Goal: Task Accomplishment & Management: Manage account settings

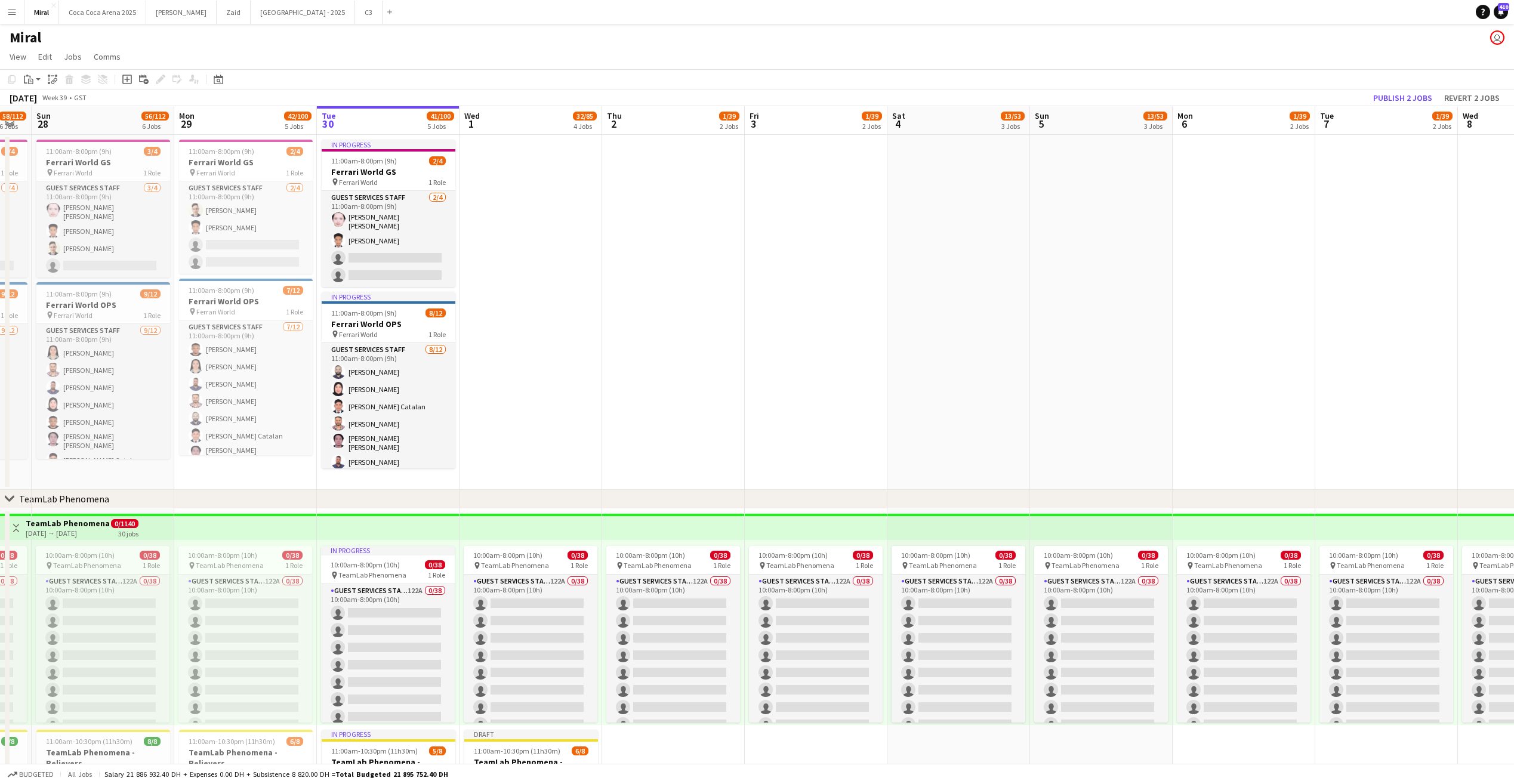
click at [725, 300] on app-date-cell at bounding box center [673, 312] width 142 height 355
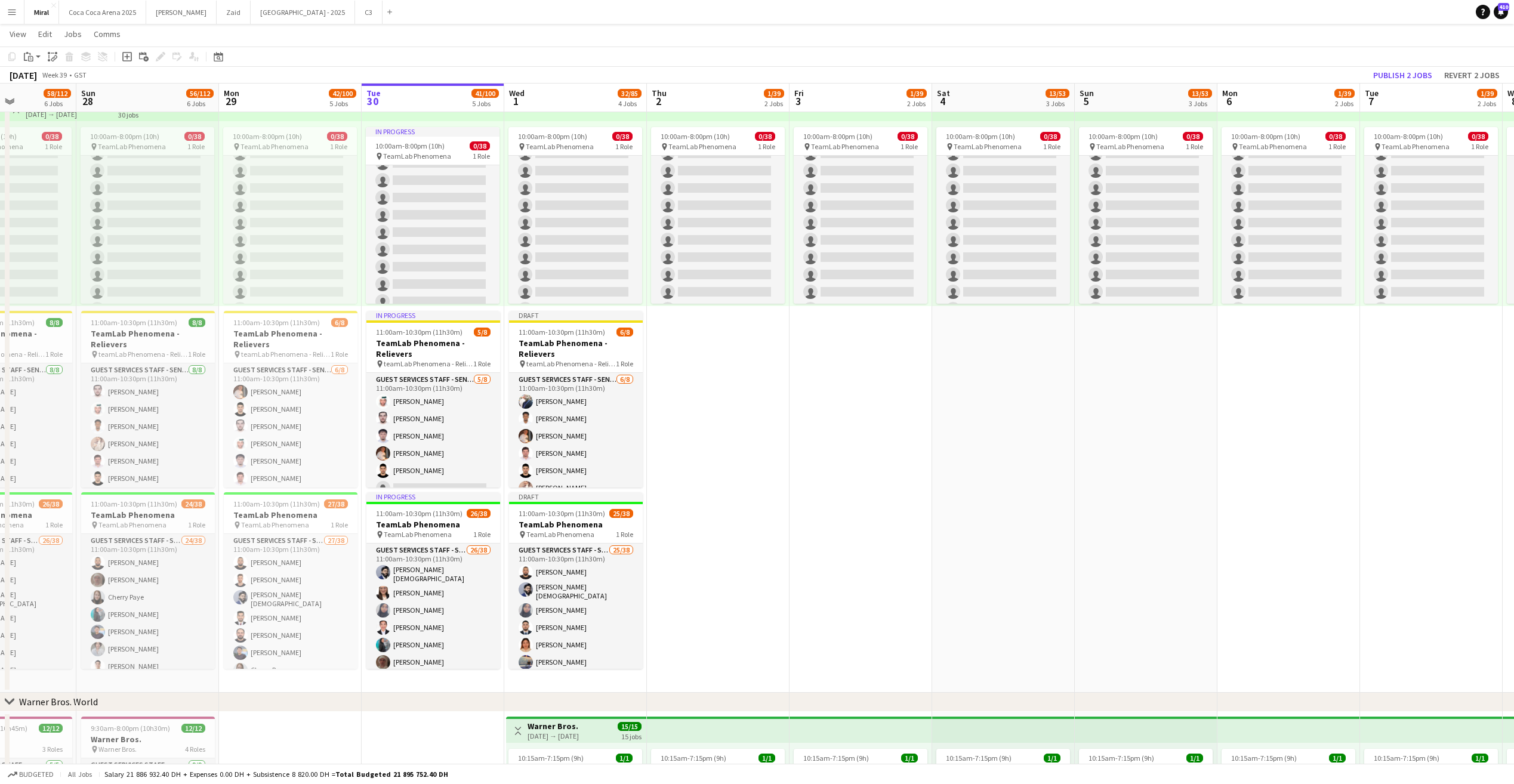
scroll to position [0, 314]
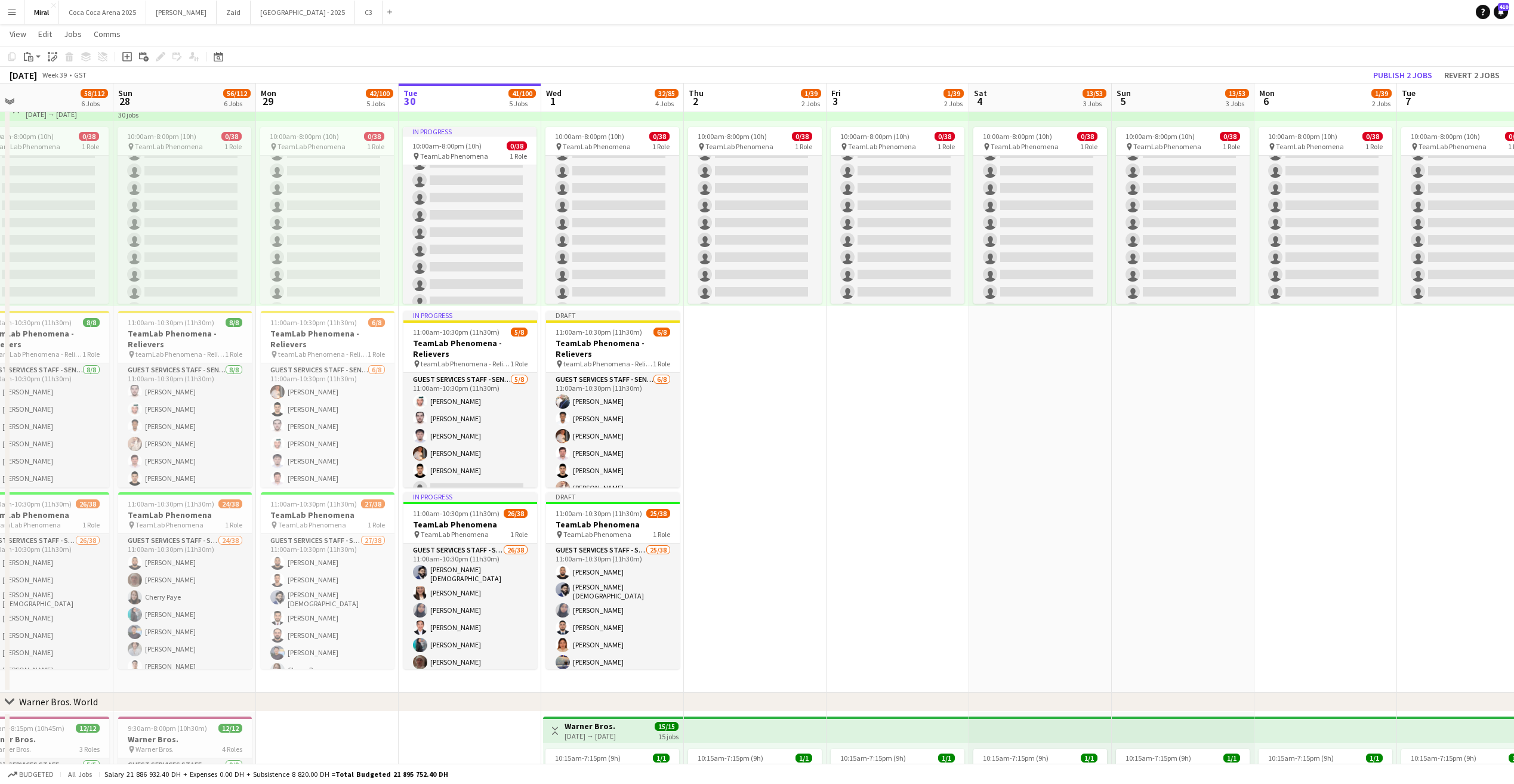
drag, startPoint x: 720, startPoint y: 460, endPoint x: 769, endPoint y: 457, distance: 49.1
click at [769, 457] on app-calendar-viewport "Thu 25 49/62 4 Jobs Fri 26 56/112 6 Jobs Sat 27 58/112 6 Jobs Sun 28 56/112 6 J…" at bounding box center [757, 416] width 1514 height 1574
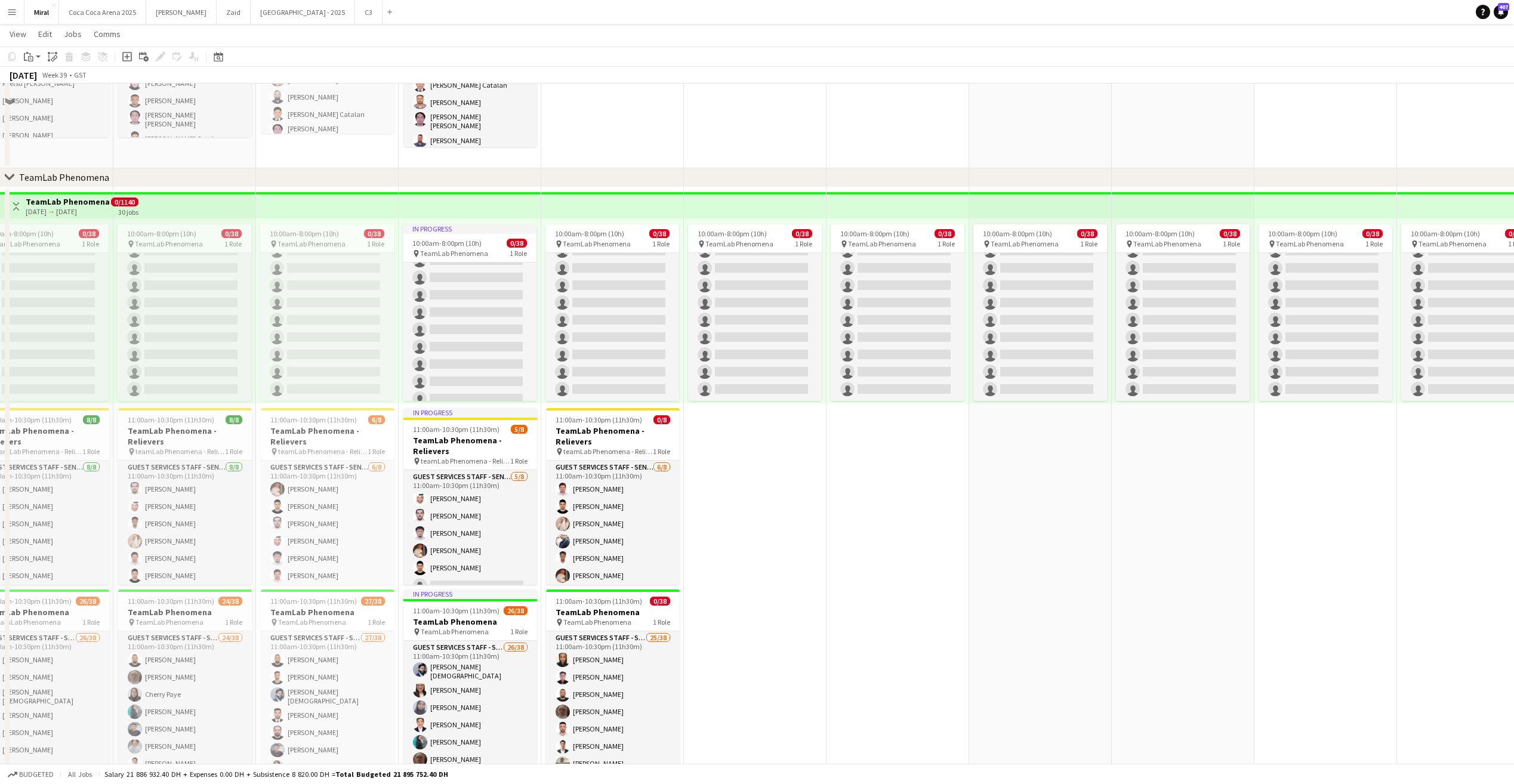
scroll to position [261, 0]
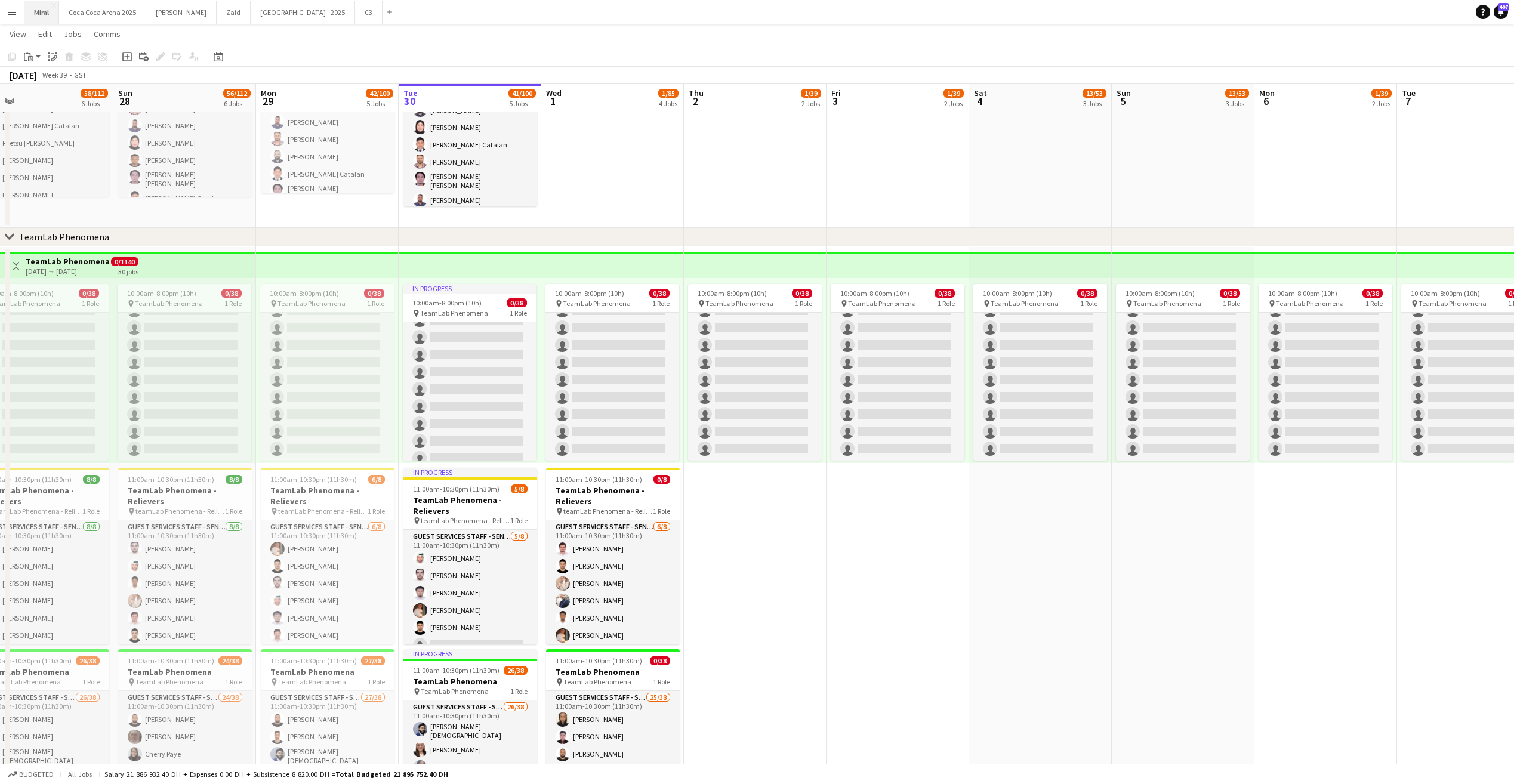
click at [46, 15] on button "Miral Close" at bounding box center [41, 12] width 35 height 23
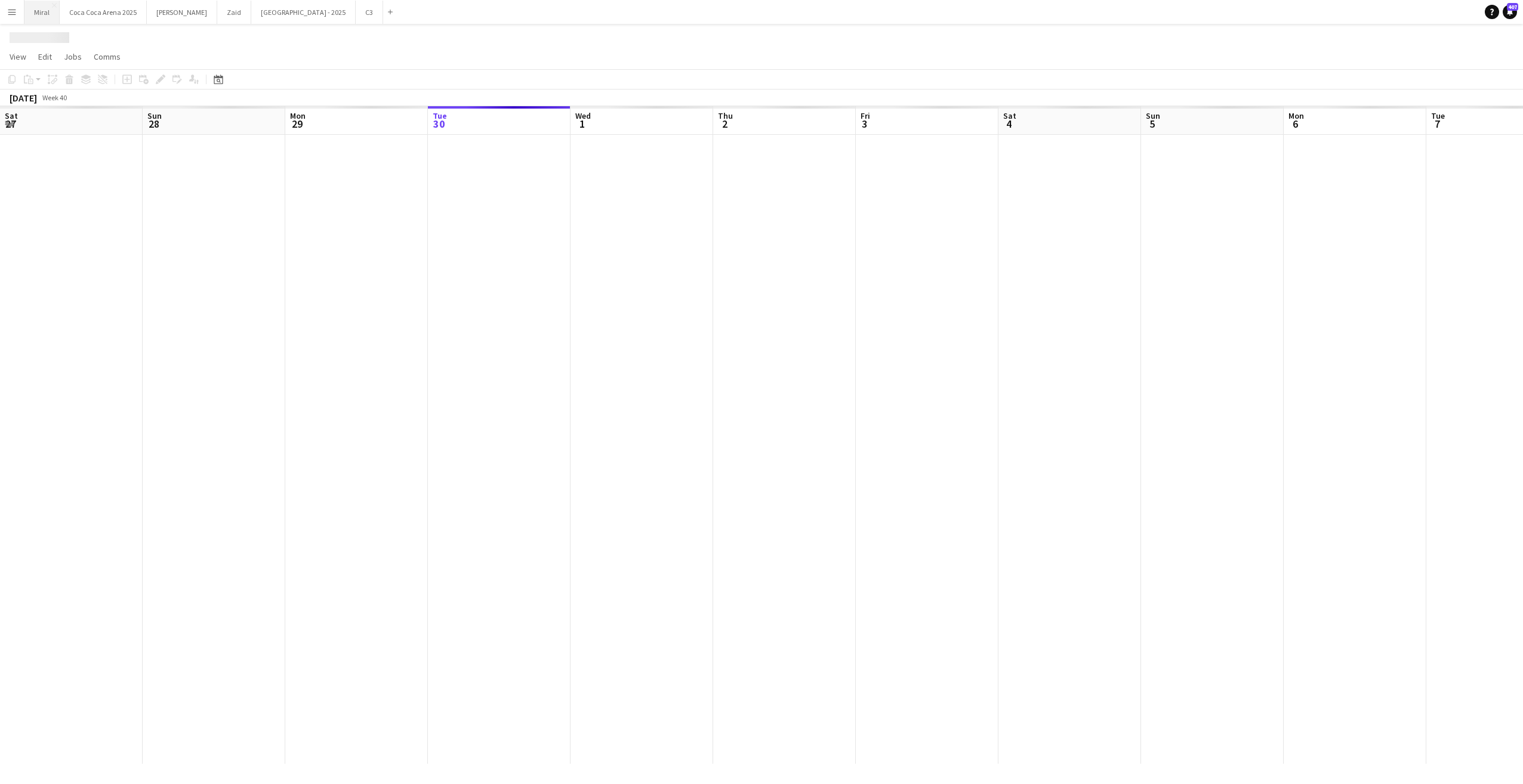
scroll to position [0, 286]
click at [9, 14] on app-icon "Menu" at bounding box center [11, 11] width 9 height 9
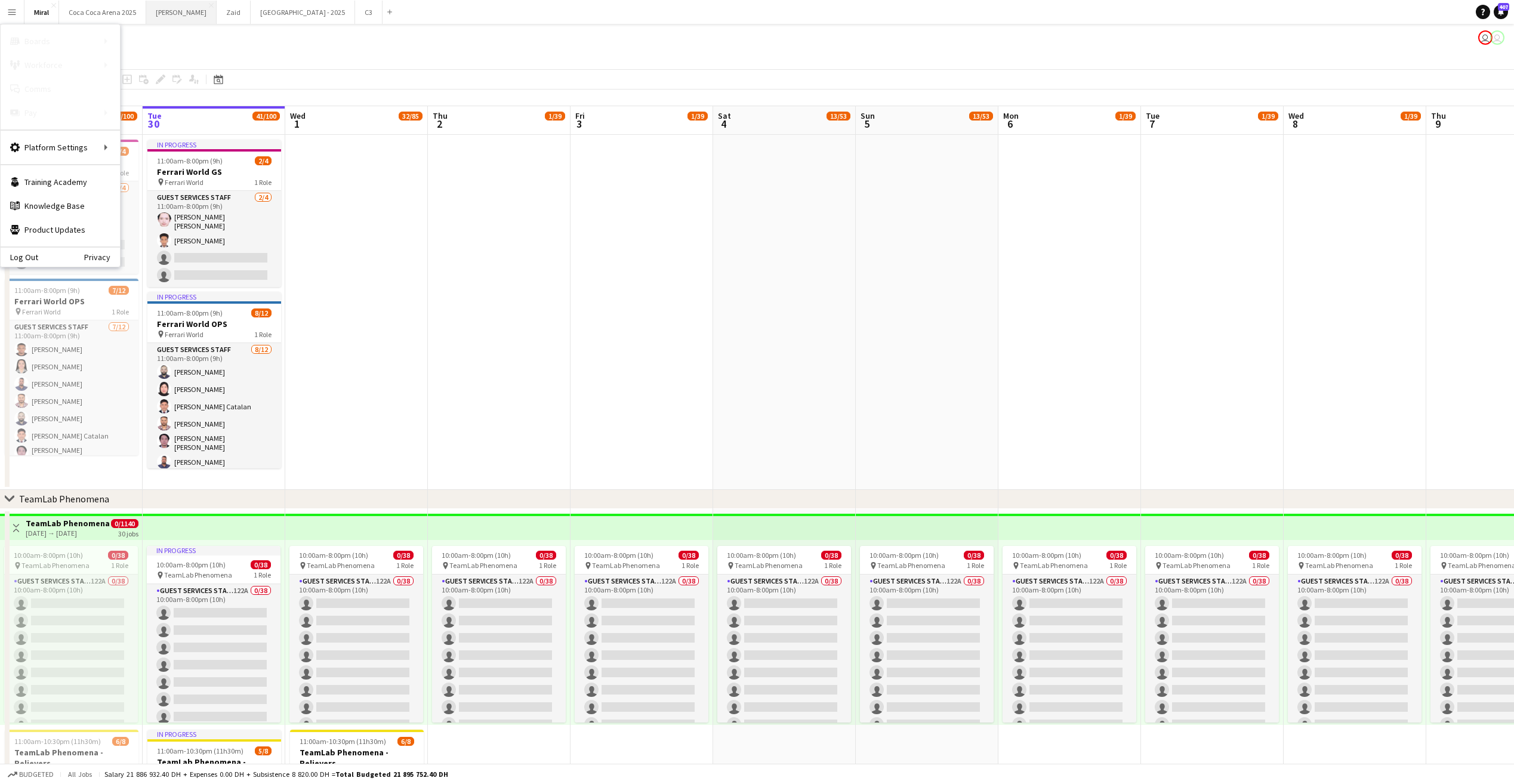
click at [168, 14] on button "Kate Close" at bounding box center [181, 12] width 70 height 23
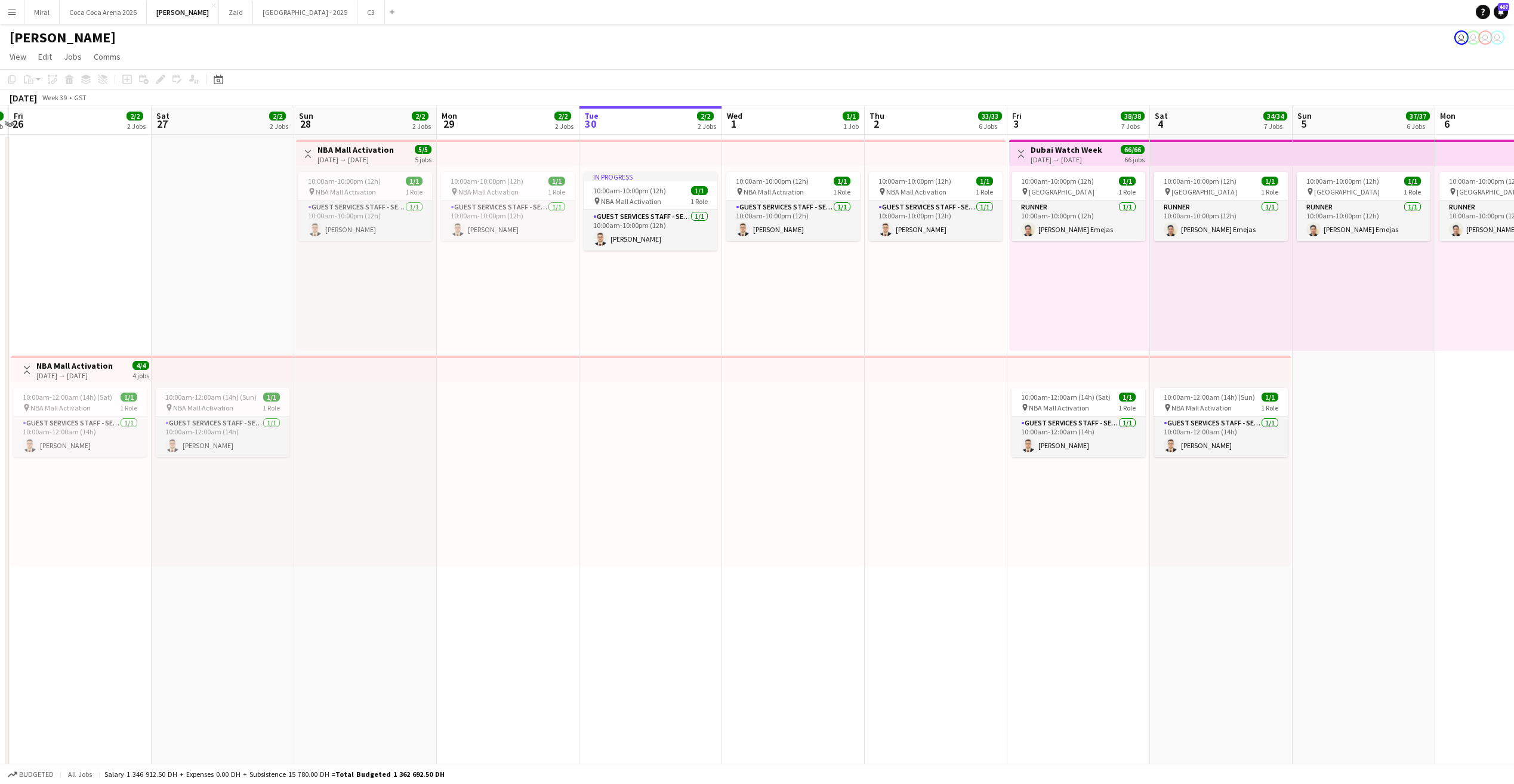
scroll to position [0, 263]
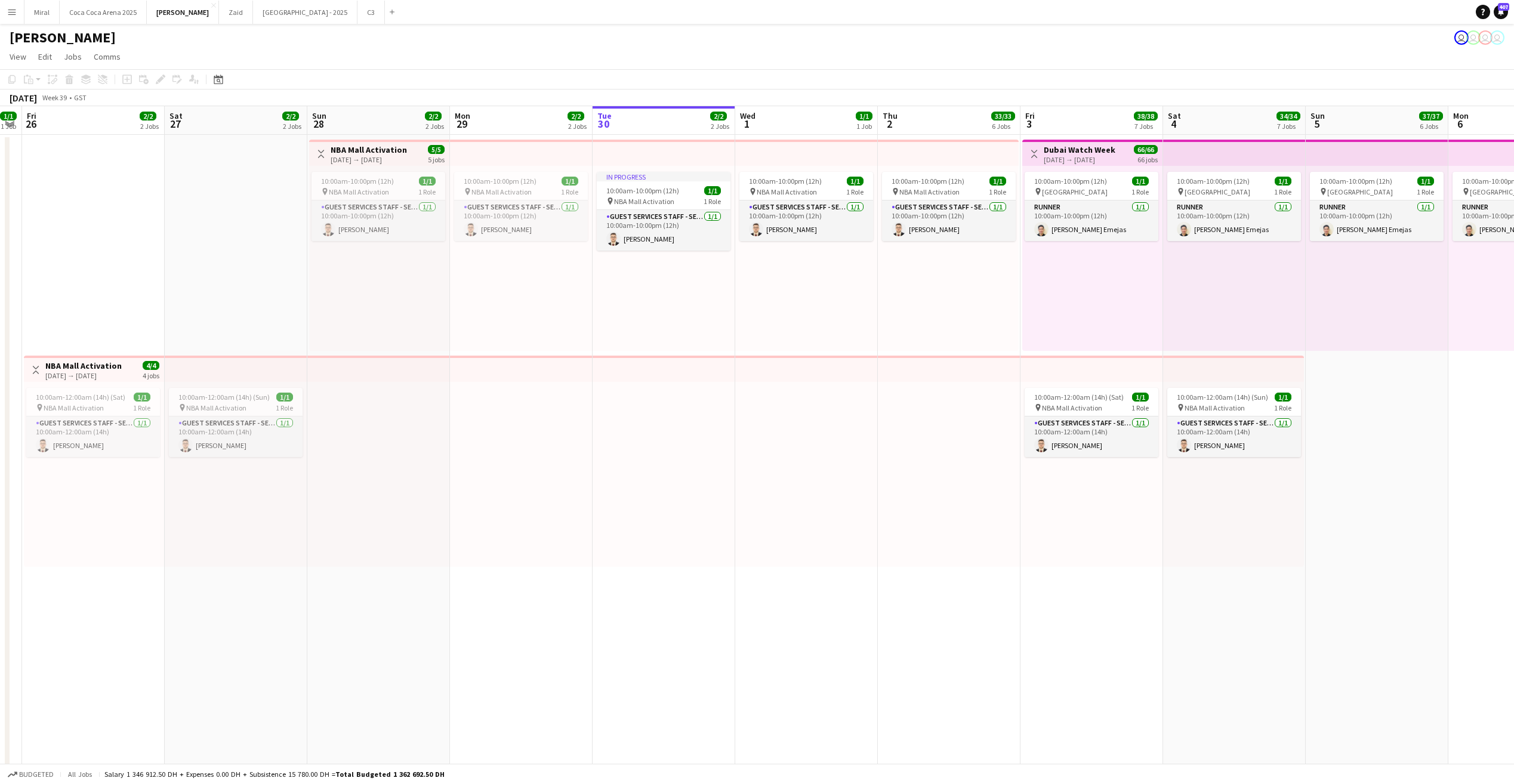
drag, startPoint x: 402, startPoint y: 543, endPoint x: 851, endPoint y: 562, distance: 449.4
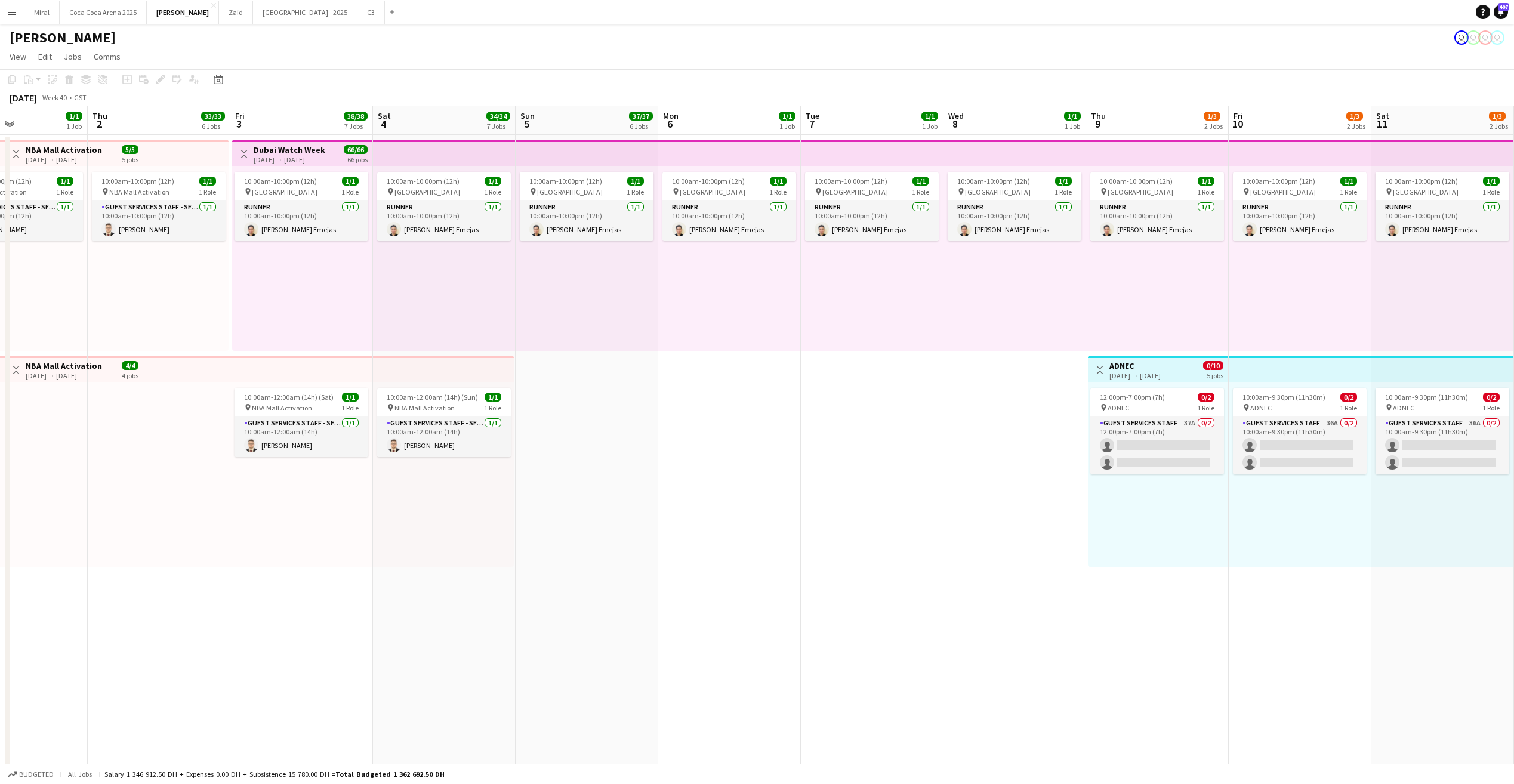
scroll to position [0, 427]
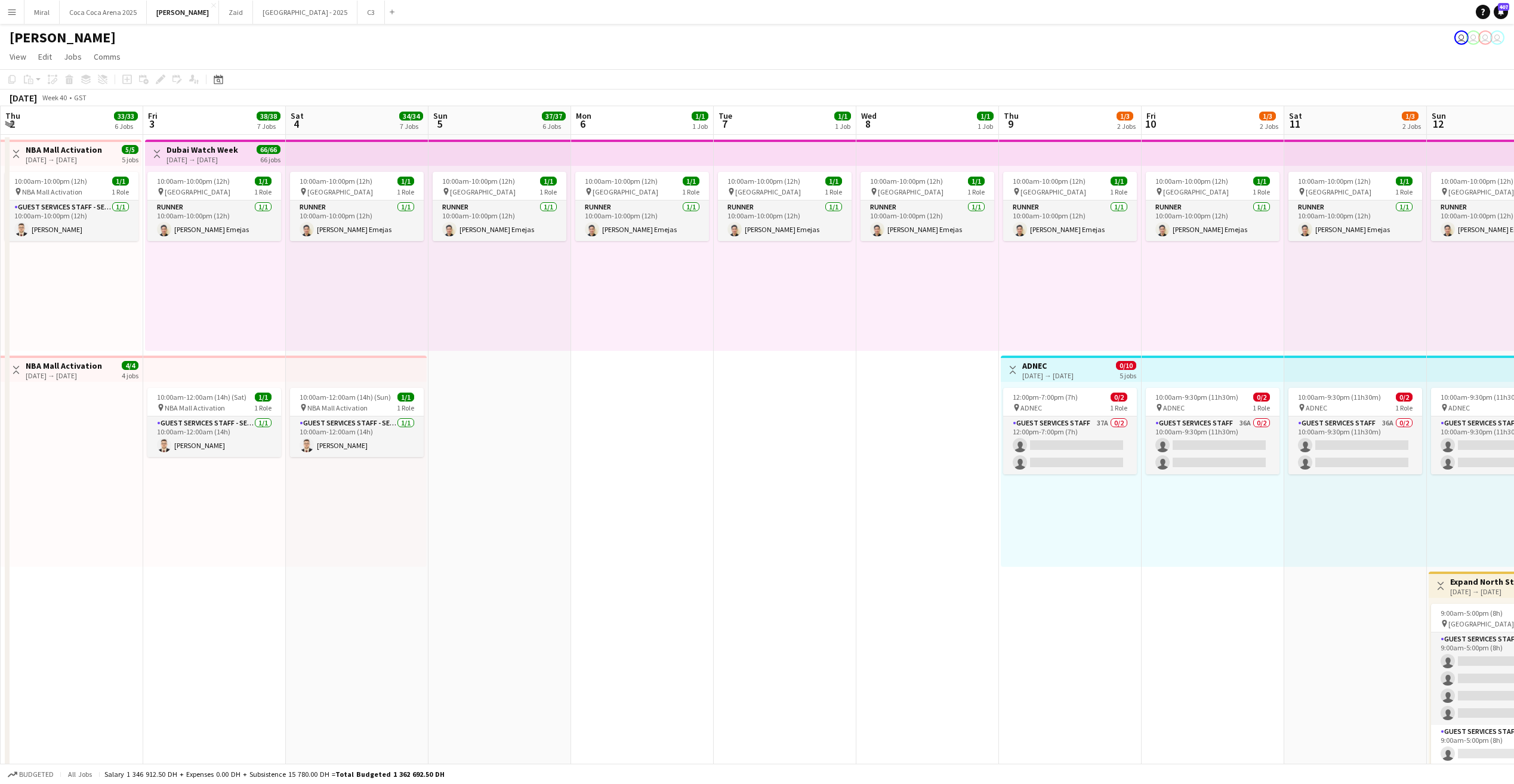
drag, startPoint x: 790, startPoint y: 437, endPoint x: 418, endPoint y: 443, distance: 372.0
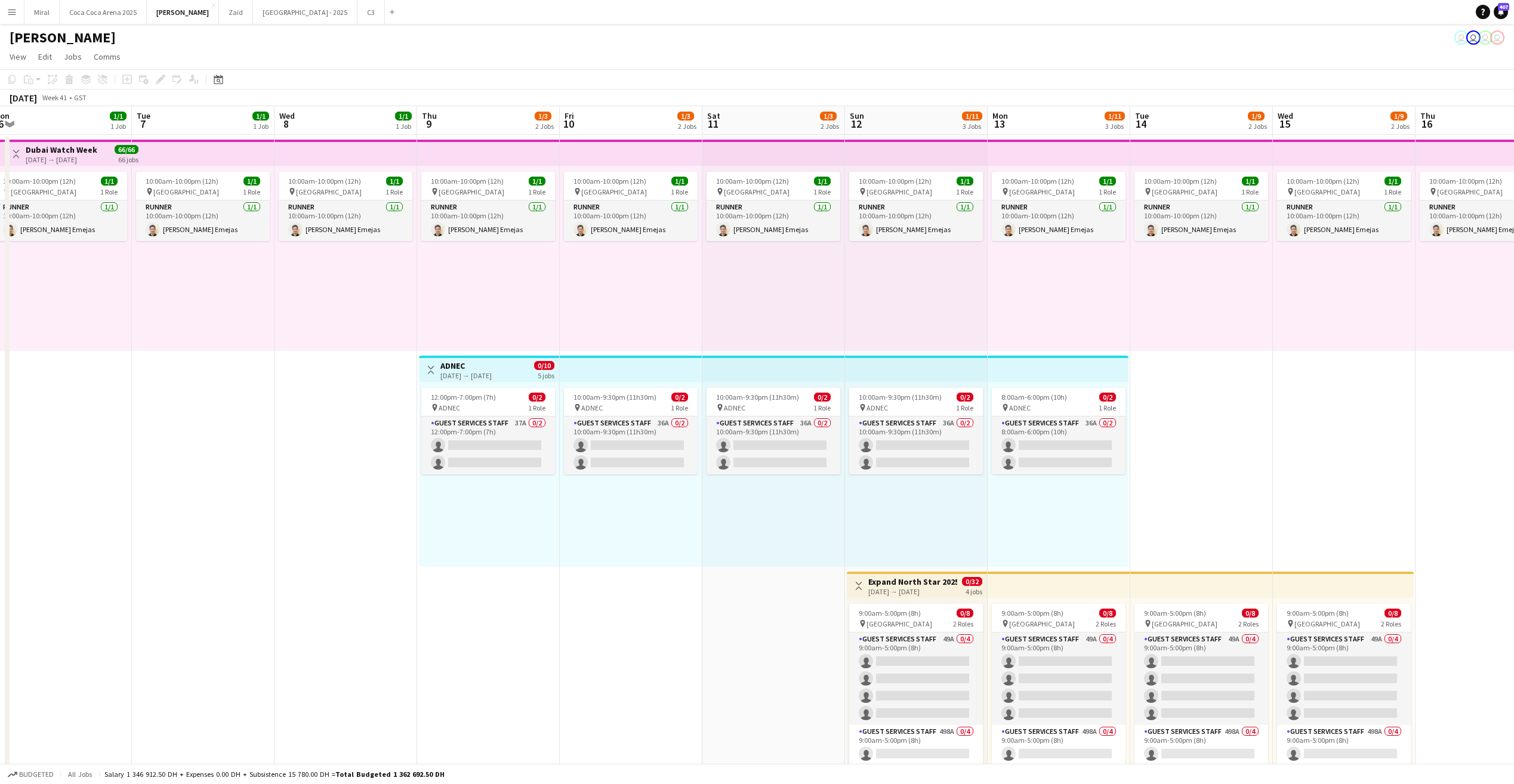
scroll to position [0, 457]
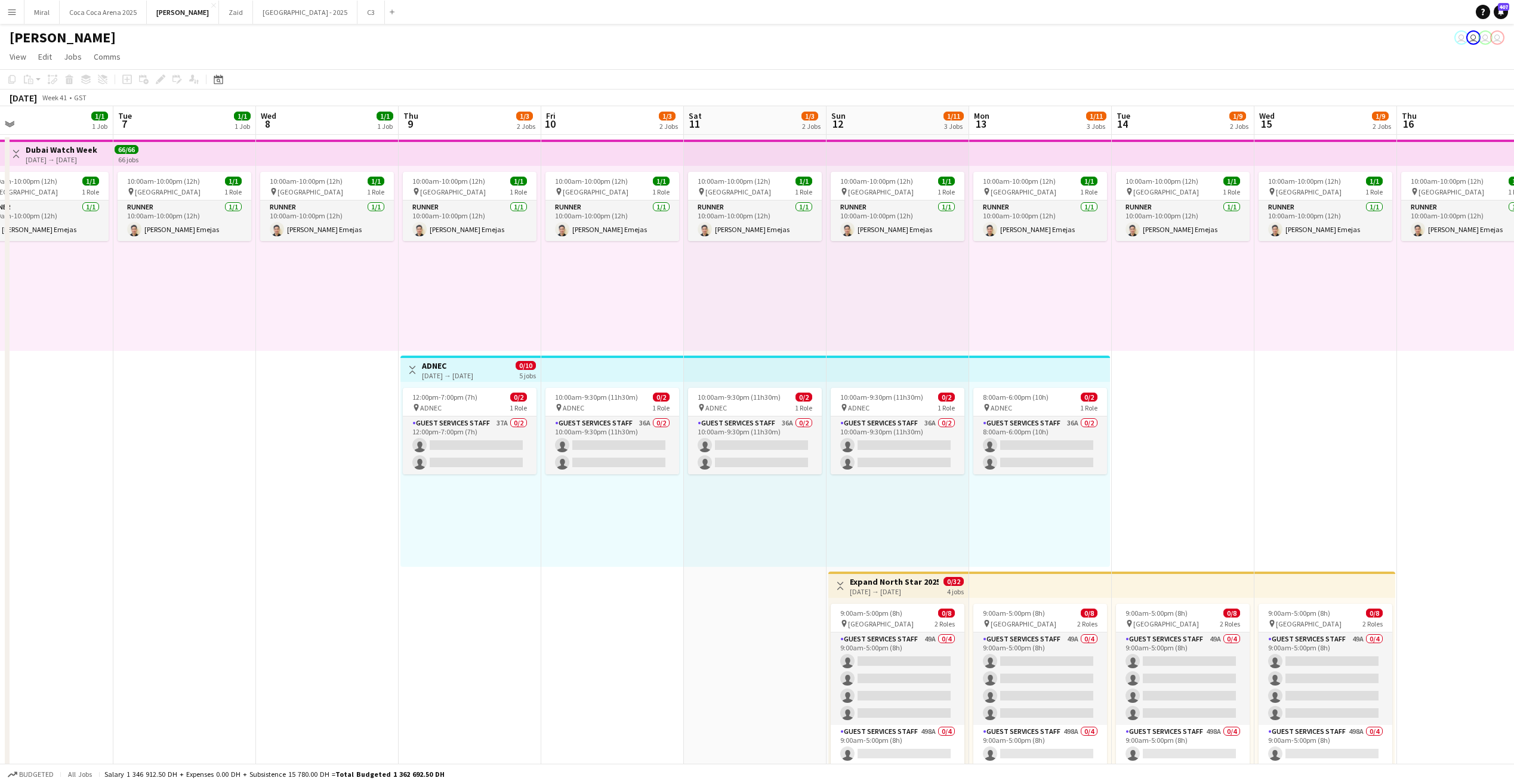
drag, startPoint x: 819, startPoint y: 499, endPoint x: 219, endPoint y: 499, distance: 600.0
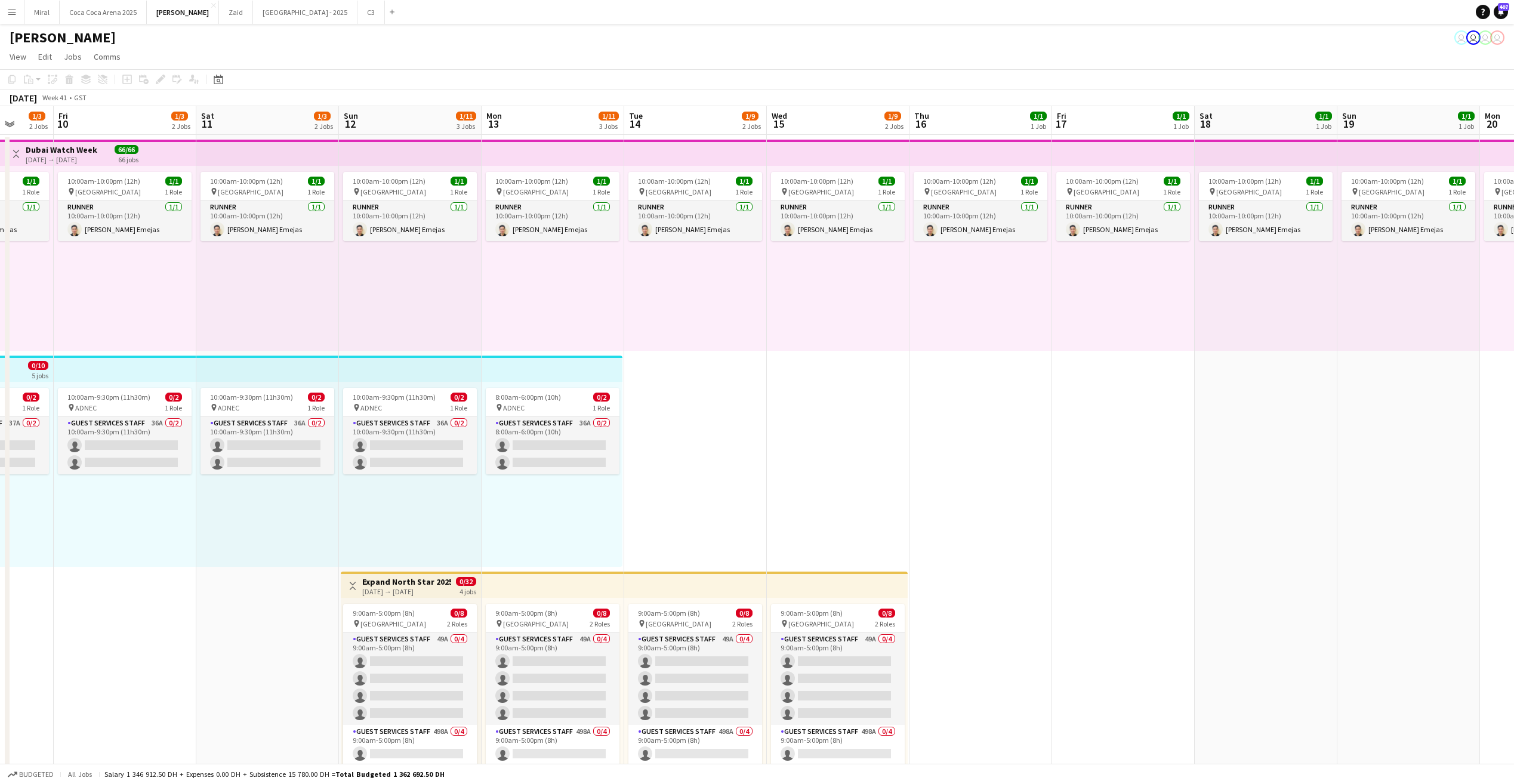
drag, startPoint x: 1321, startPoint y: 474, endPoint x: 678, endPoint y: 513, distance: 644.2
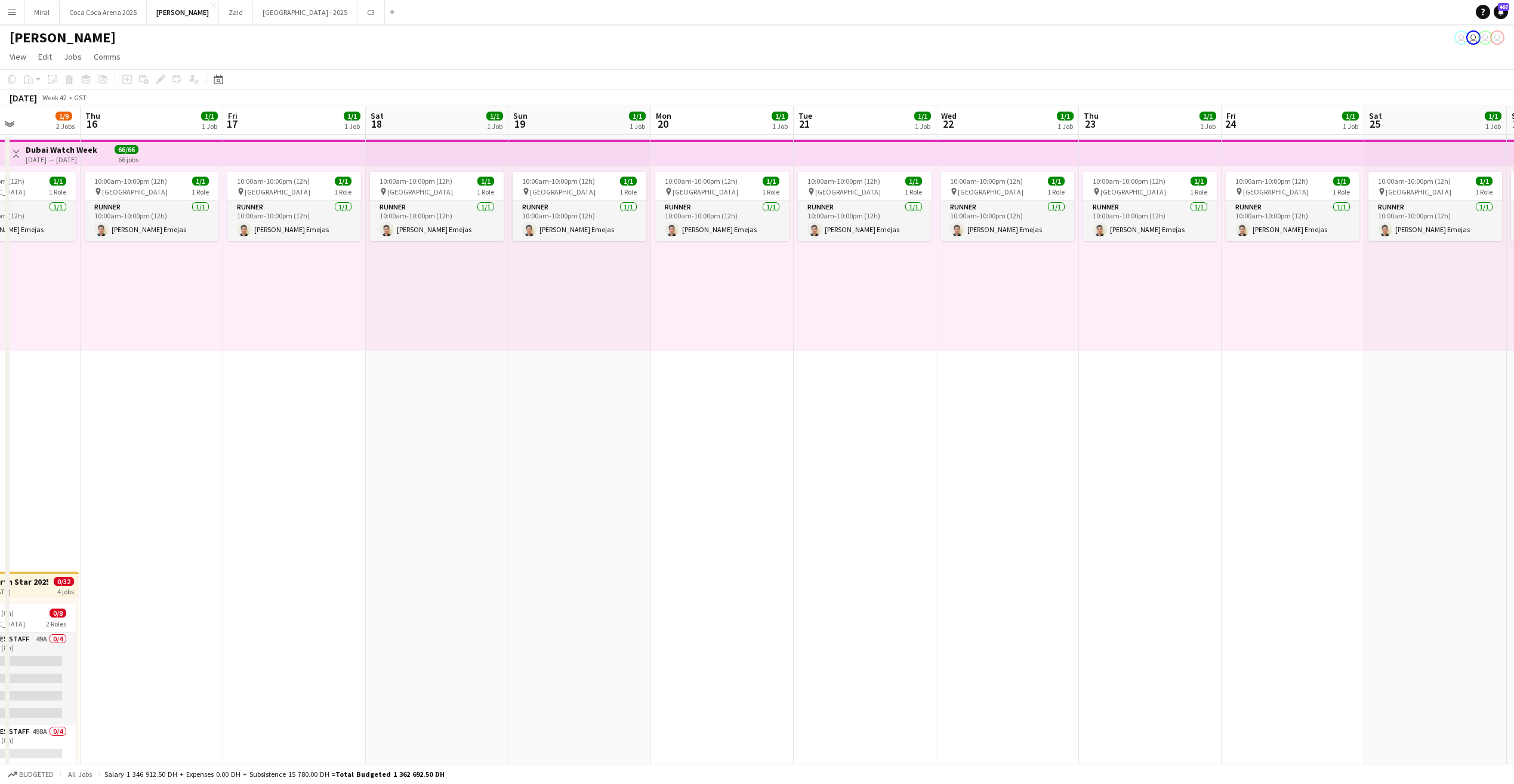
scroll to position [0, 393]
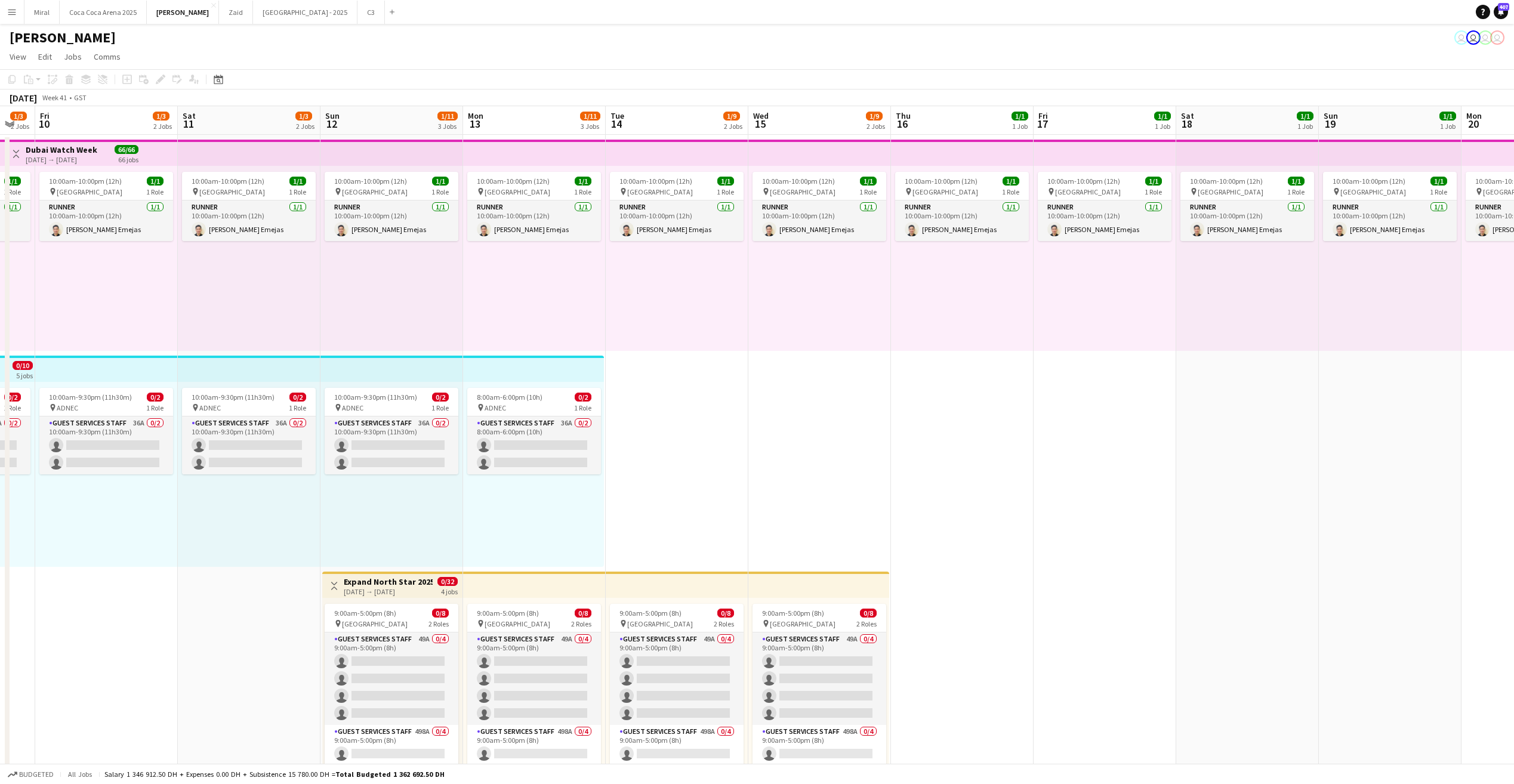
drag, startPoint x: 1361, startPoint y: 517, endPoint x: 1552, endPoint y: 480, distance: 194.6
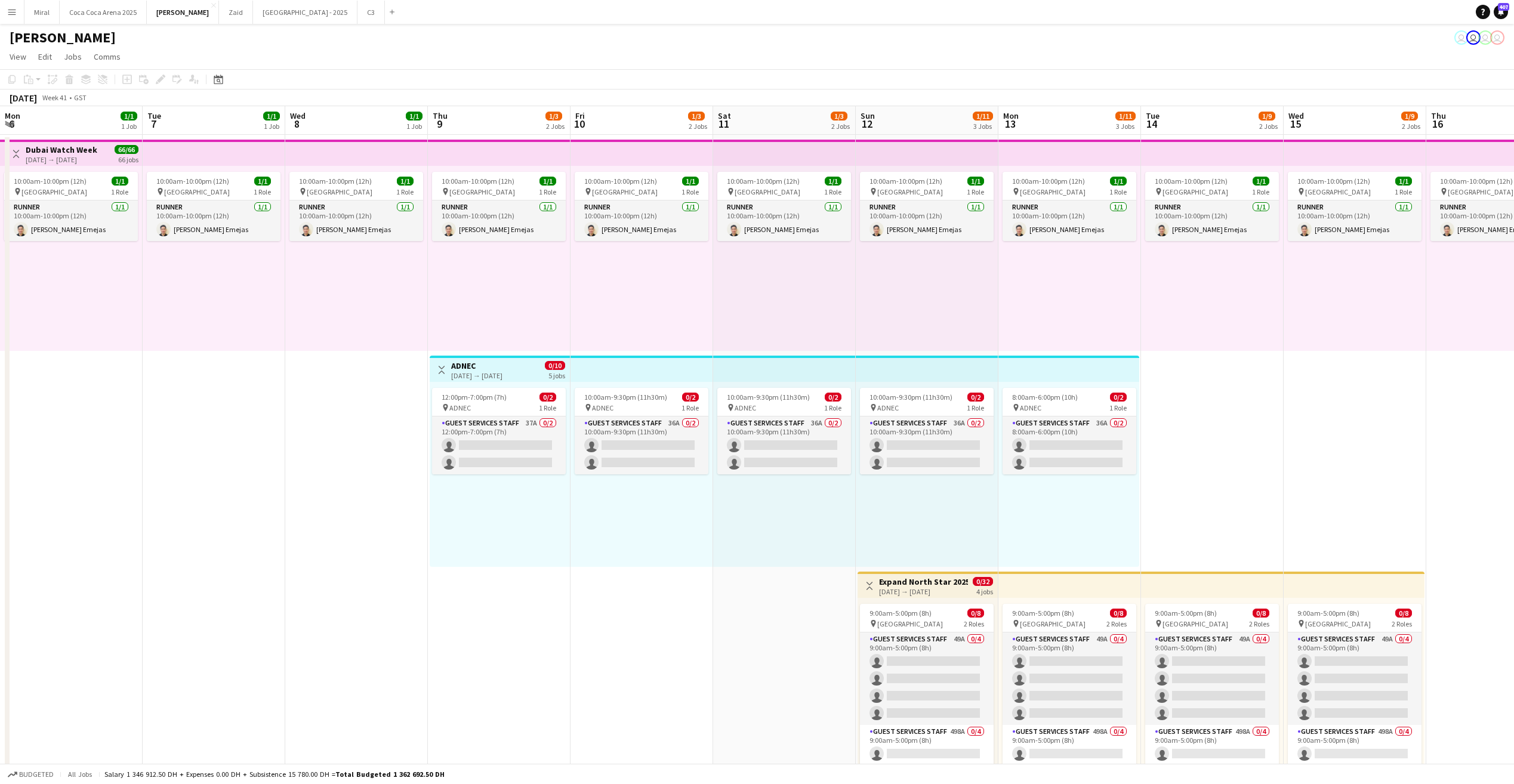
scroll to position [0, 285]
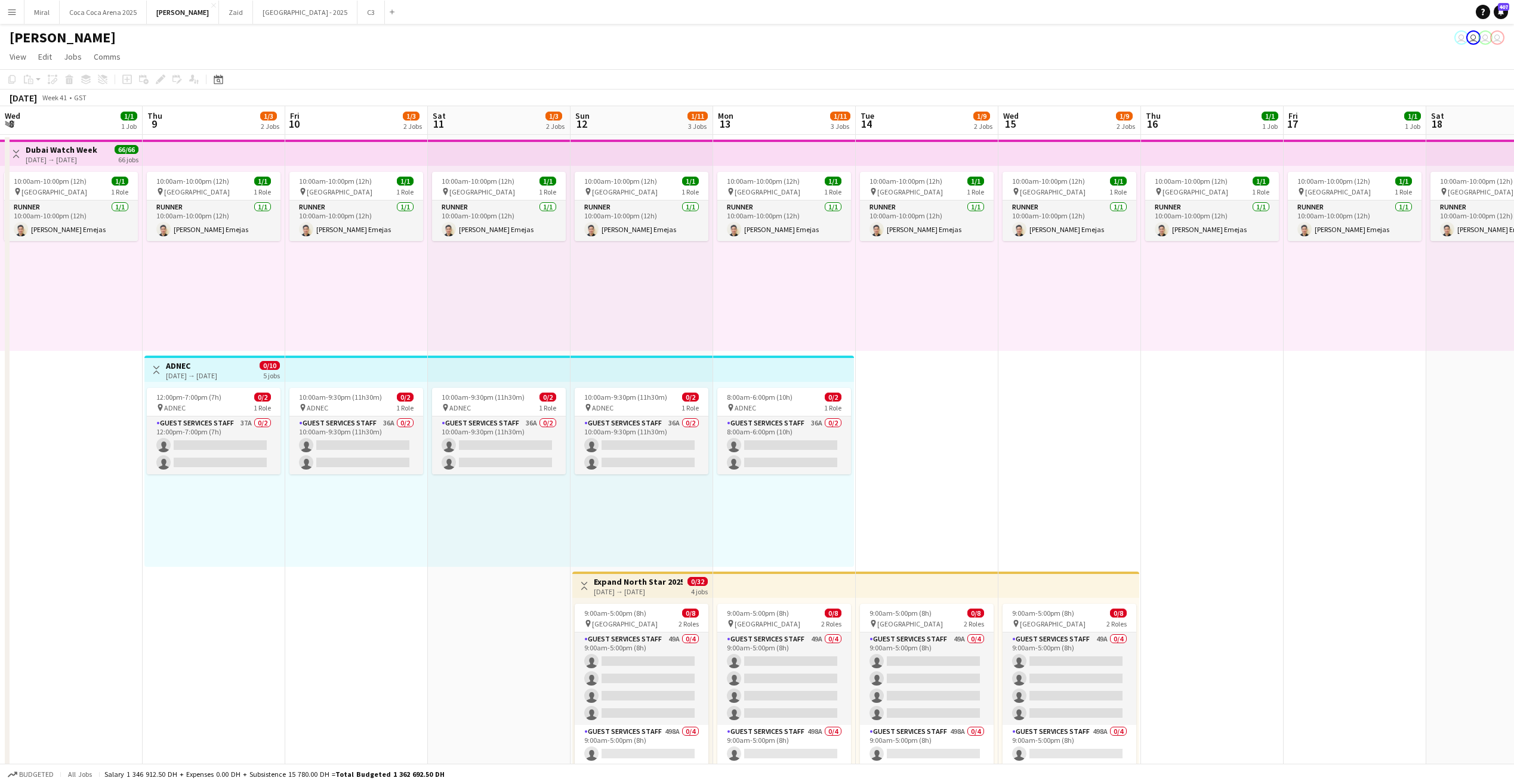
drag, startPoint x: 1186, startPoint y: 439, endPoint x: 1875, endPoint y: 389, distance: 690.8
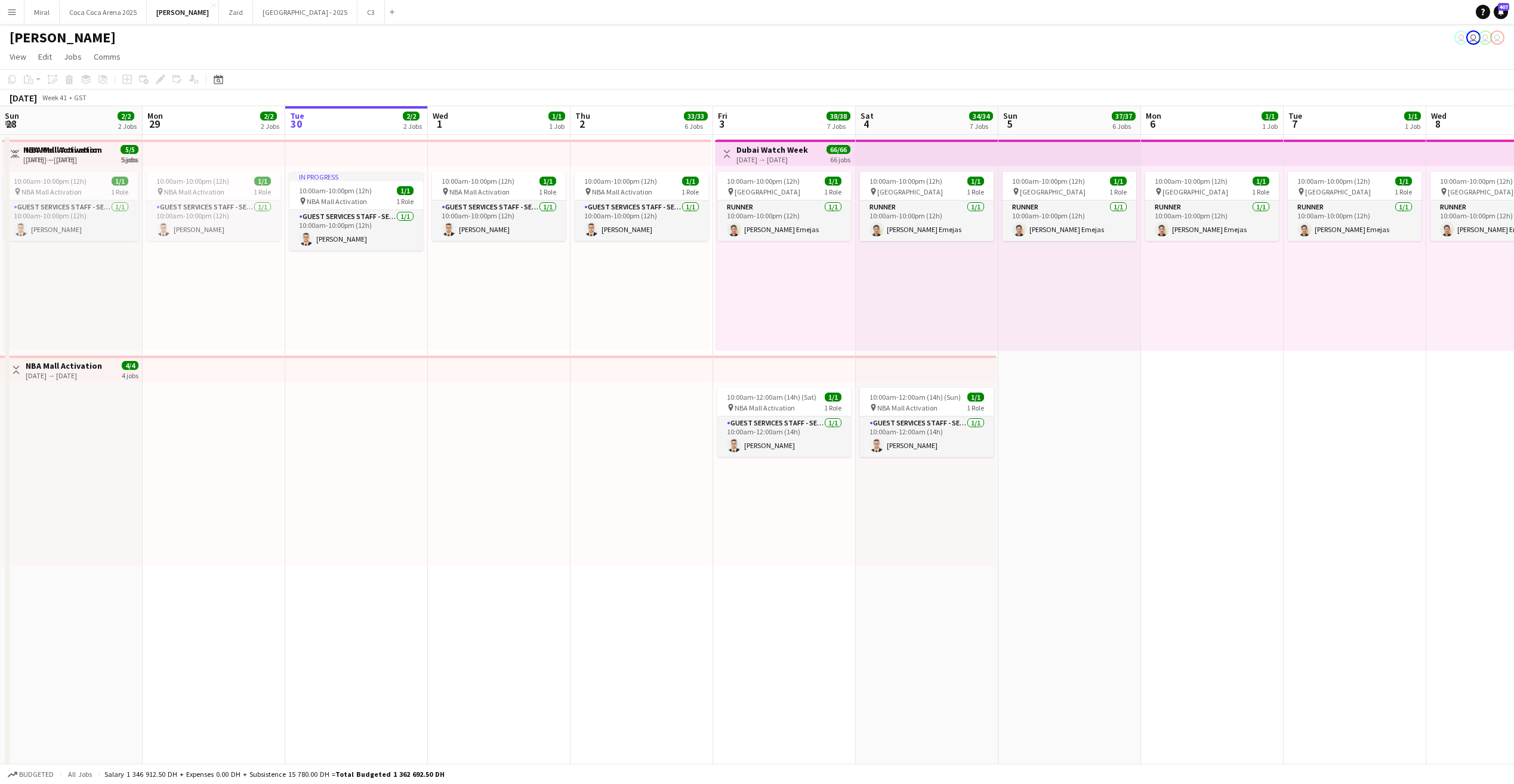
scroll to position [0, 295]
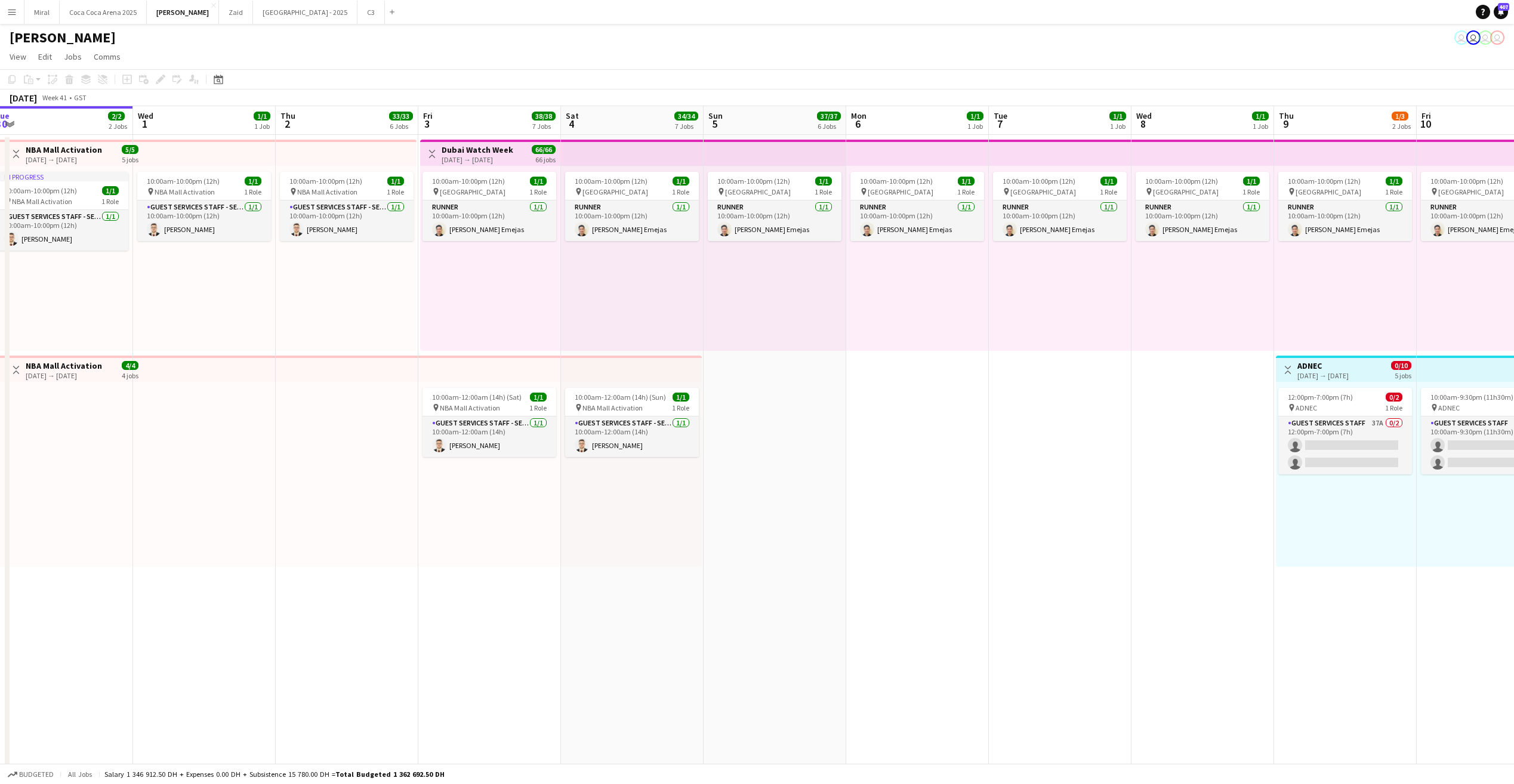
drag, startPoint x: 168, startPoint y: 480, endPoint x: 1367, endPoint y: 443, distance: 1199.6
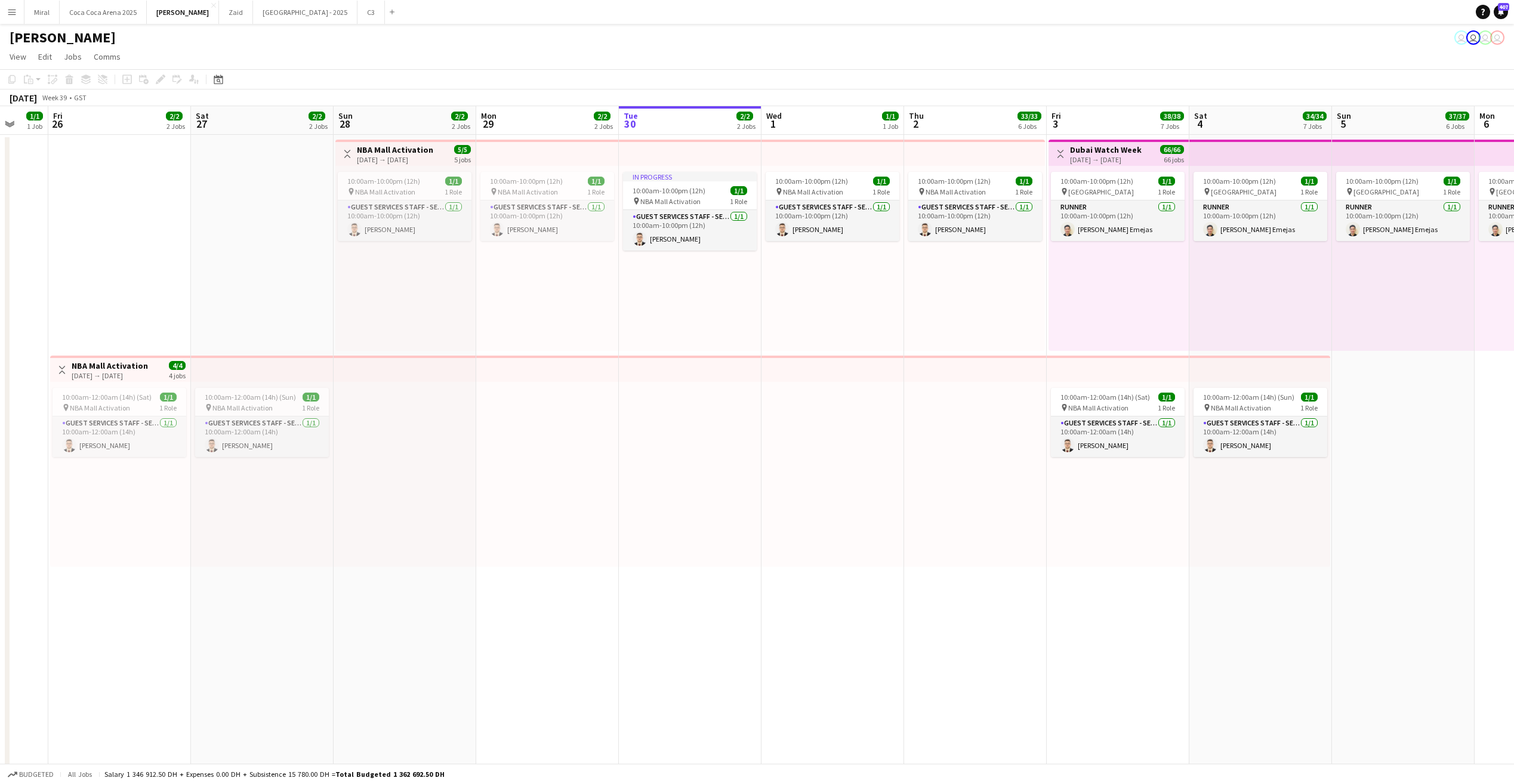
scroll to position [0, 369]
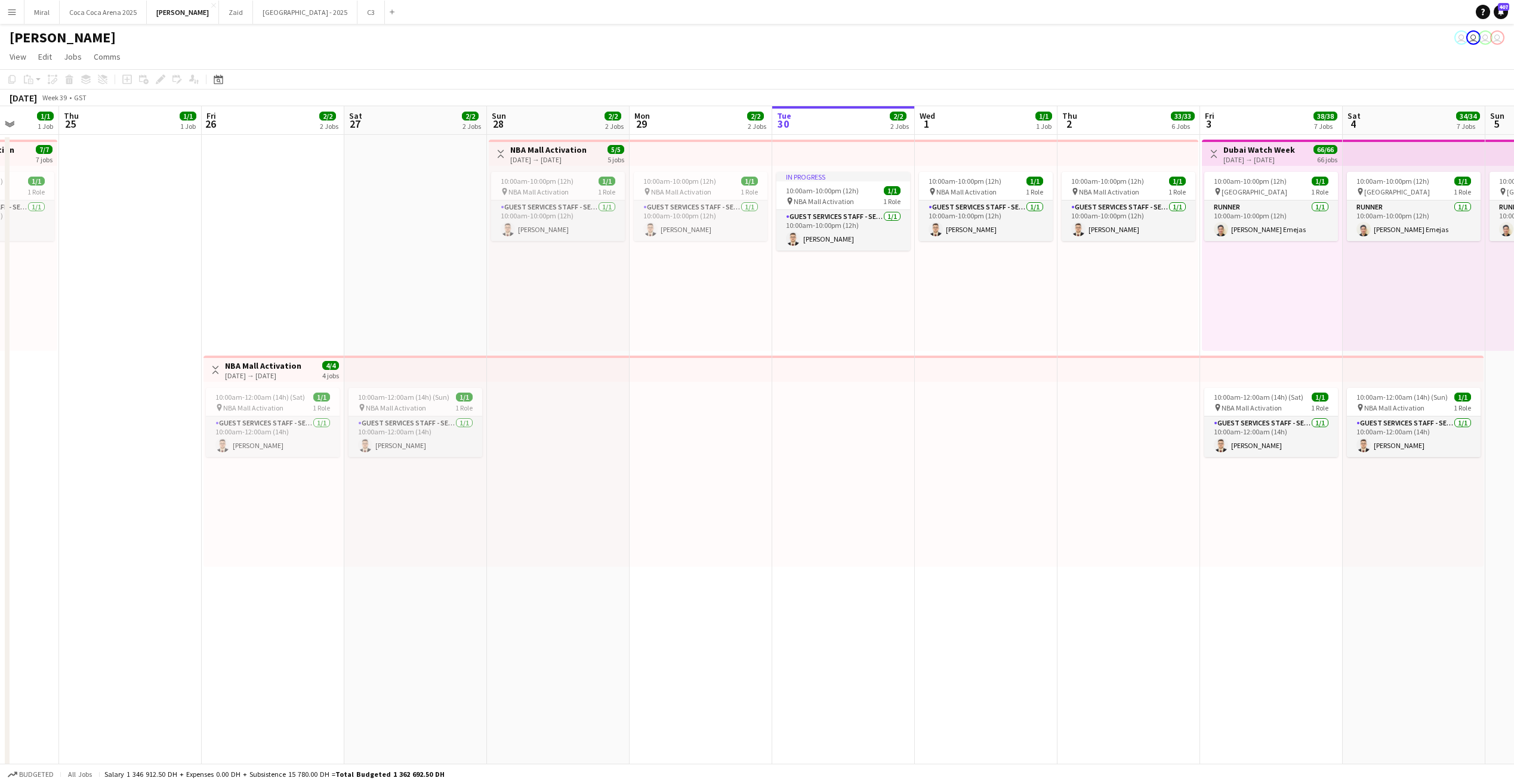
drag, startPoint x: 408, startPoint y: 509, endPoint x: 762, endPoint y: 493, distance: 354.4
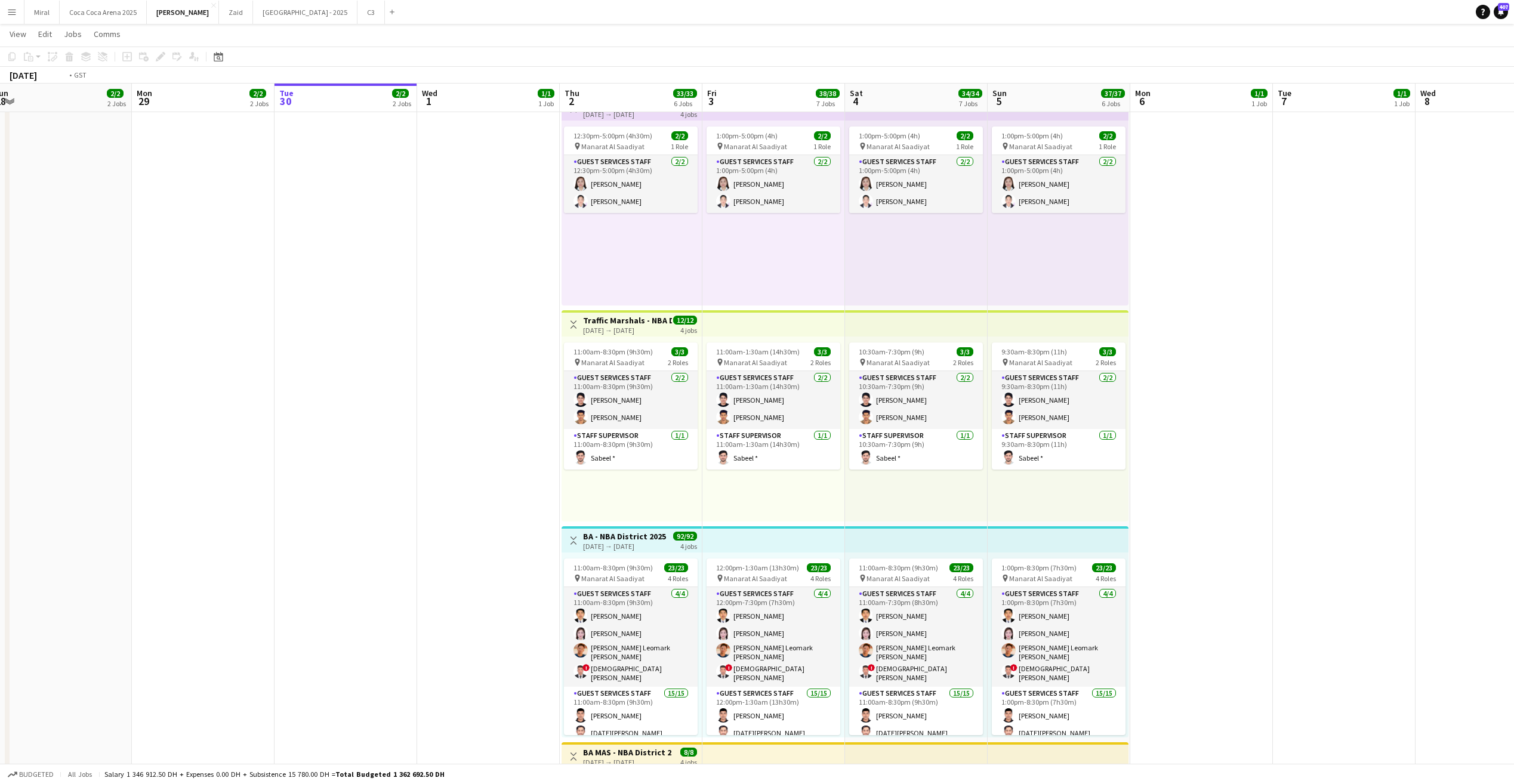
scroll to position [0, 458]
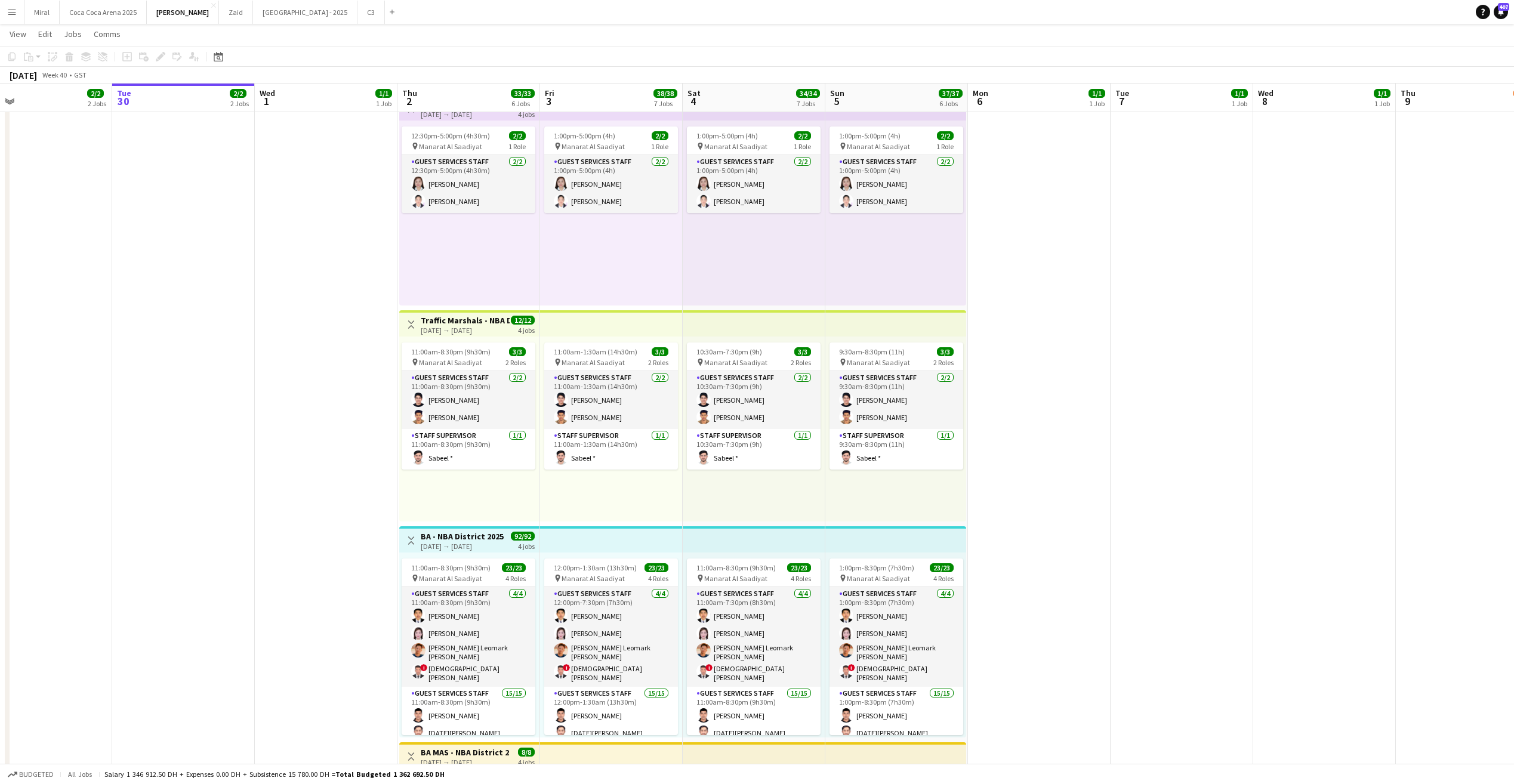
drag, startPoint x: 956, startPoint y: 517, endPoint x: 297, endPoint y: 487, distance: 659.7
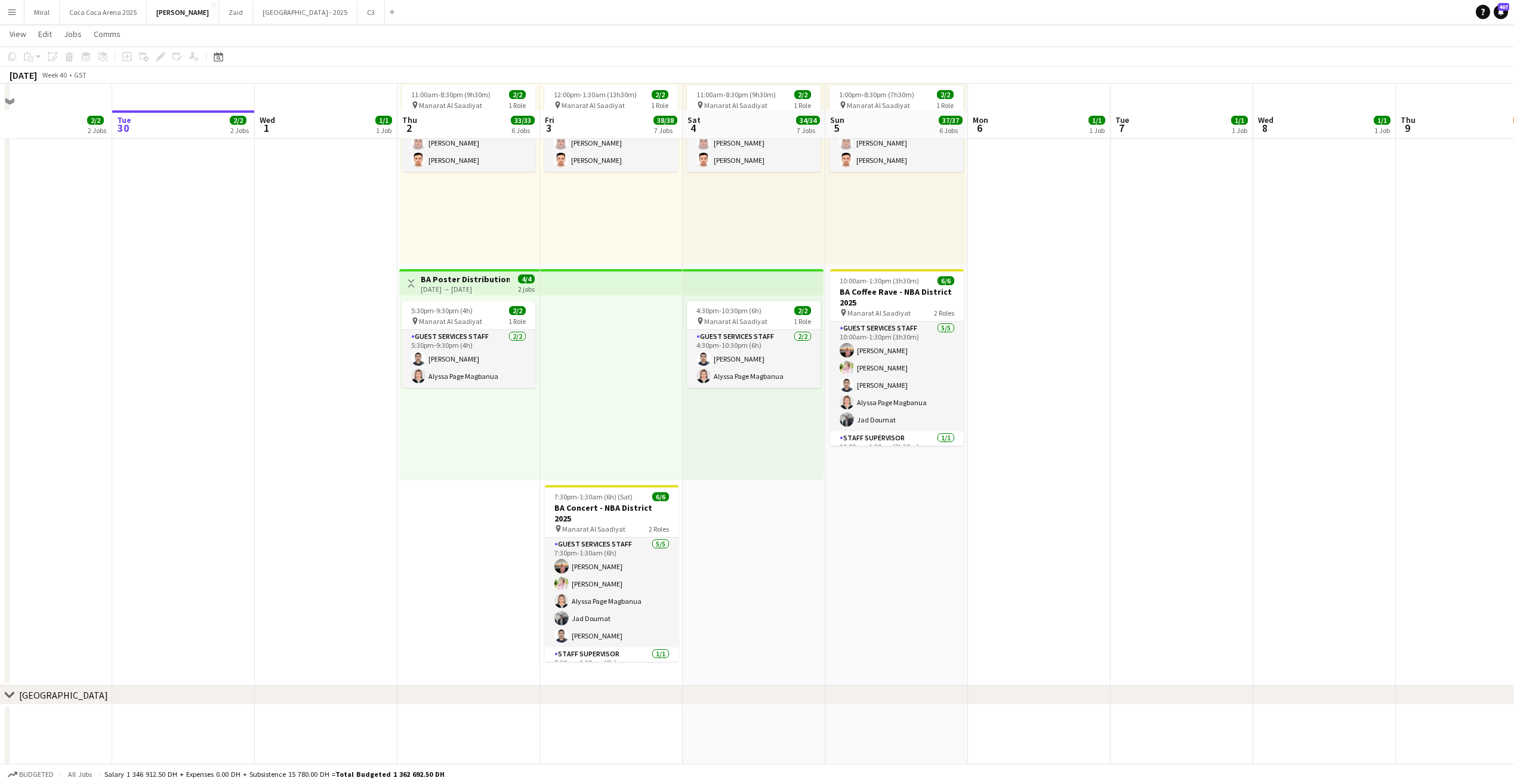
scroll to position [1431, 0]
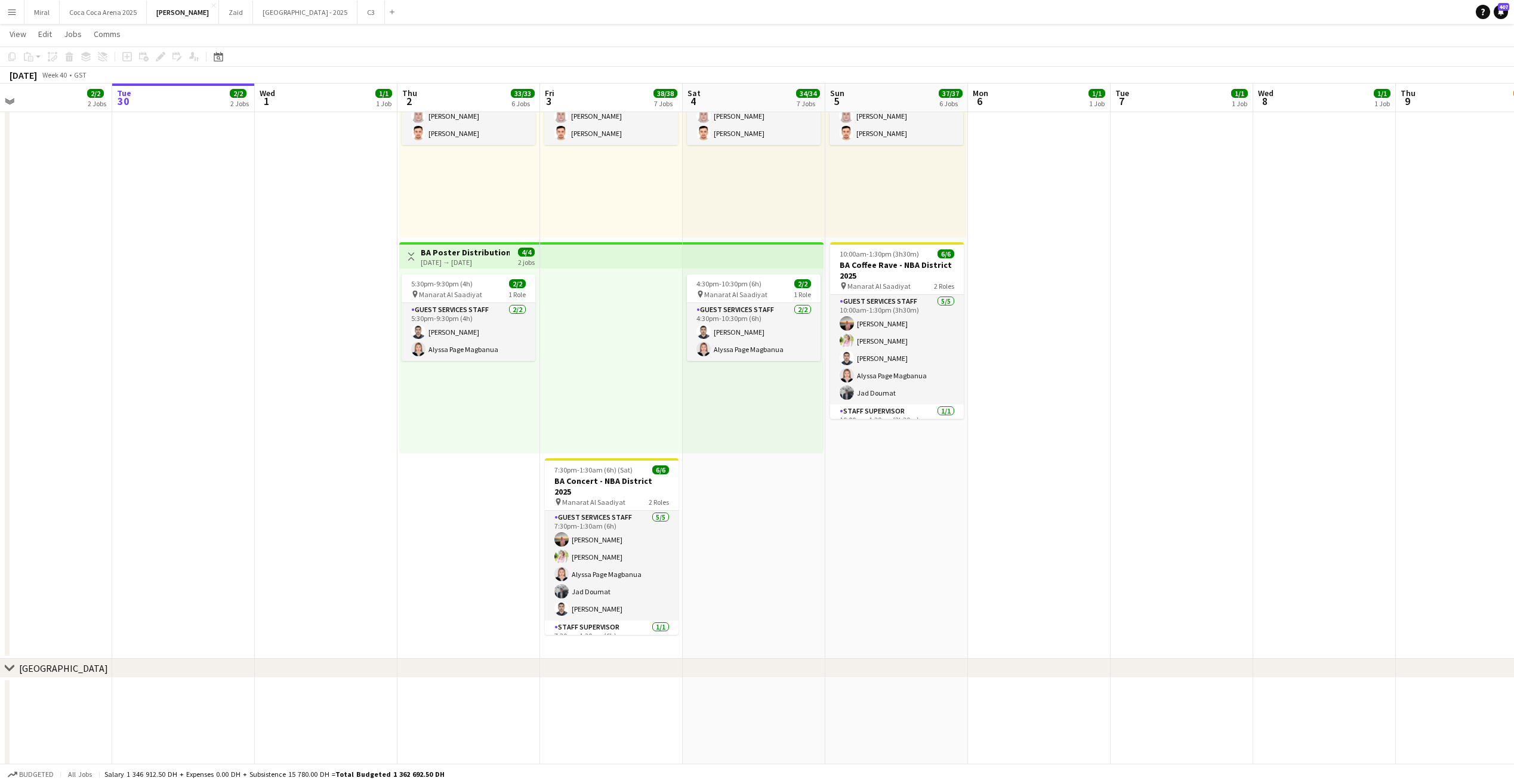
click at [498, 253] on h3 "BA Poster Distribution - NBA District 2025" at bounding box center [465, 252] width 89 height 11
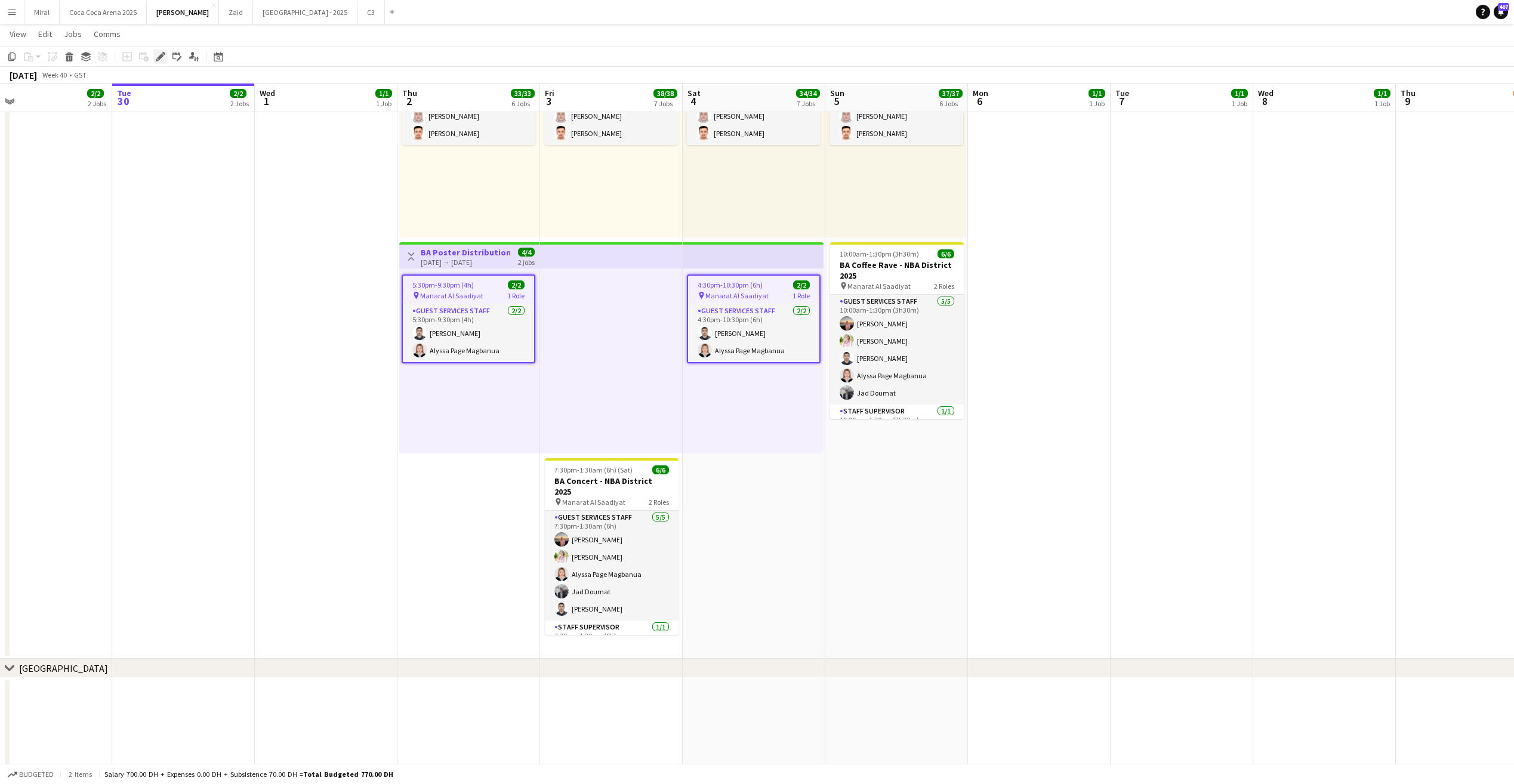
click at [156, 53] on icon "Edit" at bounding box center [160, 56] width 9 height 9
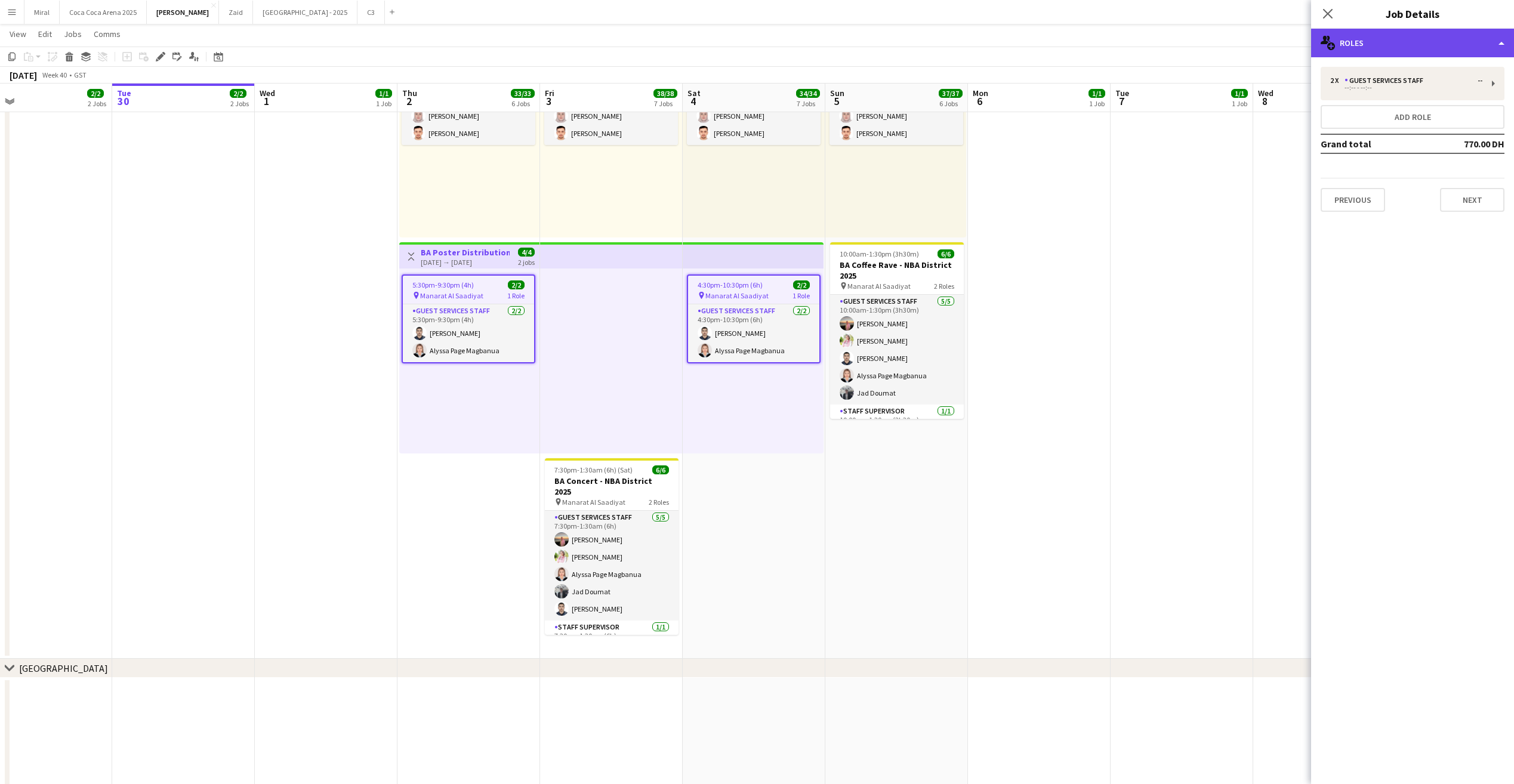
click at [1419, 43] on div "multiple-users-add Roles" at bounding box center [1412, 43] width 203 height 29
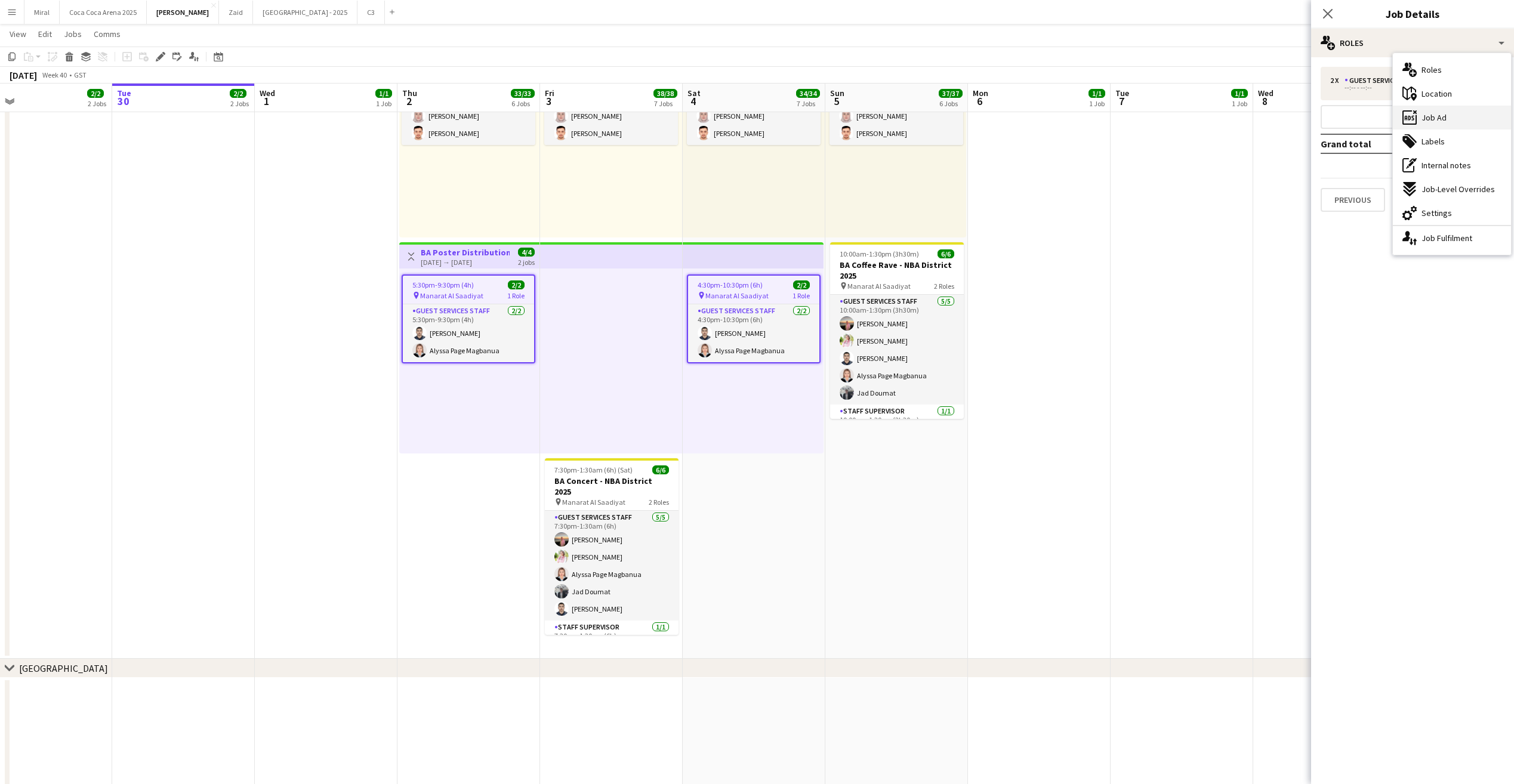
click at [1478, 124] on div "ads-window Job Ad" at bounding box center [1451, 117] width 118 height 24
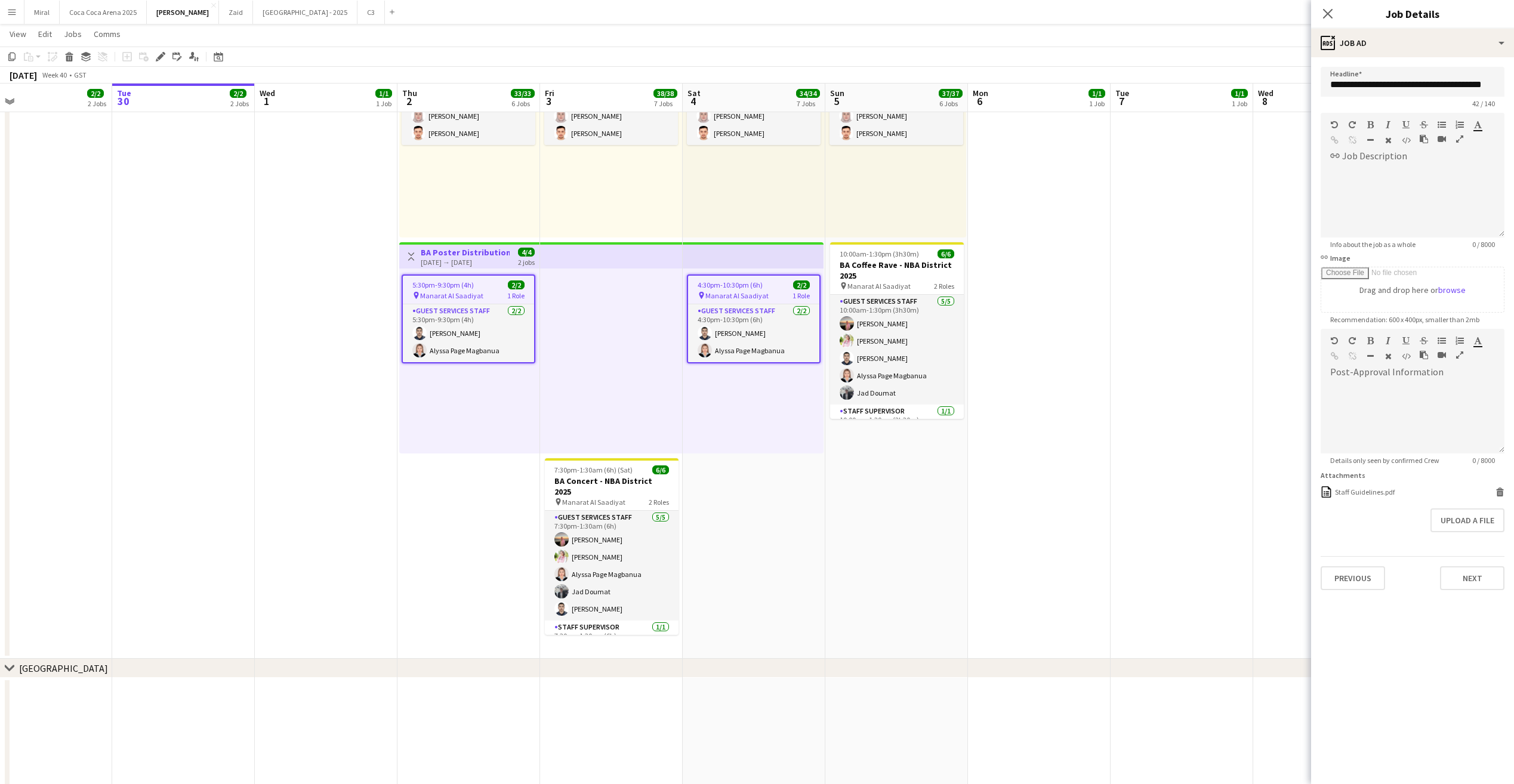
click at [1165, 269] on app-date-cell at bounding box center [1181, 16] width 142 height 1285
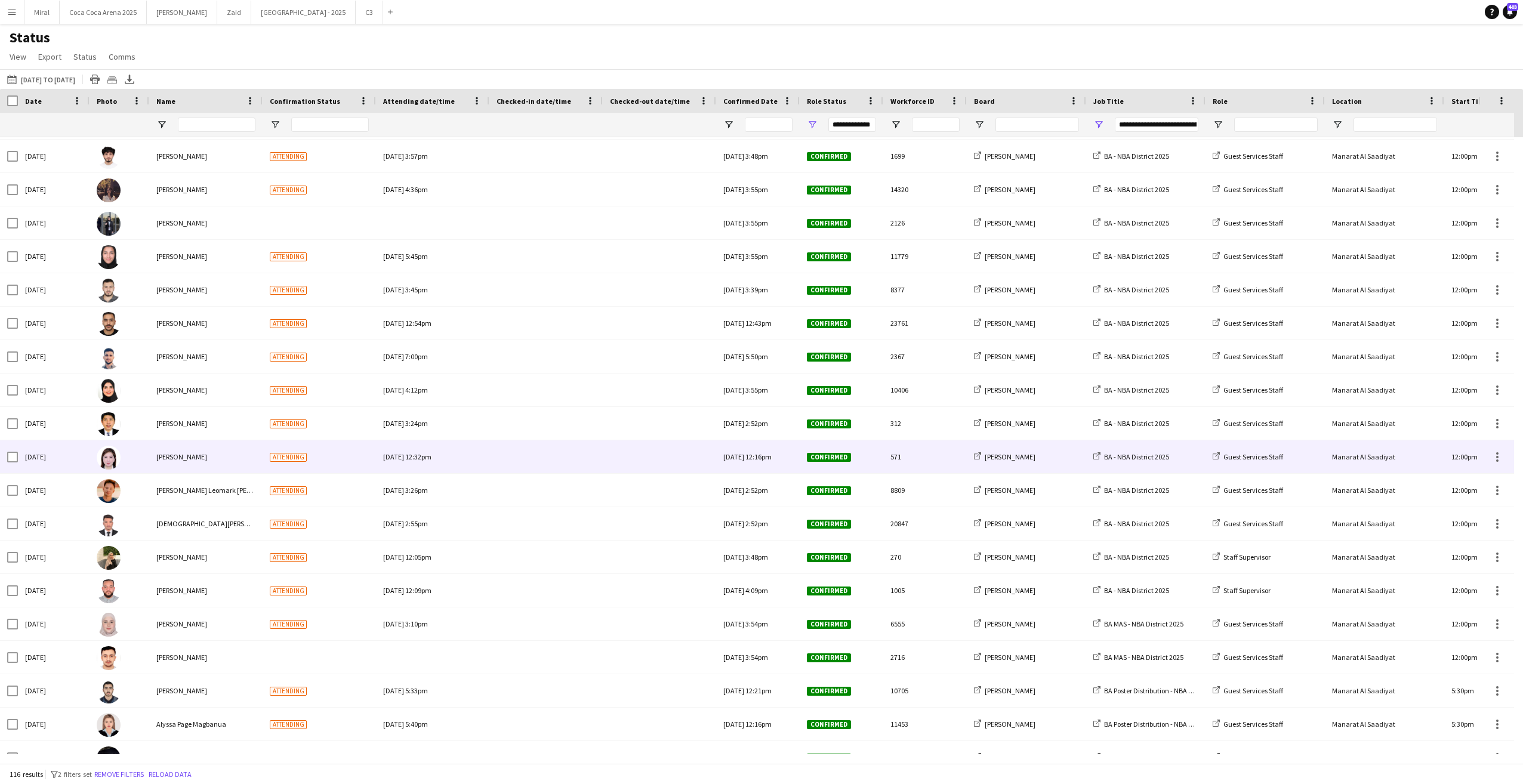
scroll to position [418, 0]
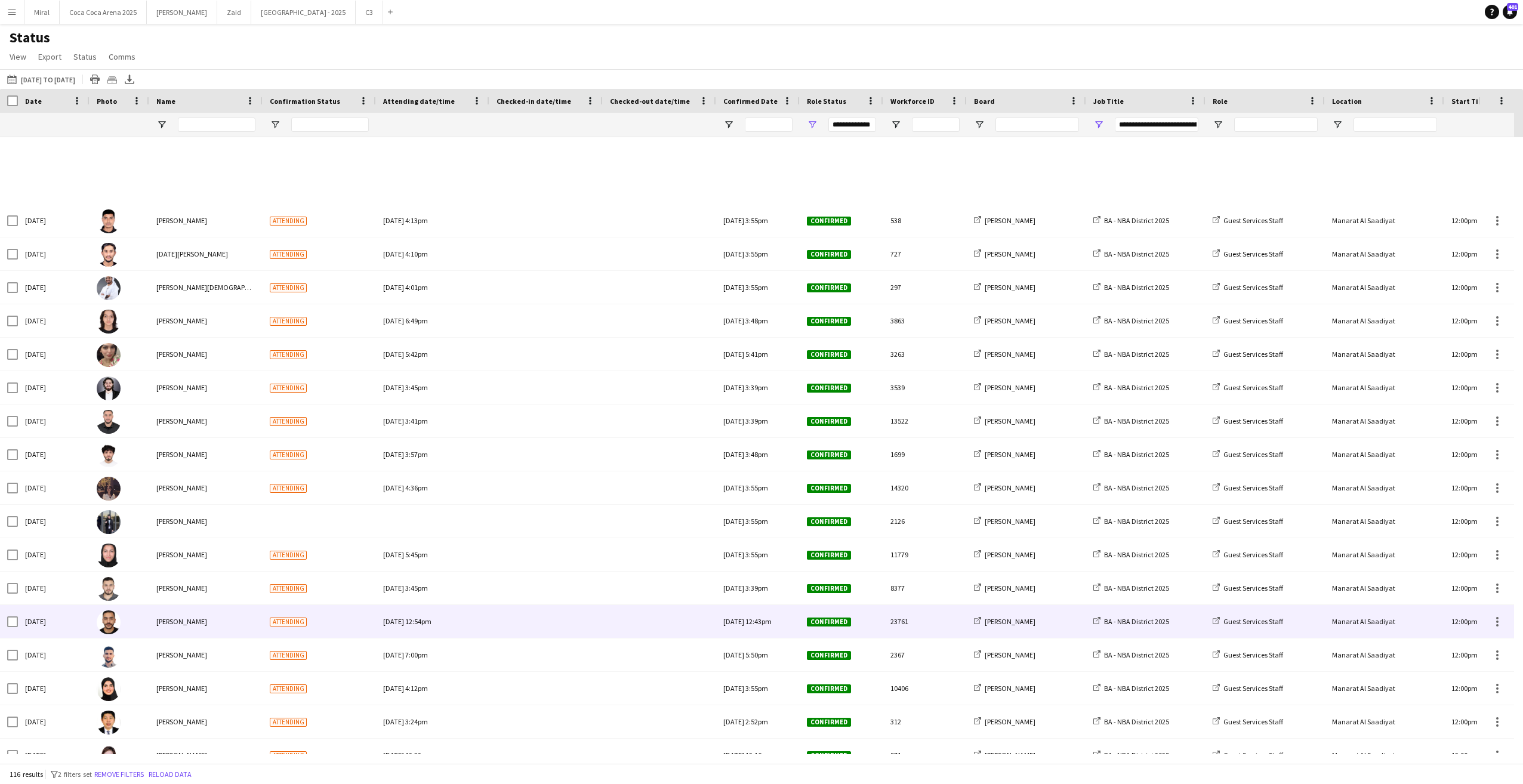
scroll to position [418, 0]
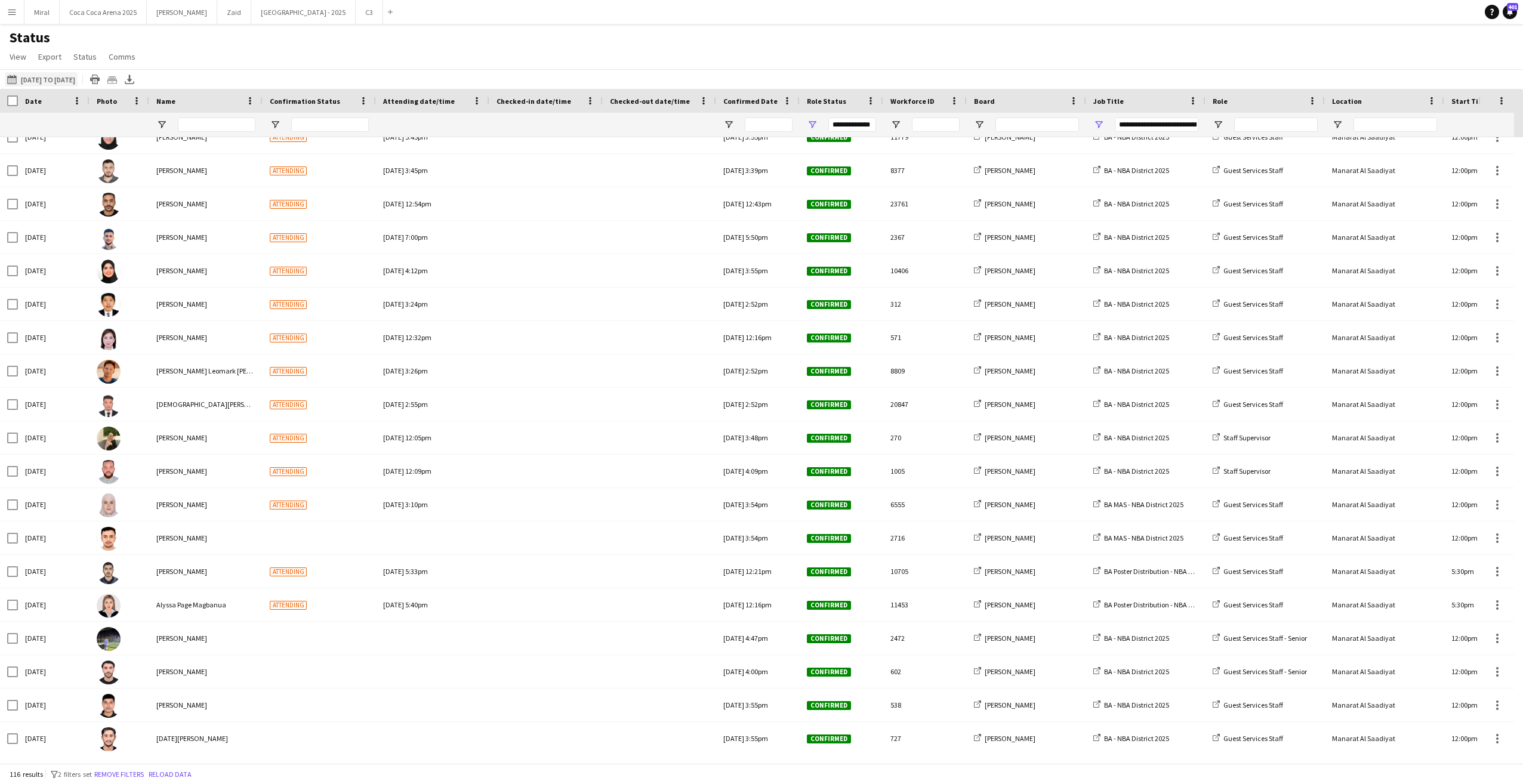
click at [78, 73] on button "30-09-2025 to 06-10-2025 02-10-2025 to 05-10-2025" at bounding box center [41, 79] width 73 height 14
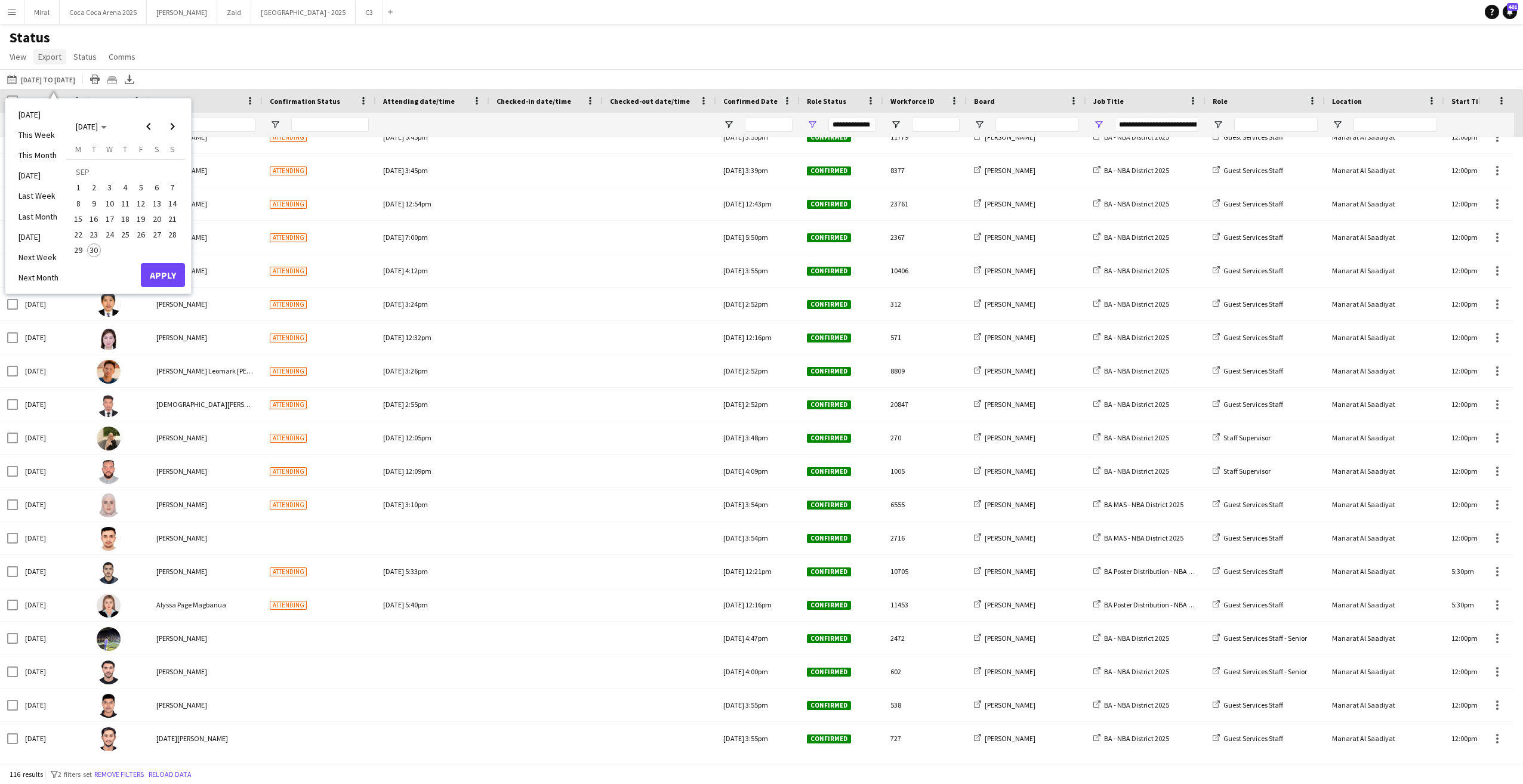
click at [42, 53] on span "Export" at bounding box center [50, 56] width 23 height 11
click at [353, 51] on div "Status View Views Default view Attendance Report / F1 Attendance Sheet F1 Group…" at bounding box center [761, 49] width 1523 height 41
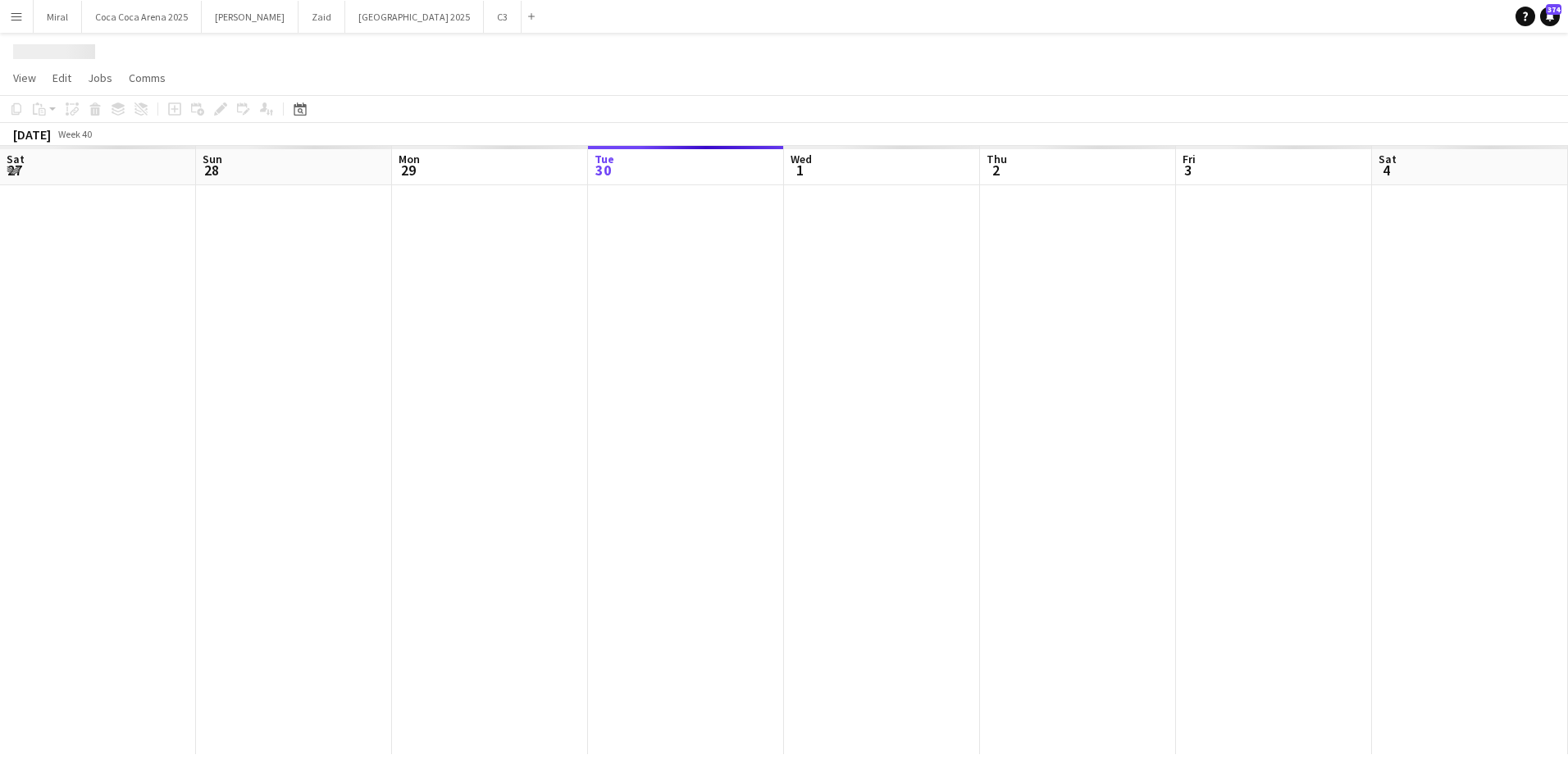
scroll to position [0, 392]
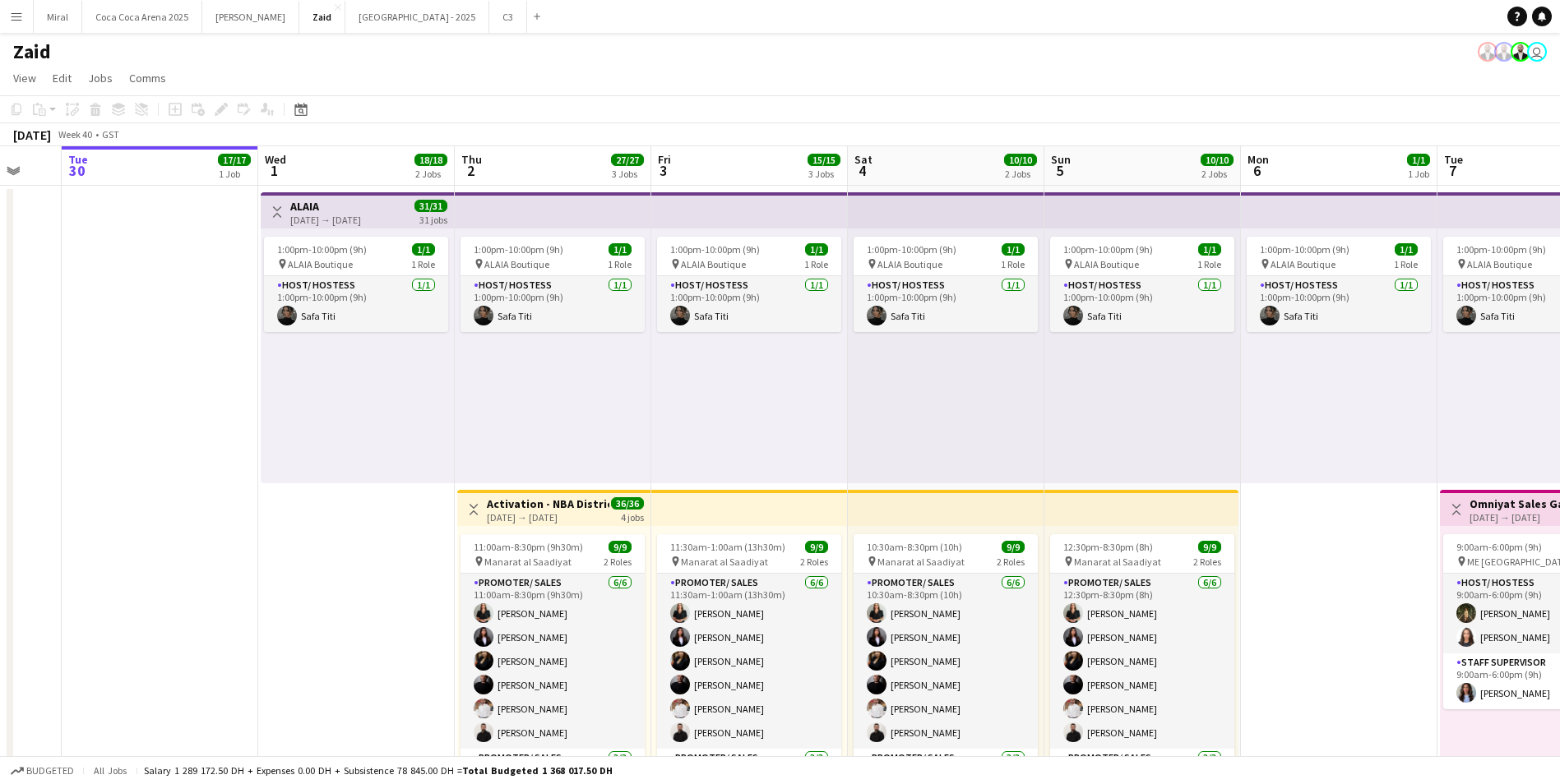
drag, startPoint x: 534, startPoint y: 627, endPoint x: 178, endPoint y: 542, distance: 366.0
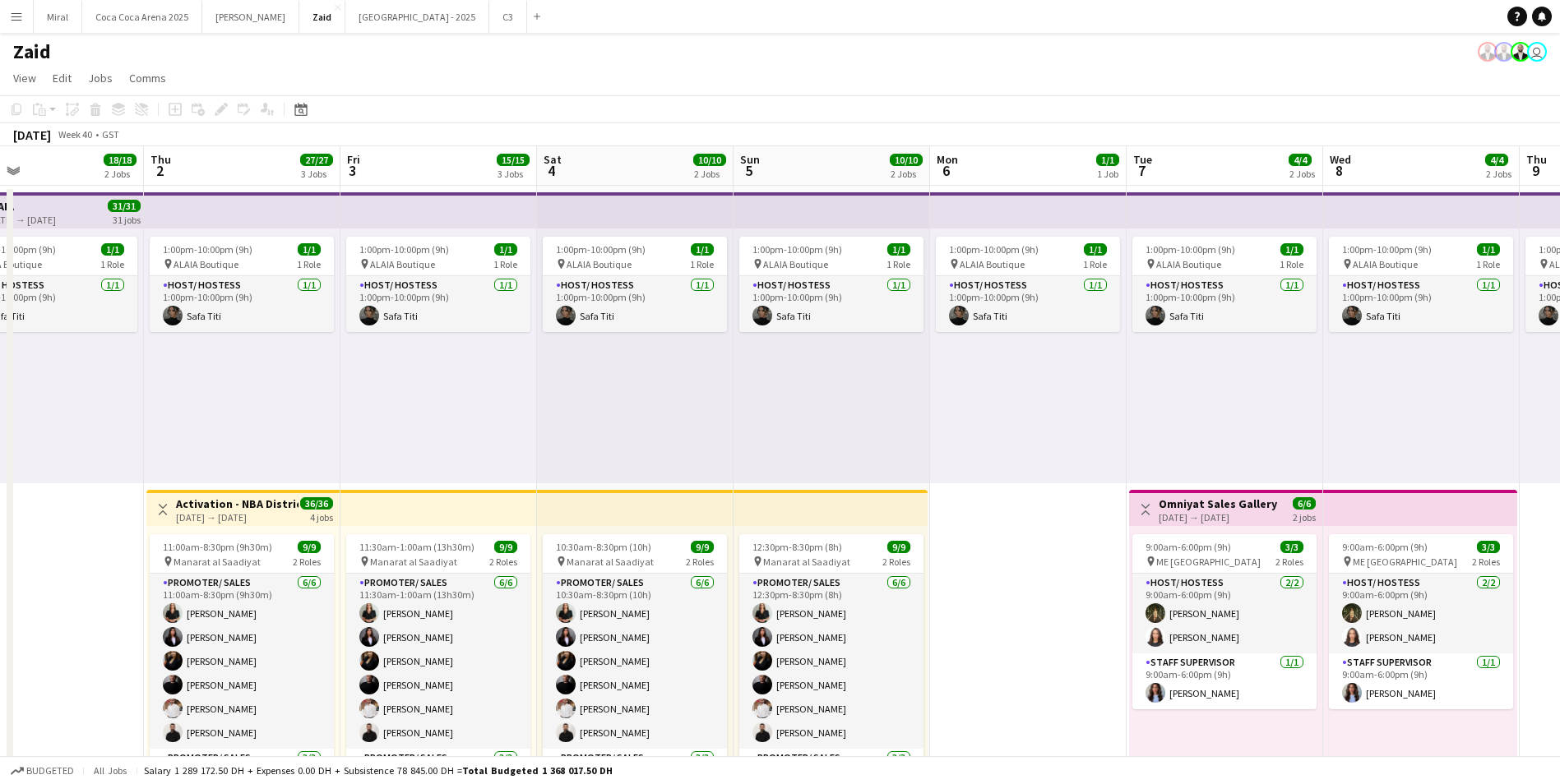
drag, startPoint x: 1063, startPoint y: 602, endPoint x: 582, endPoint y: 580, distance: 481.5
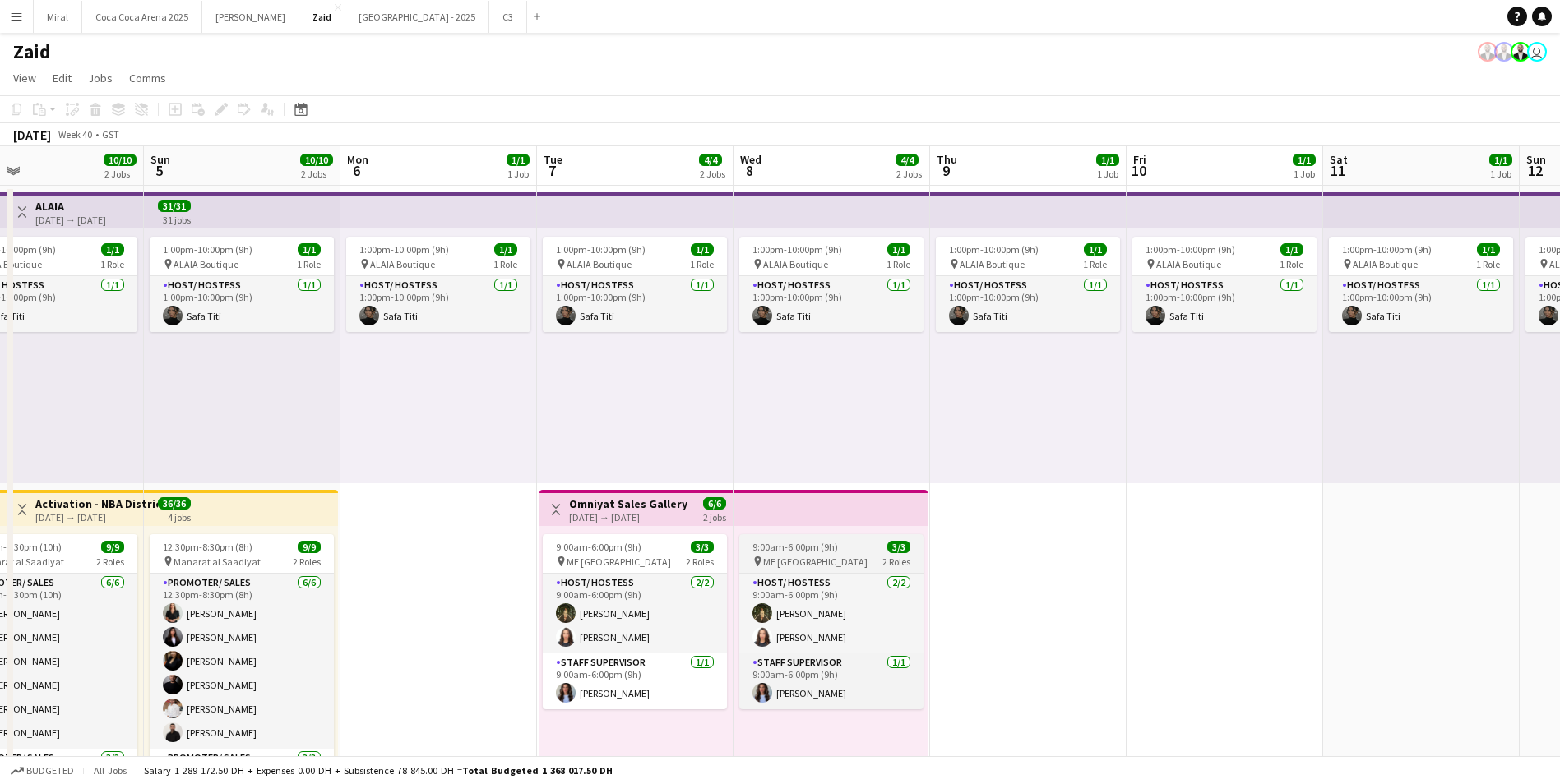
scroll to position [0, 530]
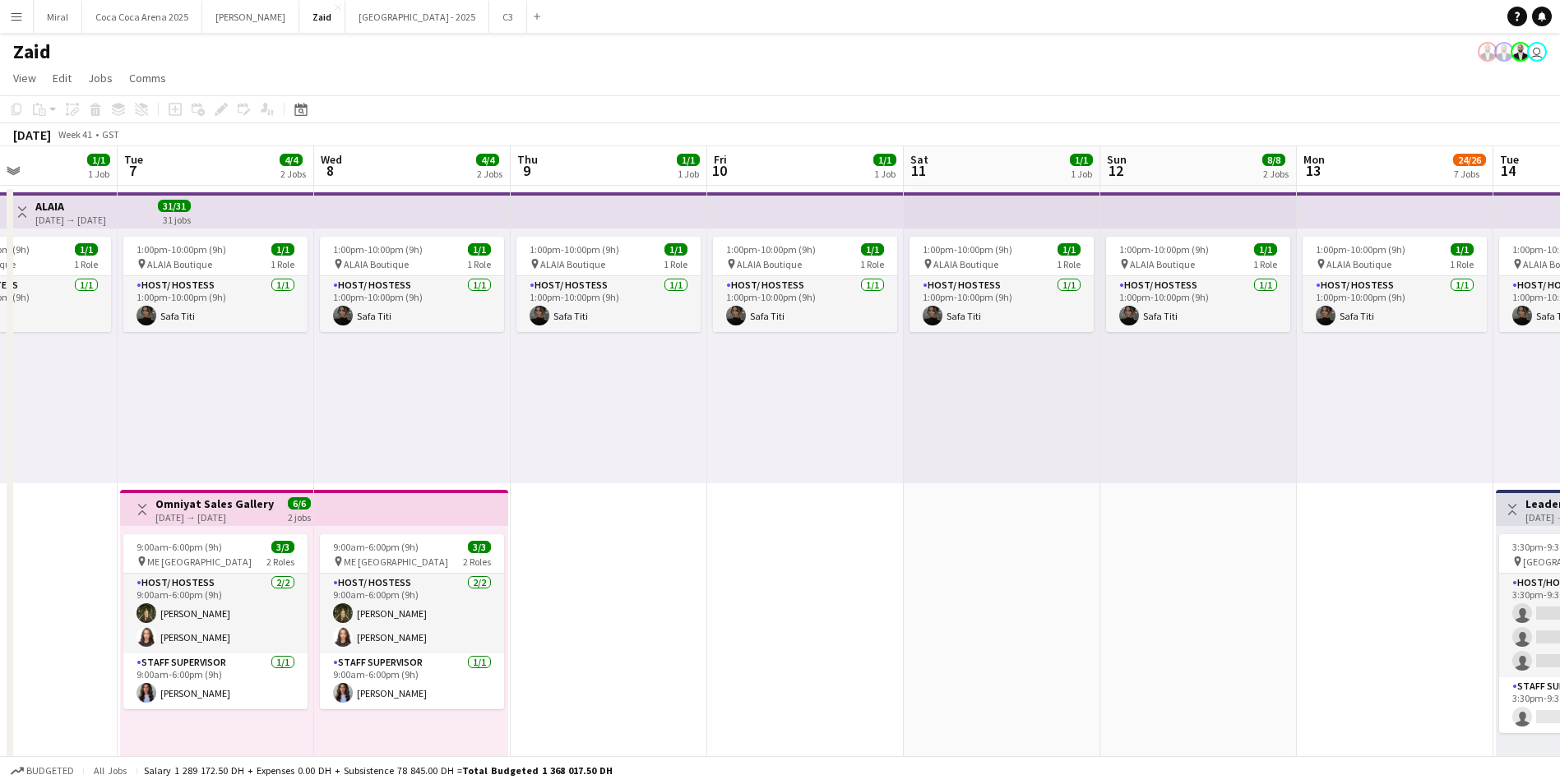
drag, startPoint x: 1416, startPoint y: 574, endPoint x: 709, endPoint y: 569, distance: 707.0
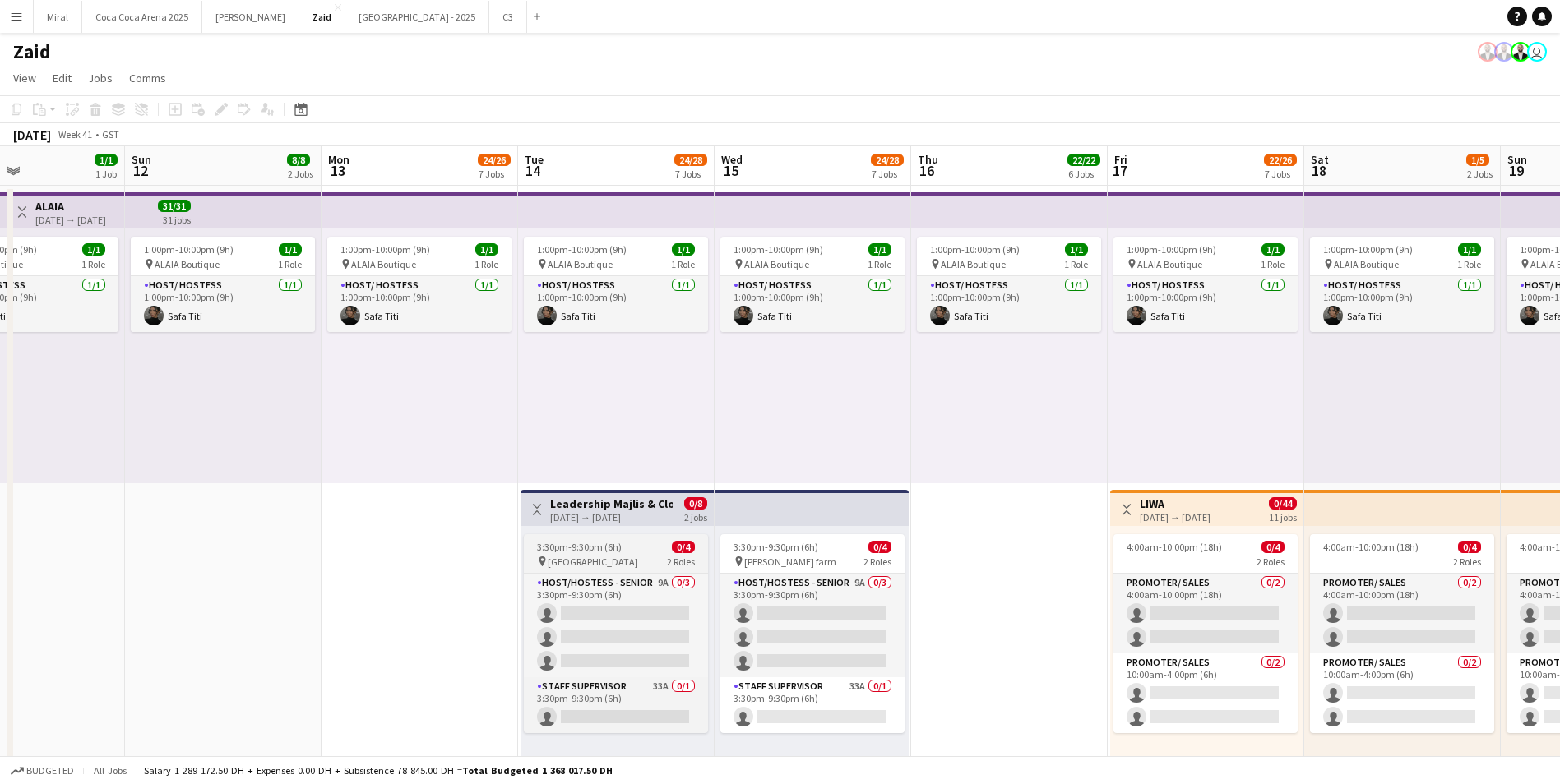
scroll to position [0, 560]
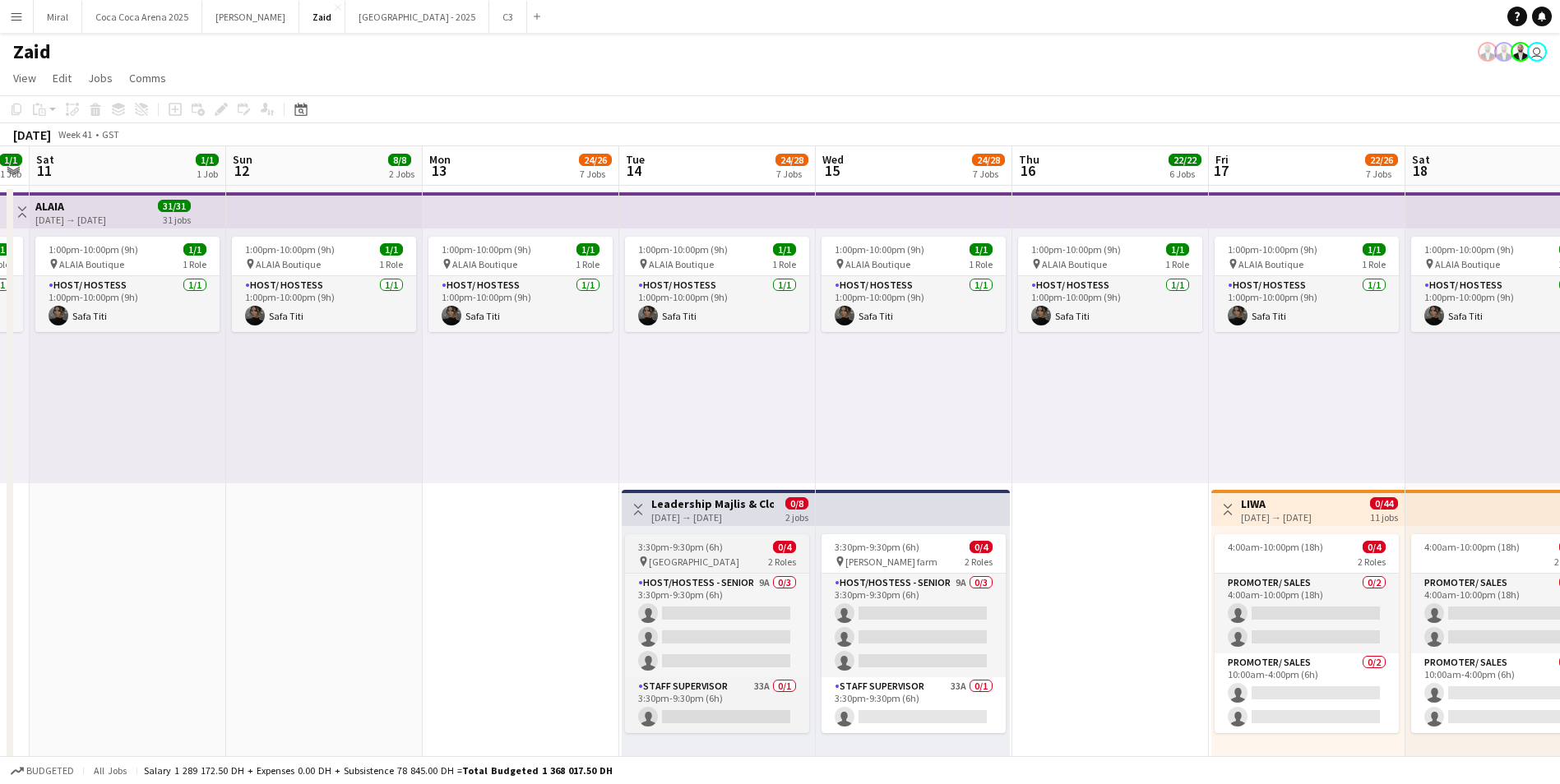
drag, startPoint x: 974, startPoint y: 587, endPoint x: 664, endPoint y: 566, distance: 310.7
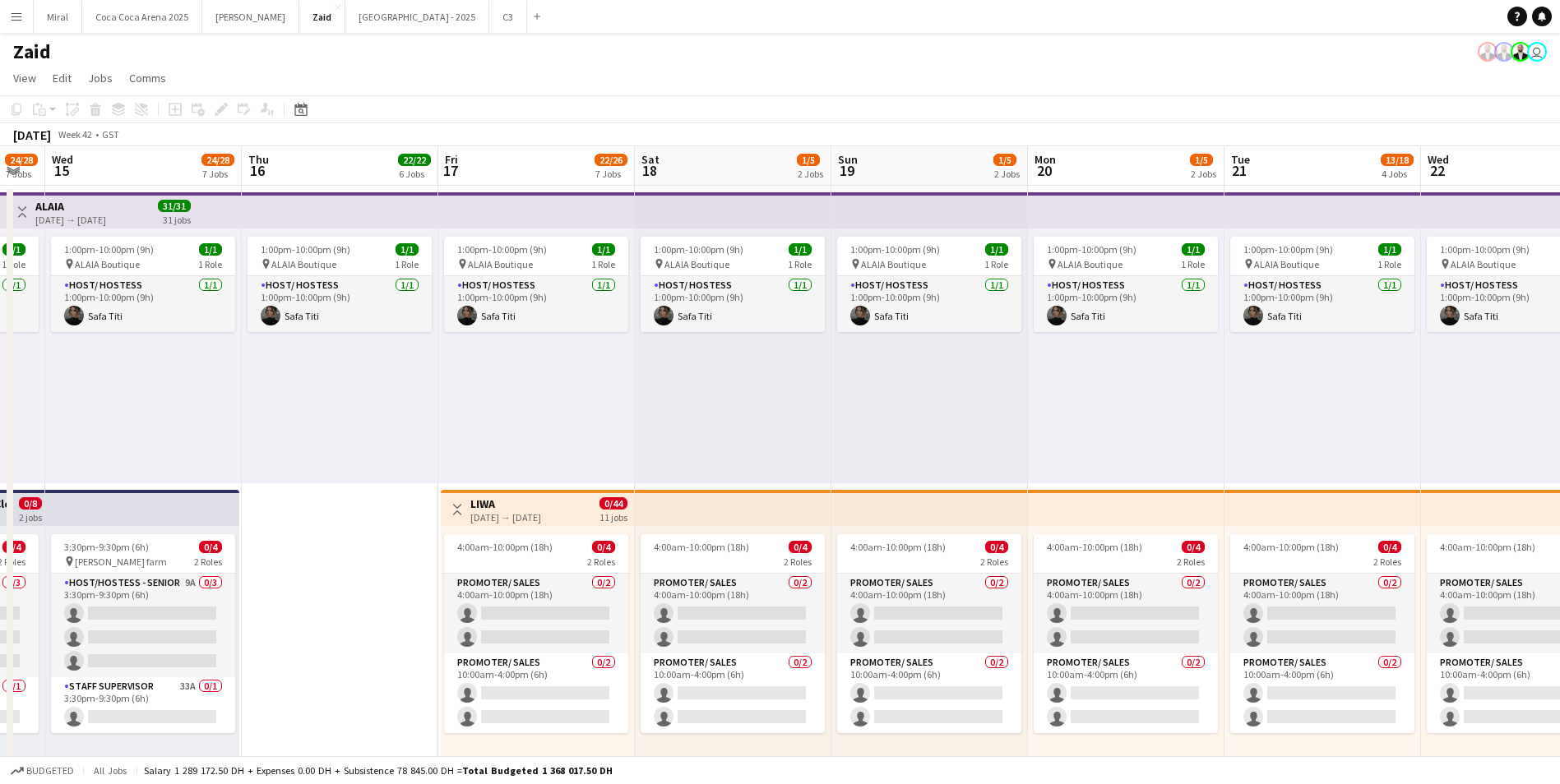
drag, startPoint x: 1175, startPoint y: 591, endPoint x: 406, endPoint y: 564, distance: 769.5
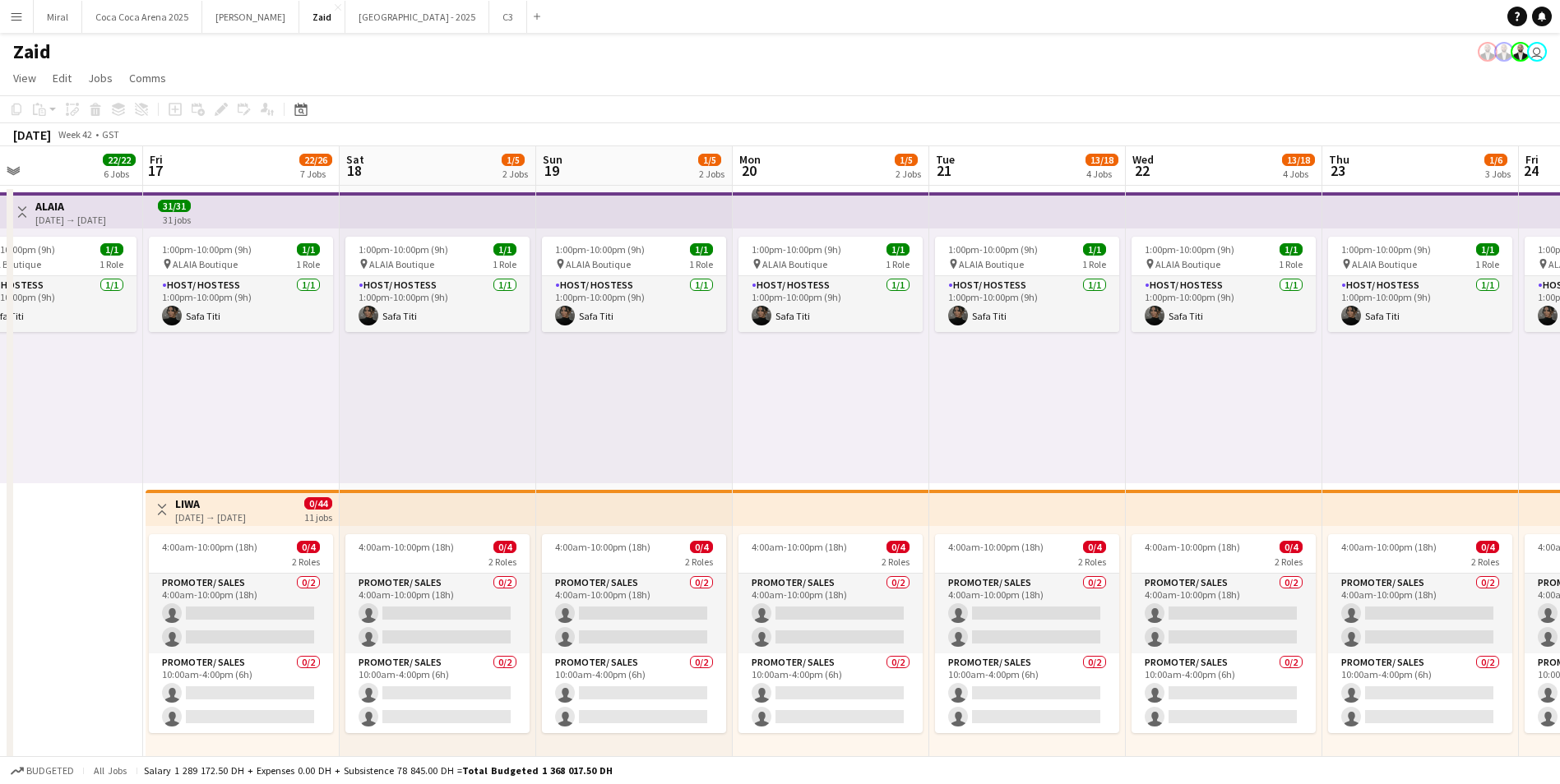
drag, startPoint x: 1212, startPoint y: 508, endPoint x: 582, endPoint y: 476, distance: 630.8
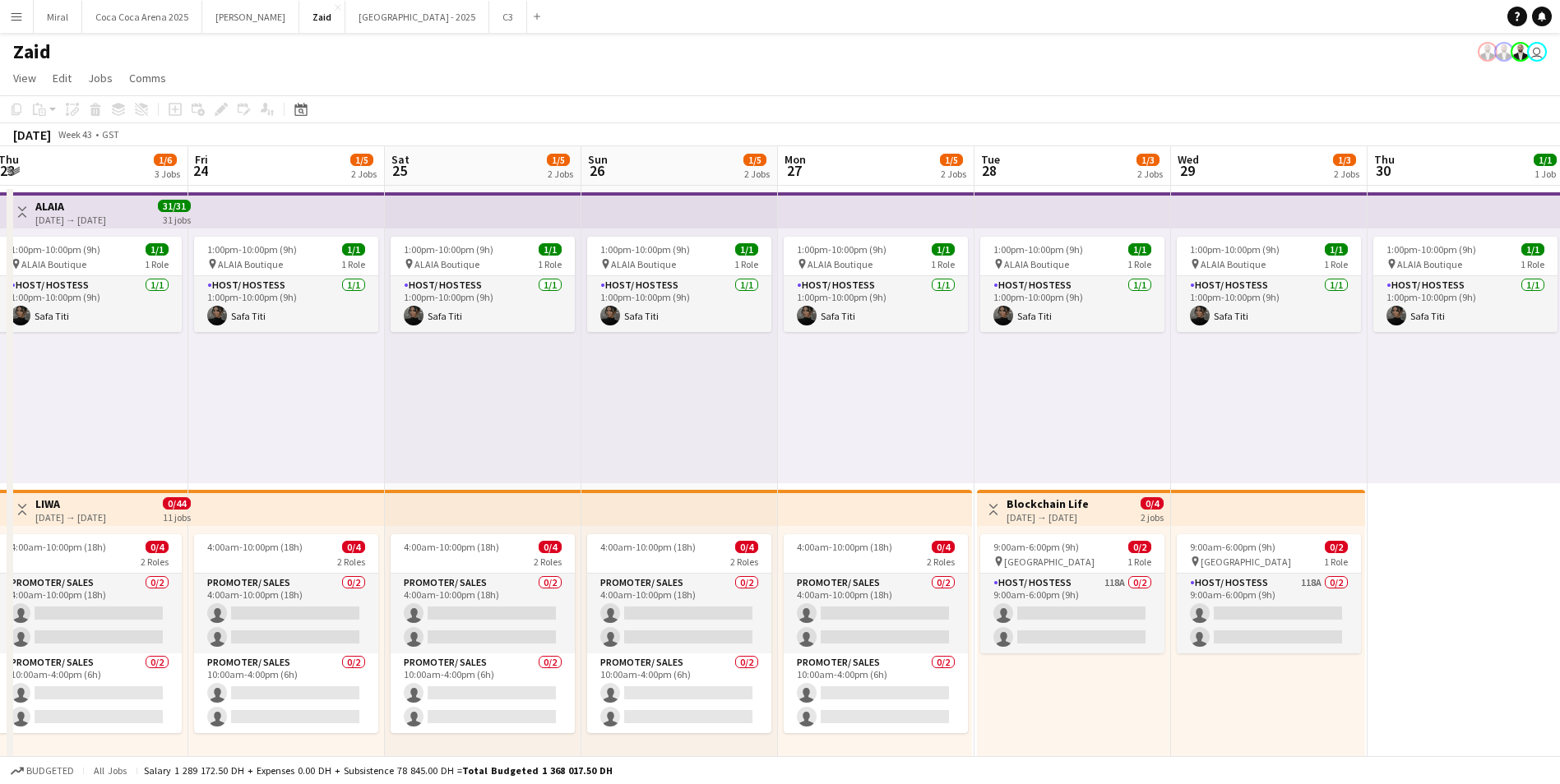
drag, startPoint x: 1390, startPoint y: 511, endPoint x: 552, endPoint y: 471, distance: 839.0
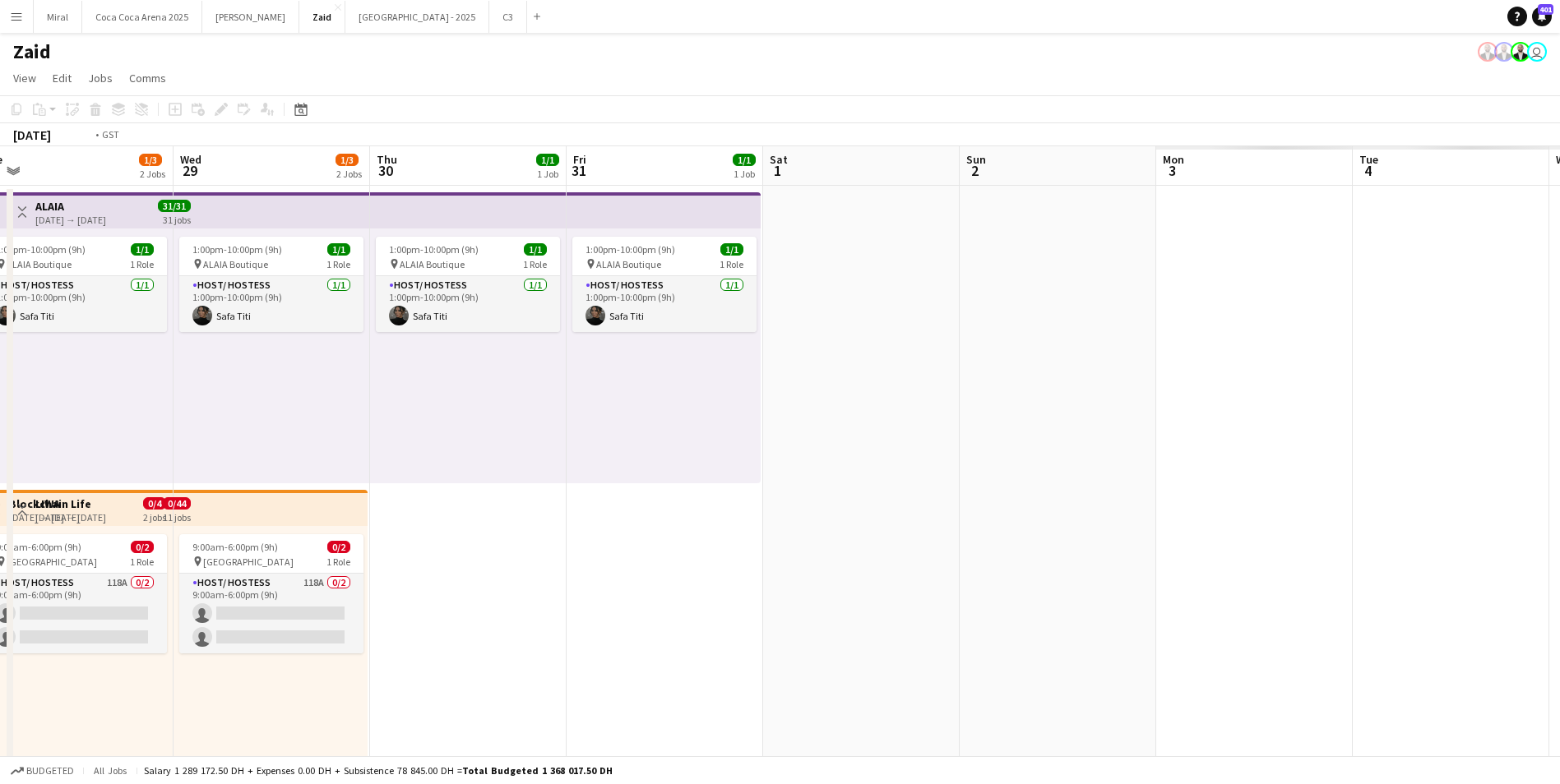
drag, startPoint x: 1448, startPoint y: 513, endPoint x: 274, endPoint y: 443, distance: 1176.1
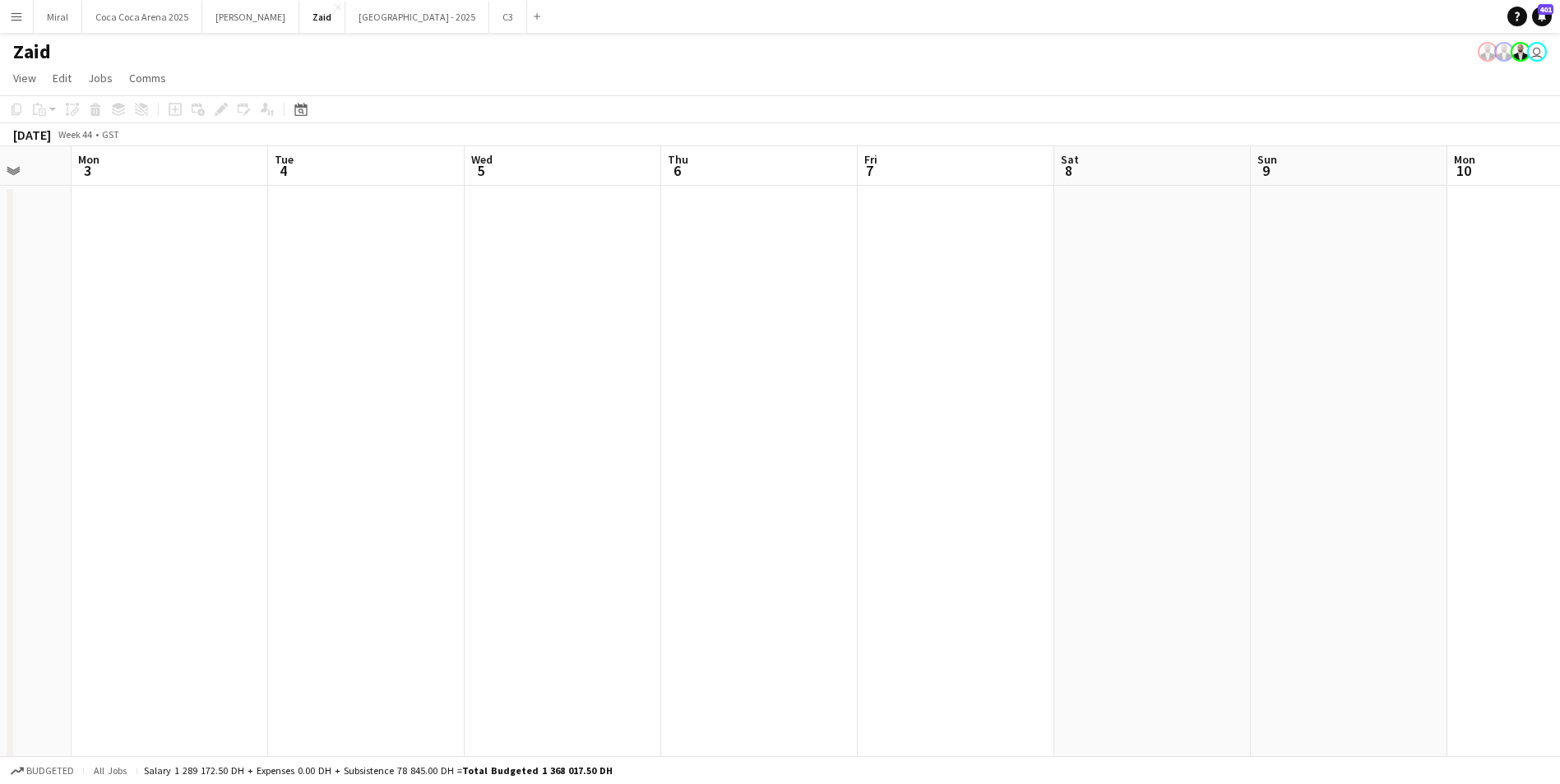
drag, startPoint x: 1366, startPoint y: 577, endPoint x: 625, endPoint y: 545, distance: 741.7
drag, startPoint x: 1404, startPoint y: 534, endPoint x: 649, endPoint y: 508, distance: 755.4
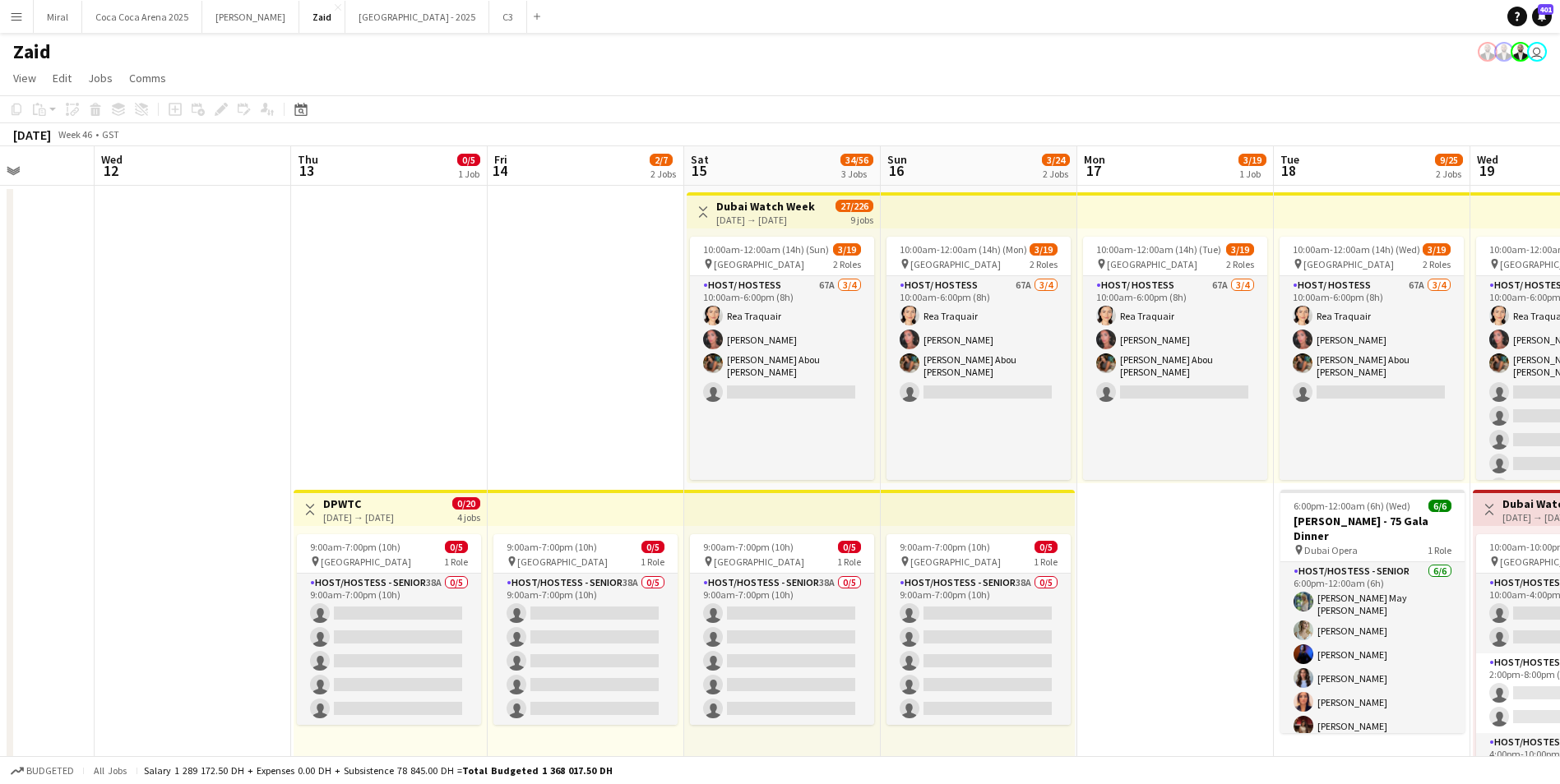
drag, startPoint x: 1071, startPoint y: 562, endPoint x: 217, endPoint y: 468, distance: 859.2
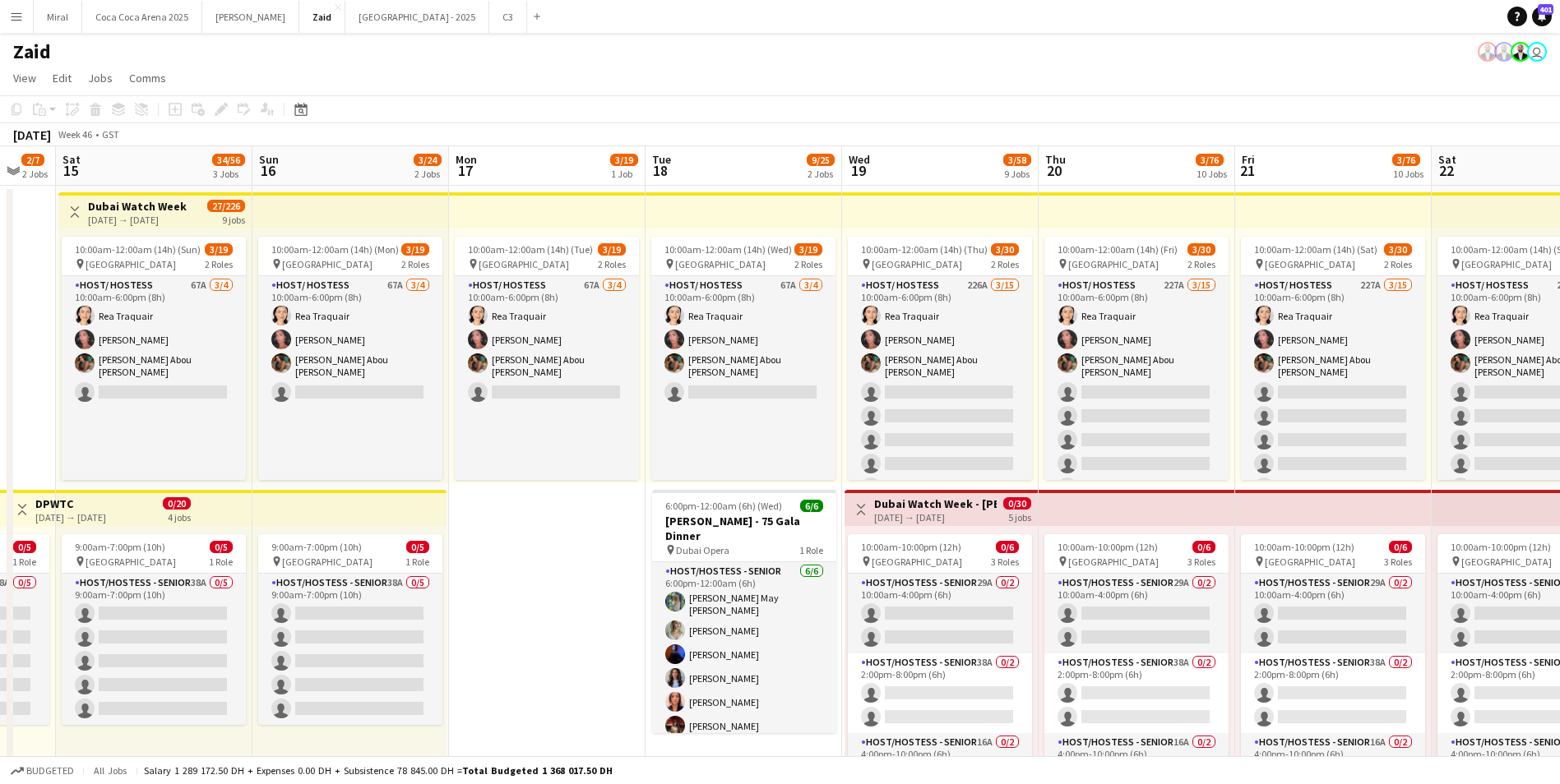
drag, startPoint x: 1036, startPoint y: 555, endPoint x: 552, endPoint y: 545, distance: 484.1
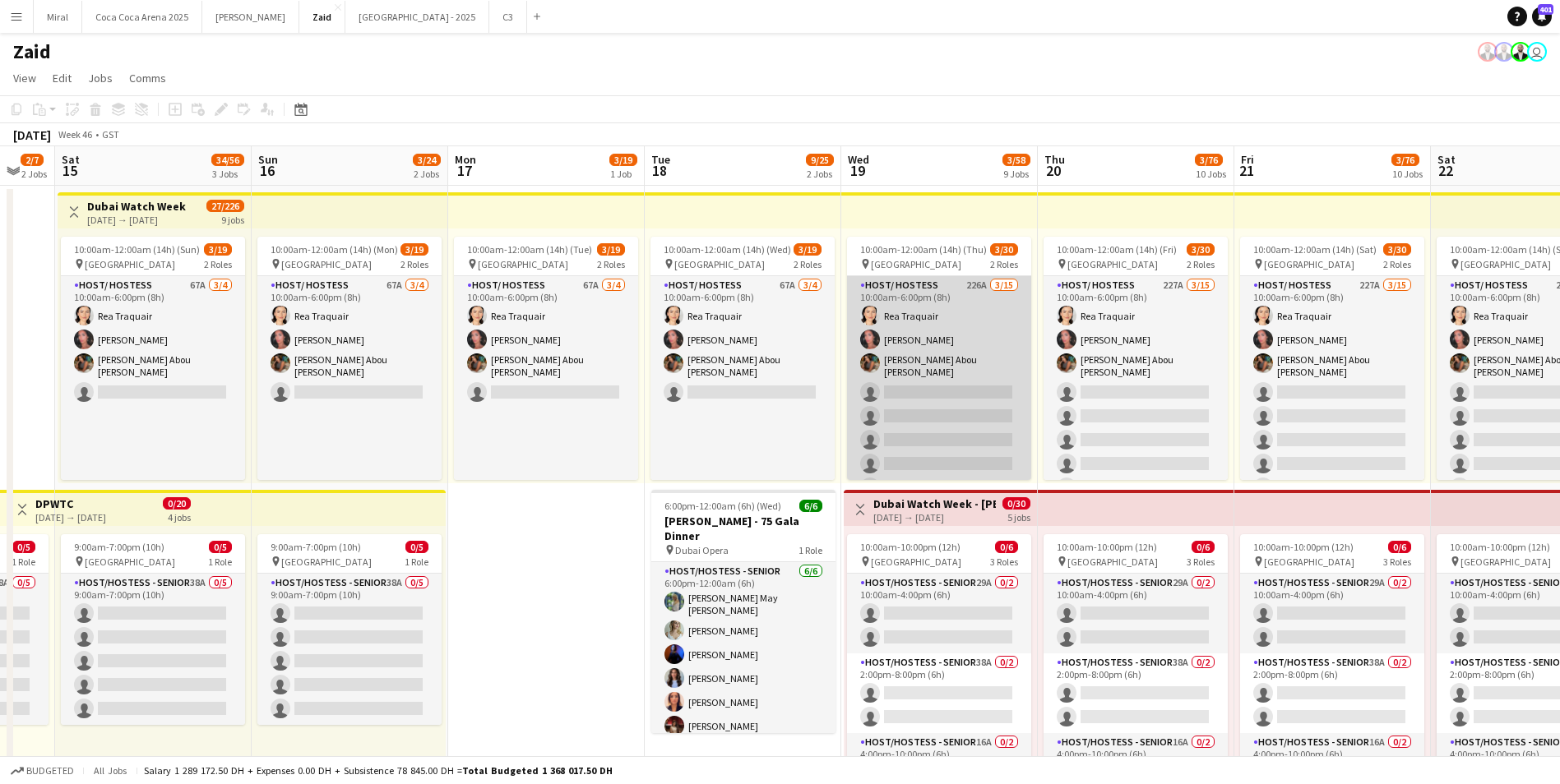
click at [911, 359] on app-card-role "Host/ Hostess 226A 3/15 10:00am-6:00pm (8h) Rea Traquair Noura Yassen Angela Ab…" at bounding box center [938, 474] width 184 height 394
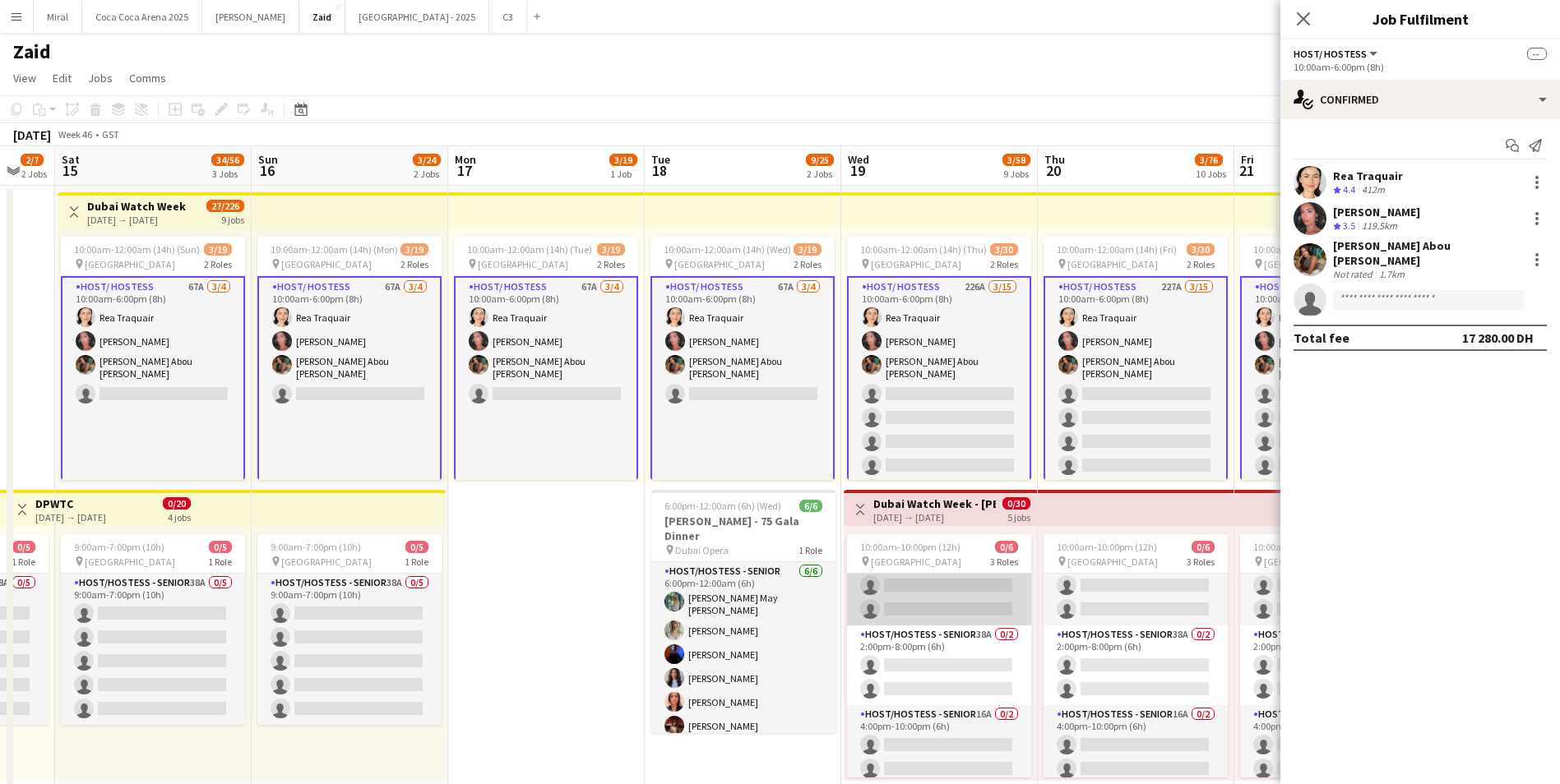
scroll to position [35, 0]
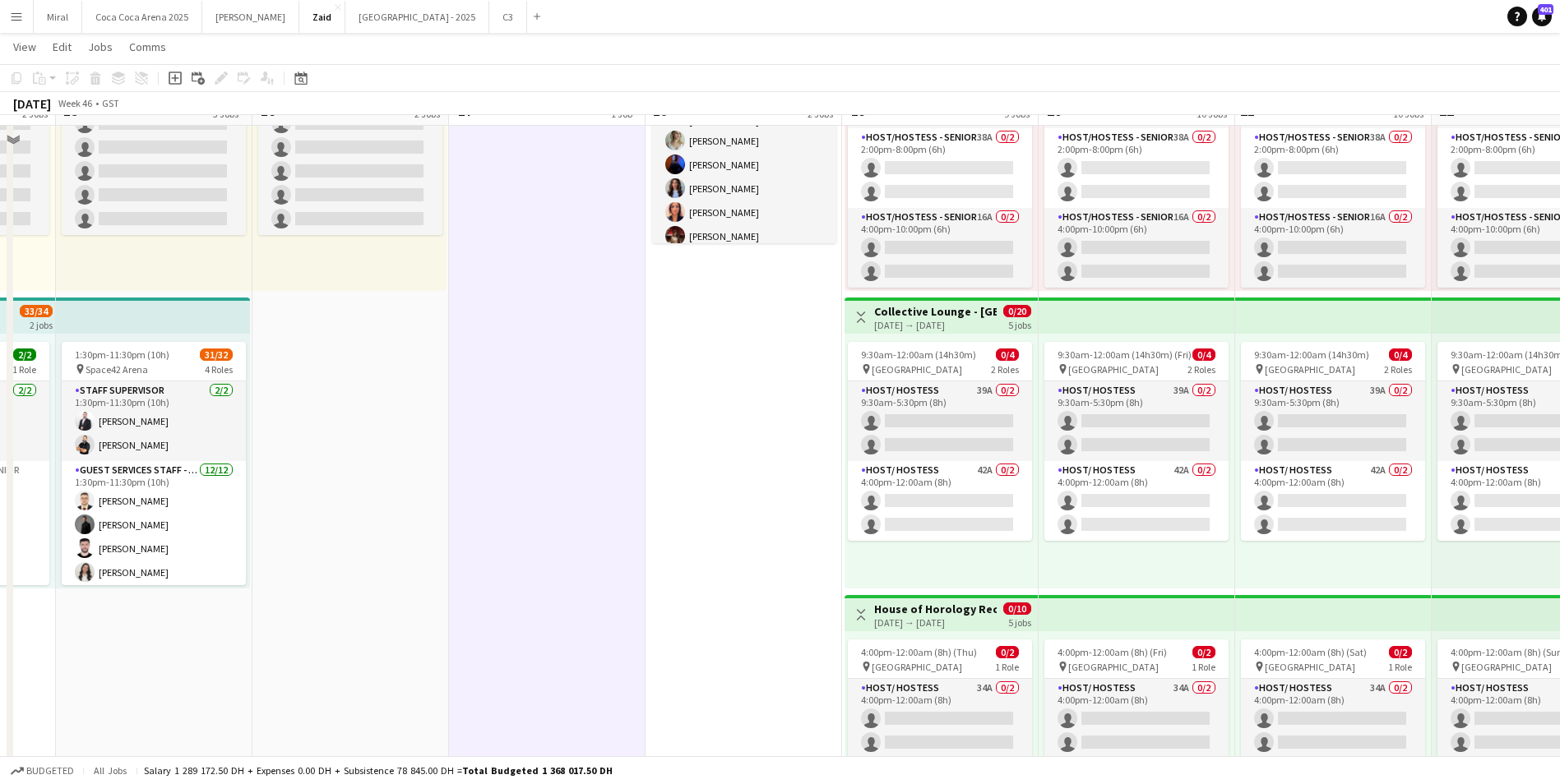
scroll to position [494, 0]
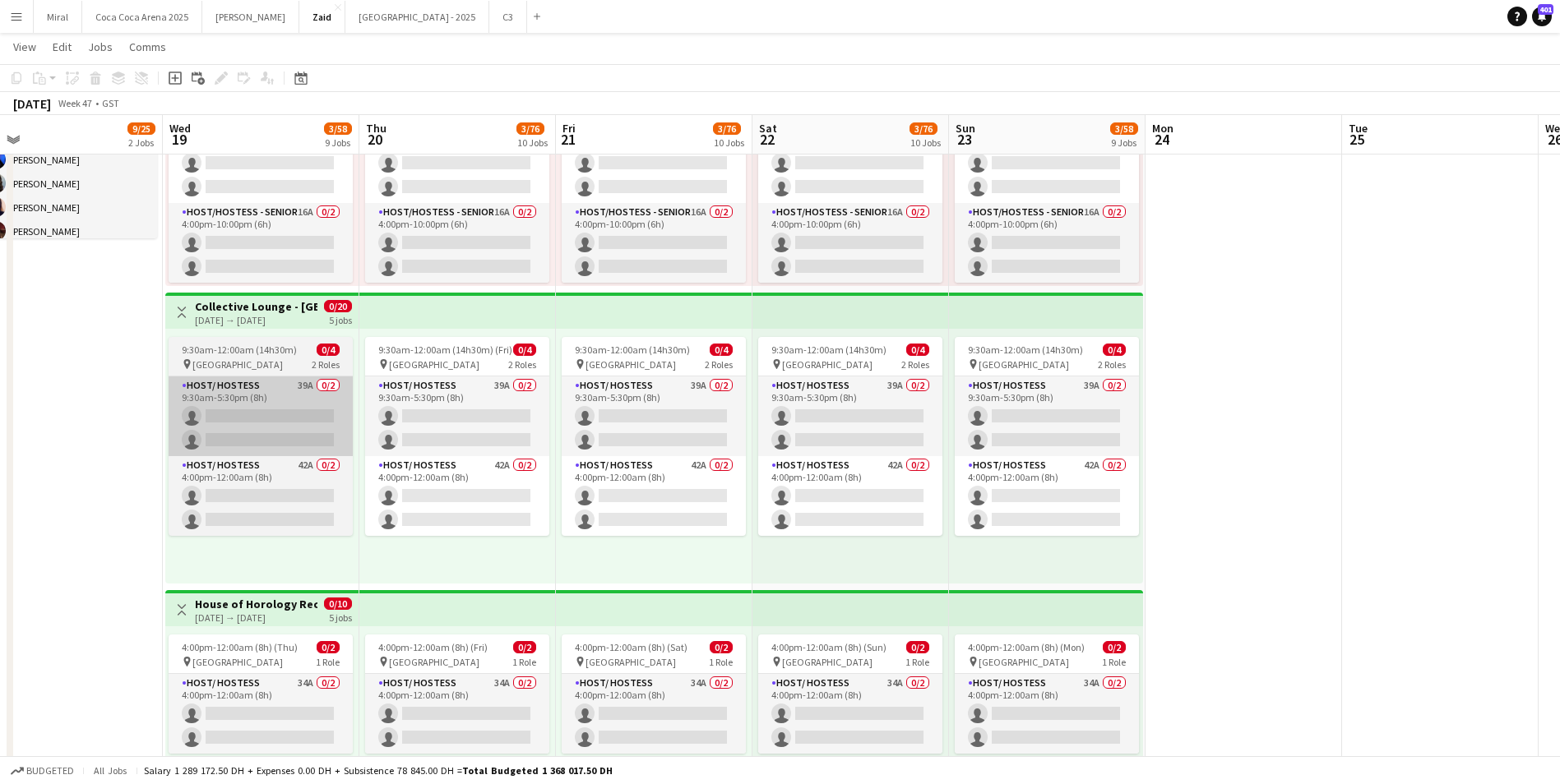
drag, startPoint x: 768, startPoint y: 436, endPoint x: 193, endPoint y: 418, distance: 575.3
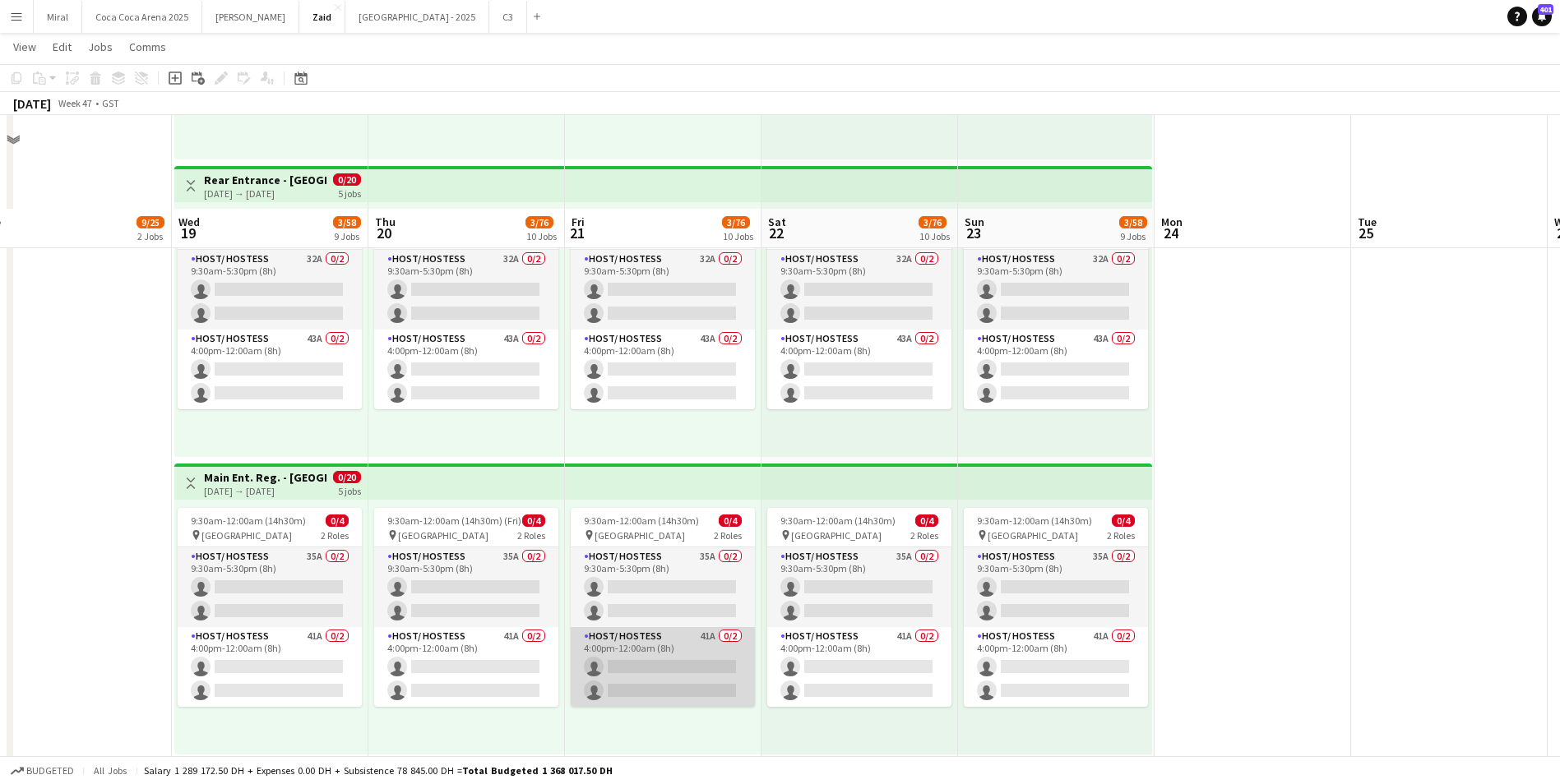
scroll to position [2220, 0]
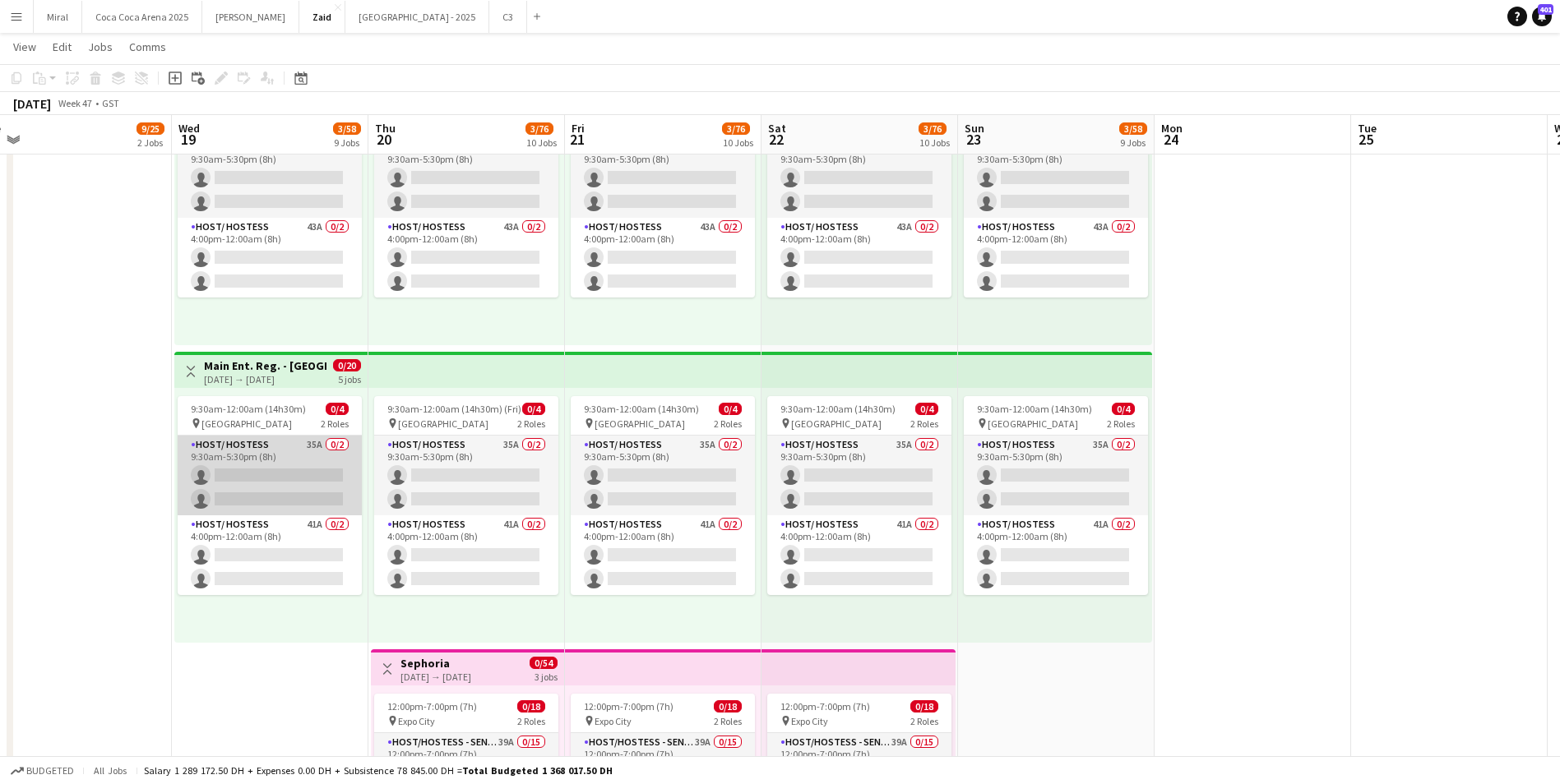
click at [294, 489] on app-card-role "Host/ Hostess 35A 0/2 9:30am-5:30pm (8h) single-neutral-actions single-neutral-…" at bounding box center [269, 475] width 184 height 80
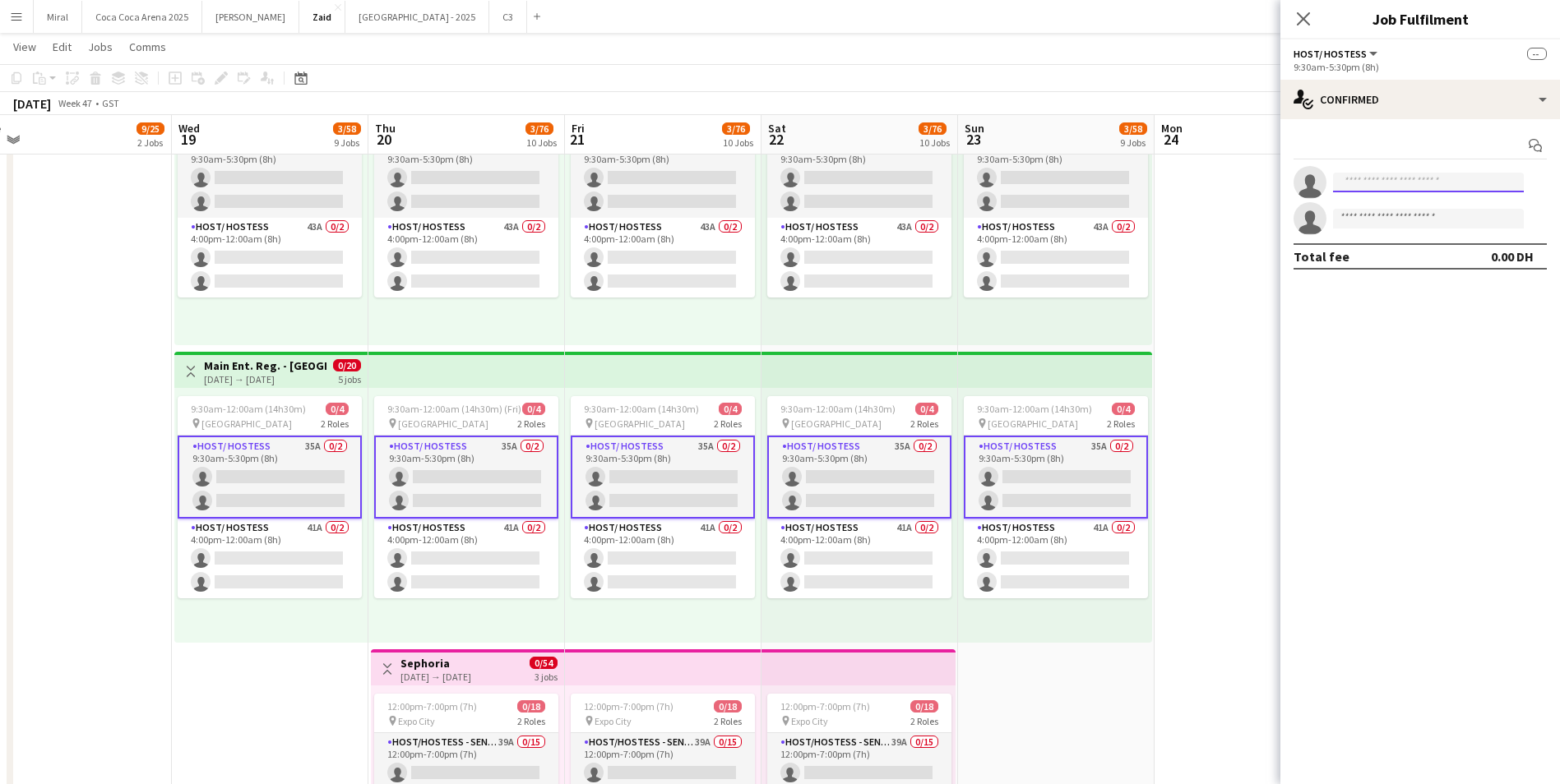
click at [1365, 180] on input at bounding box center [1428, 182] width 191 height 20
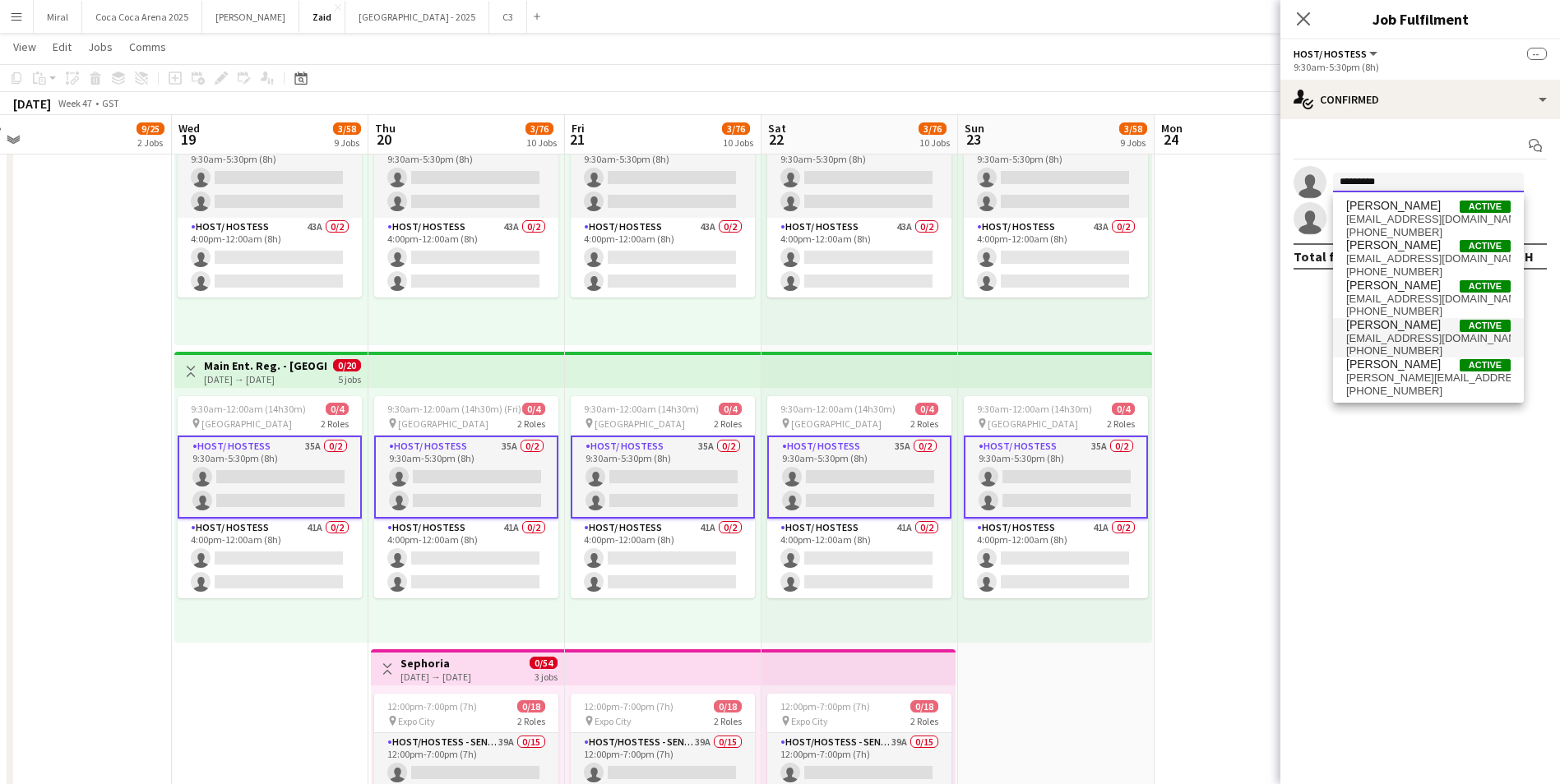
type input "*********"
click at [1414, 328] on span "Mohamad Alirksusi" at bounding box center [1393, 325] width 94 height 14
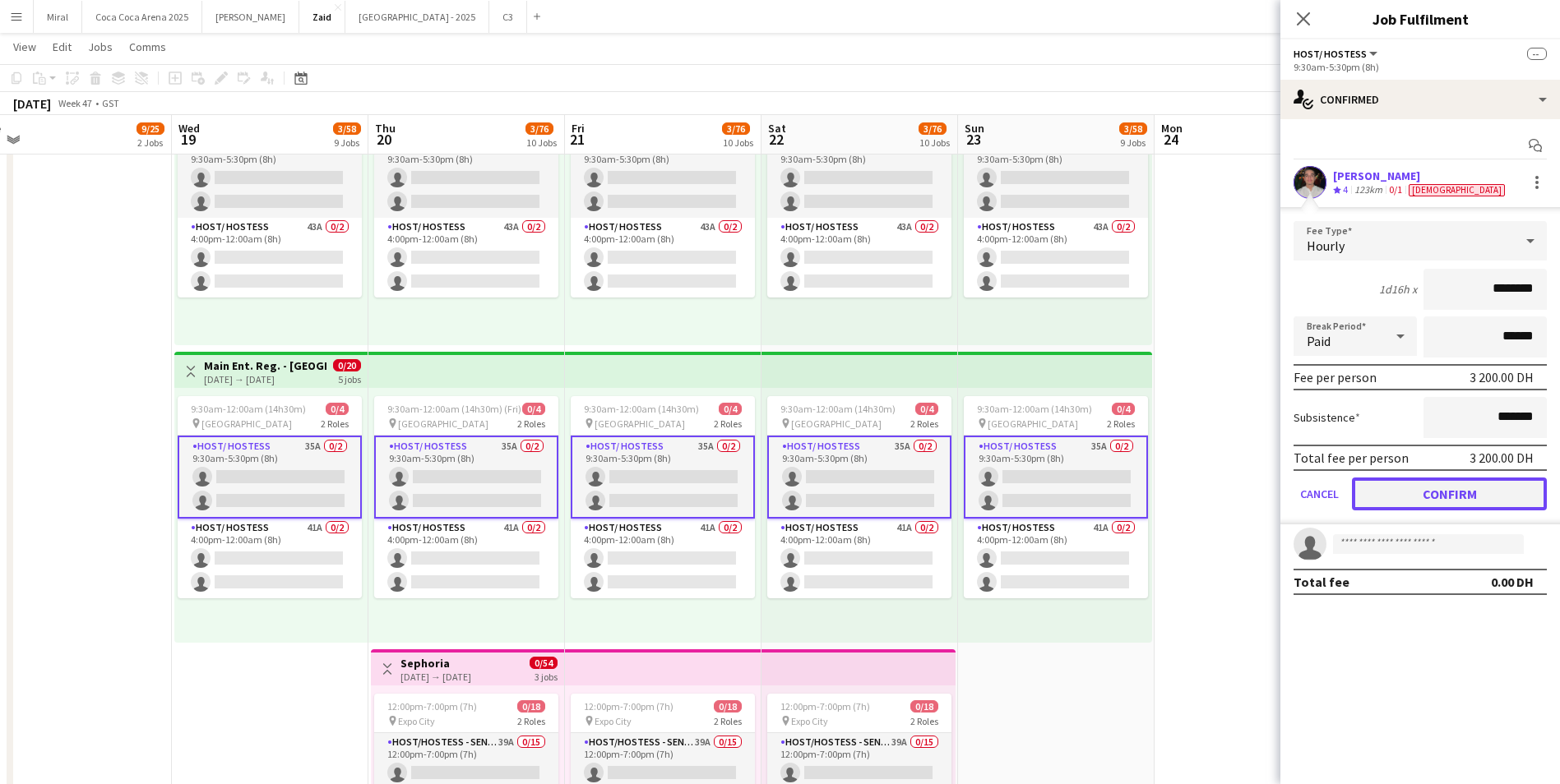
click at [1477, 496] on button "Confirm" at bounding box center [1448, 494] width 195 height 33
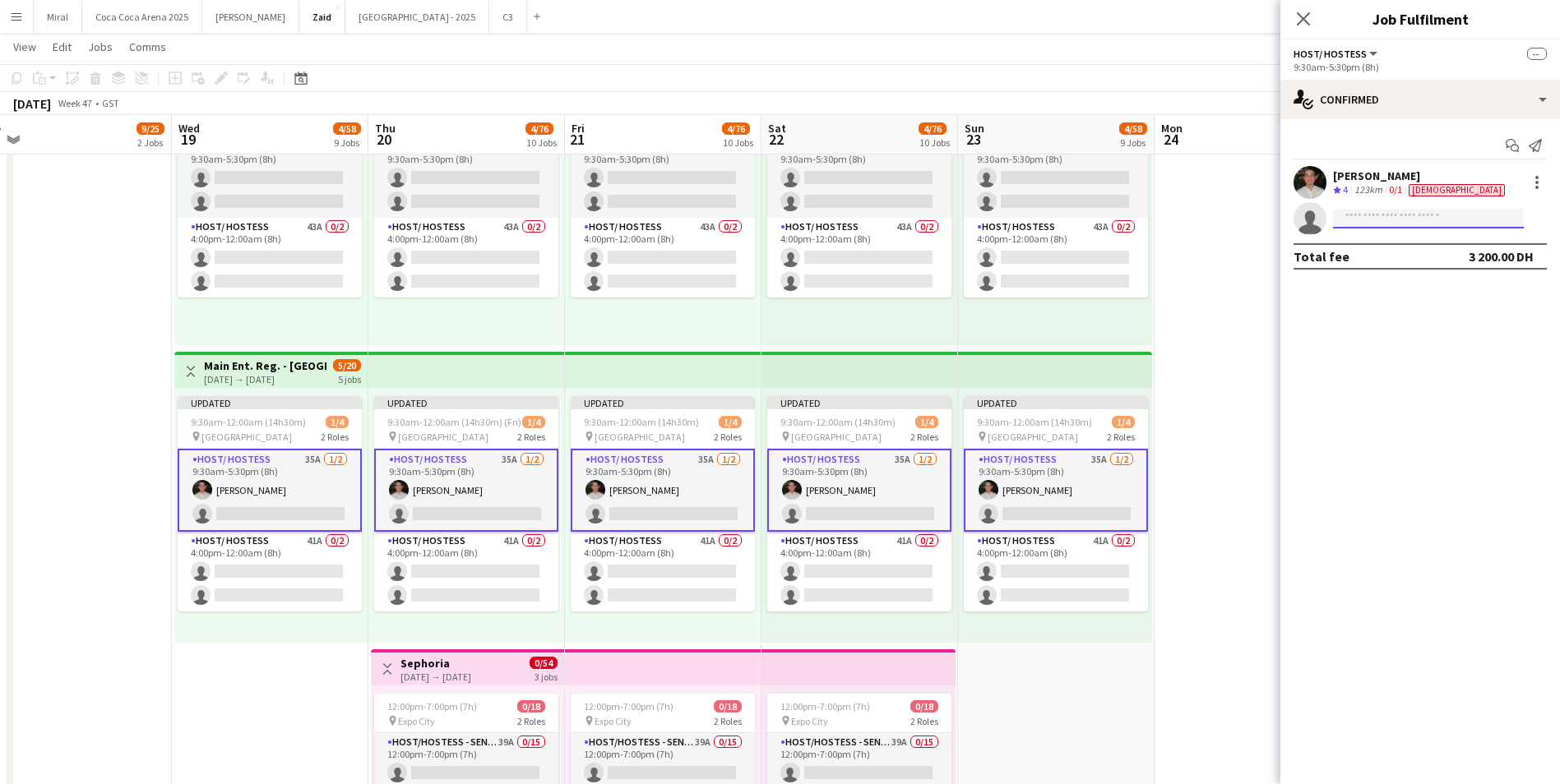
click at [1420, 220] on input at bounding box center [1428, 219] width 191 height 20
type input "*******"
click at [1418, 254] on span "boutrik.ali.oussama@gmail.com" at bounding box center [1429, 255] width 164 height 13
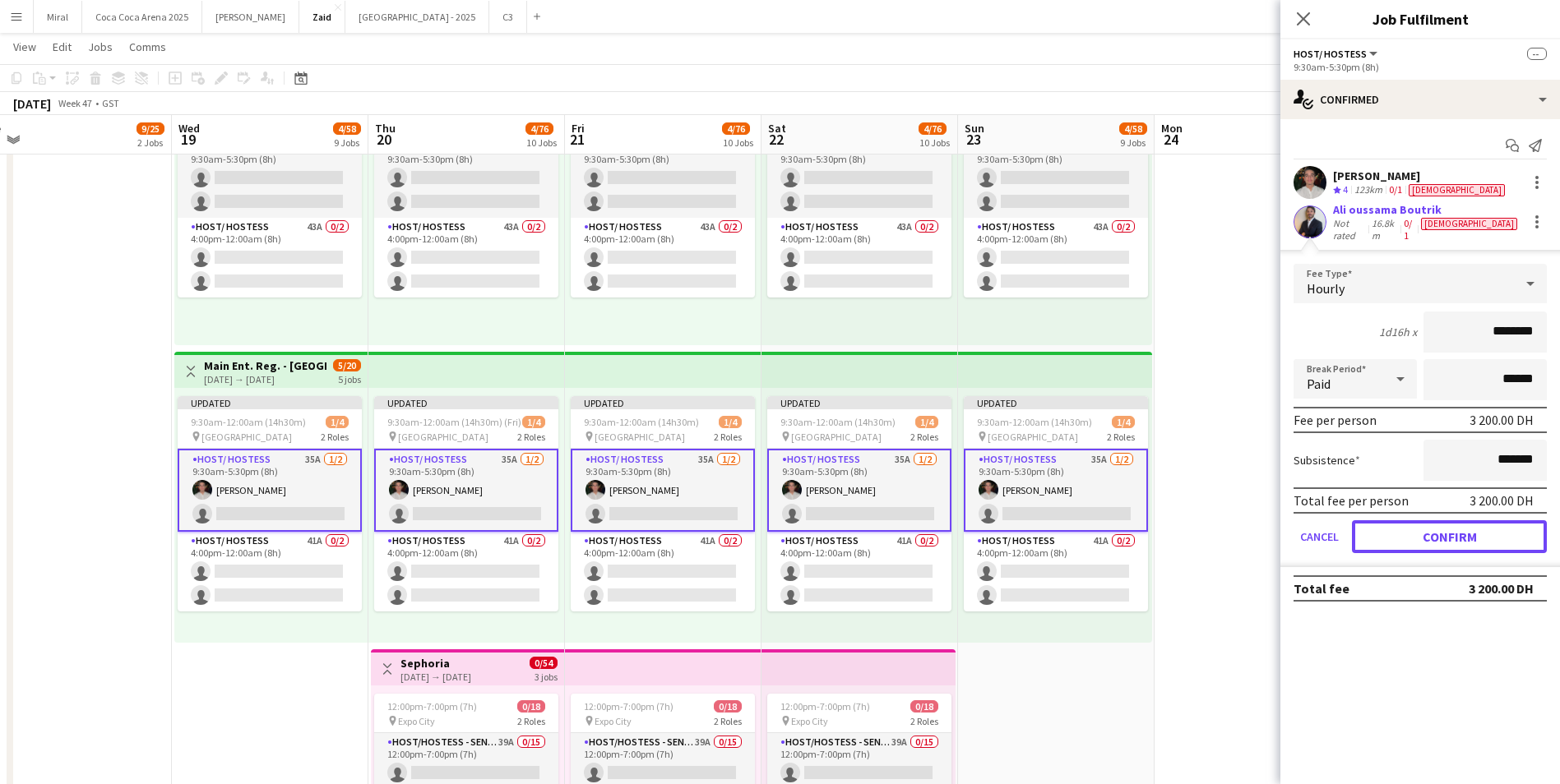
drag, startPoint x: 1462, startPoint y: 522, endPoint x: 1422, endPoint y: 551, distance: 49.4
click at [1462, 521] on button "Confirm" at bounding box center [1448, 537] width 195 height 33
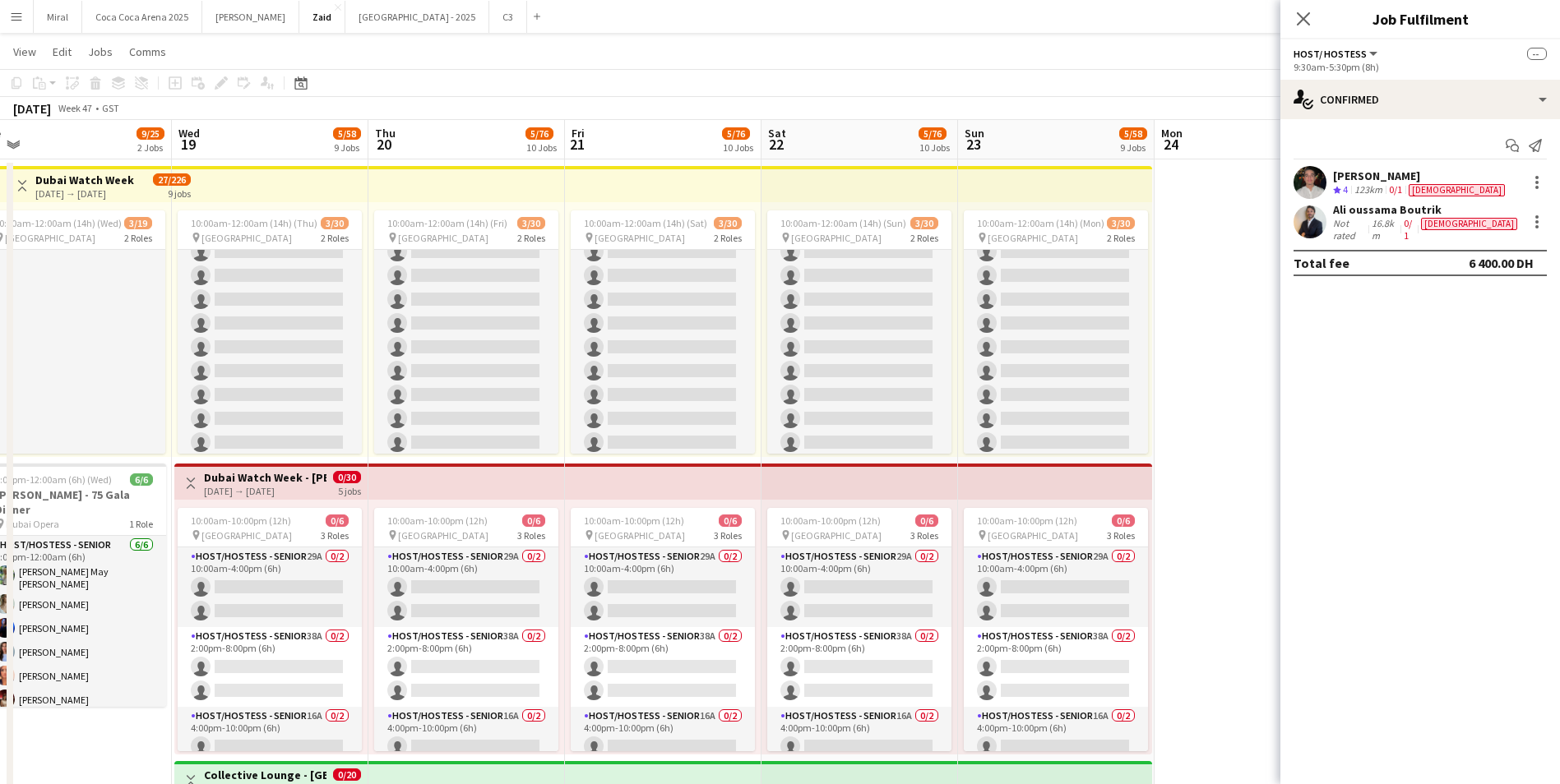
scroll to position [328, 0]
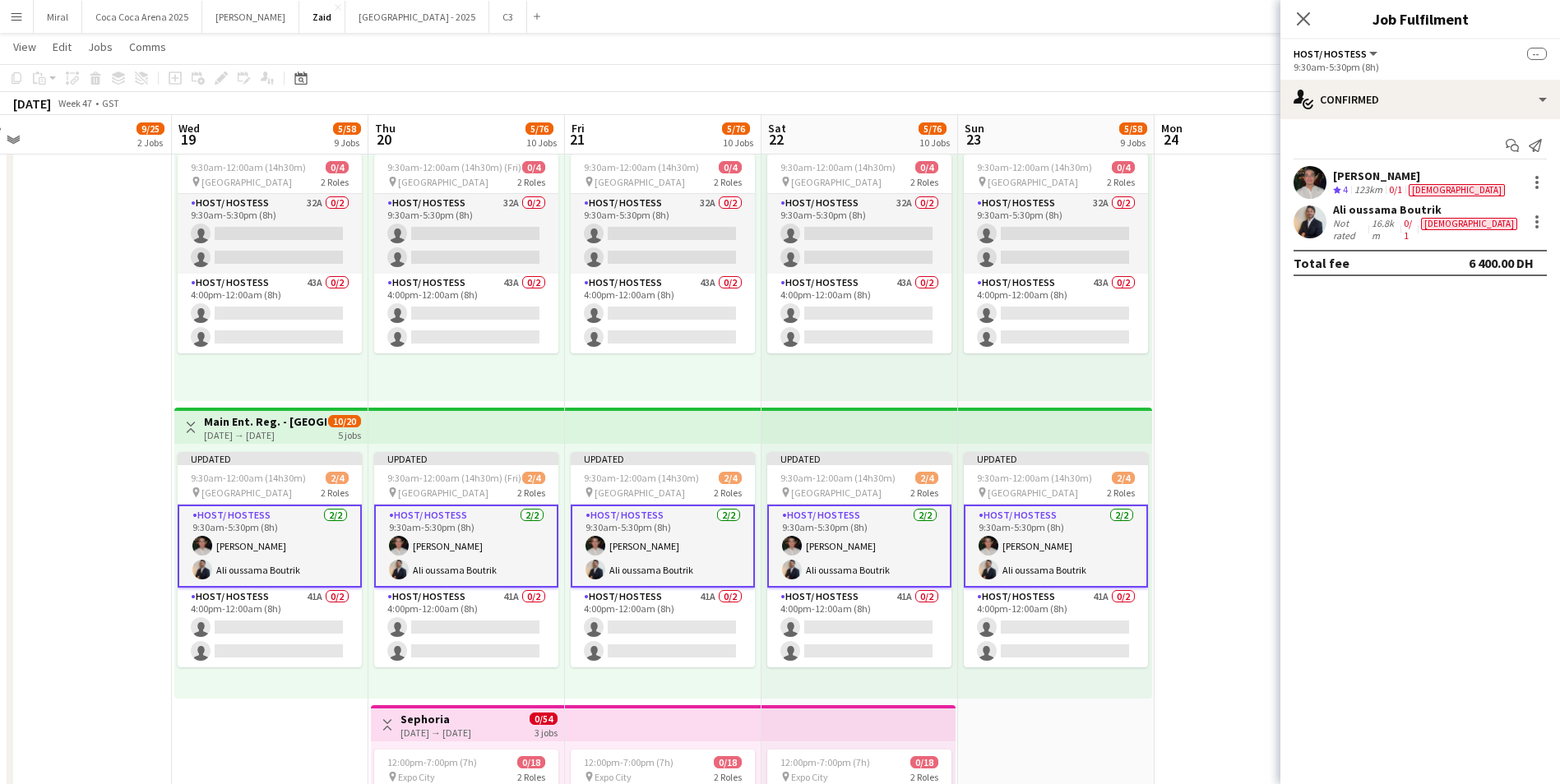
click at [295, 424] on h3 "Main Ent. Reg. - Dubai Watch Week" at bounding box center [265, 421] width 123 height 15
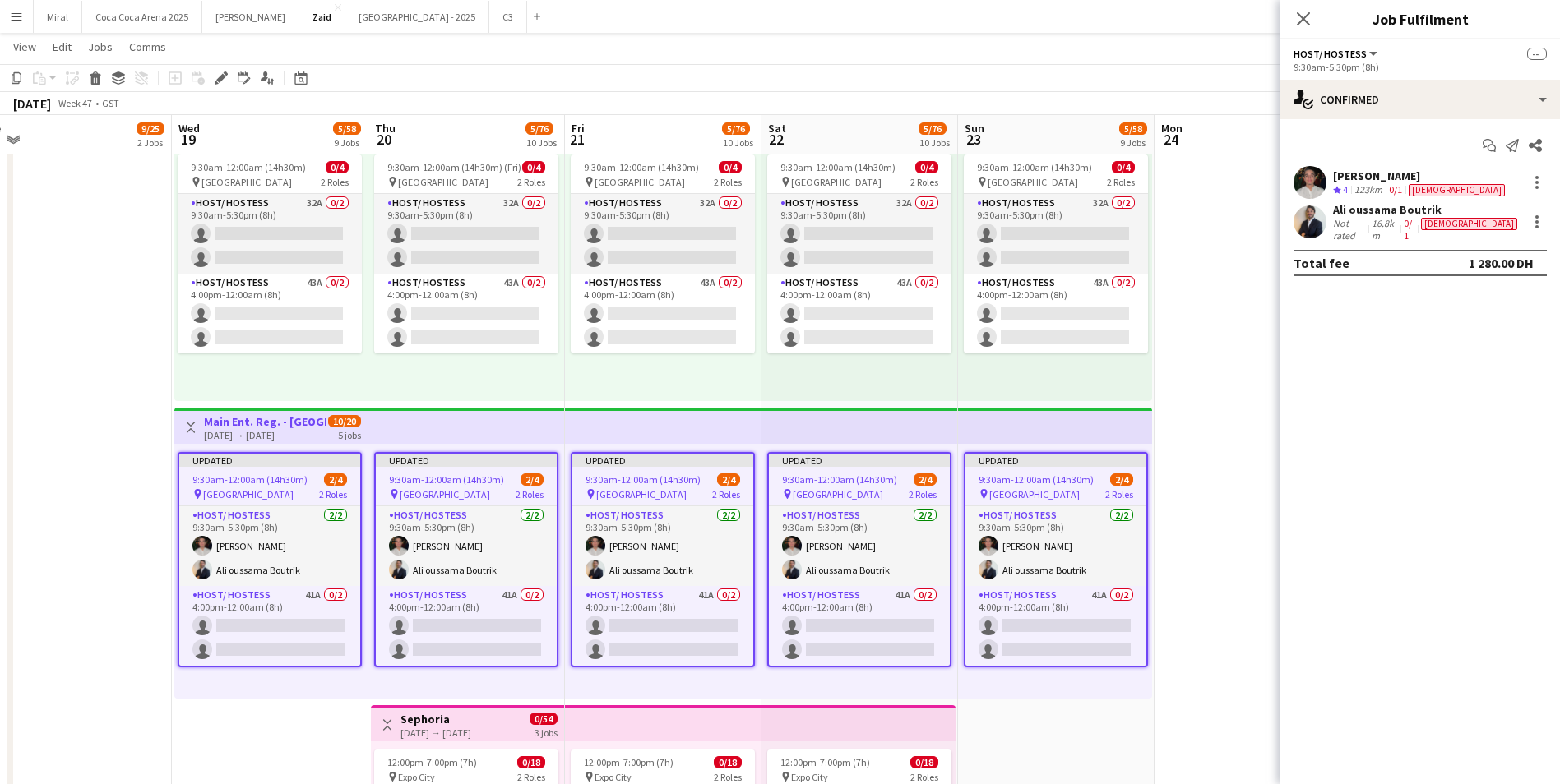
click at [285, 424] on h3 "Main Ent. Reg. - Dubai Watch Week" at bounding box center [265, 421] width 123 height 15
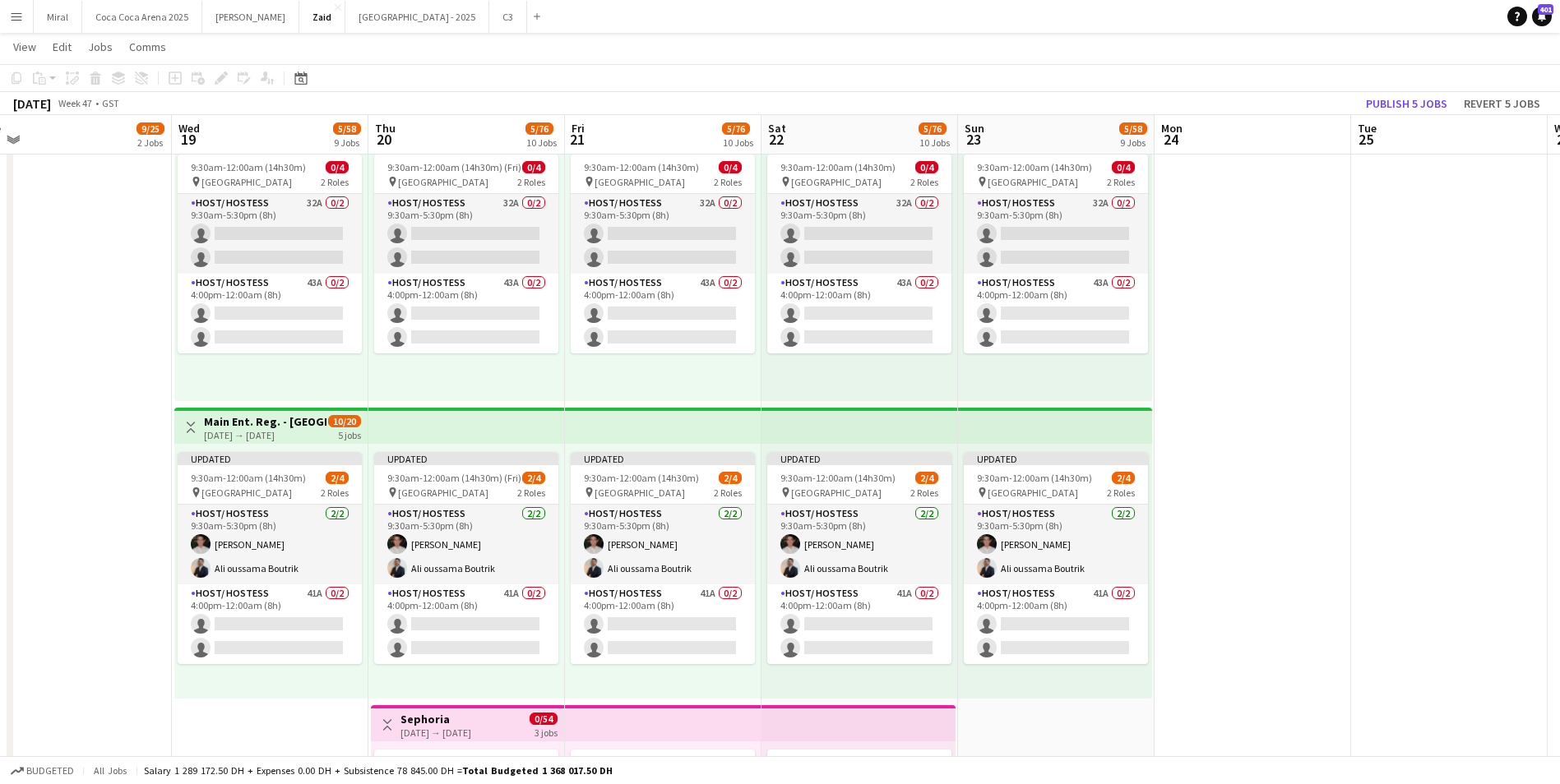
click at [285, 424] on h3 "Main Ent. Reg. - Dubai Watch Week" at bounding box center [265, 421] width 123 height 15
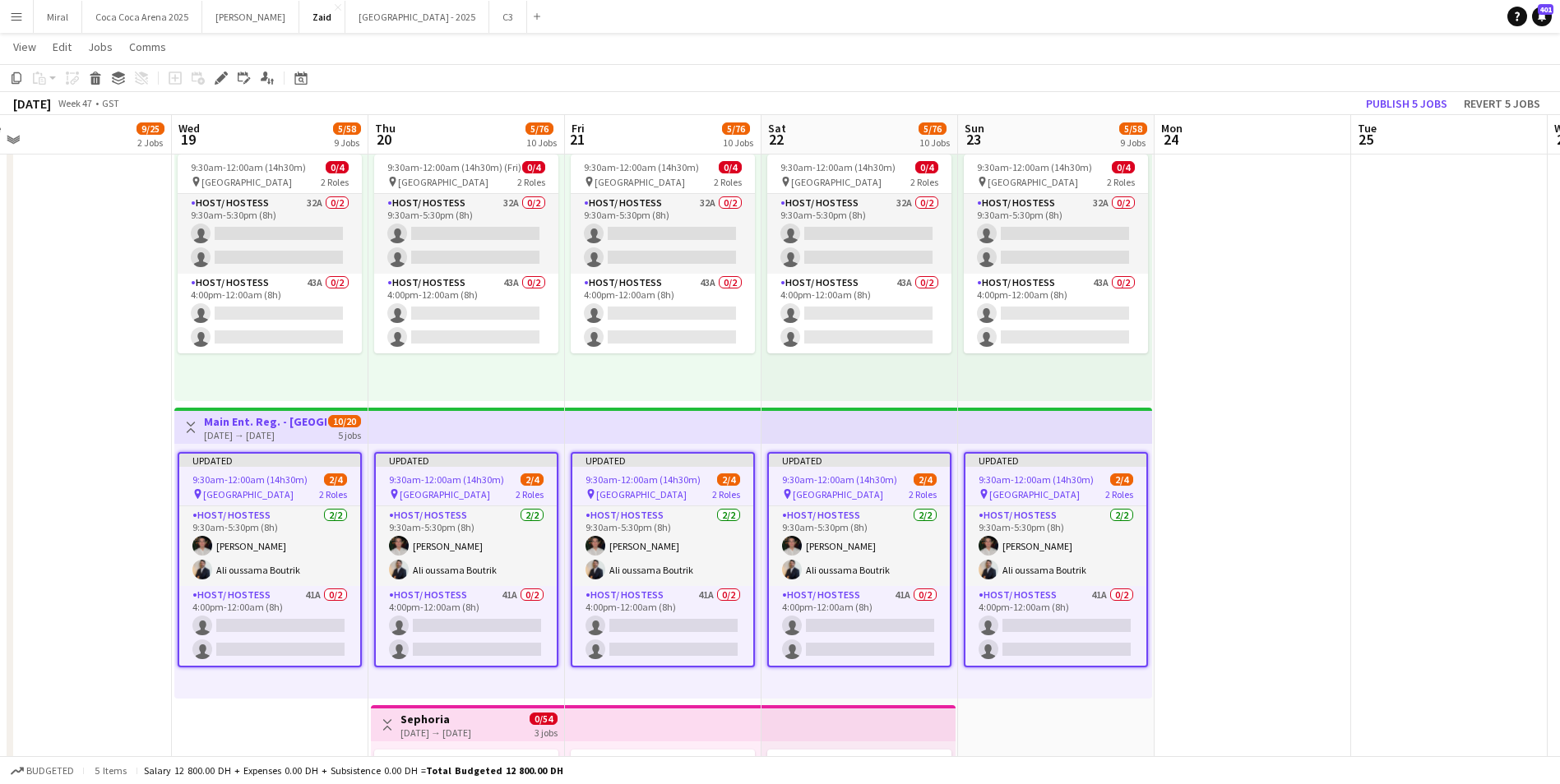
click at [285, 424] on h3 "Main Ent. Reg. - Dubai Watch Week" at bounding box center [265, 421] width 123 height 15
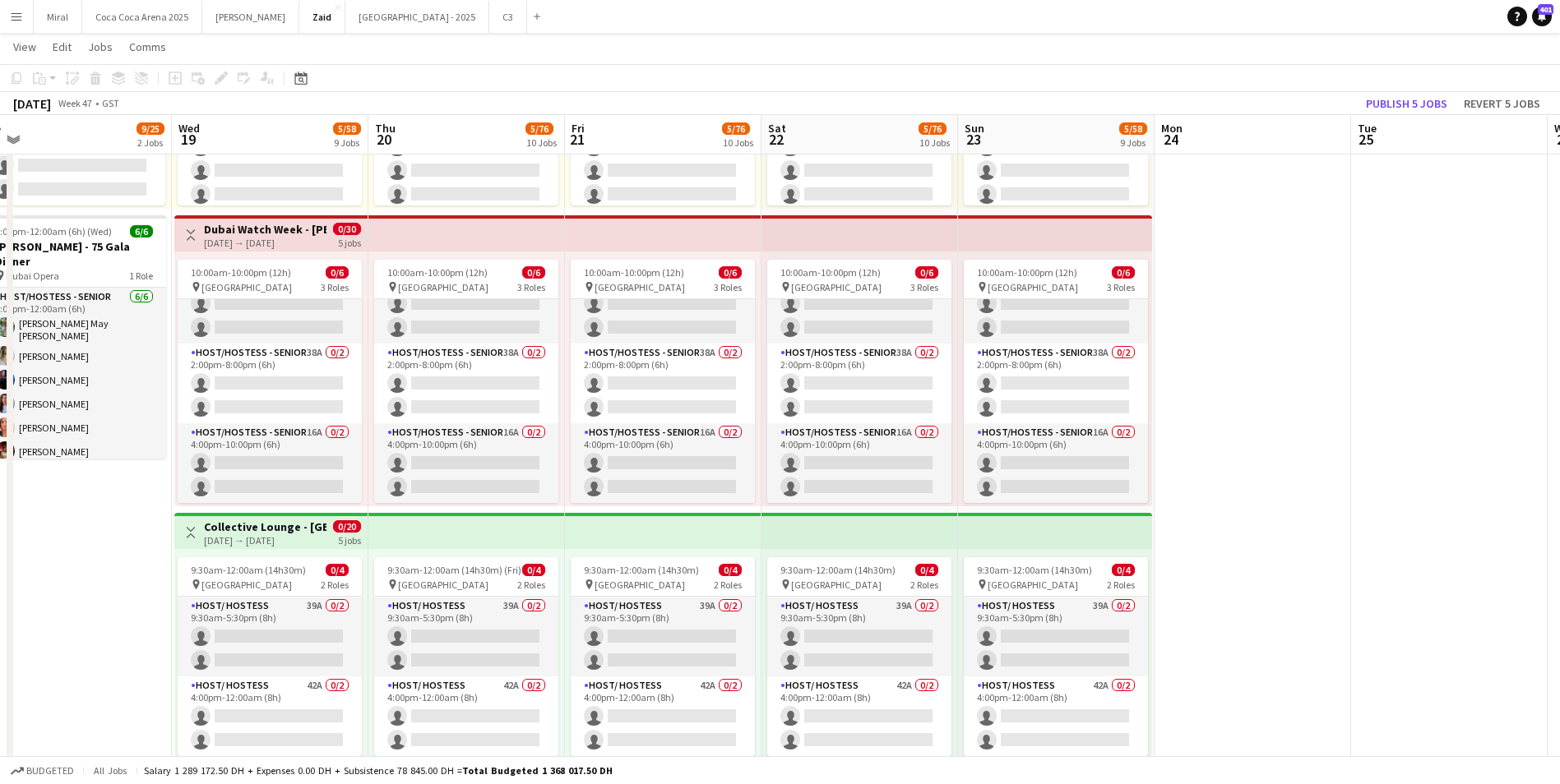
click at [291, 525] on h3 "Collective Lounge - Dubai Watch Week" at bounding box center [265, 526] width 123 height 15
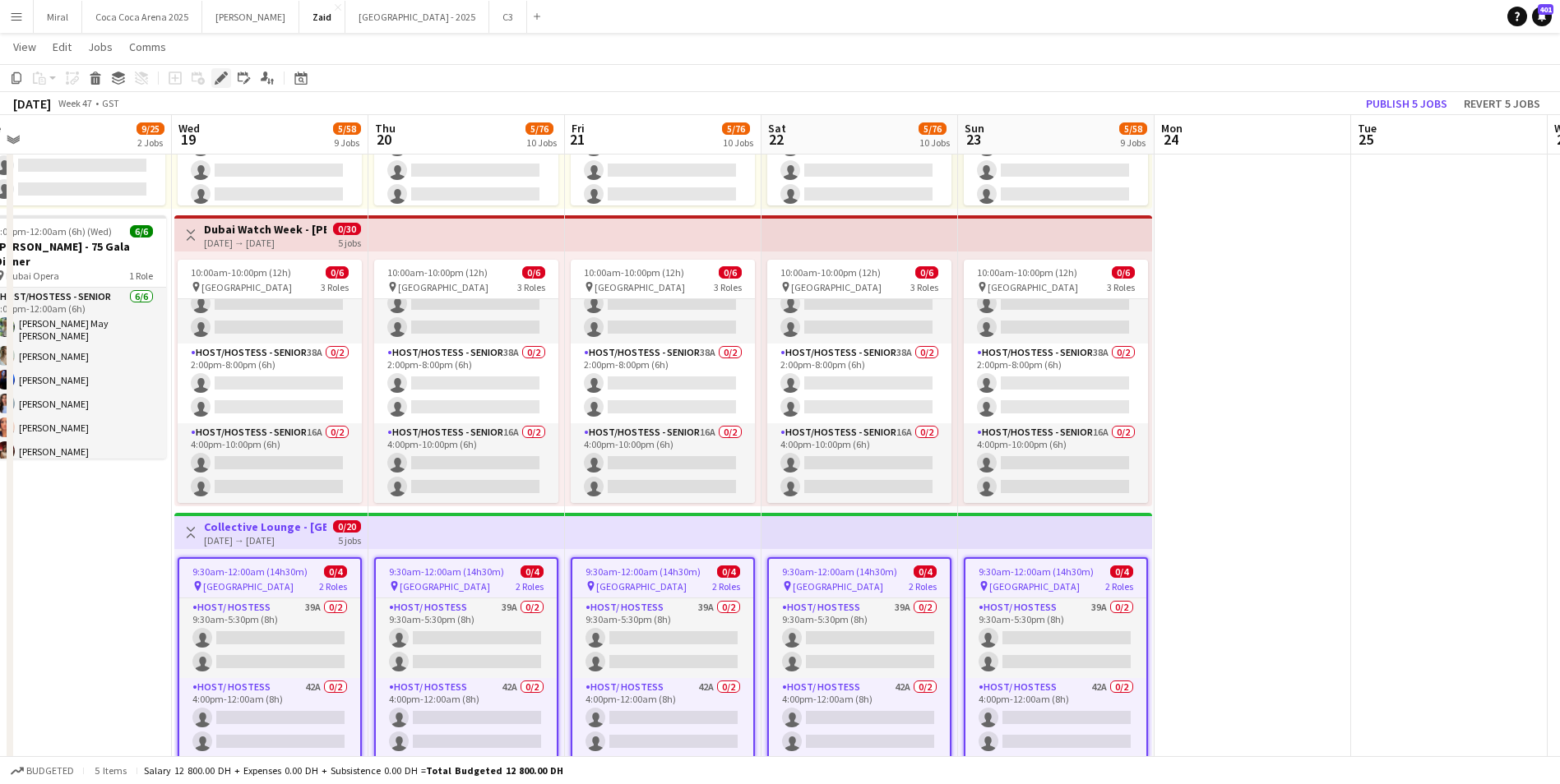
click at [224, 78] on icon "Edit" at bounding box center [221, 78] width 13 height 13
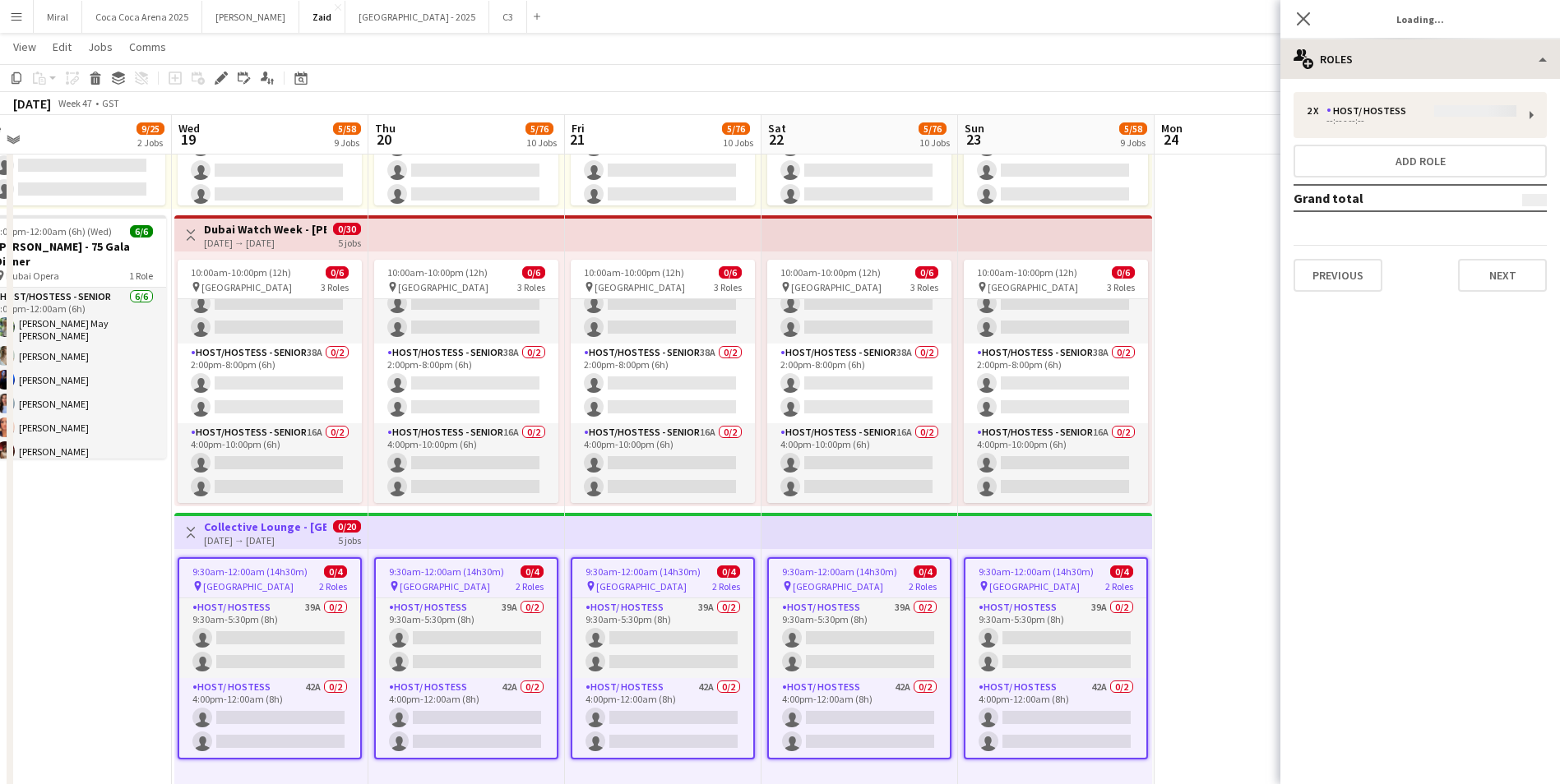
type input "**********"
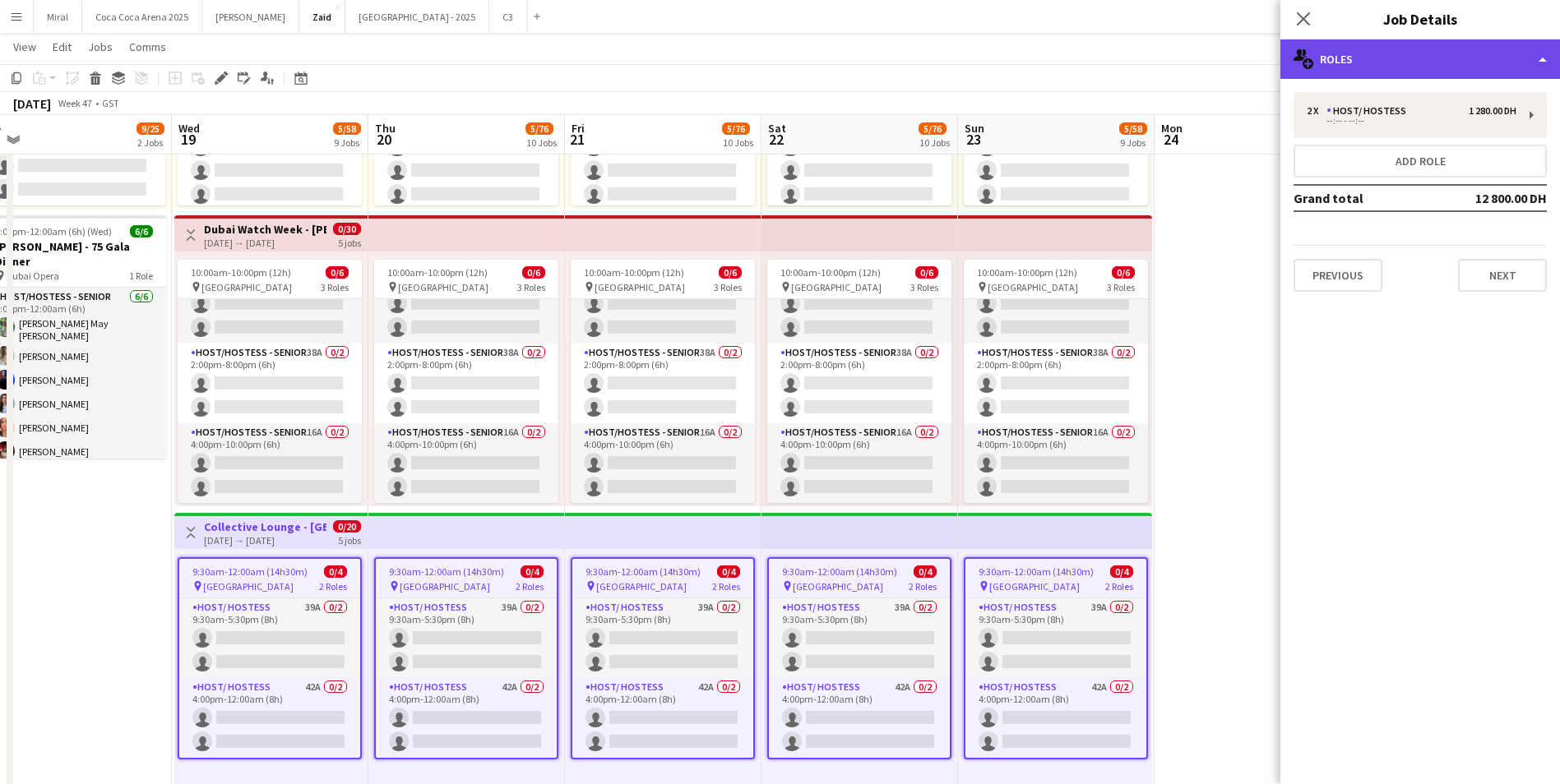
click at [1534, 59] on div "multiple-users-add Roles" at bounding box center [1420, 60] width 279 height 40
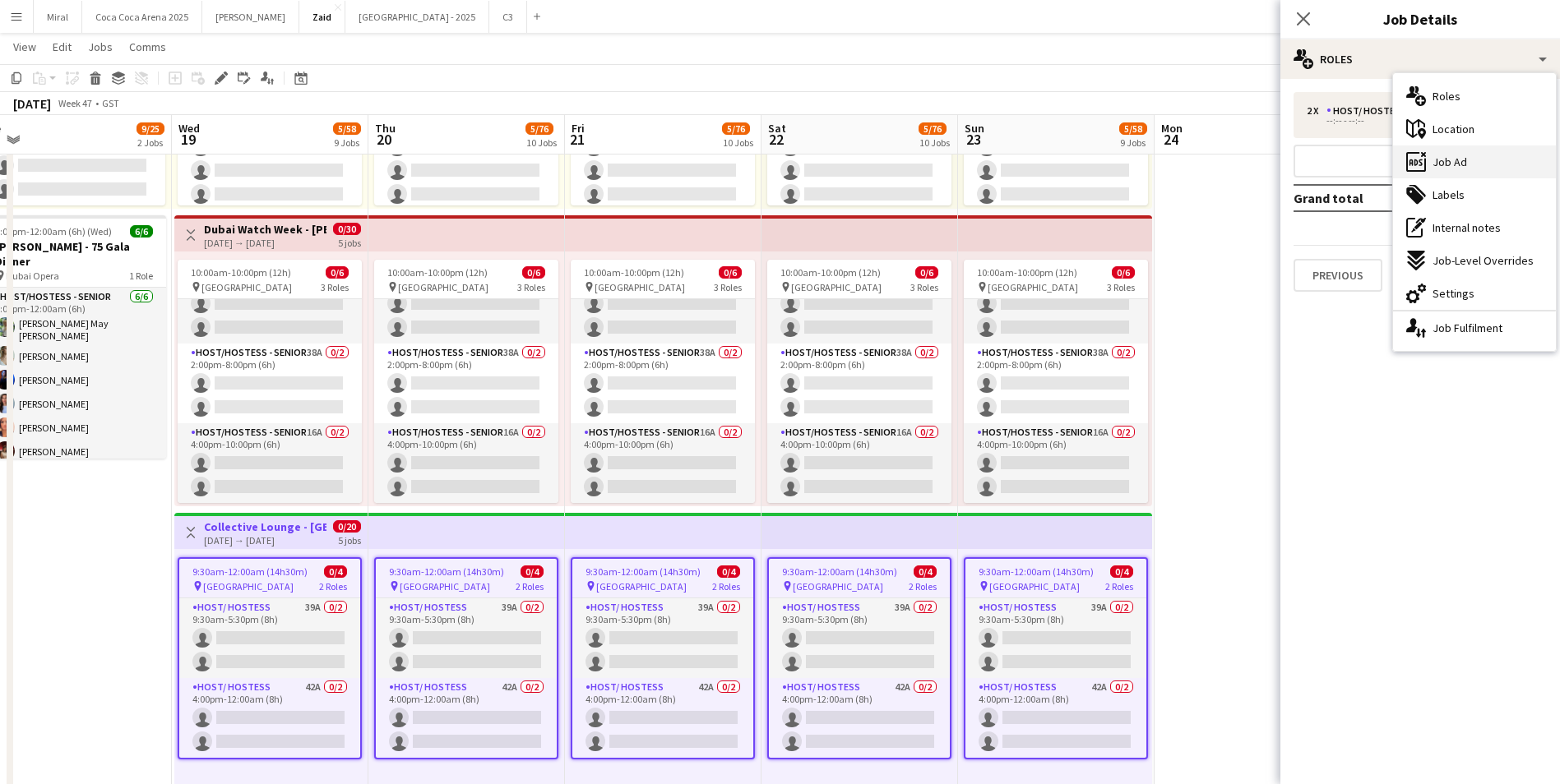
click at [1486, 159] on div "ads-window Job Ad" at bounding box center [1474, 162] width 163 height 33
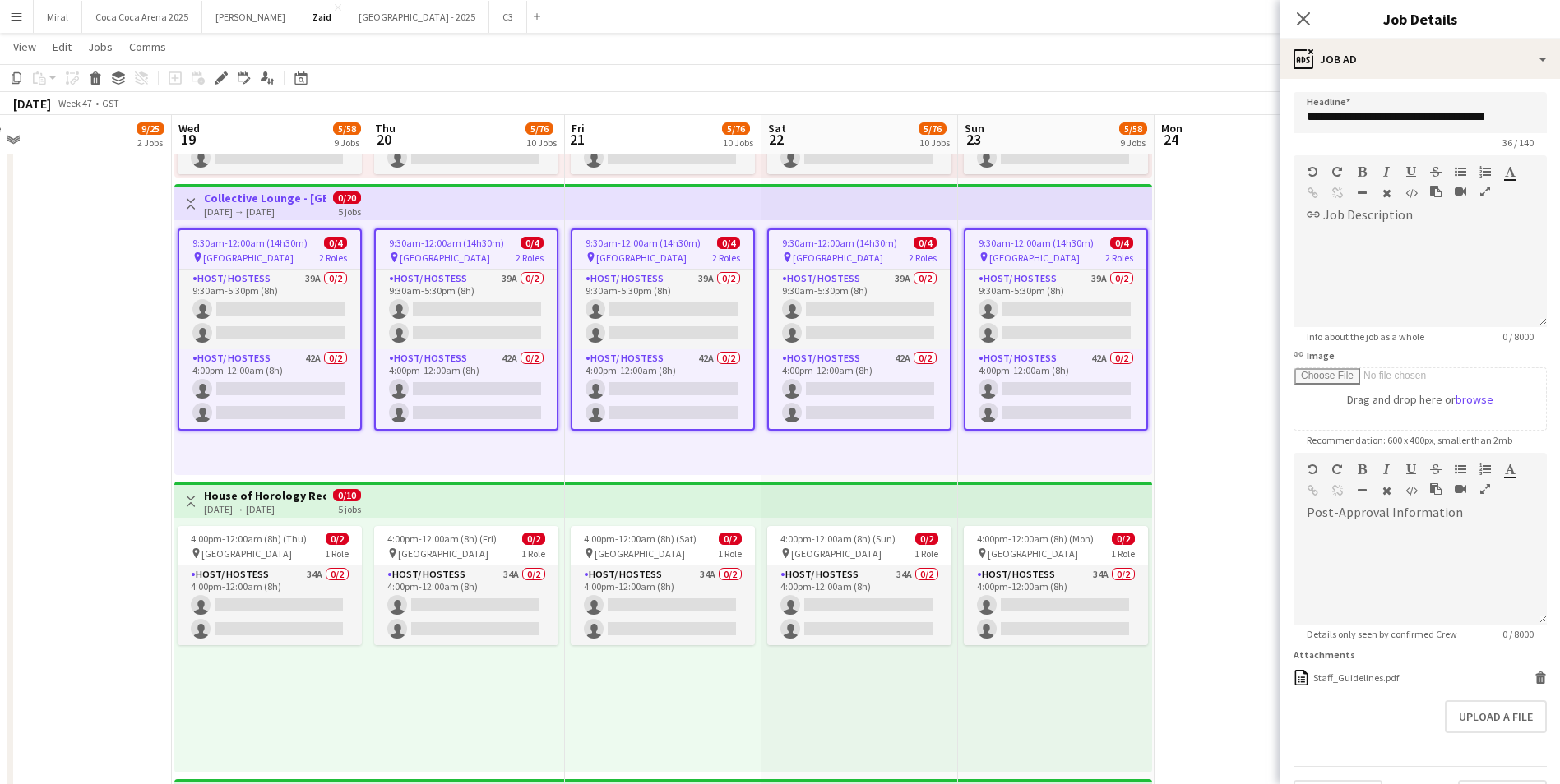
click at [291, 490] on h3 "House of Horology Reception-Creative Hub - Dubai Watch Week" at bounding box center [265, 495] width 123 height 15
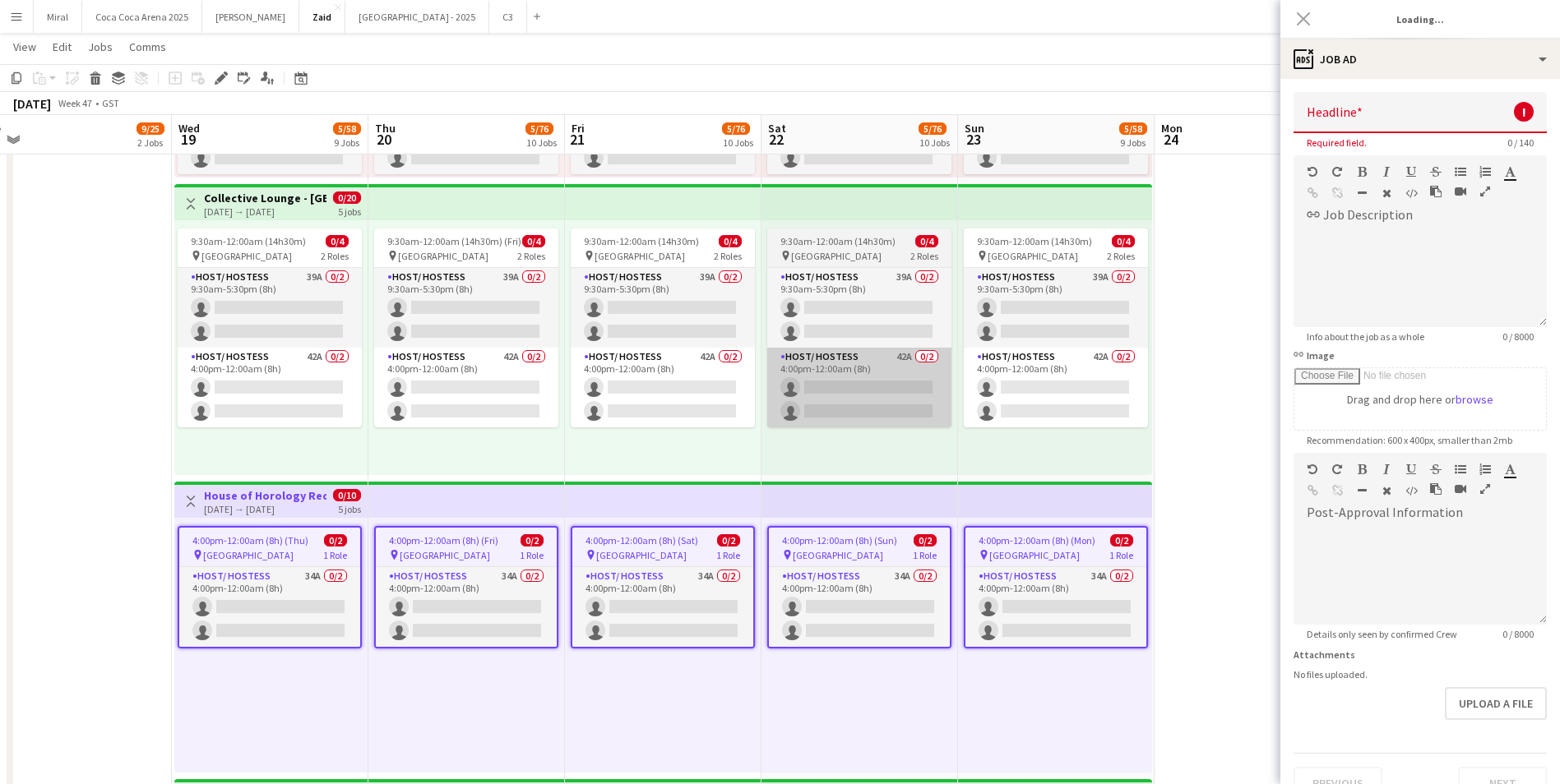
type input "**********"
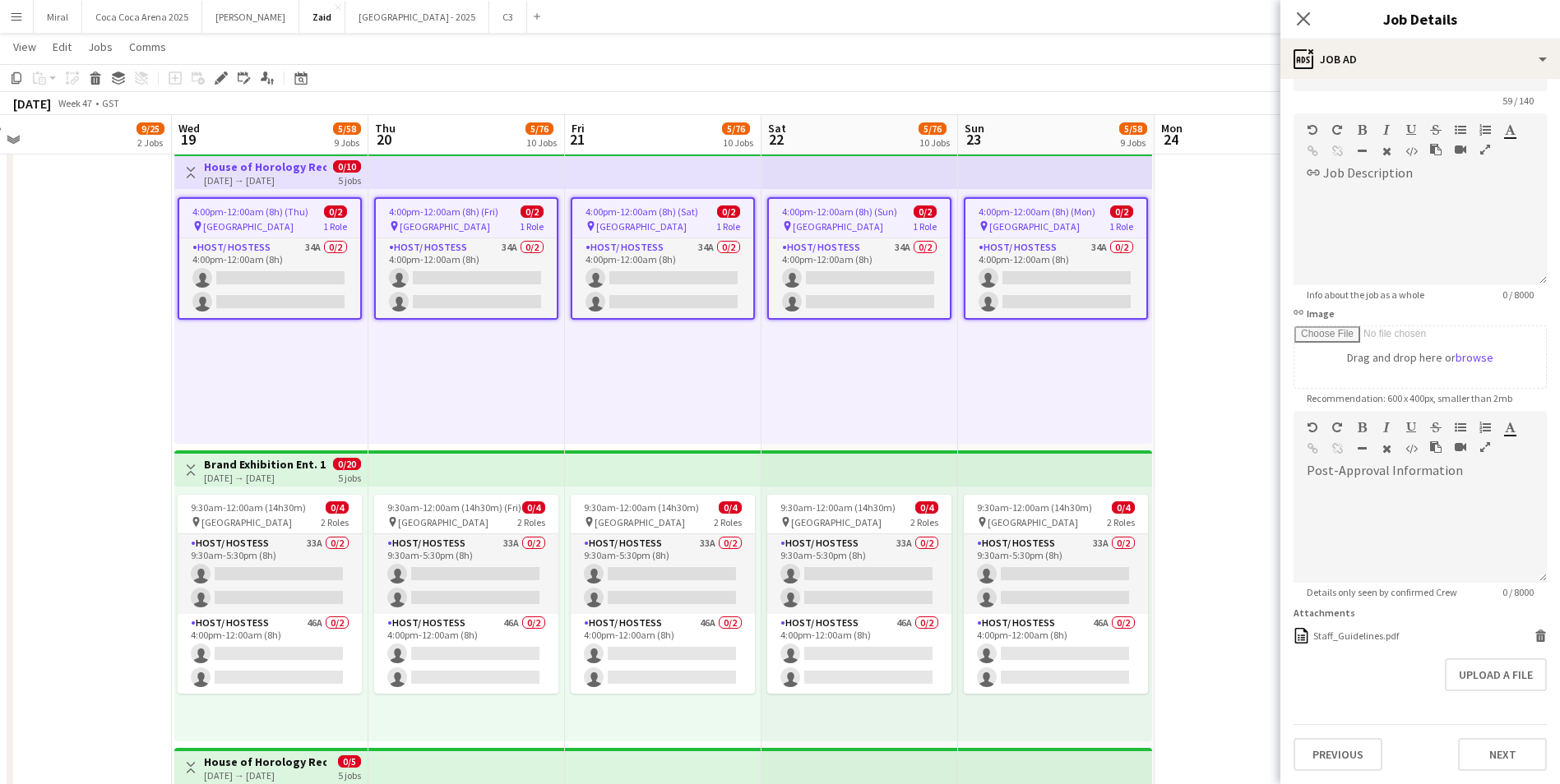
click at [289, 469] on h3 "Brand Exhibition Ent. 1,2, Floater - Dubai Watch Week" at bounding box center [265, 464] width 123 height 15
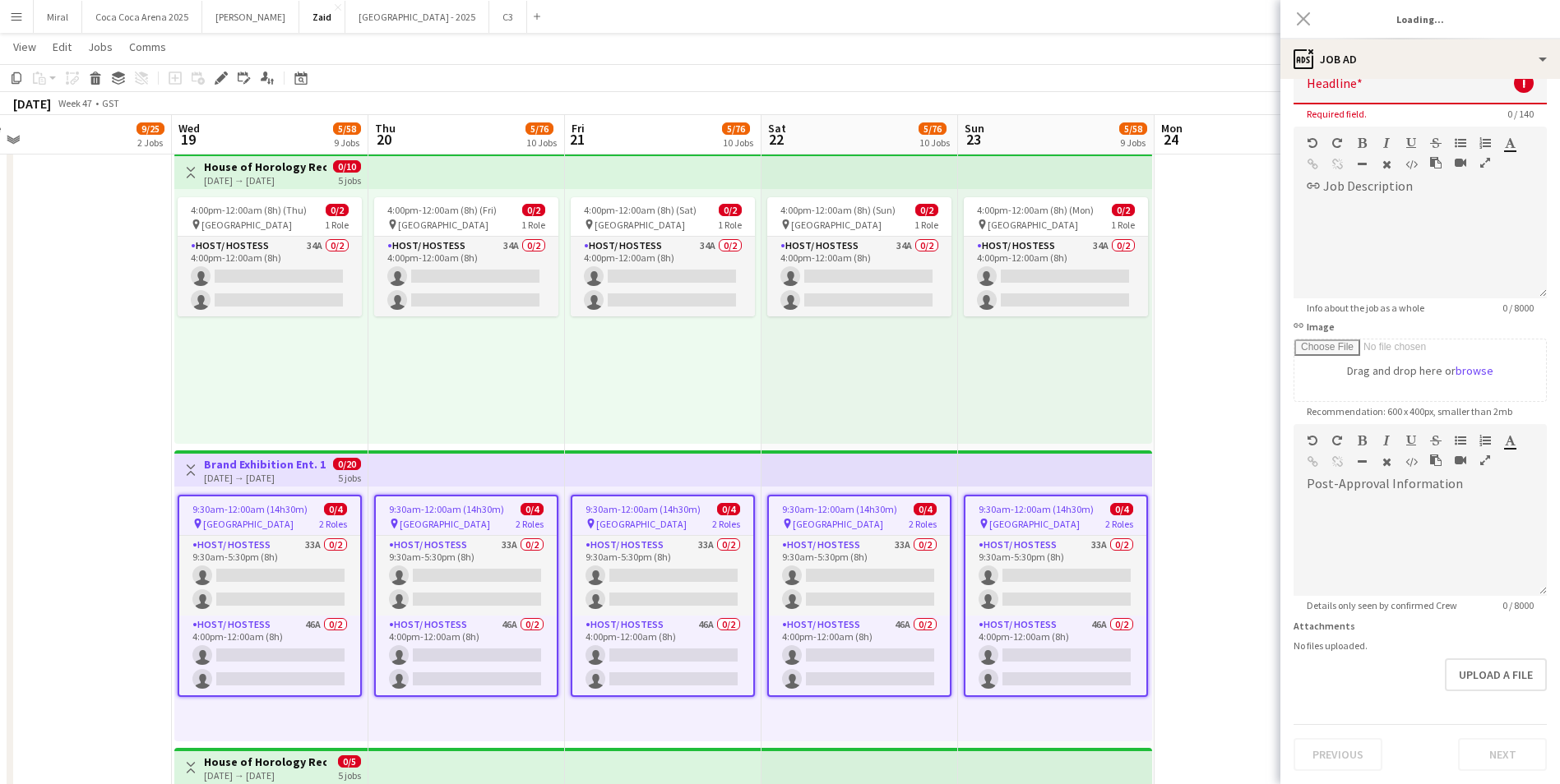
type input "**********"
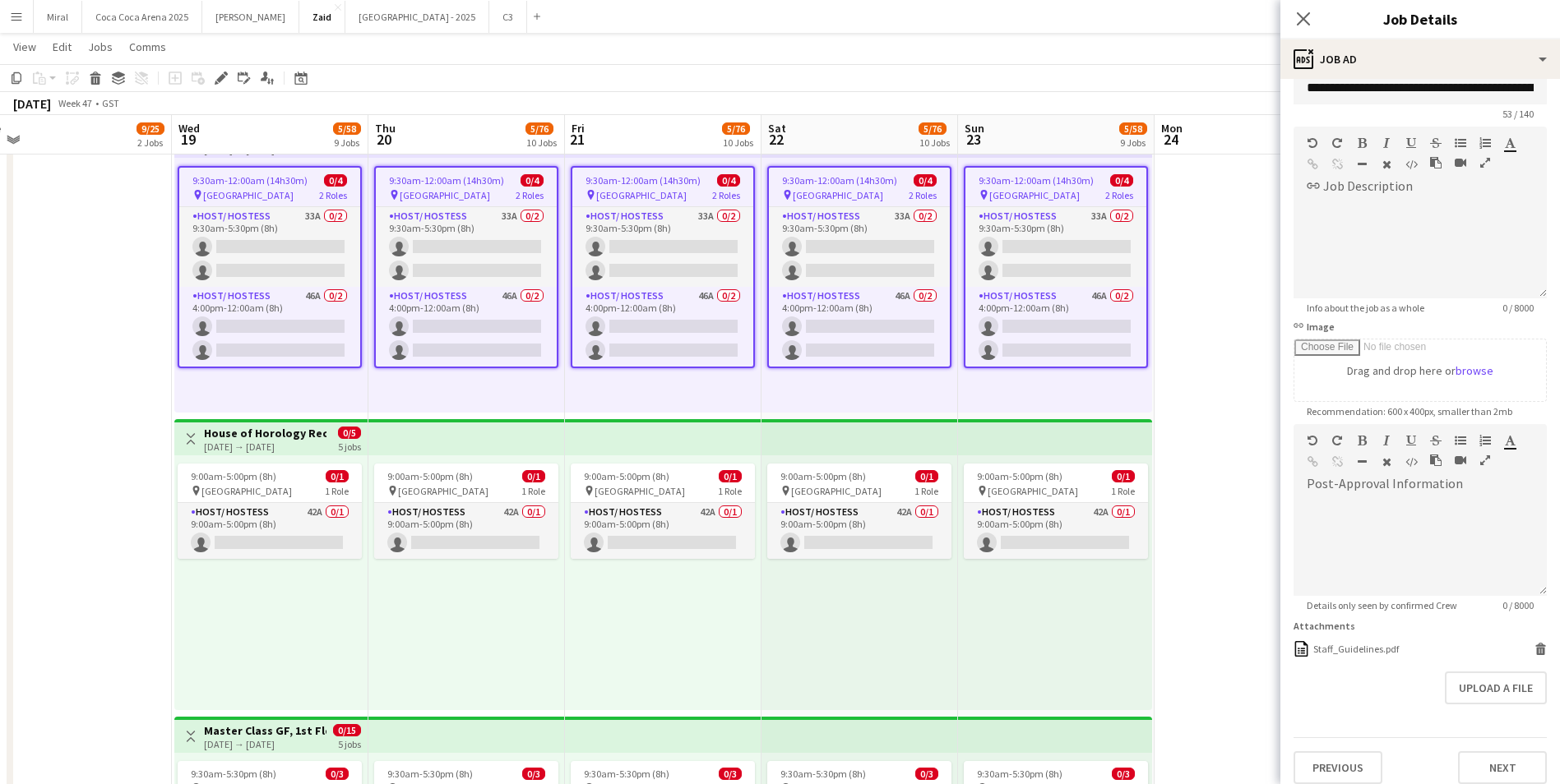
click at [286, 441] on div "19-11-2025 → 23-11-2025" at bounding box center [265, 447] width 123 height 12
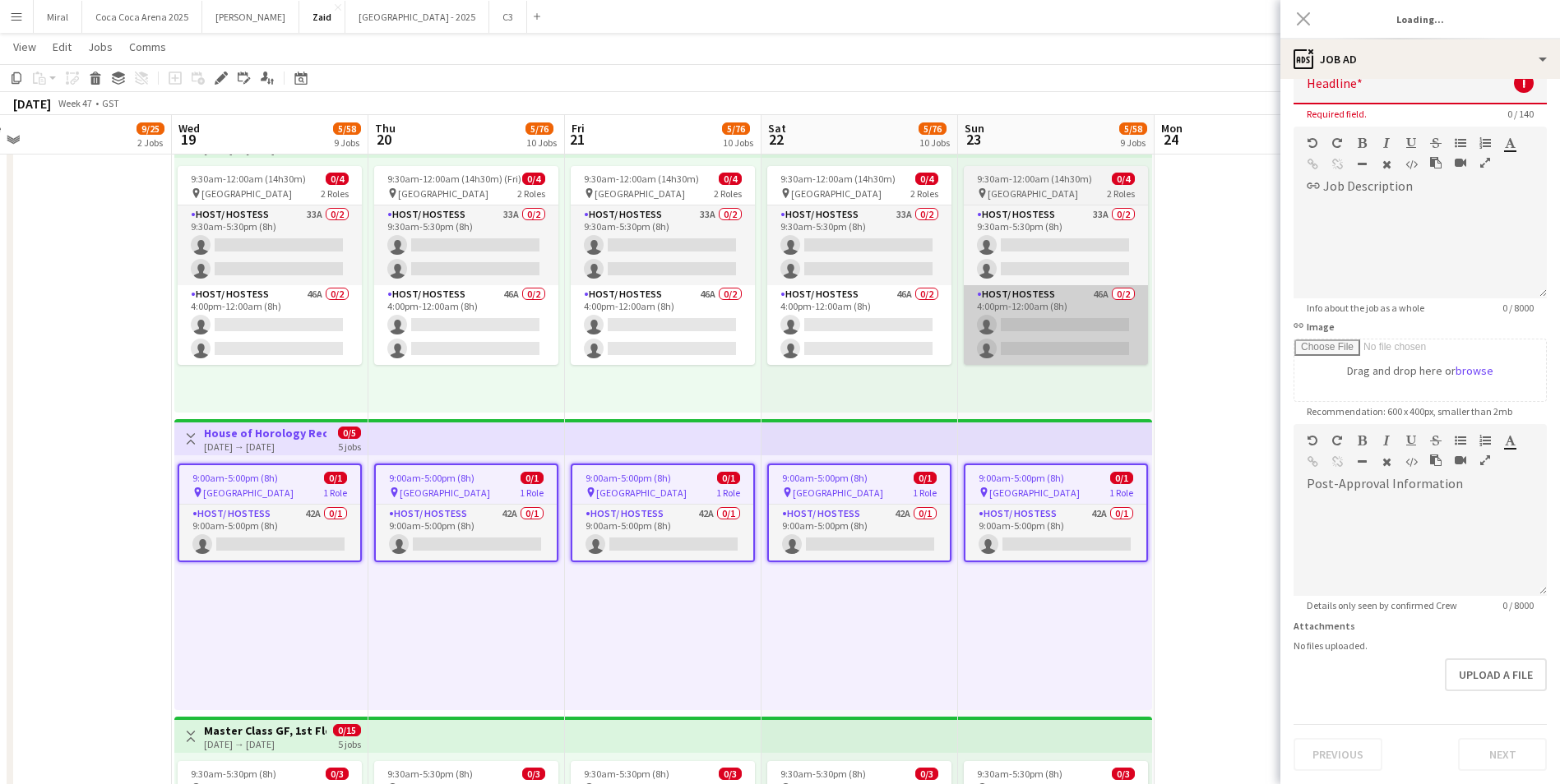
type input "**********"
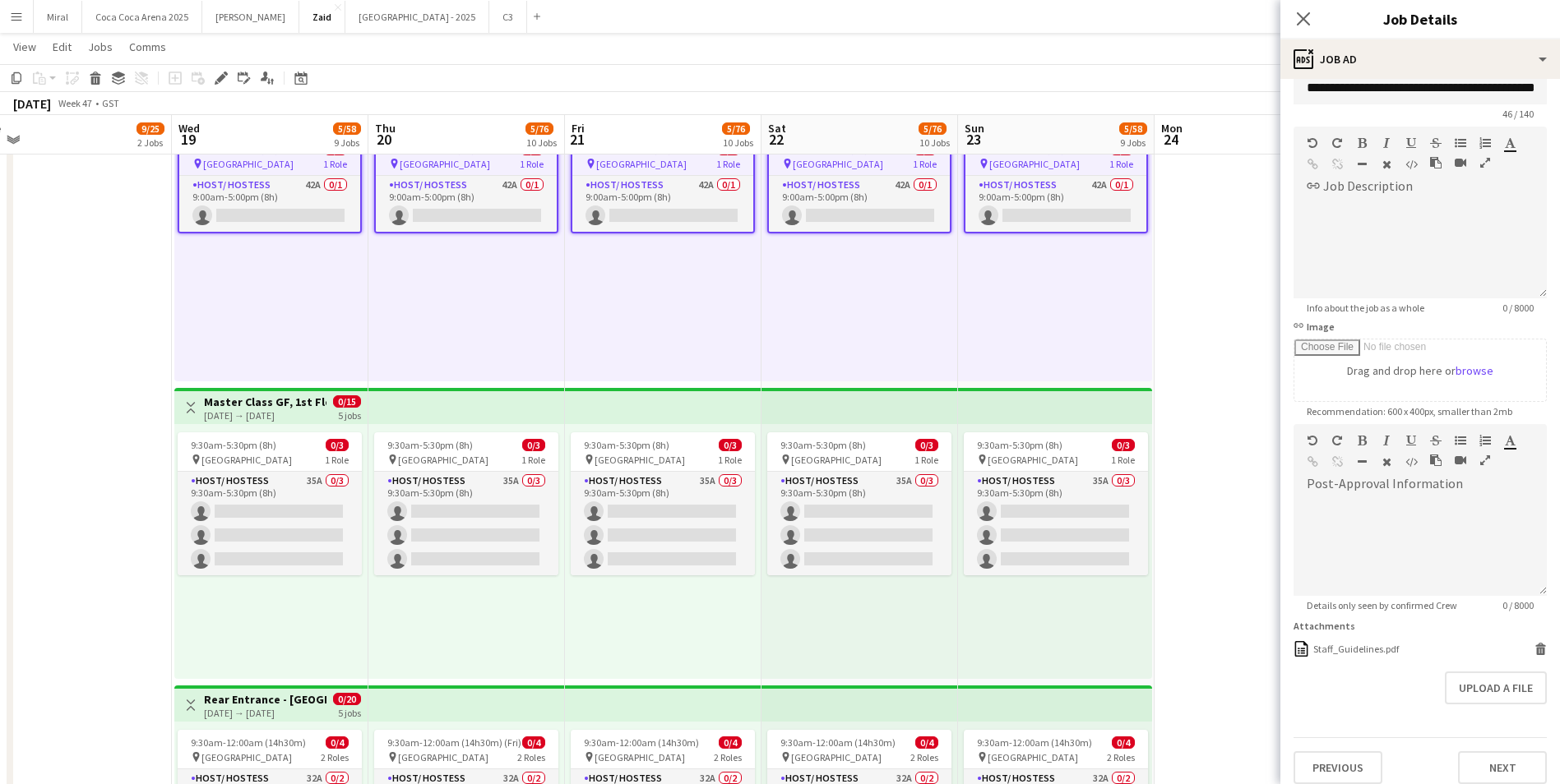
click at [272, 406] on h3 "Master Class GF, 1st Floor, Reg. - Dubai Watch Week" at bounding box center [265, 401] width 123 height 15
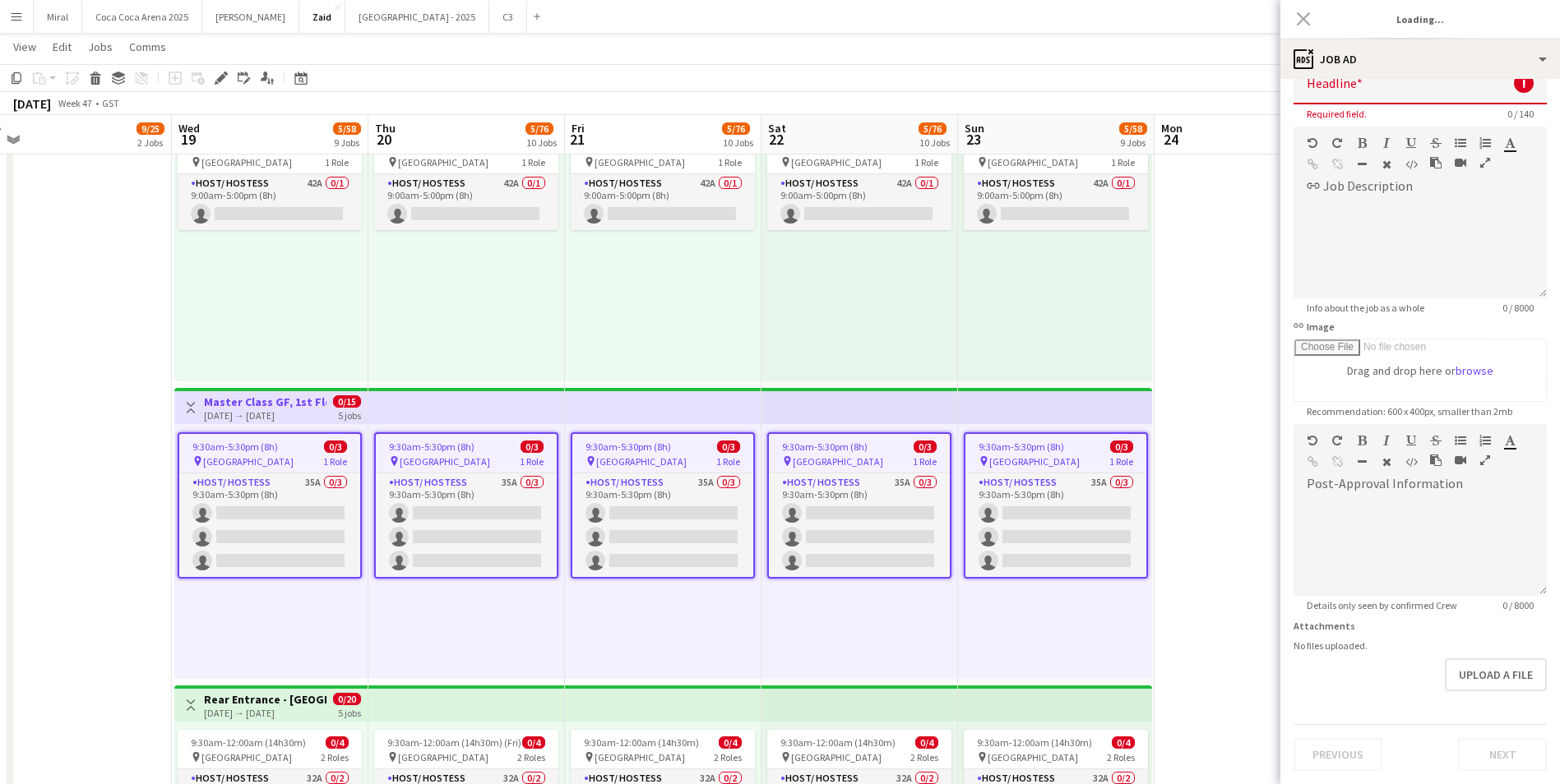
type input "**********"
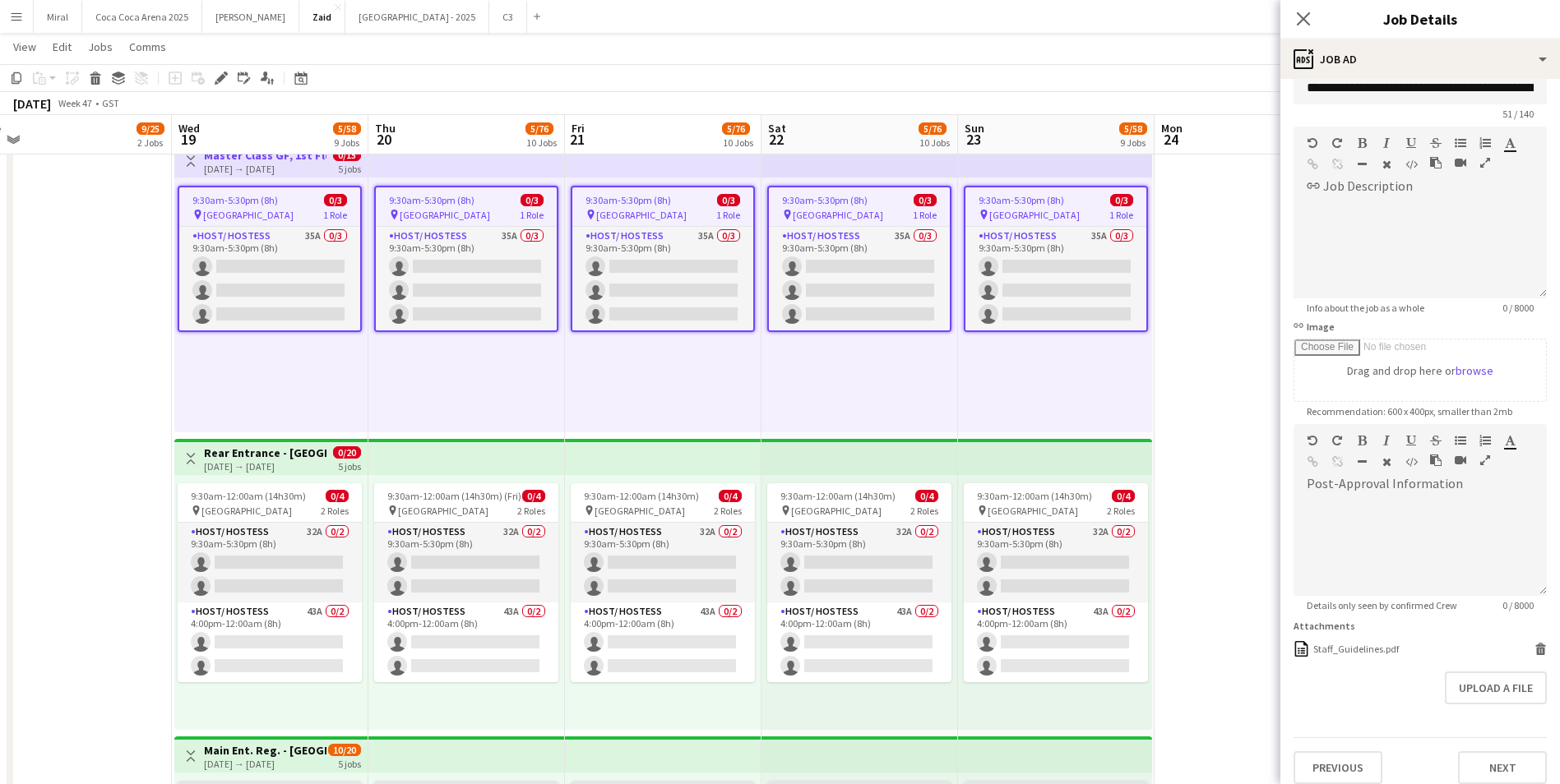
click at [265, 466] on div "19-11-2025 → 23-11-2025" at bounding box center [265, 467] width 123 height 12
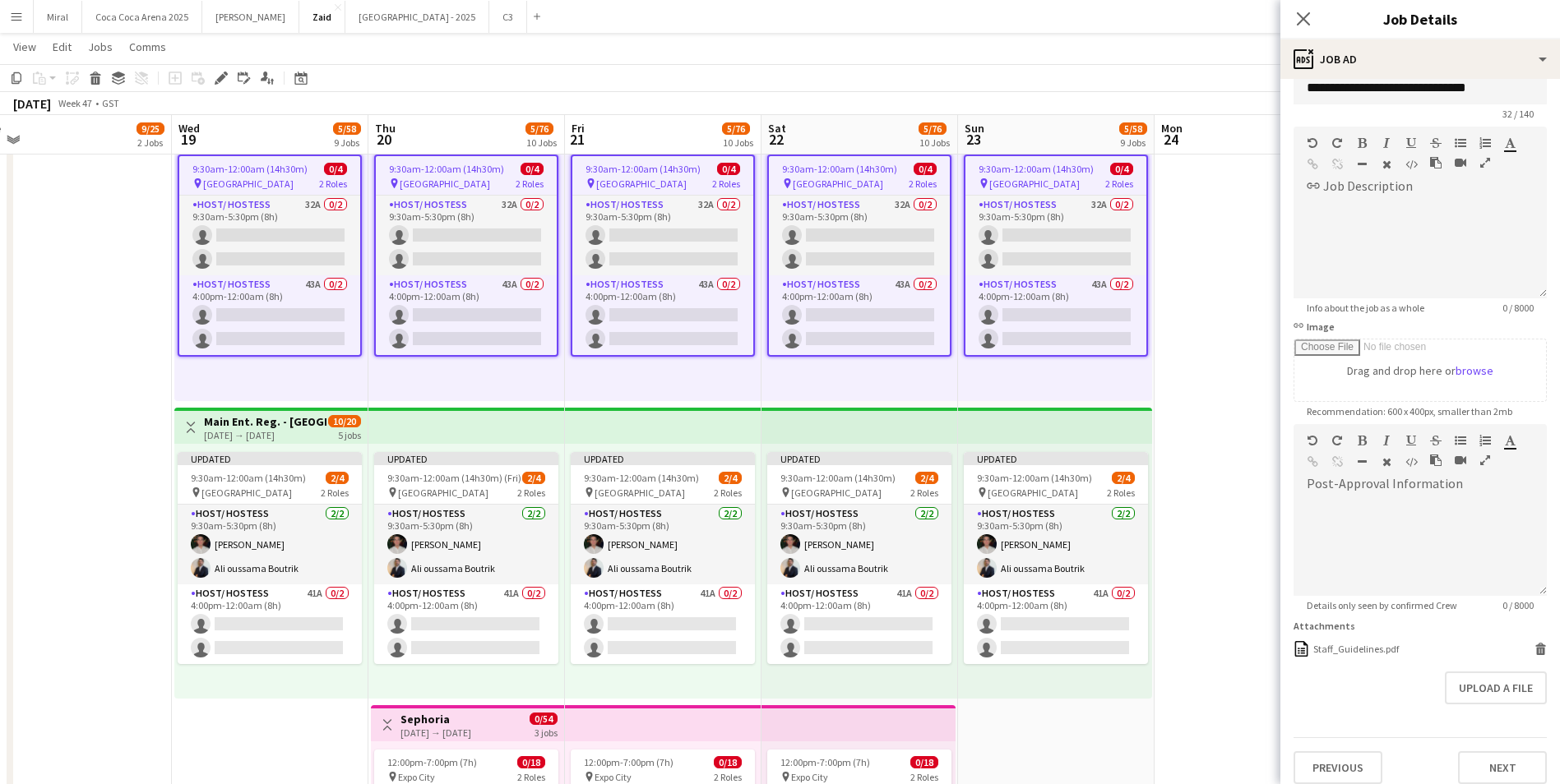
click at [290, 425] on h3 "Main Ent. Reg. - Dubai Watch Week" at bounding box center [265, 421] width 123 height 15
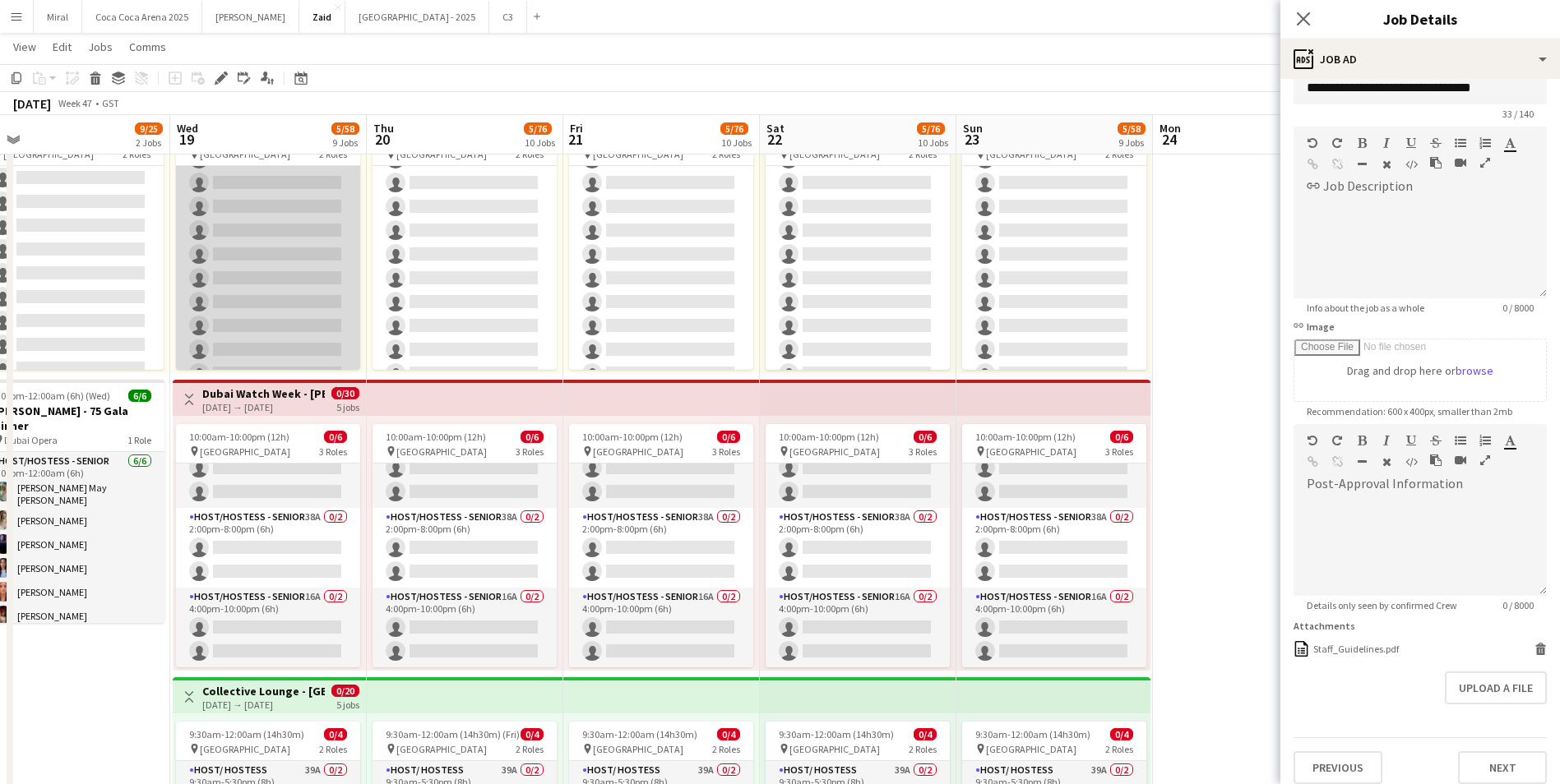
scroll to position [411, 0]
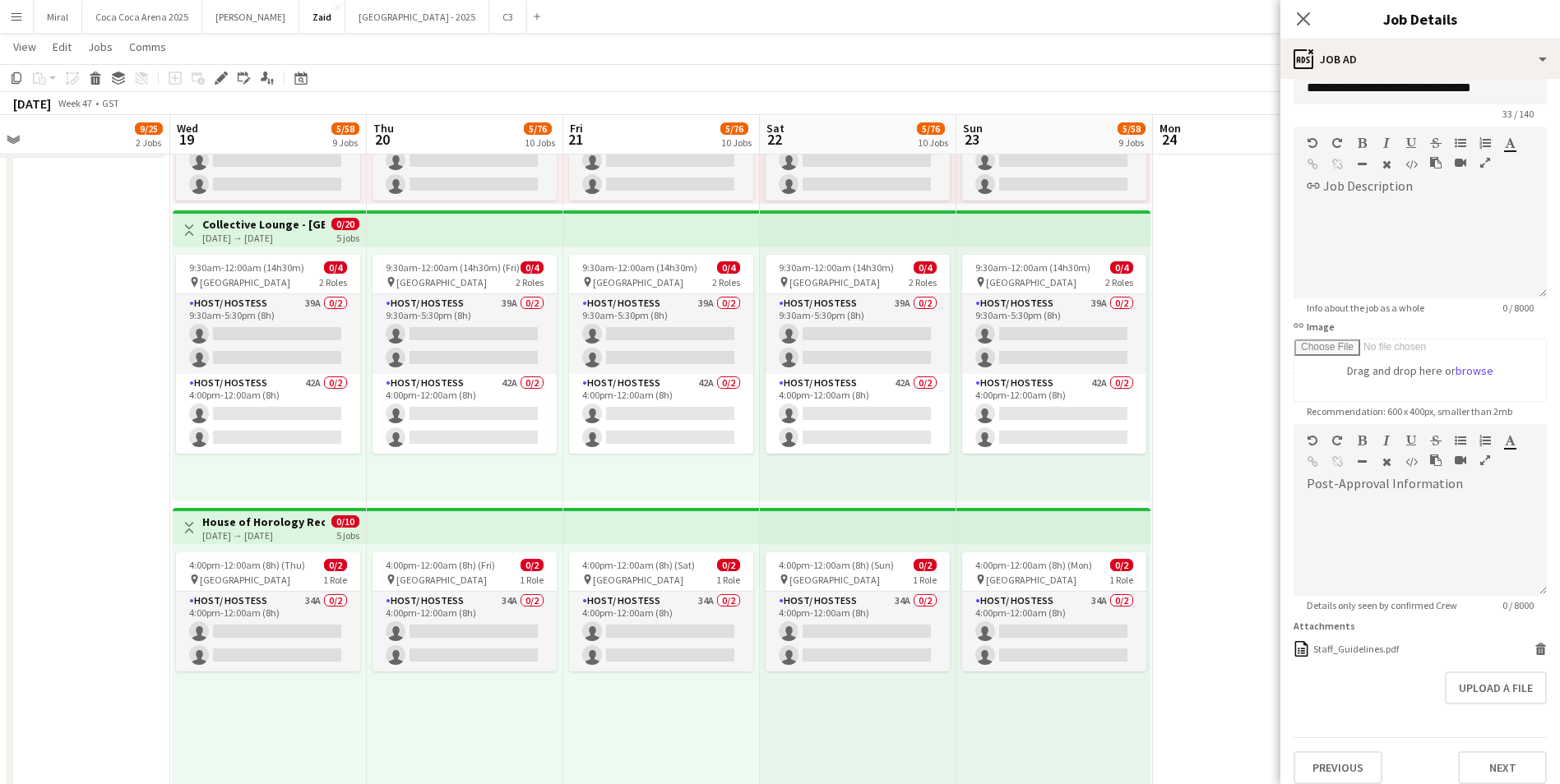
click at [299, 228] on h3 "Collective Lounge - Dubai Watch Week" at bounding box center [264, 224] width 123 height 15
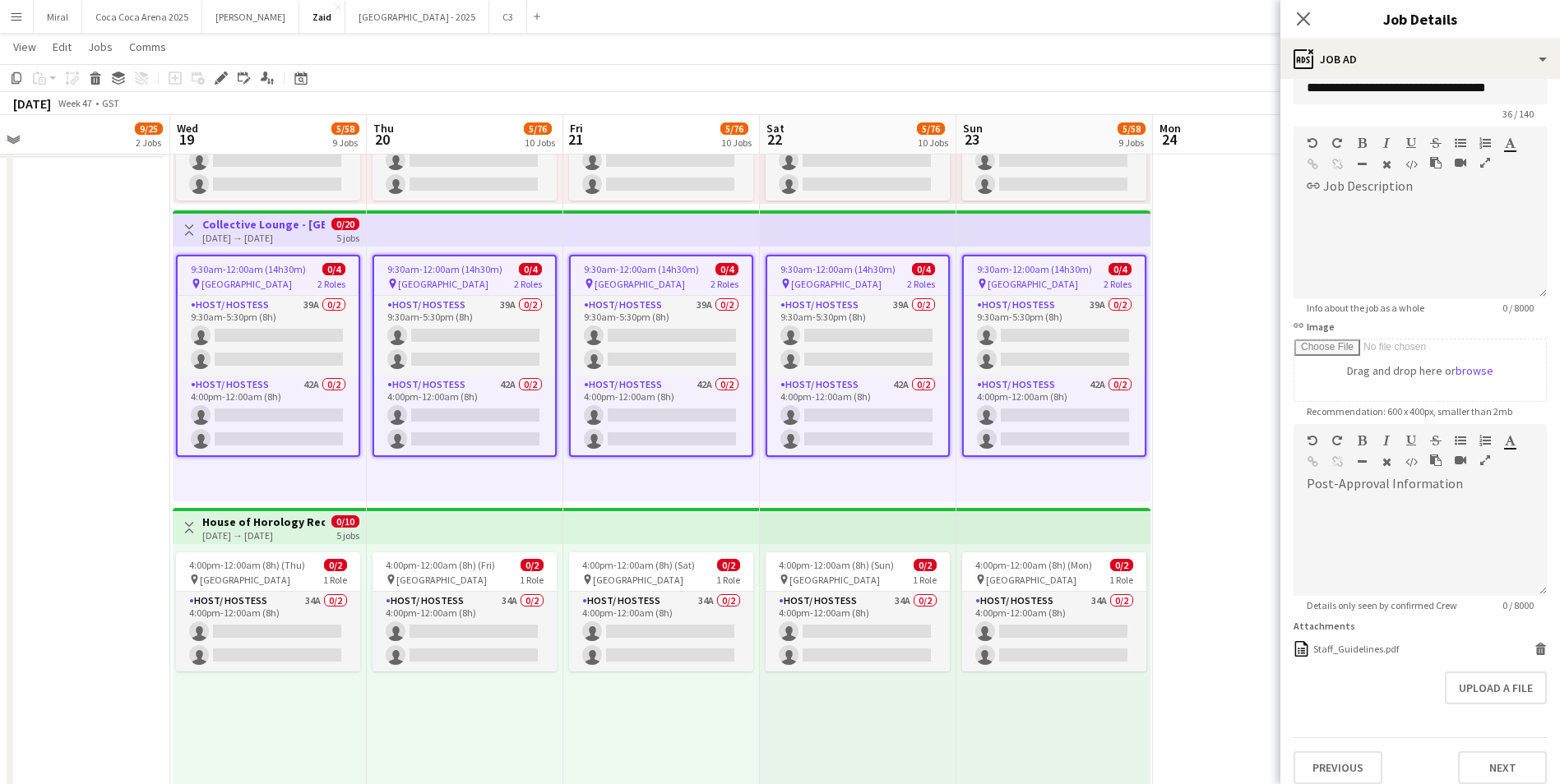
click at [284, 531] on div "19-11-2025 → 23-11-2025" at bounding box center [264, 535] width 123 height 12
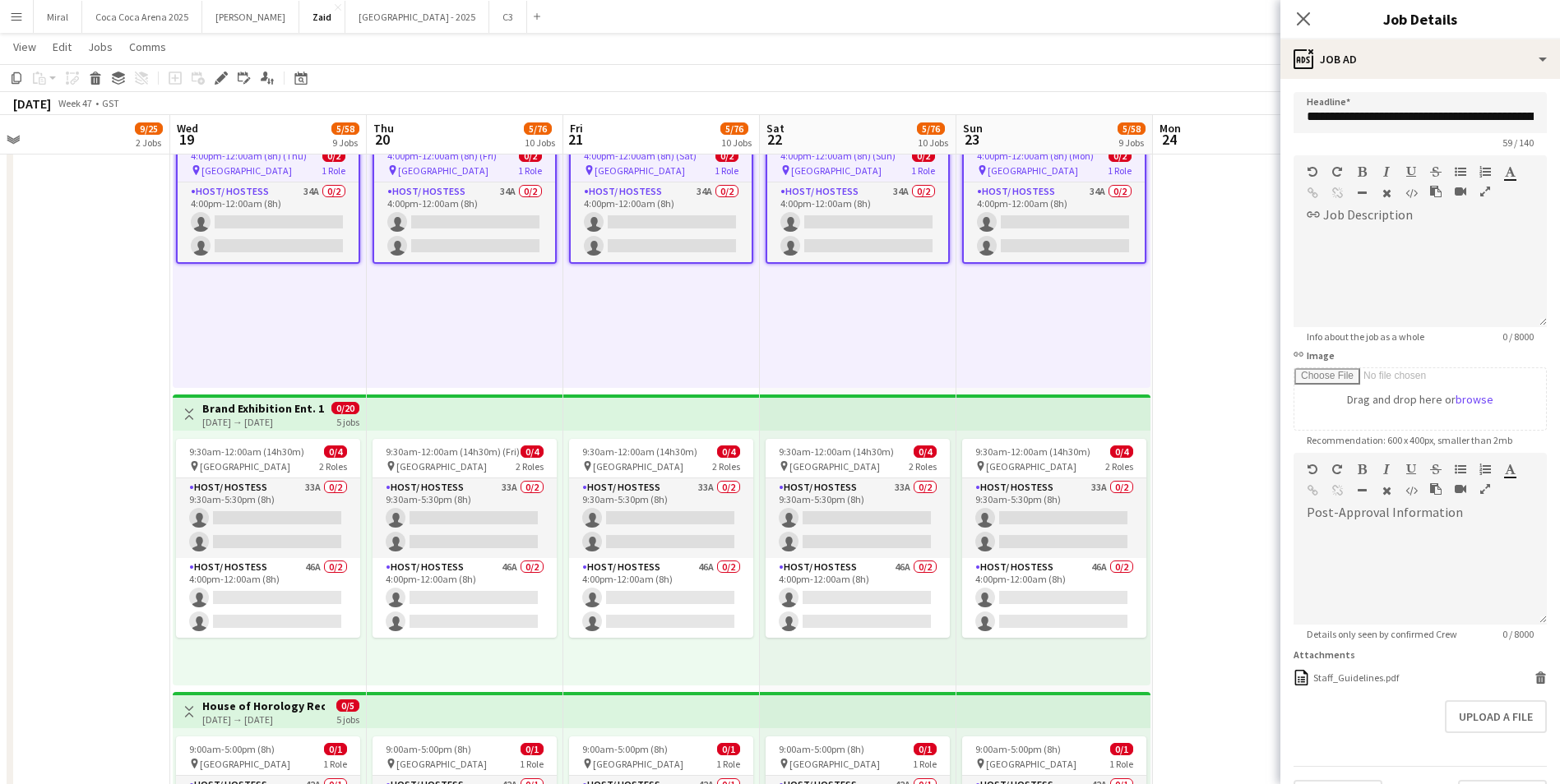
click at [274, 411] on h3 "Brand Exhibition Ent. 1,2, Floater - Dubai Watch Week" at bounding box center [264, 408] width 123 height 15
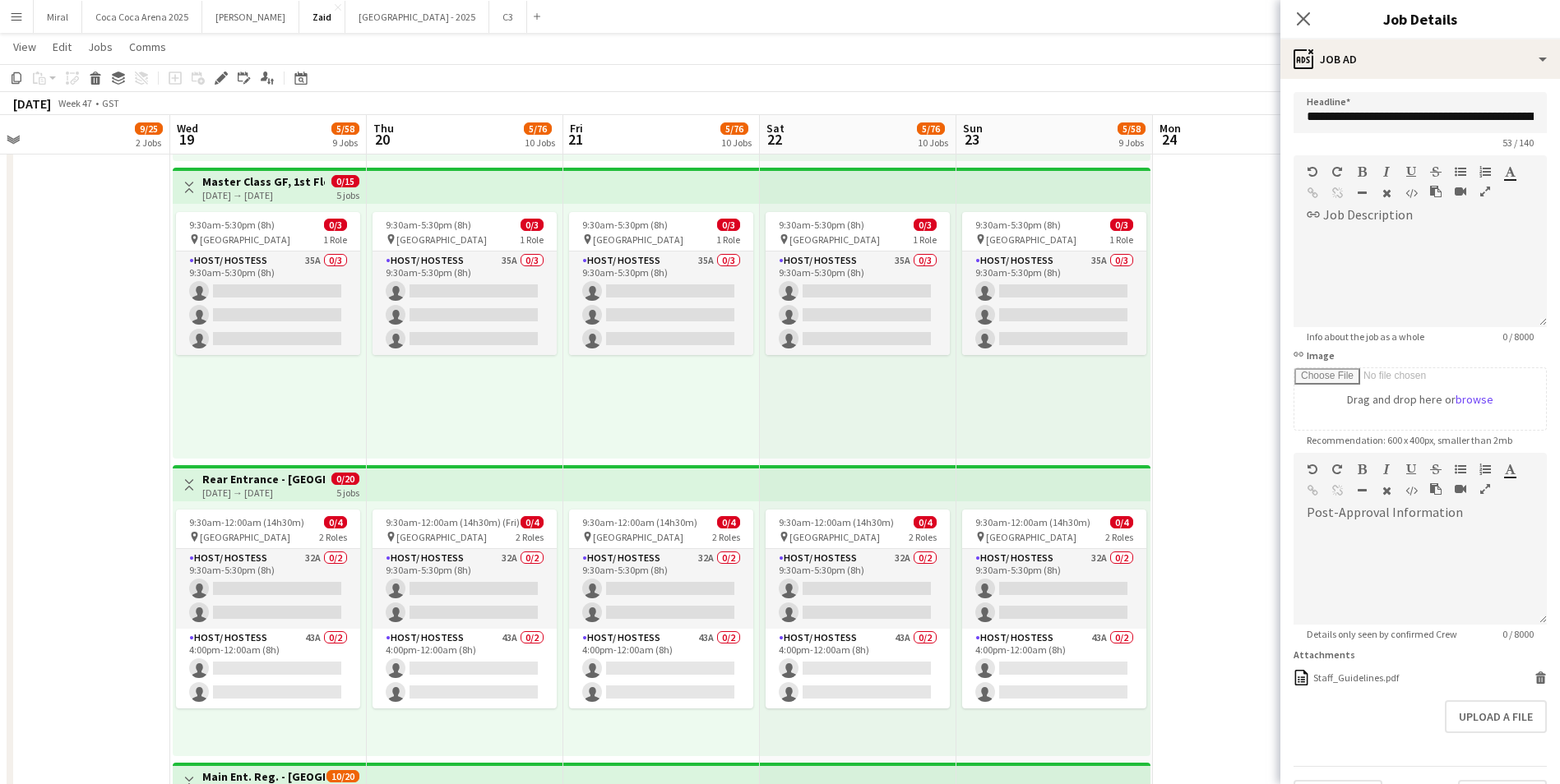
click at [288, 473] on h3 "Rear Entrance - Dubai Watch Week" at bounding box center [264, 479] width 123 height 15
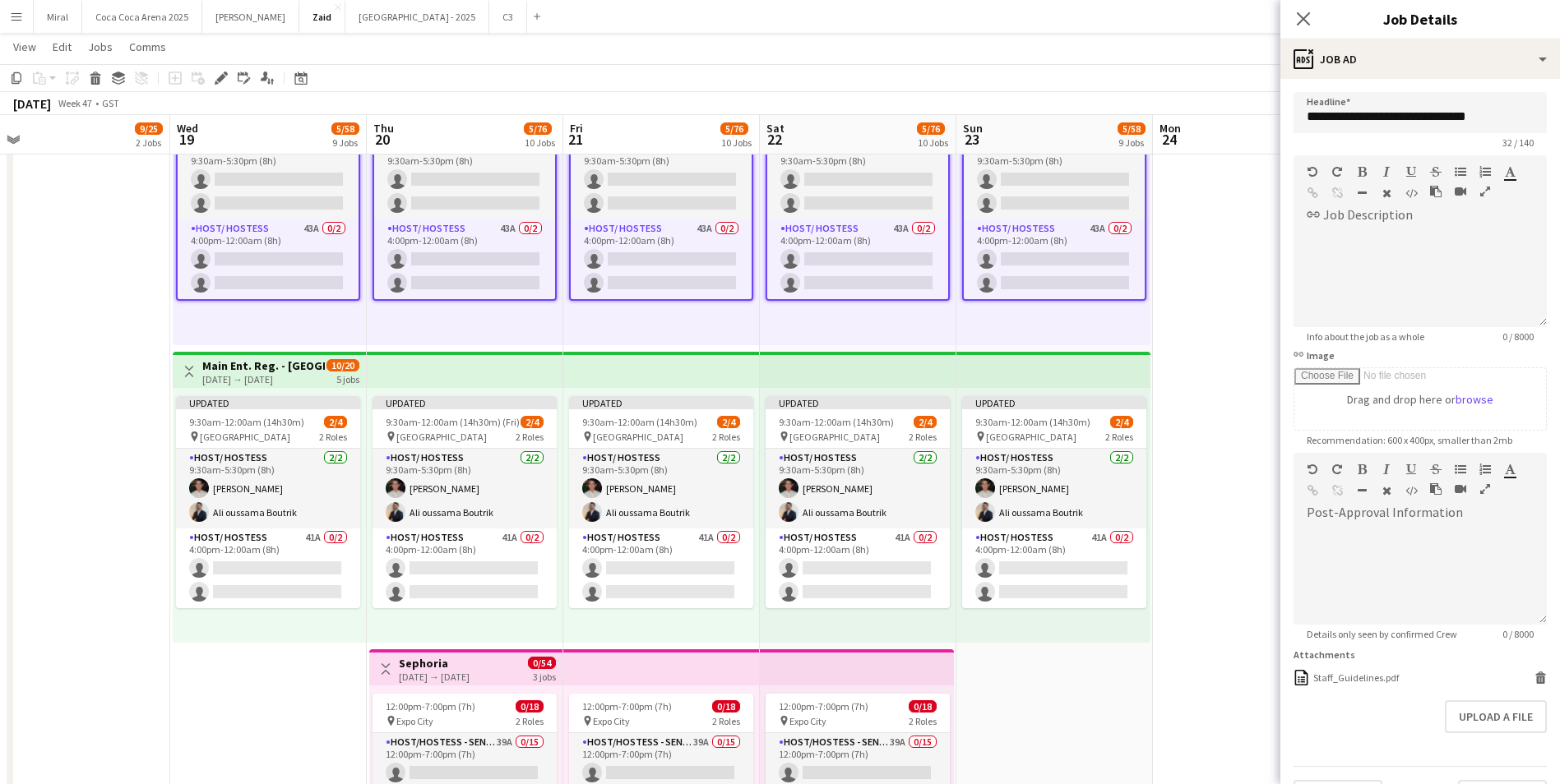
click at [249, 375] on div "19-11-2025 → 23-11-2025" at bounding box center [264, 379] width 123 height 12
type input "**********"
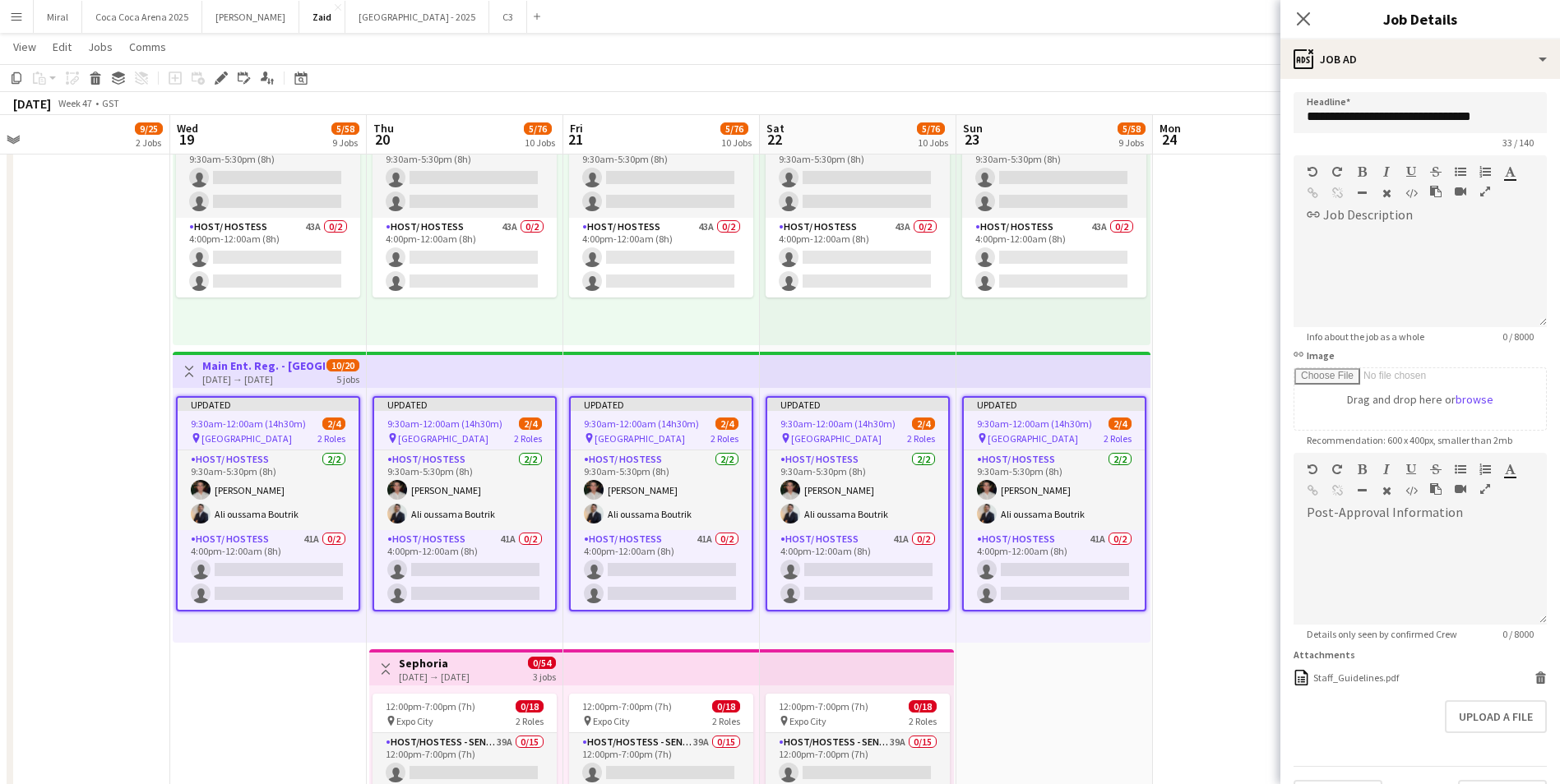
drag, startPoint x: 259, startPoint y: 371, endPoint x: 211, endPoint y: 368, distance: 48.1
click at [211, 368] on h3 "Main Ent. Reg. - Dubai Watch Week" at bounding box center [264, 366] width 123 height 15
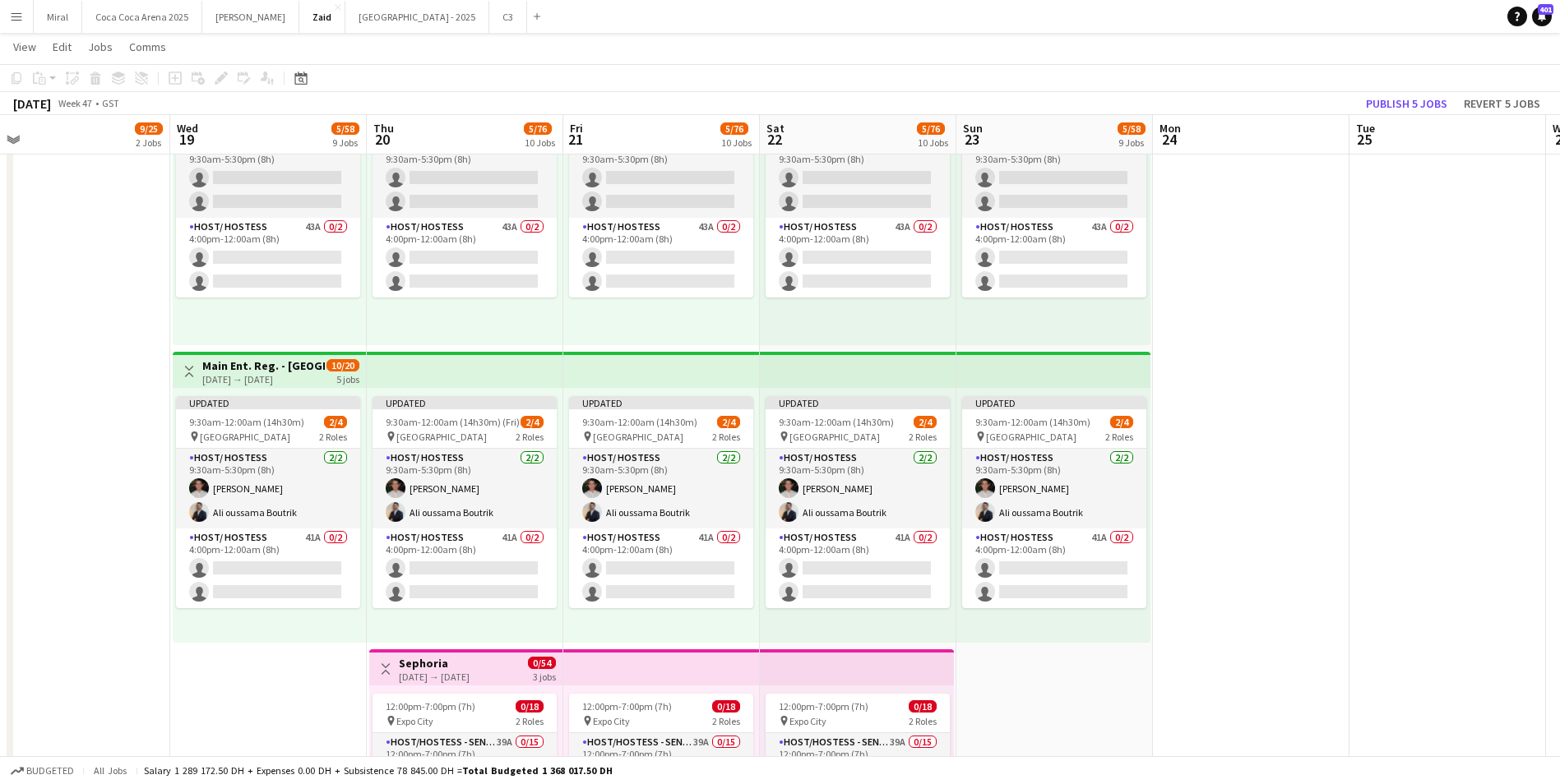
click at [211, 368] on h3 "Main Ent. Reg. - Dubai Watch Week" at bounding box center [264, 366] width 123 height 15
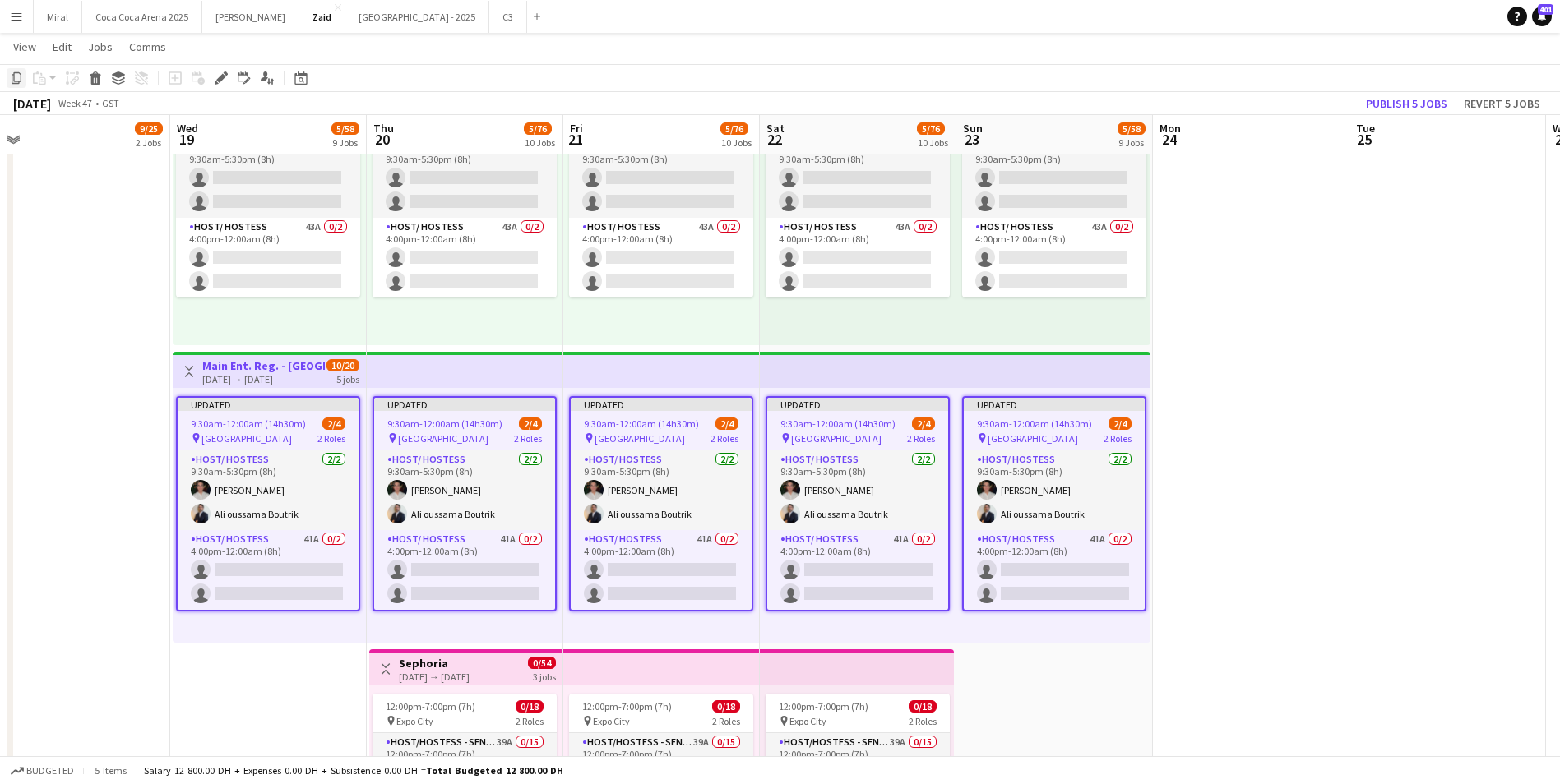
click at [16, 79] on icon "Copy" at bounding box center [16, 78] width 13 height 13
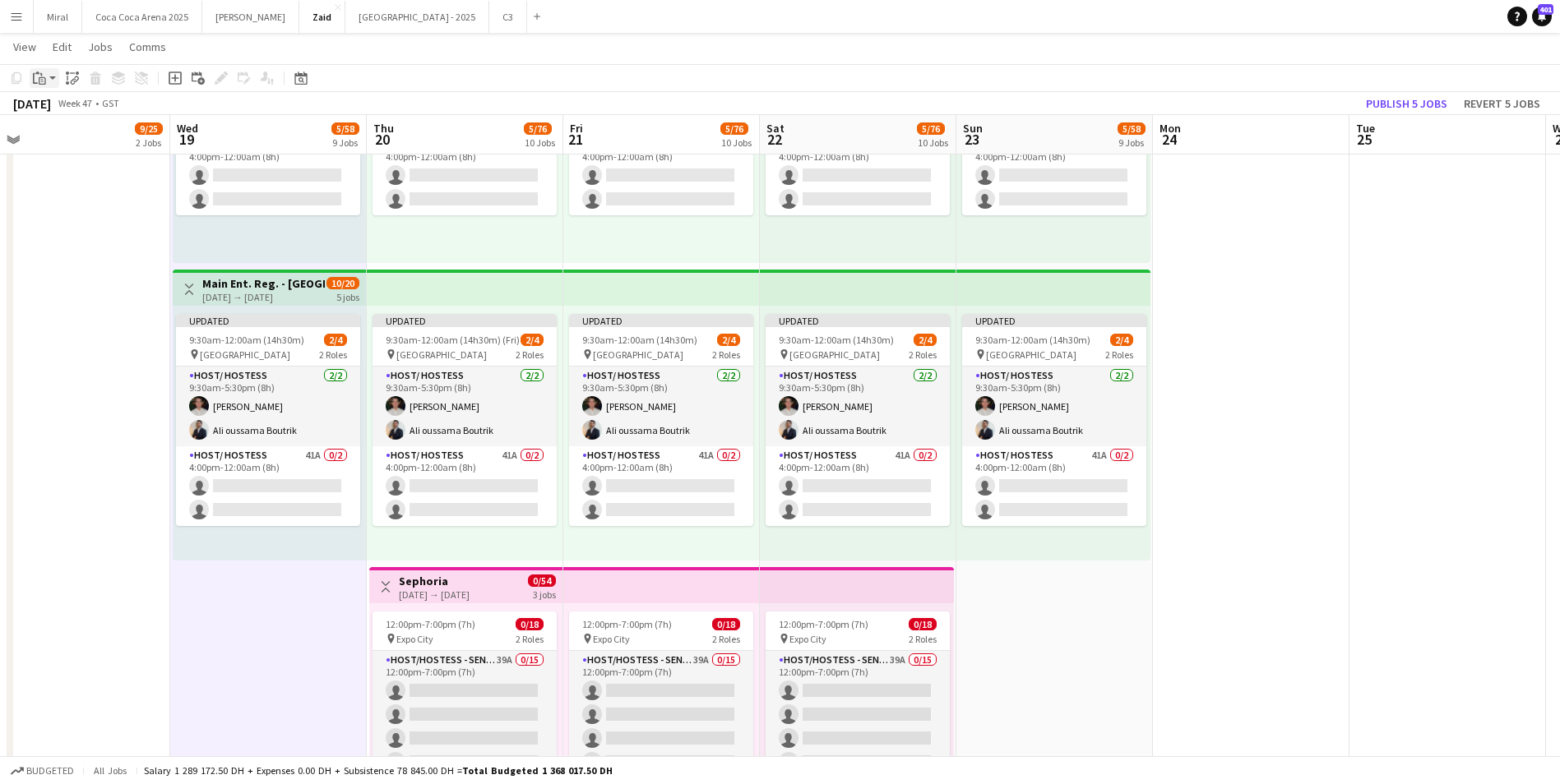
click at [48, 78] on div "Paste" at bounding box center [39, 78] width 20 height 20
click at [68, 109] on link "Paste Ctrl+V" at bounding box center [120, 109] width 155 height 15
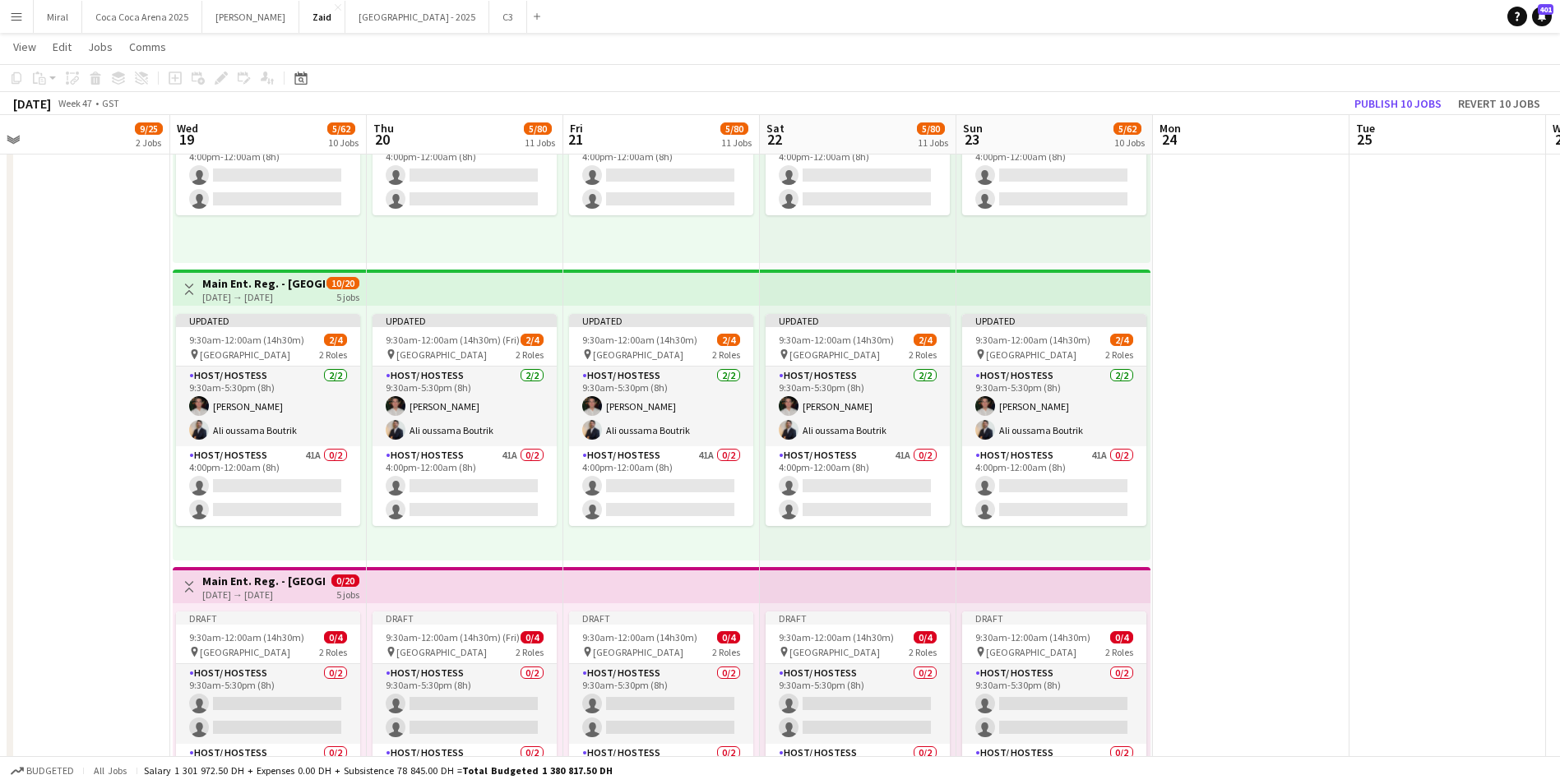
click at [259, 582] on h3 "Main Ent. Reg. - Dubai Watch Week" at bounding box center [264, 581] width 123 height 15
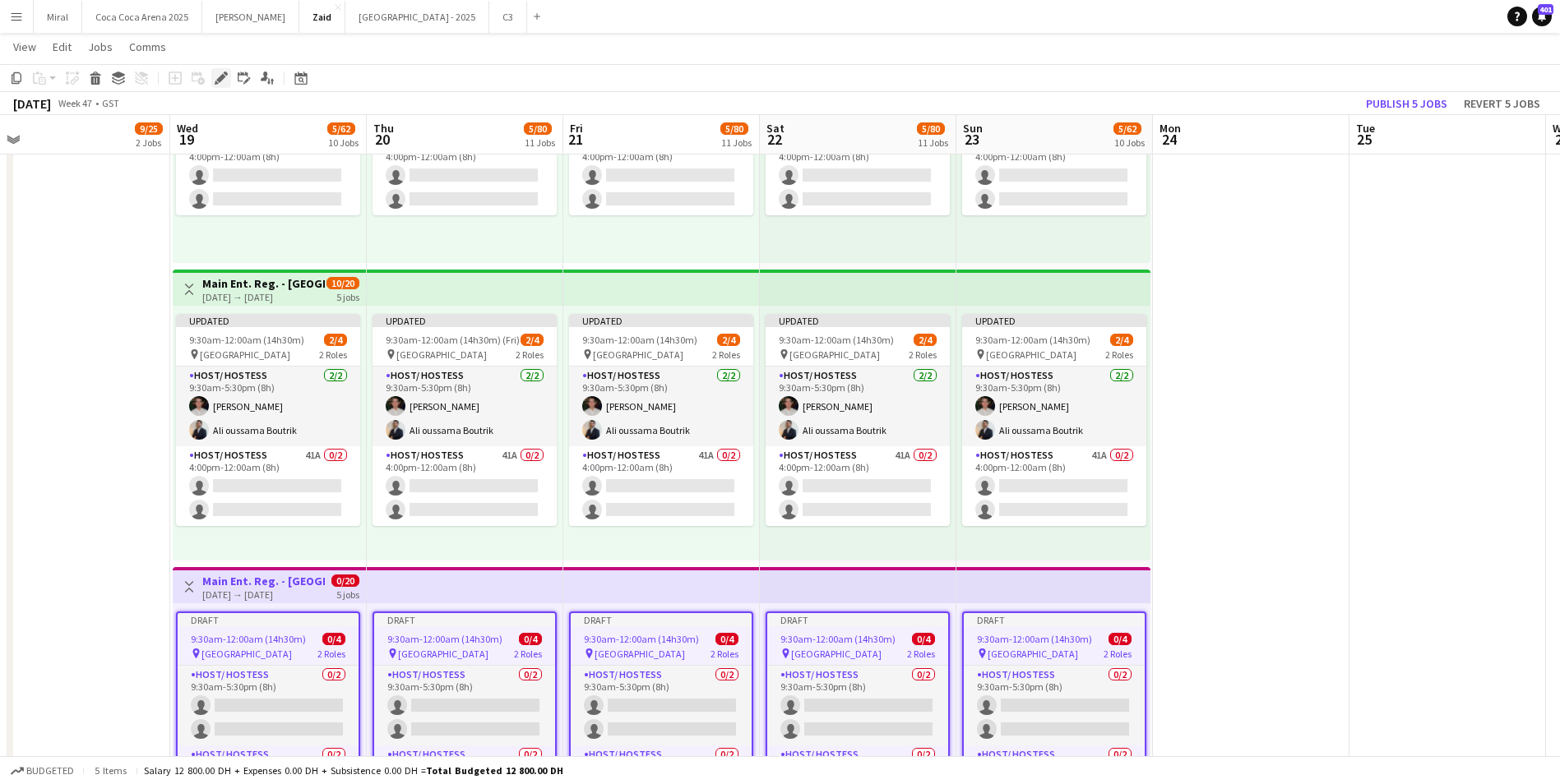
click at [221, 75] on icon "Edit" at bounding box center [221, 78] width 13 height 13
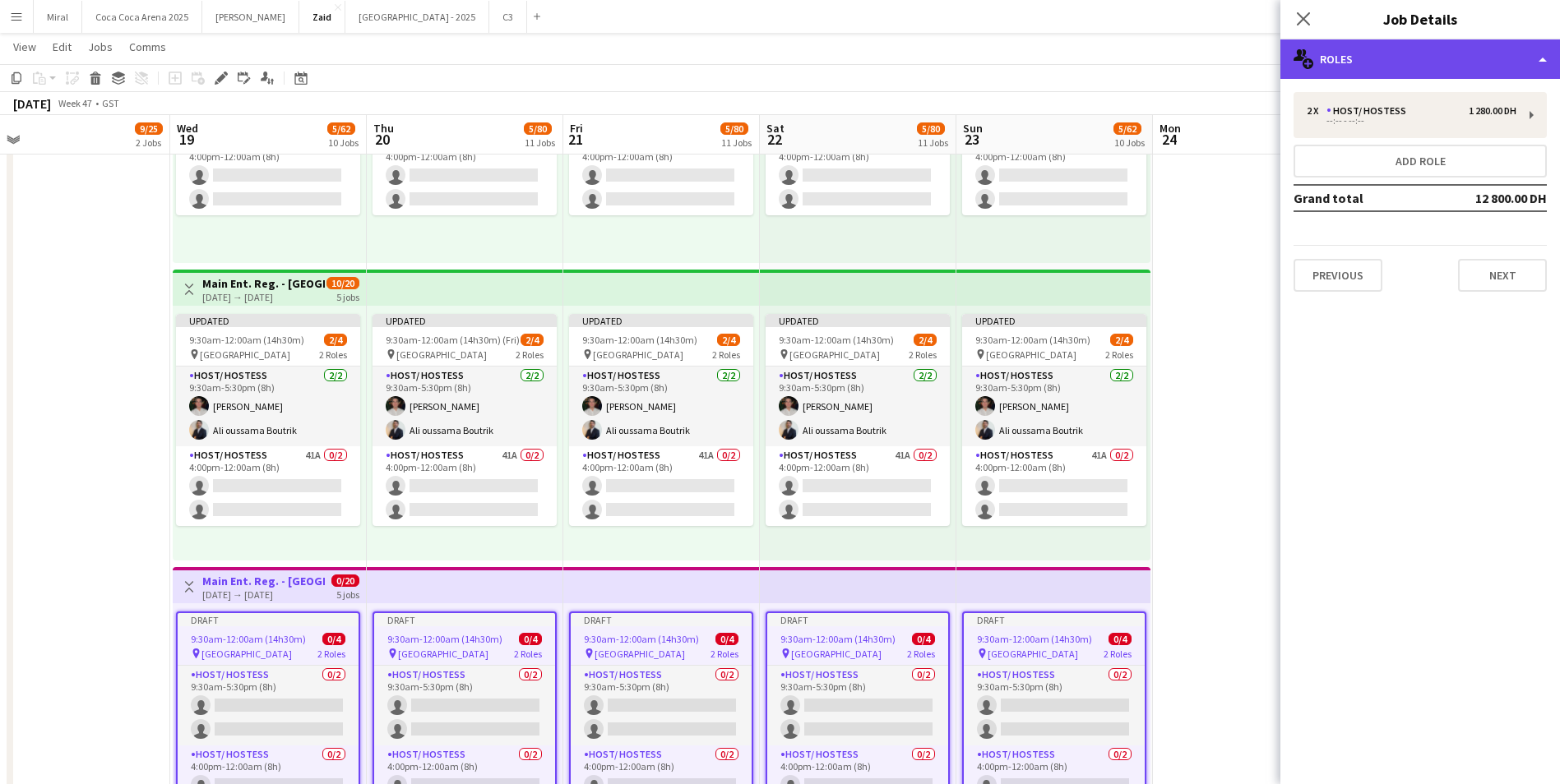
click at [1444, 55] on div "multiple-users-add Roles" at bounding box center [1420, 60] width 279 height 40
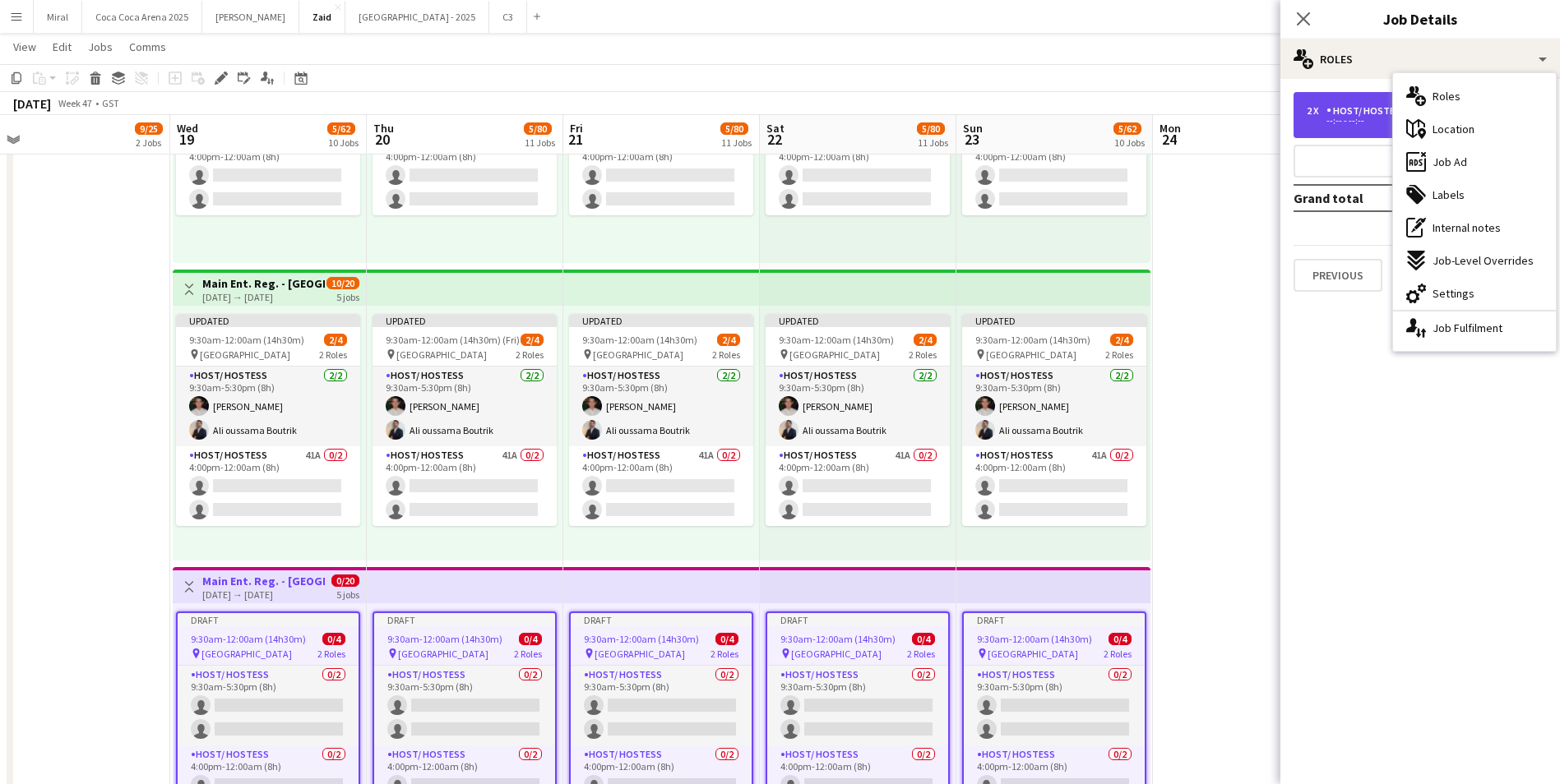
click at [1359, 101] on div "2 x Host/ Hostess 1 280.00 DH --:-- - --:--" at bounding box center [1420, 115] width 253 height 46
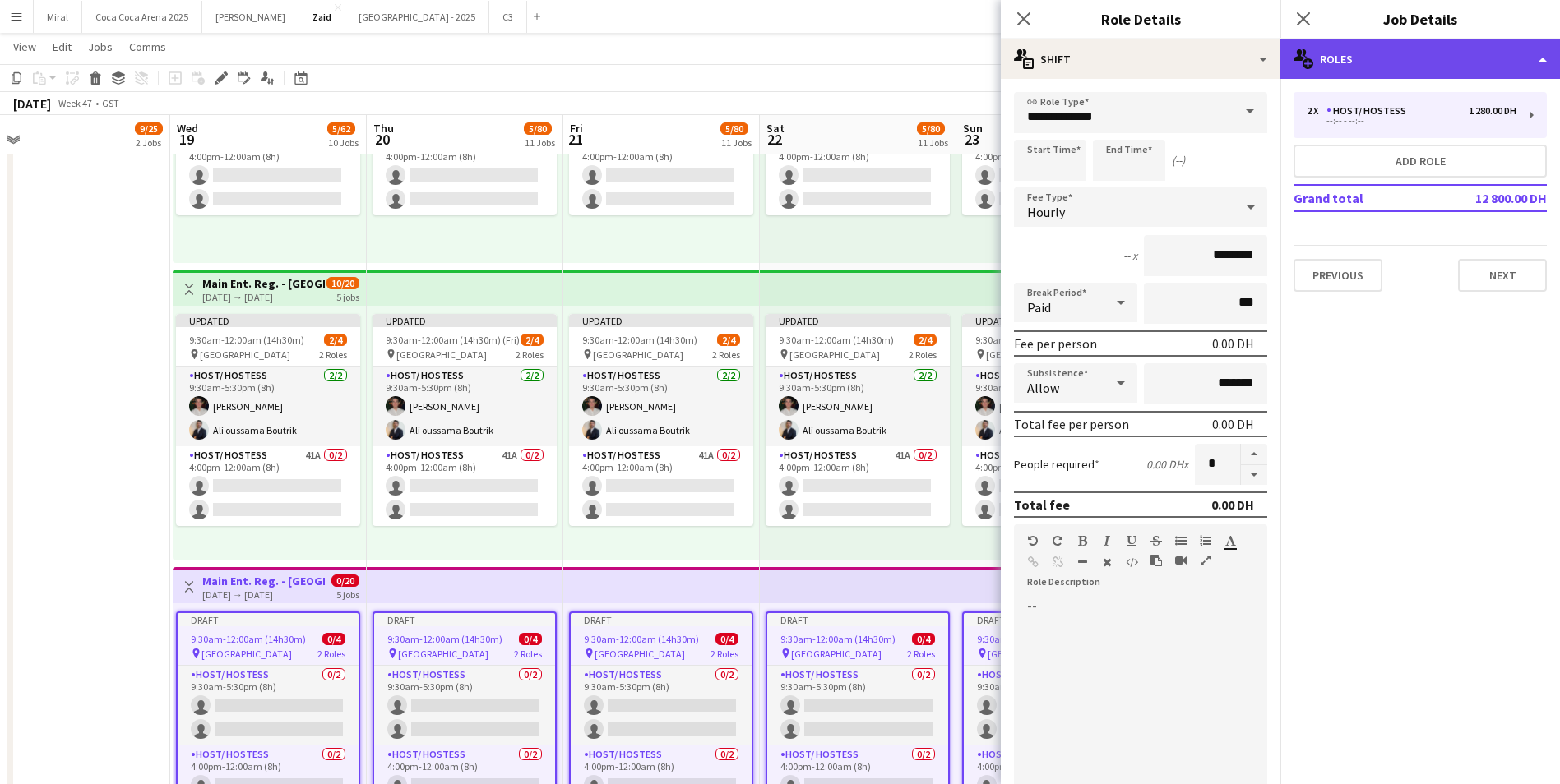
click at [1440, 58] on div "multiple-users-add Roles" at bounding box center [1420, 60] width 279 height 40
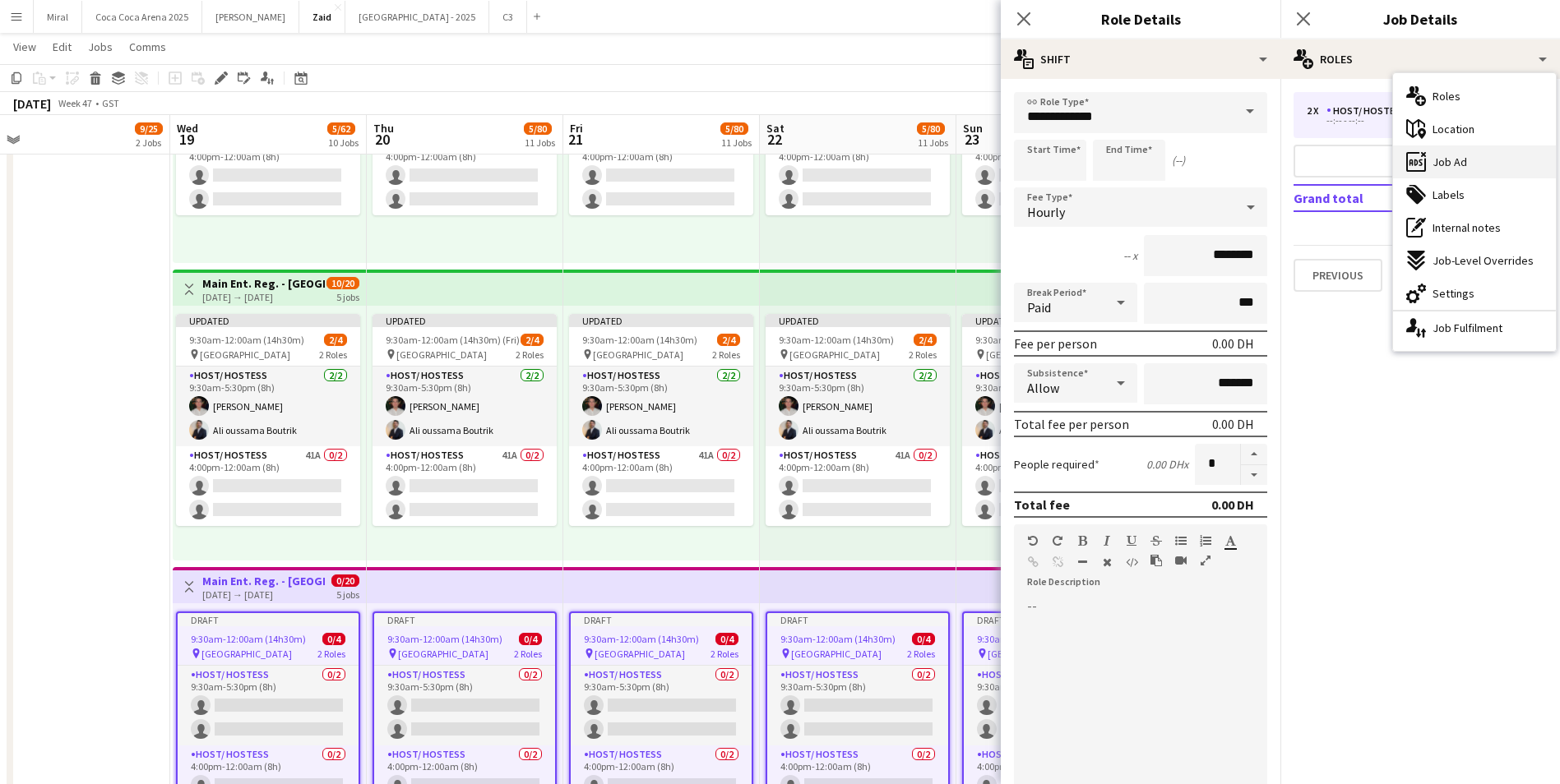
click at [1490, 163] on div "ads-window Job Ad" at bounding box center [1474, 162] width 163 height 33
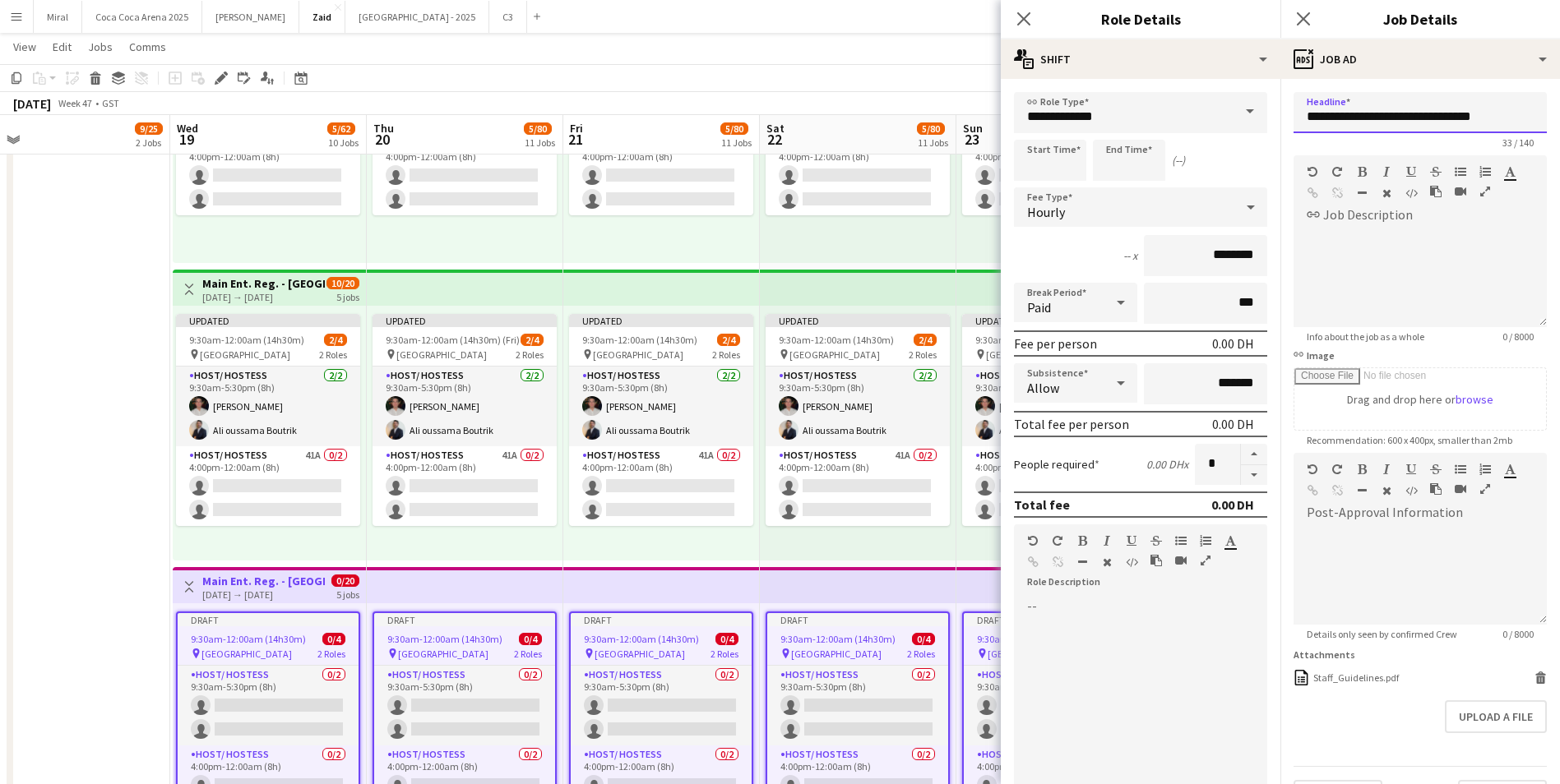
click at [1358, 122] on input "**********" at bounding box center [1420, 113] width 253 height 41
type input "**********"
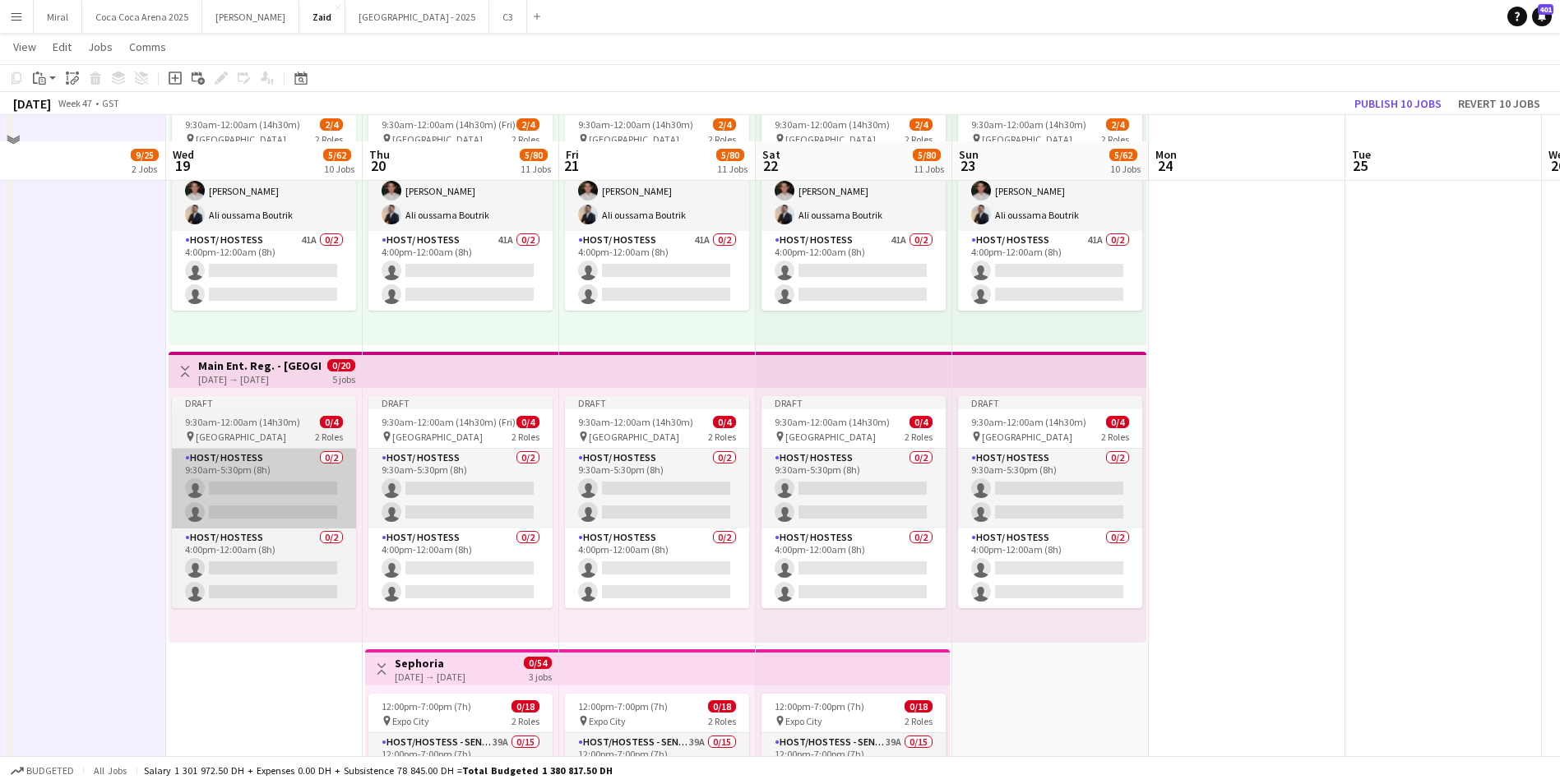
scroll to position [2543, 0]
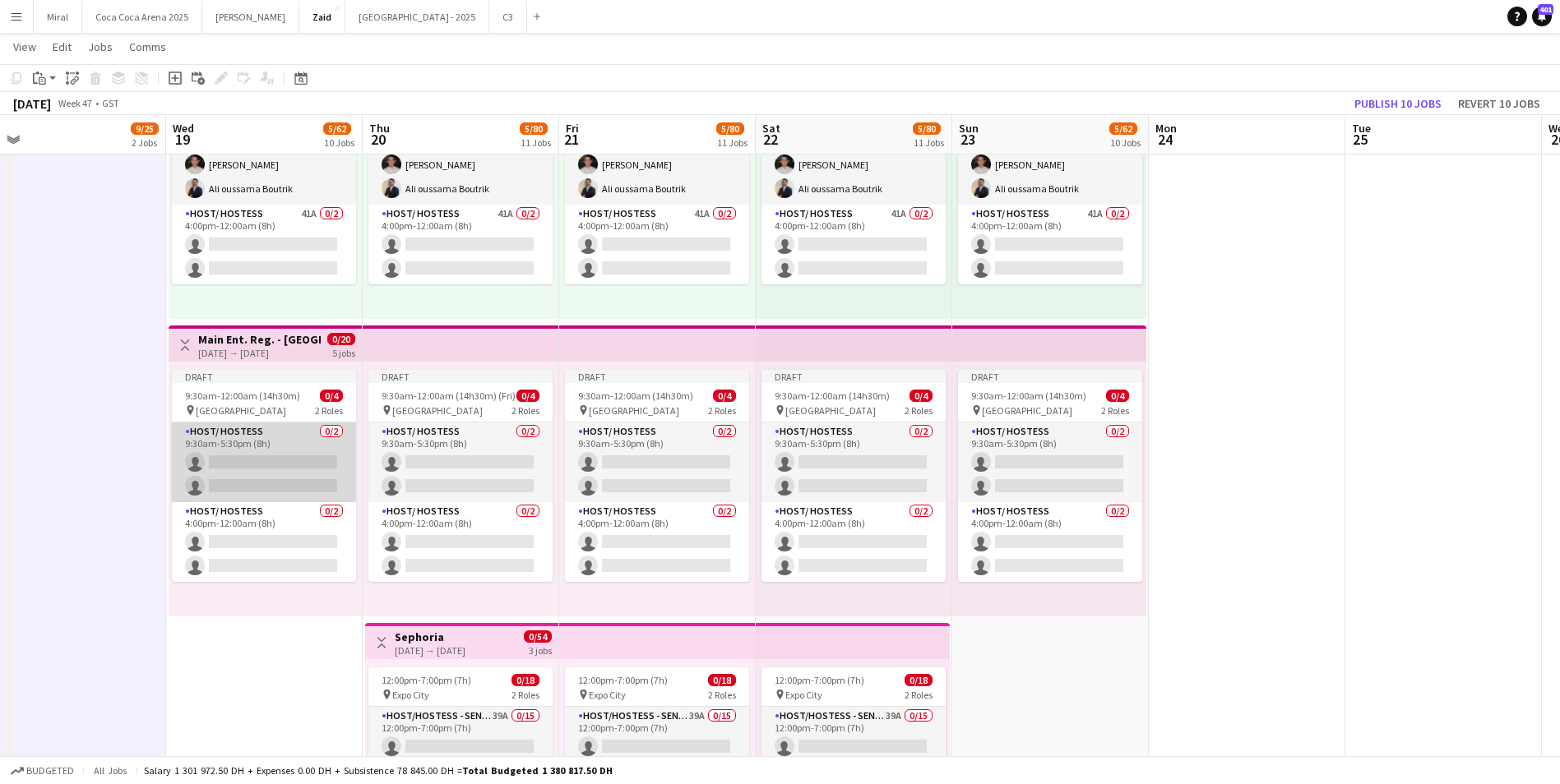
click at [244, 468] on app-card-role "Host/ Hostess 0/2 9:30am-5:30pm (8h) single-neutral-actions single-neutral-acti…" at bounding box center [264, 462] width 184 height 80
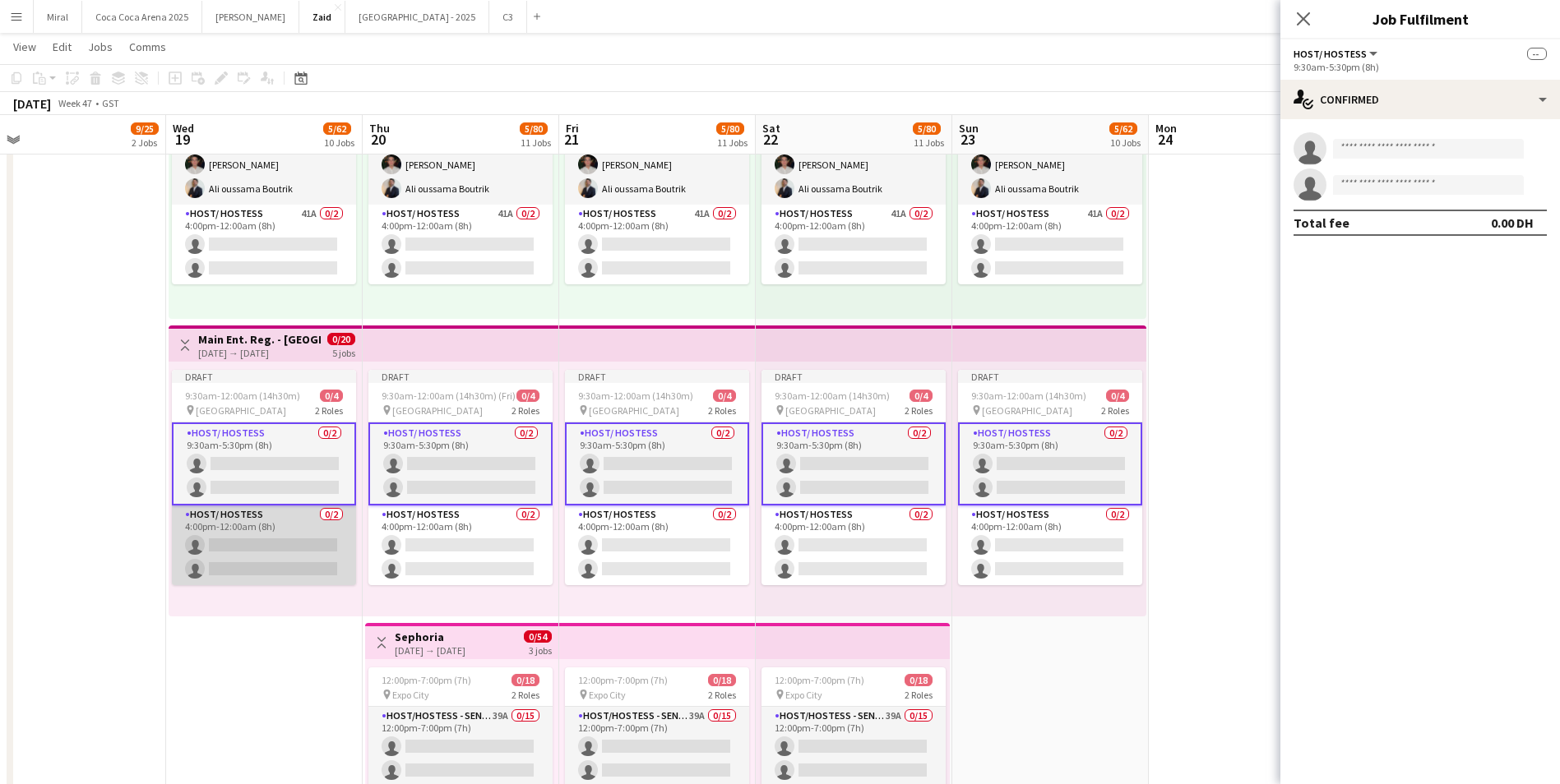
click at [249, 543] on app-card-role "Host/ Hostess 0/2 4:00pm-12:00am (8h) single-neutral-actions single-neutral-act…" at bounding box center [264, 545] width 184 height 80
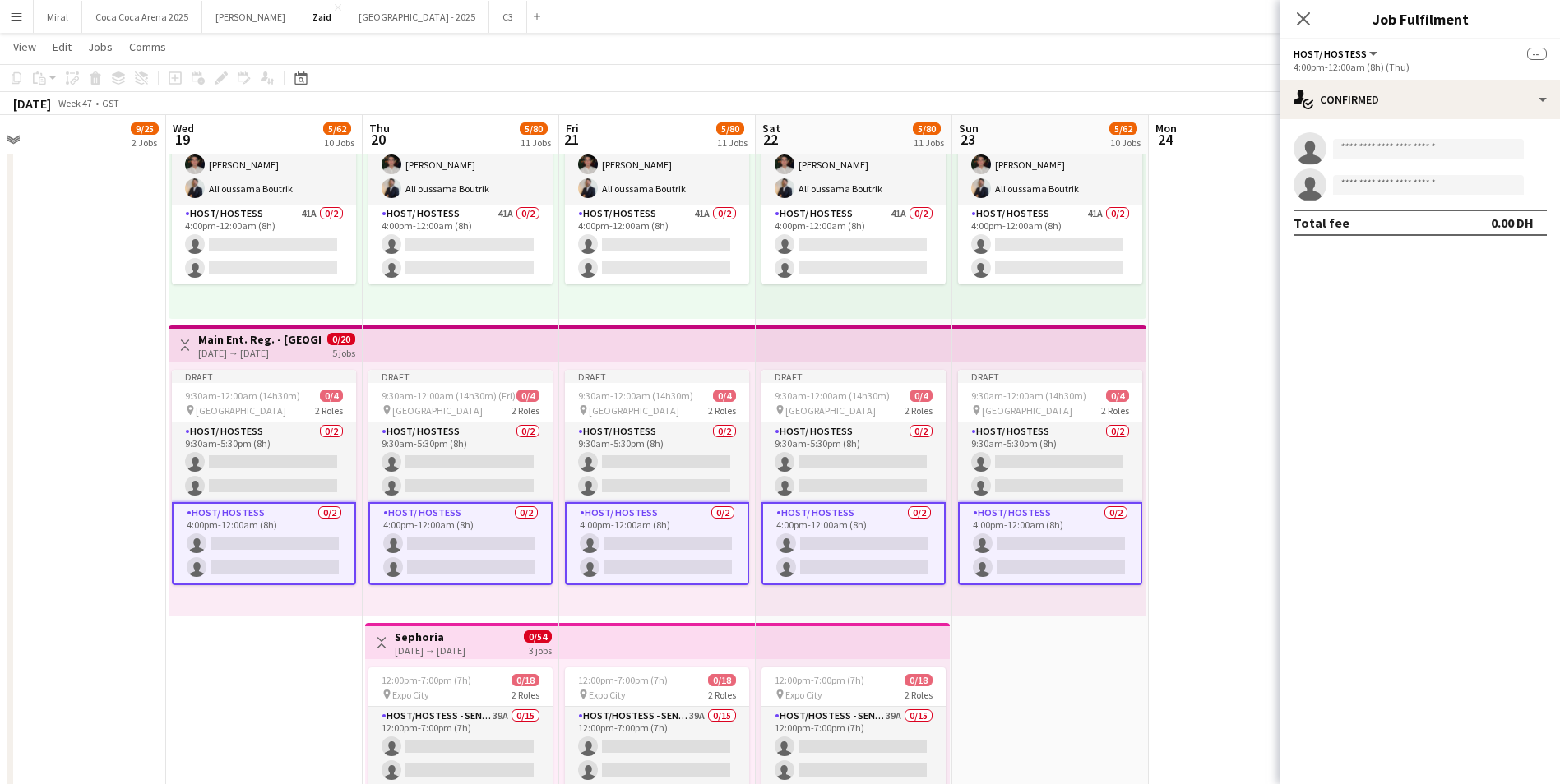
scroll to position [0, 422]
click at [1366, 146] on input at bounding box center [1428, 149] width 191 height 20
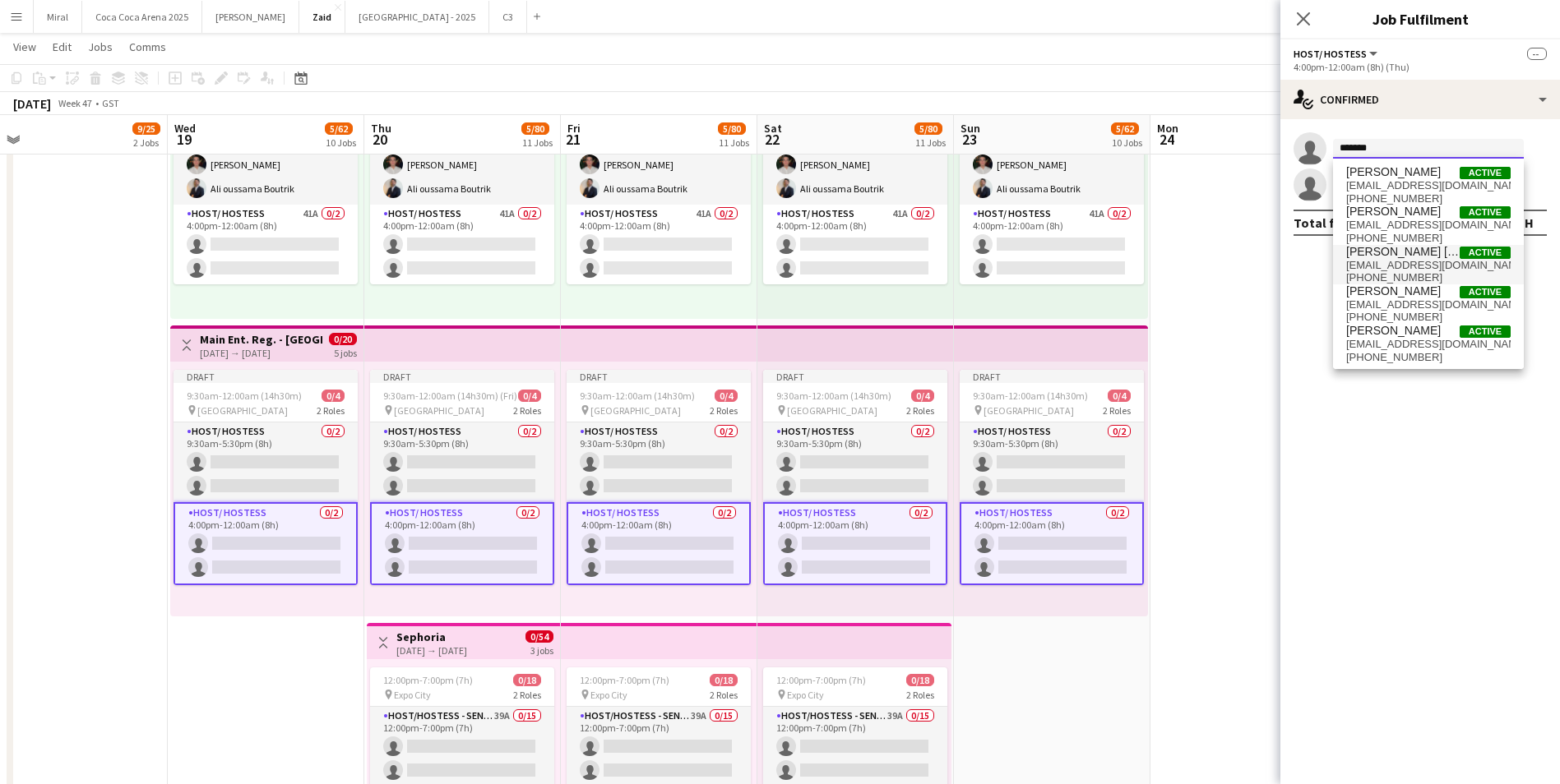
type input "*******"
click at [1406, 269] on span "hussainzahirfa@gmail.com" at bounding box center [1429, 265] width 164 height 13
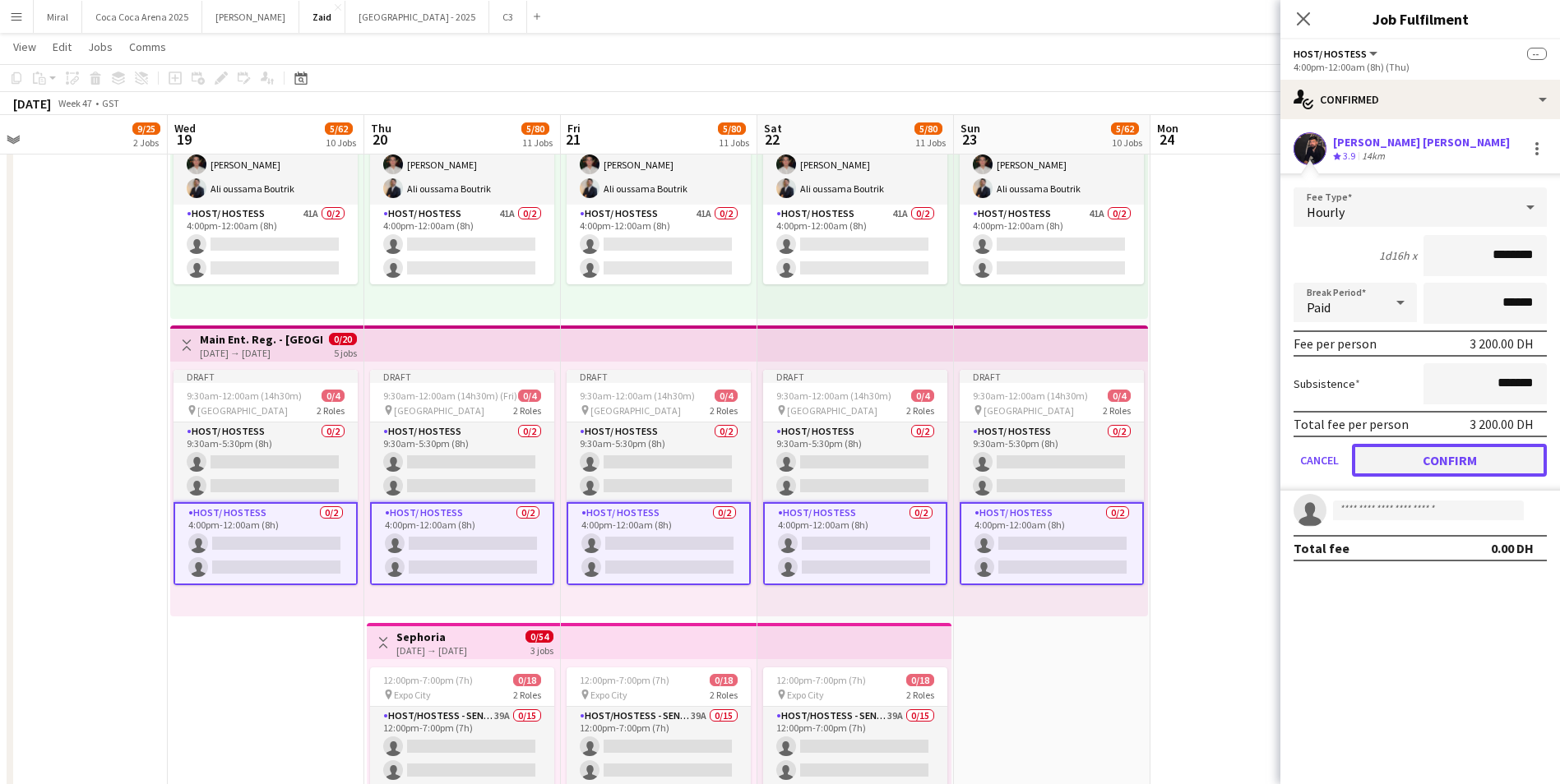
click at [1448, 462] on button "Confirm" at bounding box center [1448, 461] width 195 height 33
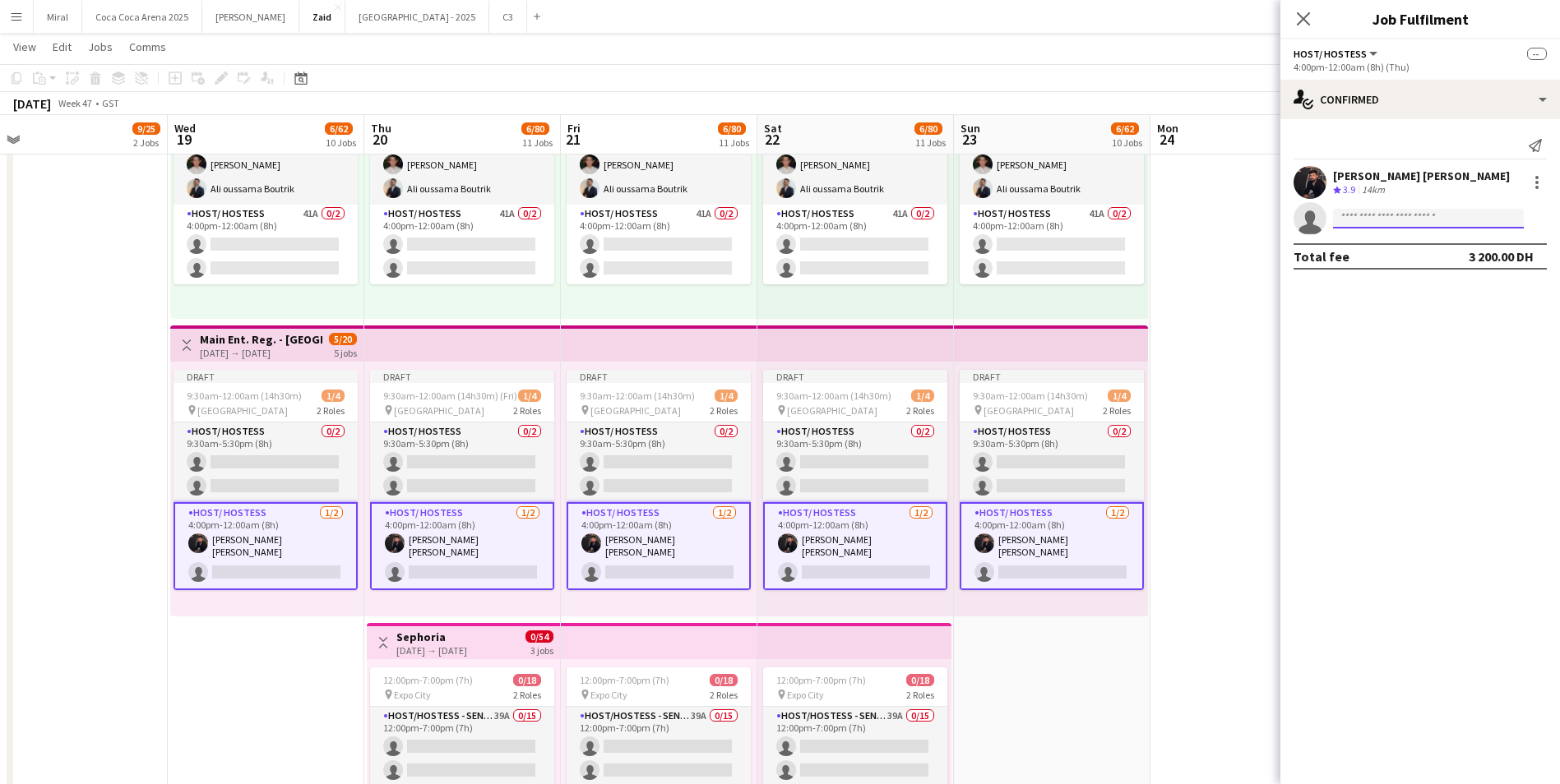
click at [1372, 222] on input at bounding box center [1428, 219] width 191 height 20
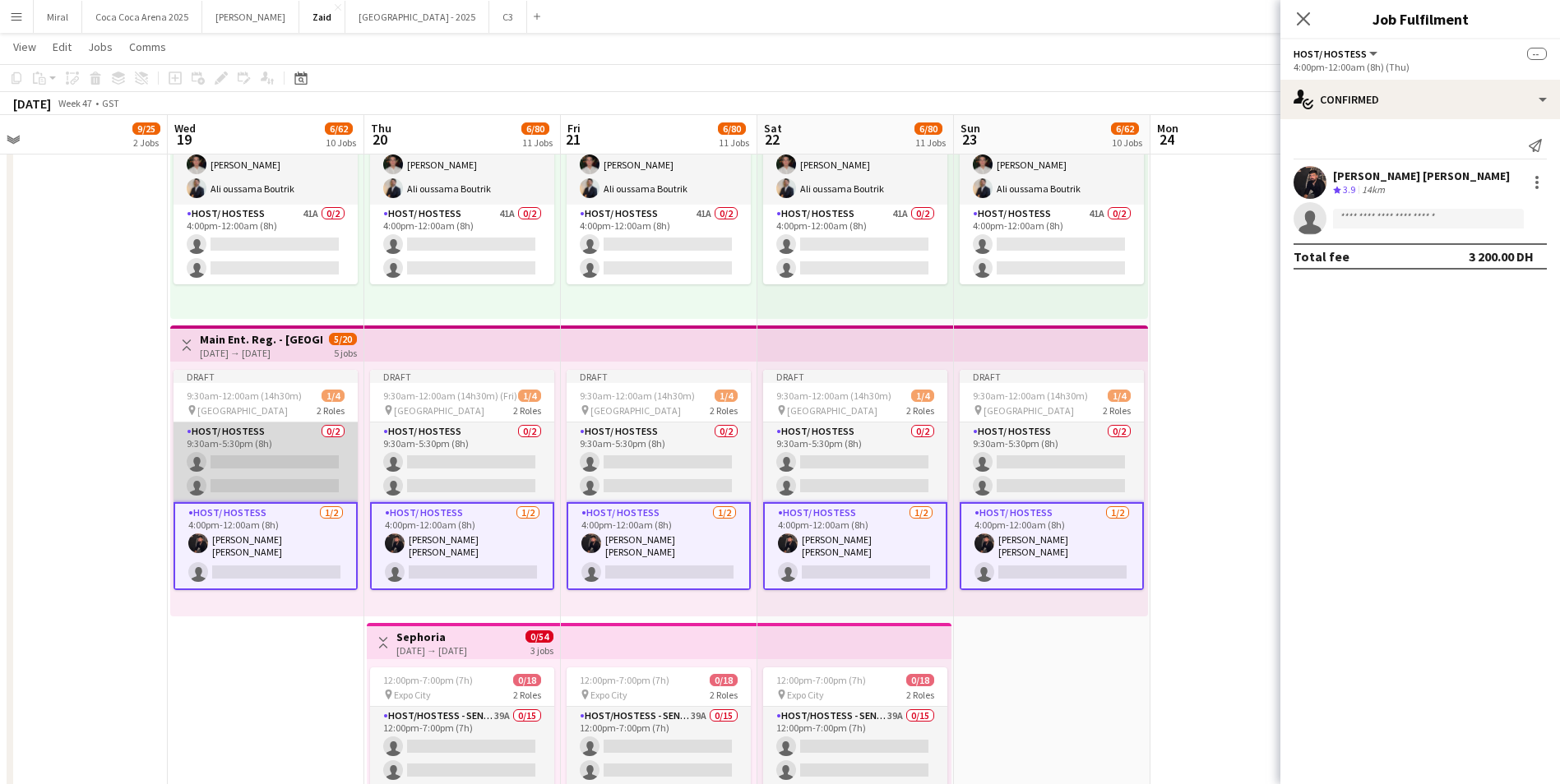
click at [236, 458] on app-card-role "Host/ Hostess 0/2 9:30am-5:30pm (8h) single-neutral-actions single-neutral-acti…" at bounding box center [265, 462] width 184 height 80
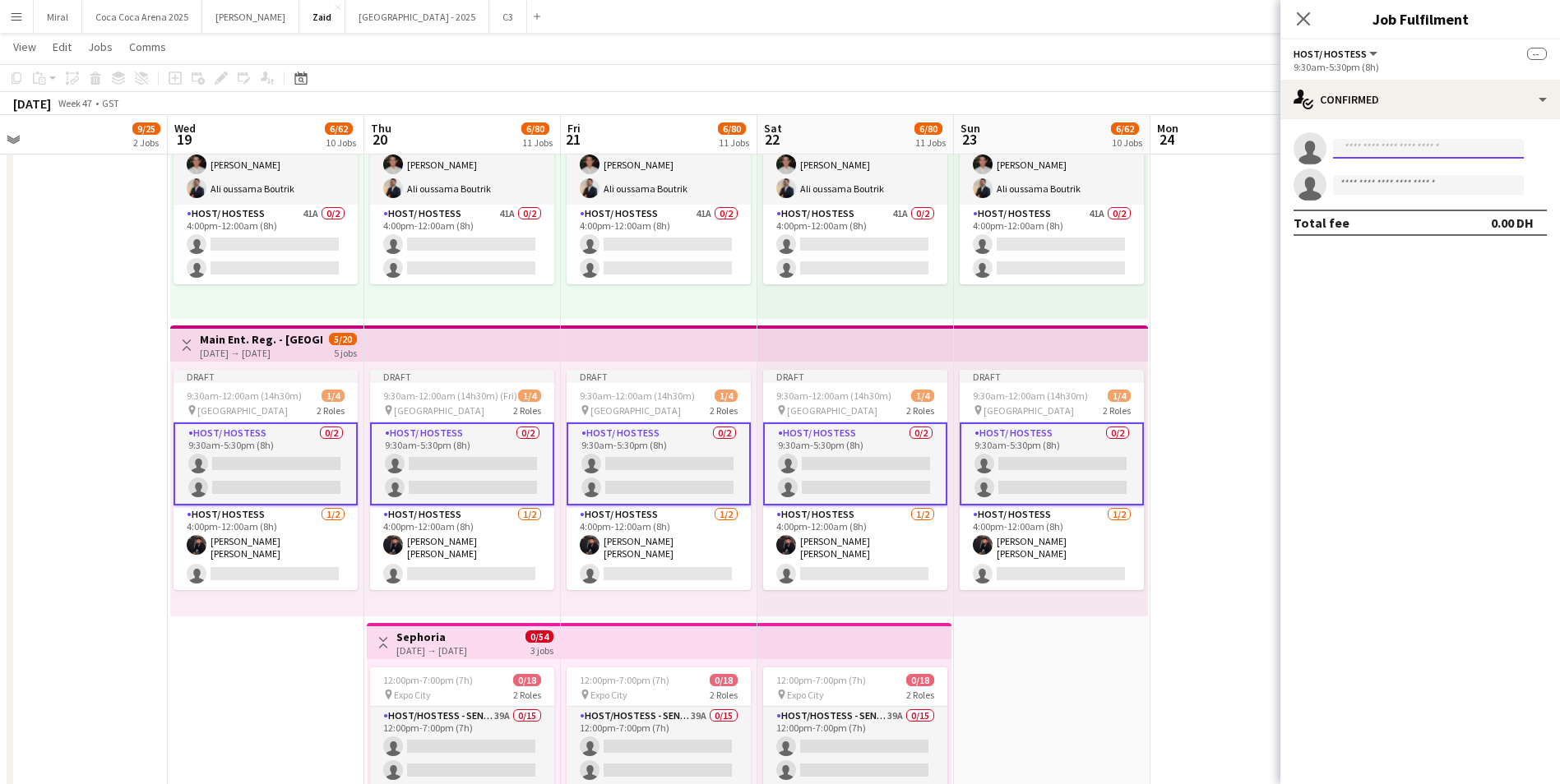
click at [1373, 148] on input at bounding box center [1428, 149] width 191 height 20
type input "**********"
click at [1403, 176] on span "Abdulkader Habra" at bounding box center [1393, 172] width 94 height 14
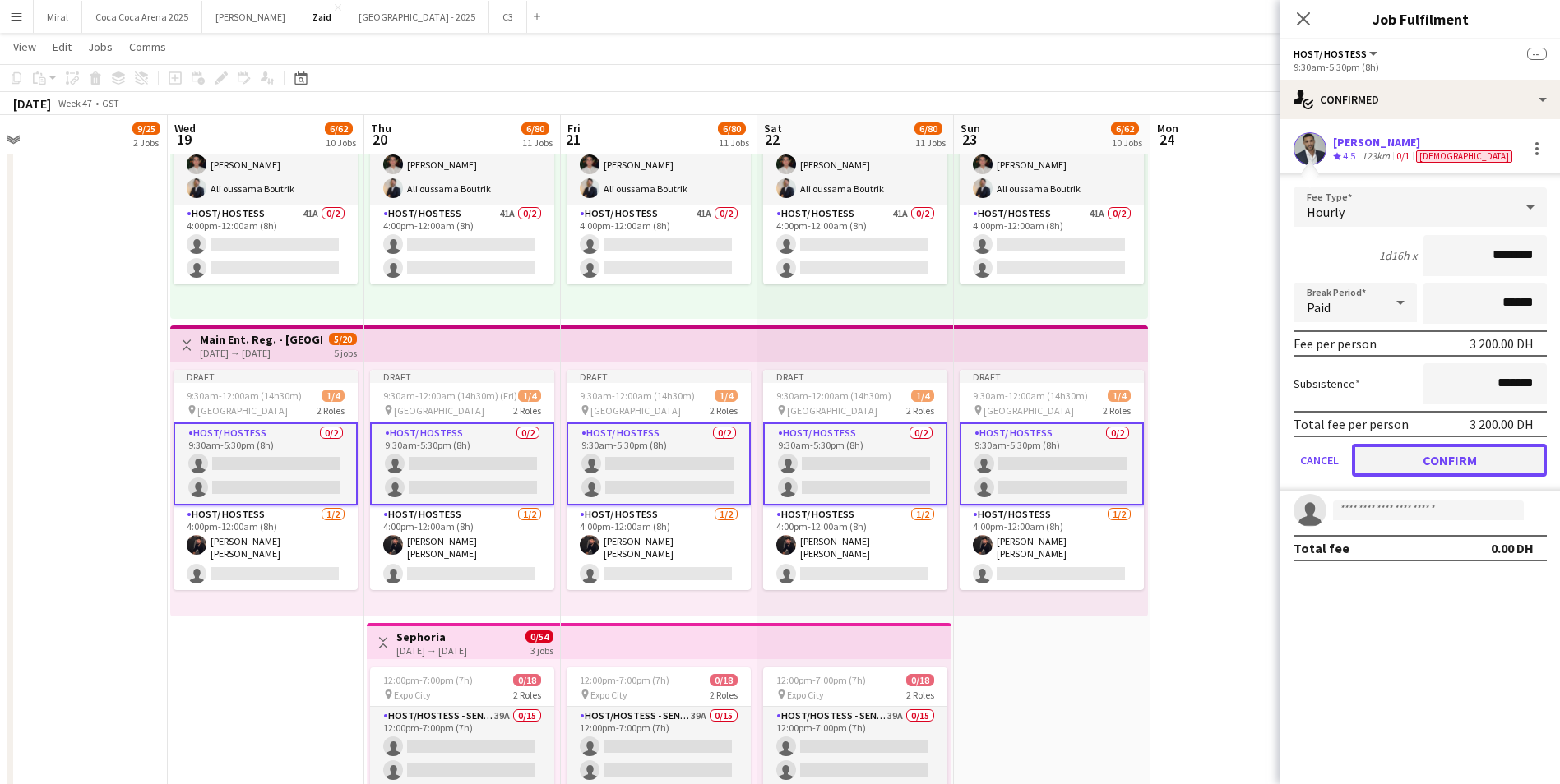
click at [1450, 457] on button "Confirm" at bounding box center [1448, 461] width 195 height 33
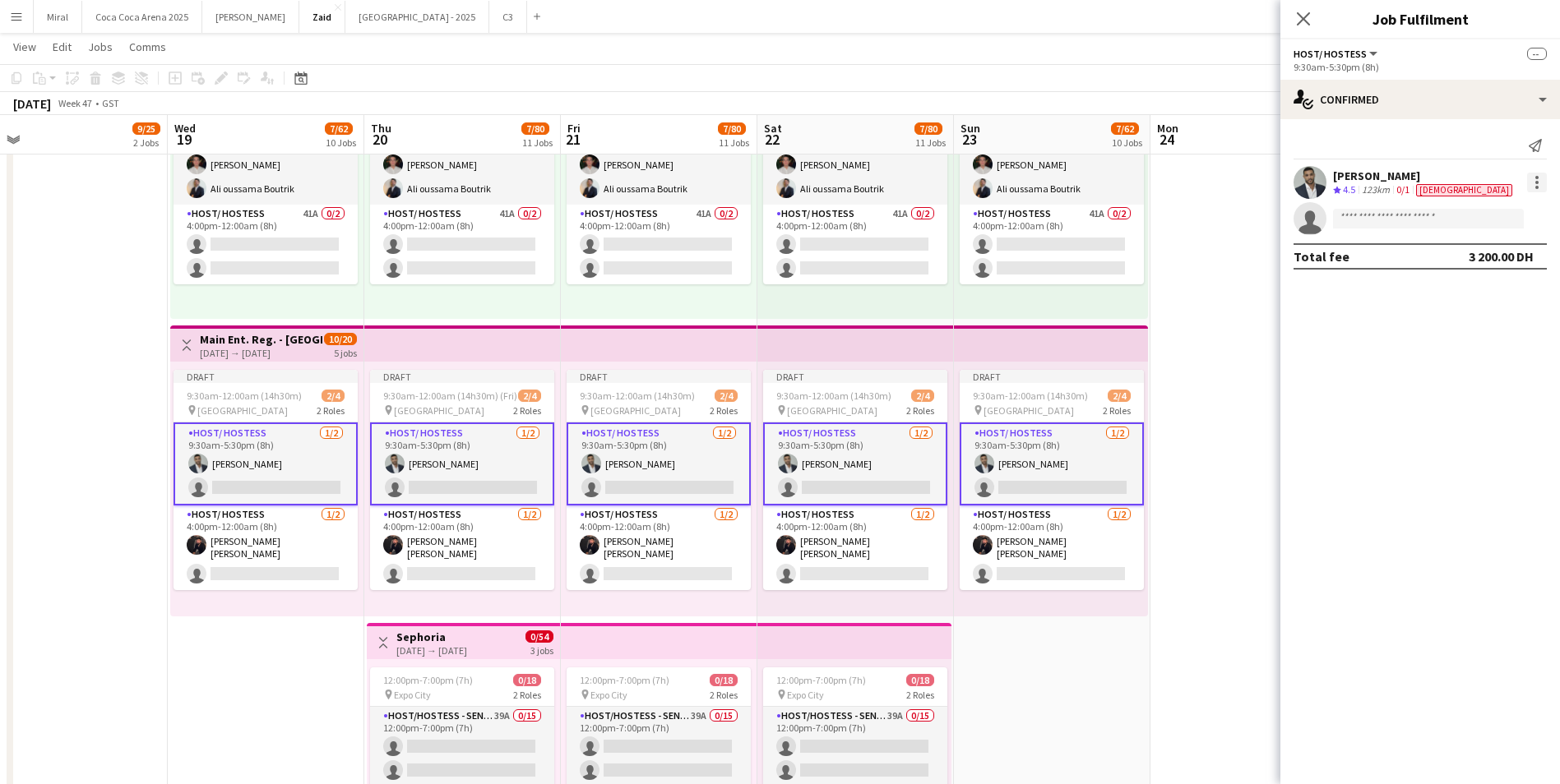
click at [1538, 175] on div at bounding box center [1537, 182] width 20 height 20
click at [1502, 223] on button "Edit fee" at bounding box center [1482, 213] width 128 height 40
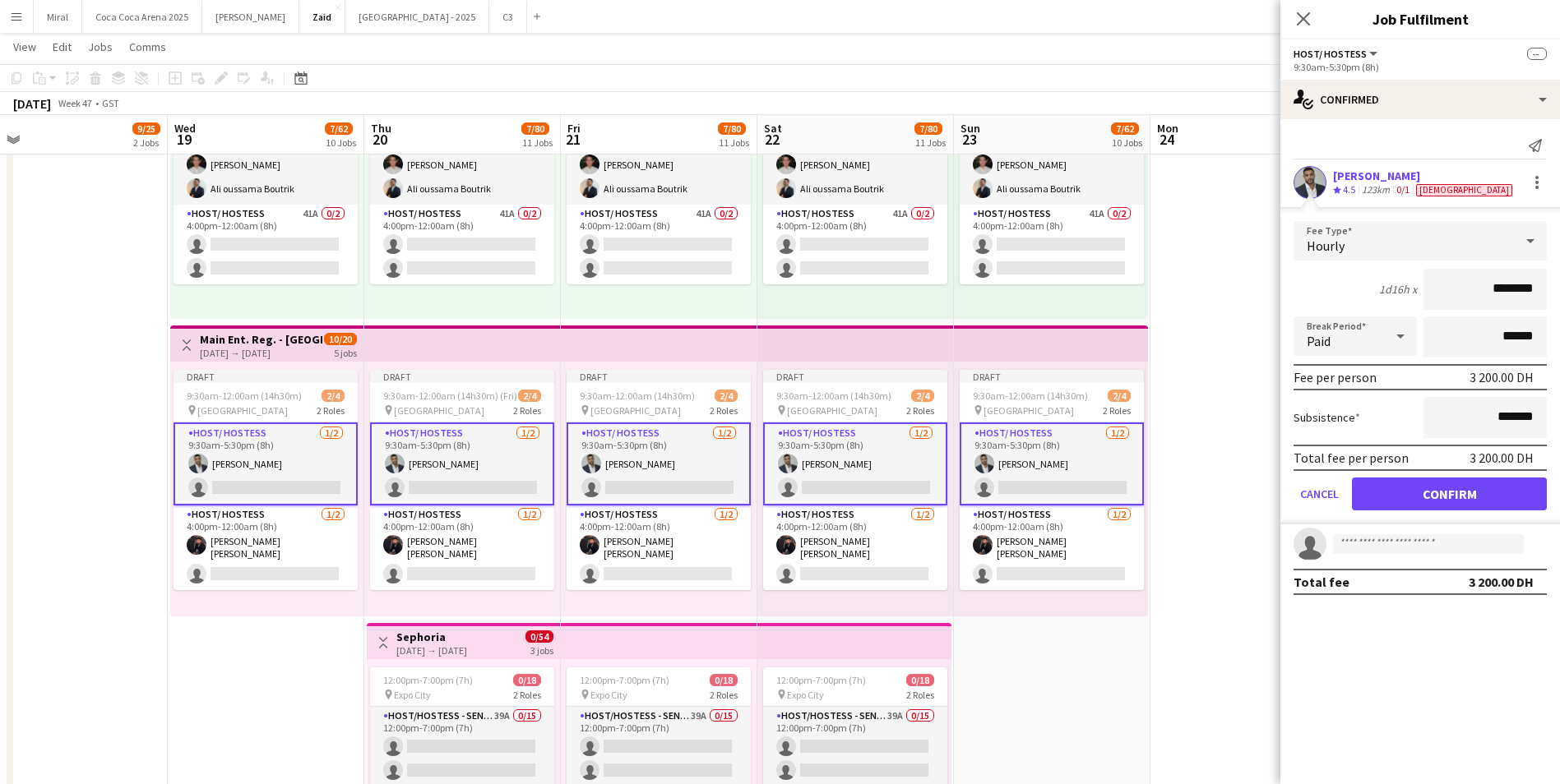
click at [1086, 459] on app-card-role "Host/ Hostess 1/2 9:30am-5:30pm (8h) Abdulkader Habra single-neutral-actions" at bounding box center [1052, 464] width 184 height 83
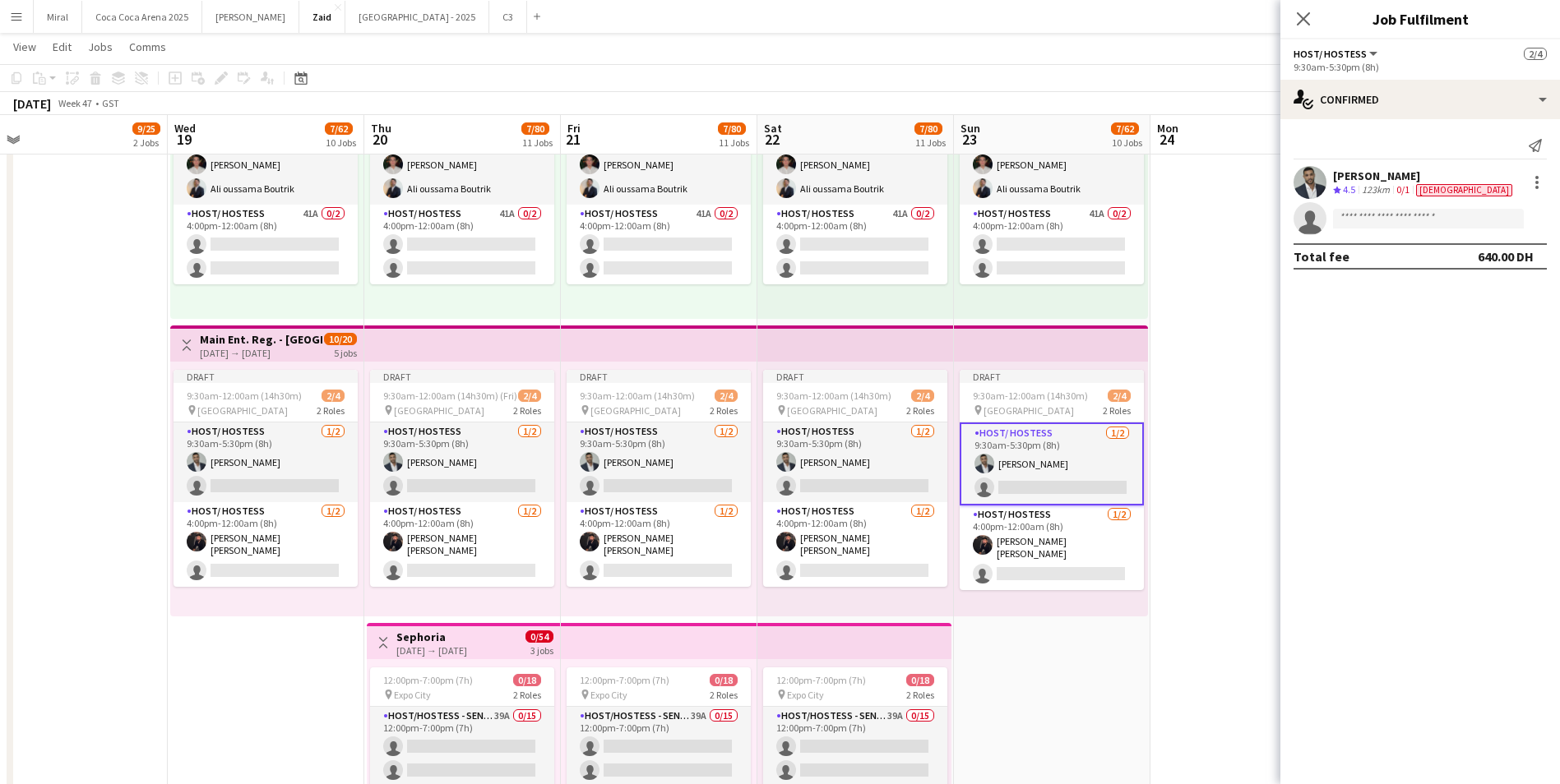
click at [276, 339] on h3 "Main Ent. Reg. - Dubai Watch Week" at bounding box center [261, 339] width 123 height 15
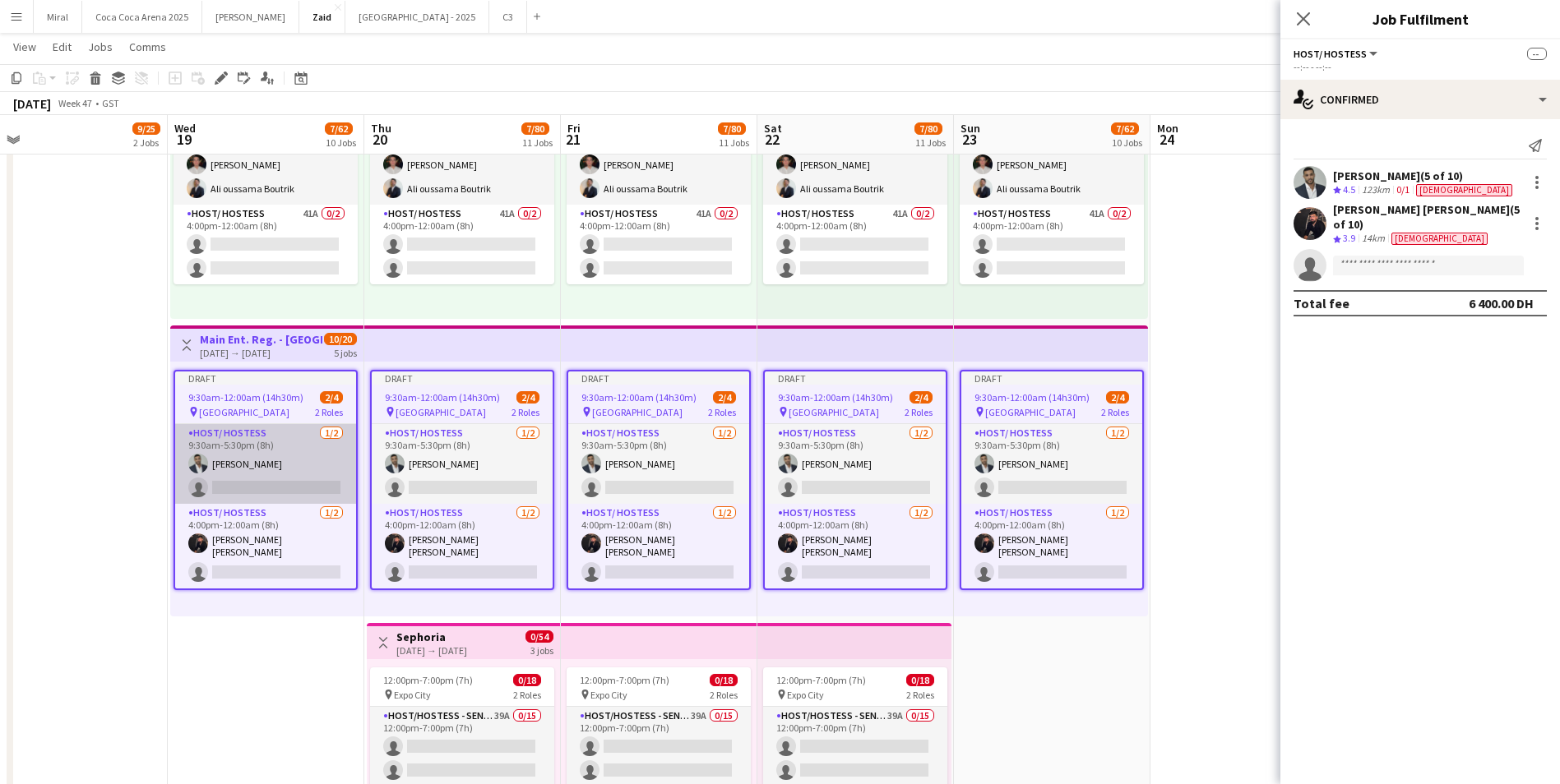
click at [285, 456] on app-card-role "Host/ Hostess 1/2 9:30am-5:30pm (8h) Abdulkader Habra single-neutral-actions" at bounding box center [265, 464] width 181 height 80
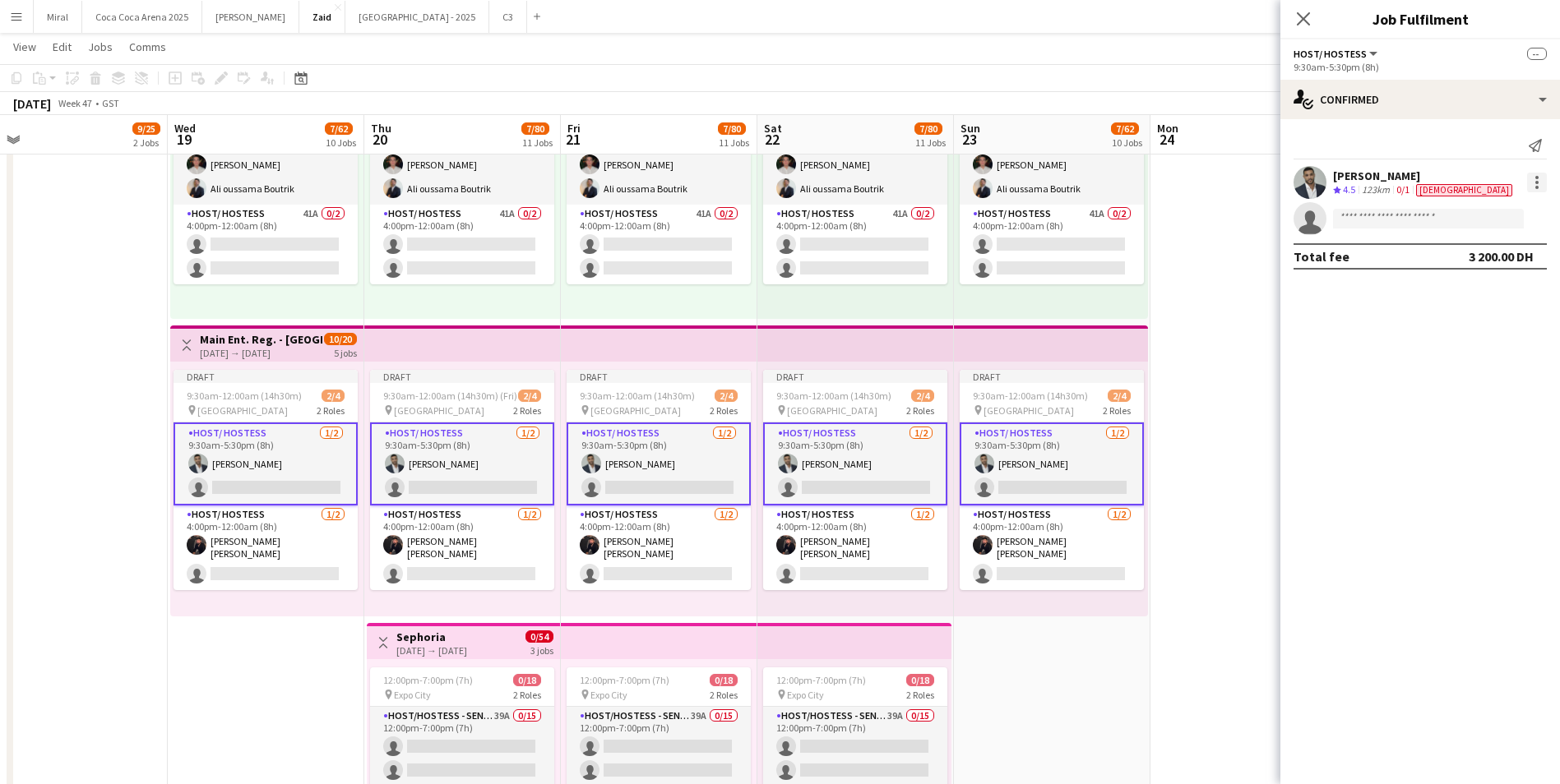
click at [1534, 180] on div at bounding box center [1537, 182] width 20 height 20
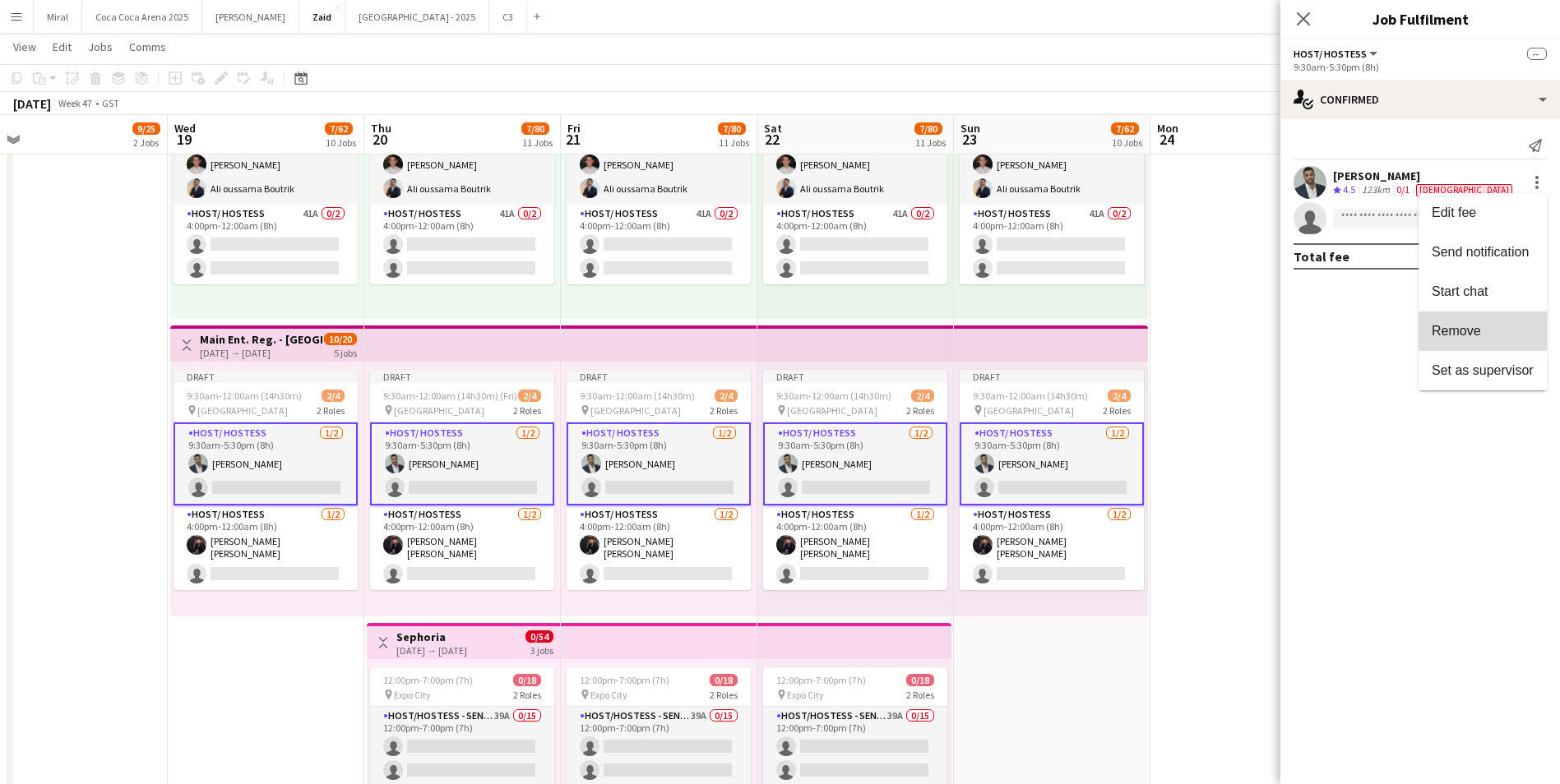
click at [1477, 330] on span "Remove" at bounding box center [1456, 331] width 49 height 14
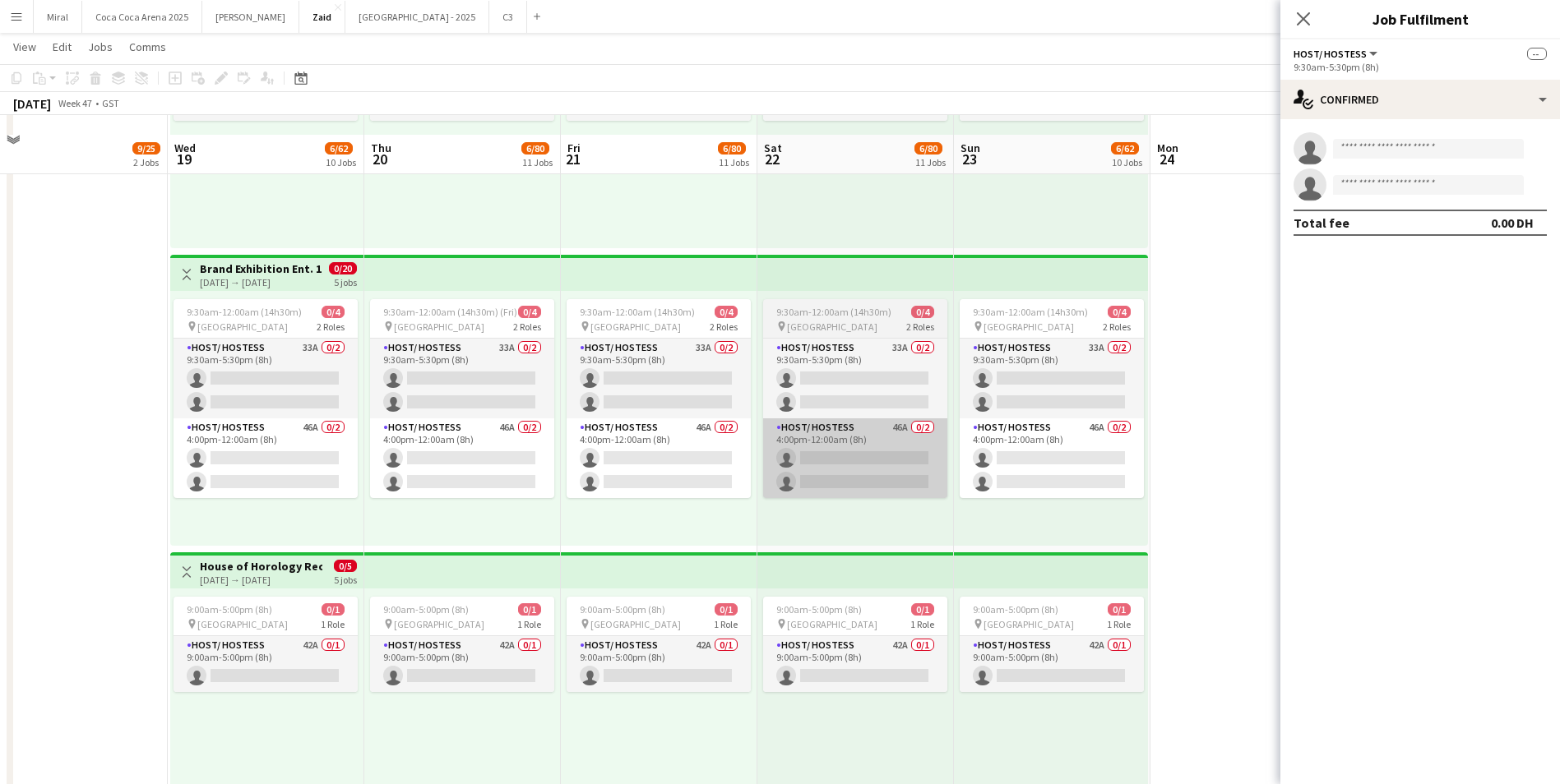
scroll to position [1146, 0]
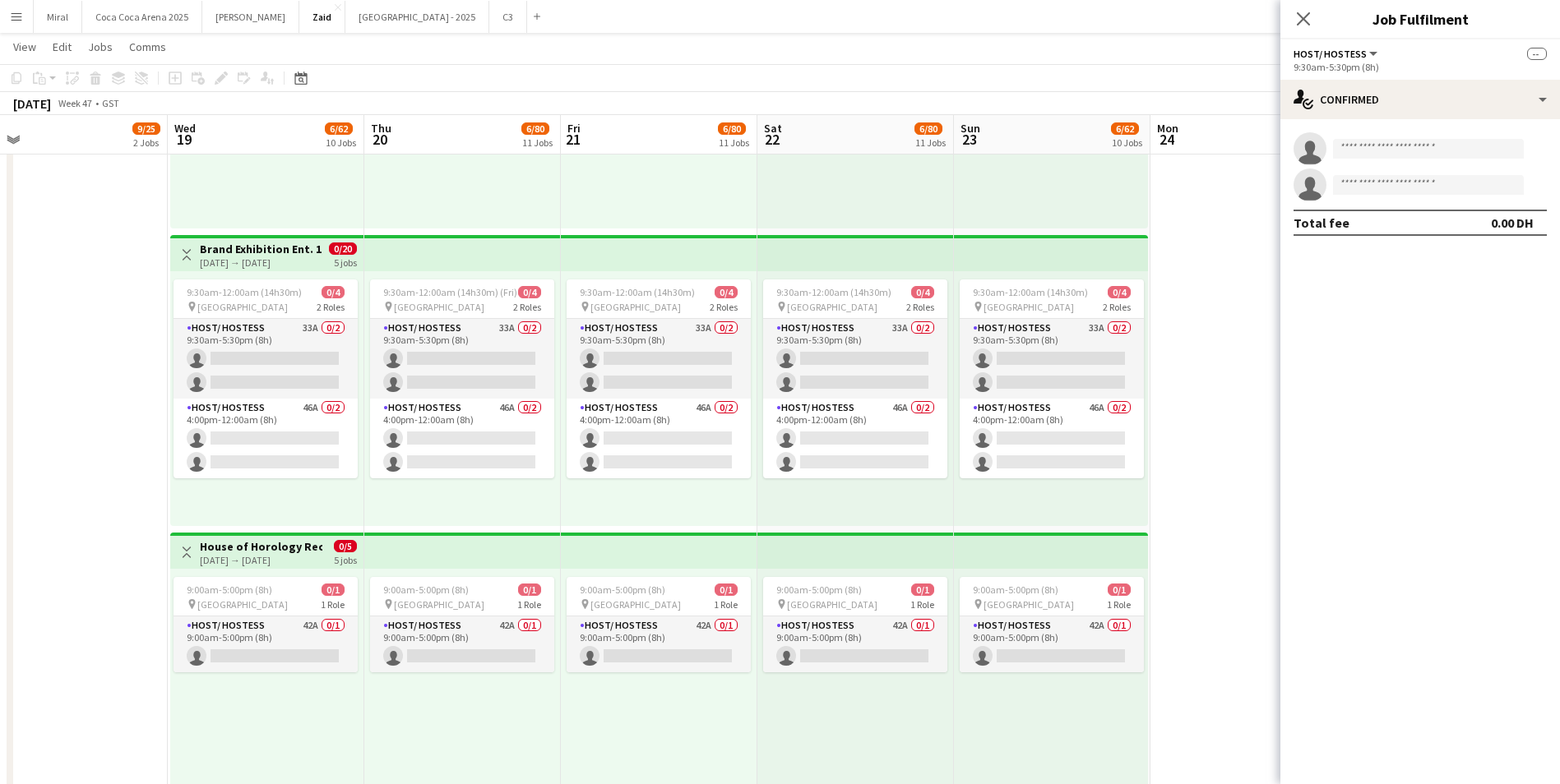
click at [279, 554] on div "19-11-2025 → 23-11-2025" at bounding box center [261, 560] width 123 height 12
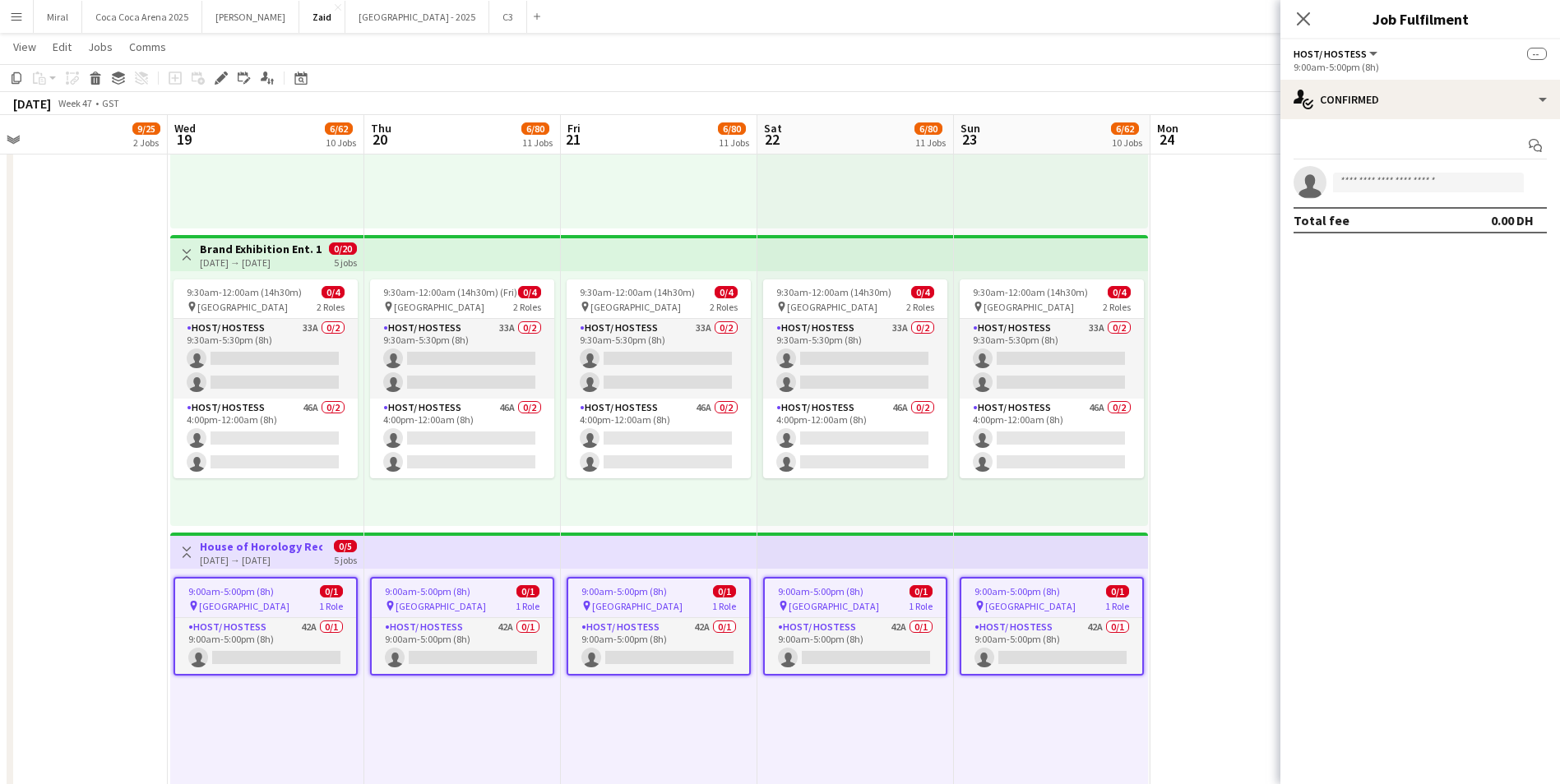
scroll to position [0, 423]
click at [221, 78] on icon at bounding box center [221, 79] width 9 height 9
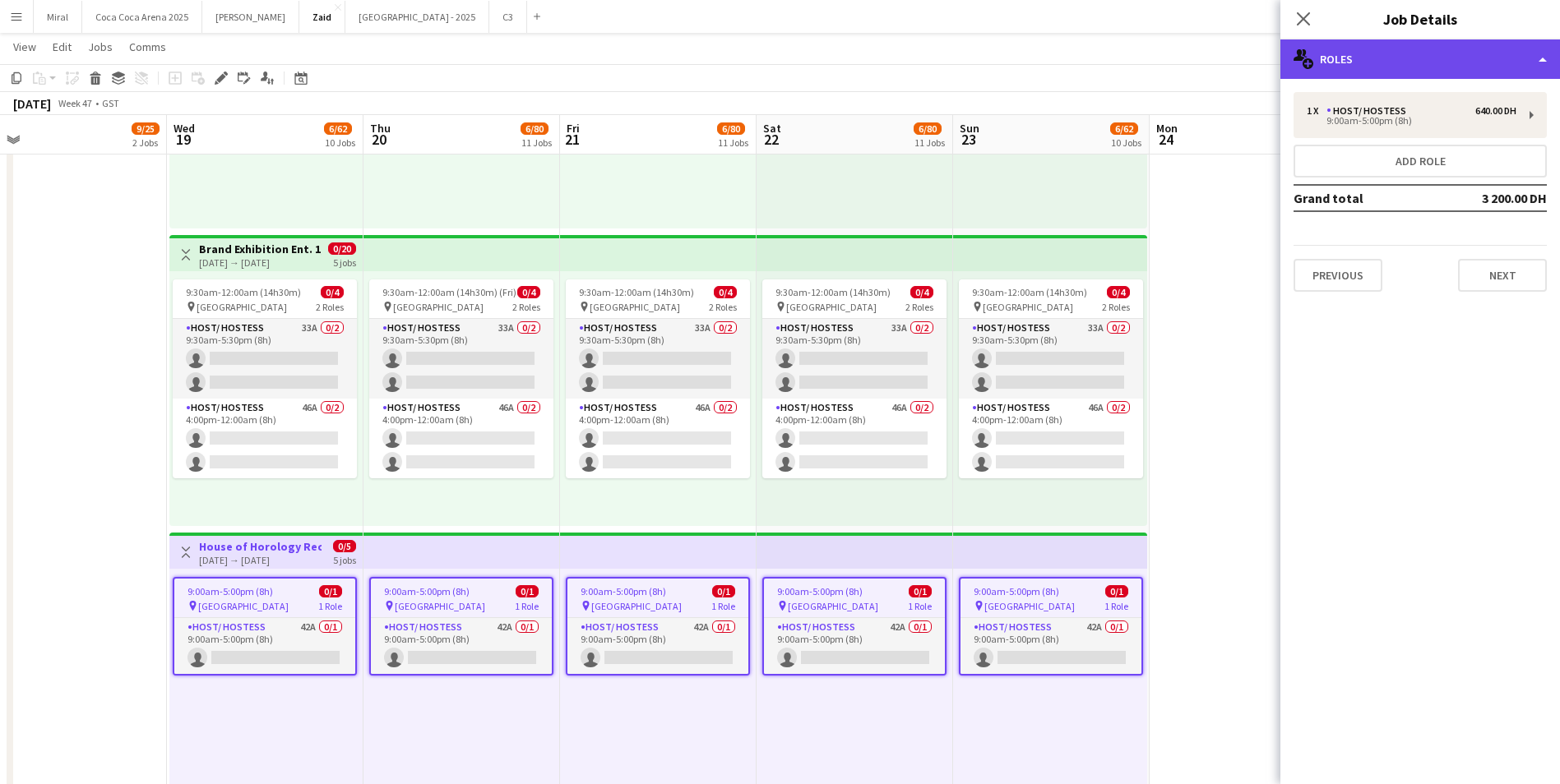
click at [1442, 57] on div "multiple-users-add Roles" at bounding box center [1420, 60] width 279 height 40
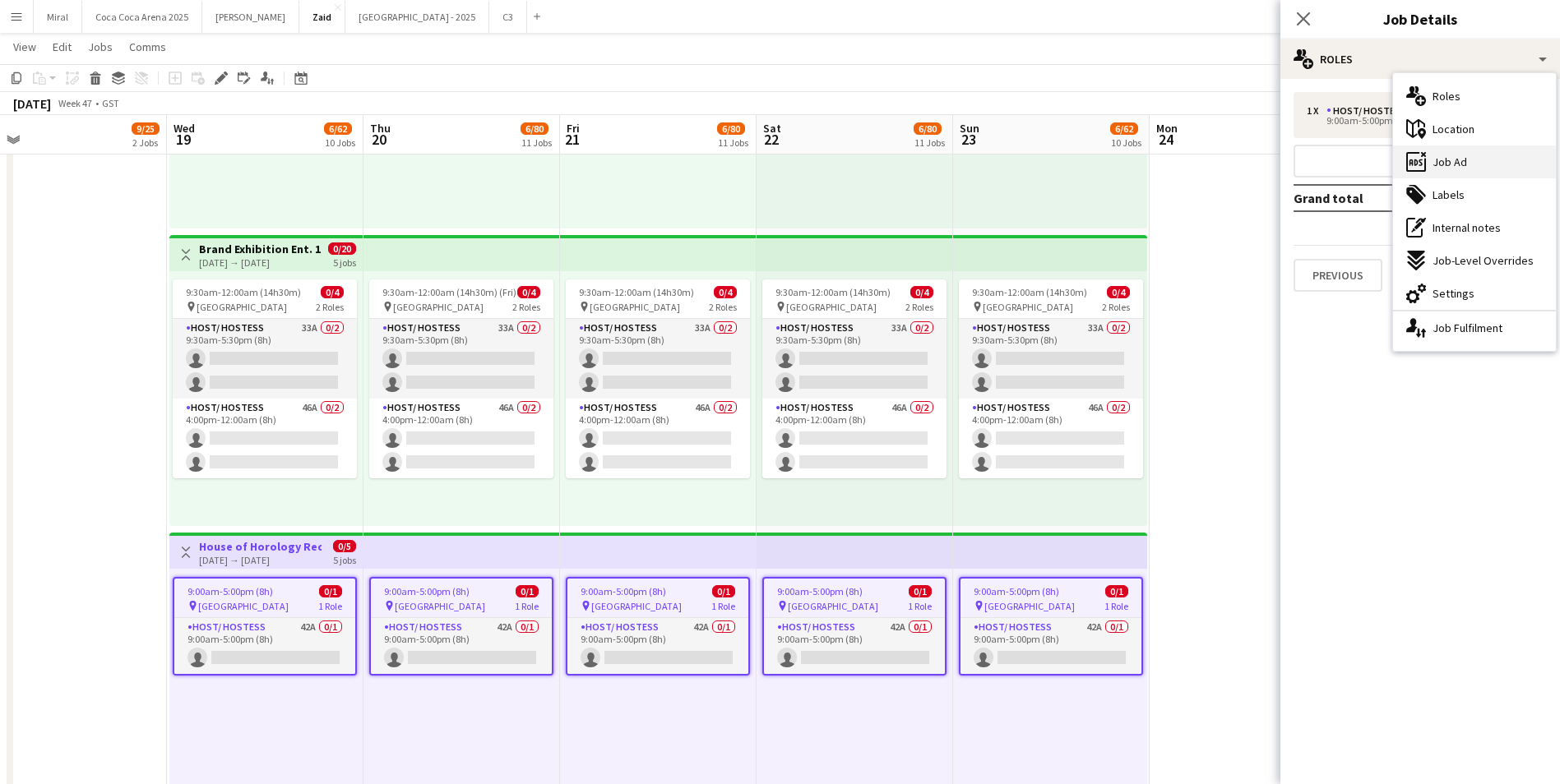
click at [1483, 159] on div "ads-window Job Ad" at bounding box center [1474, 162] width 163 height 33
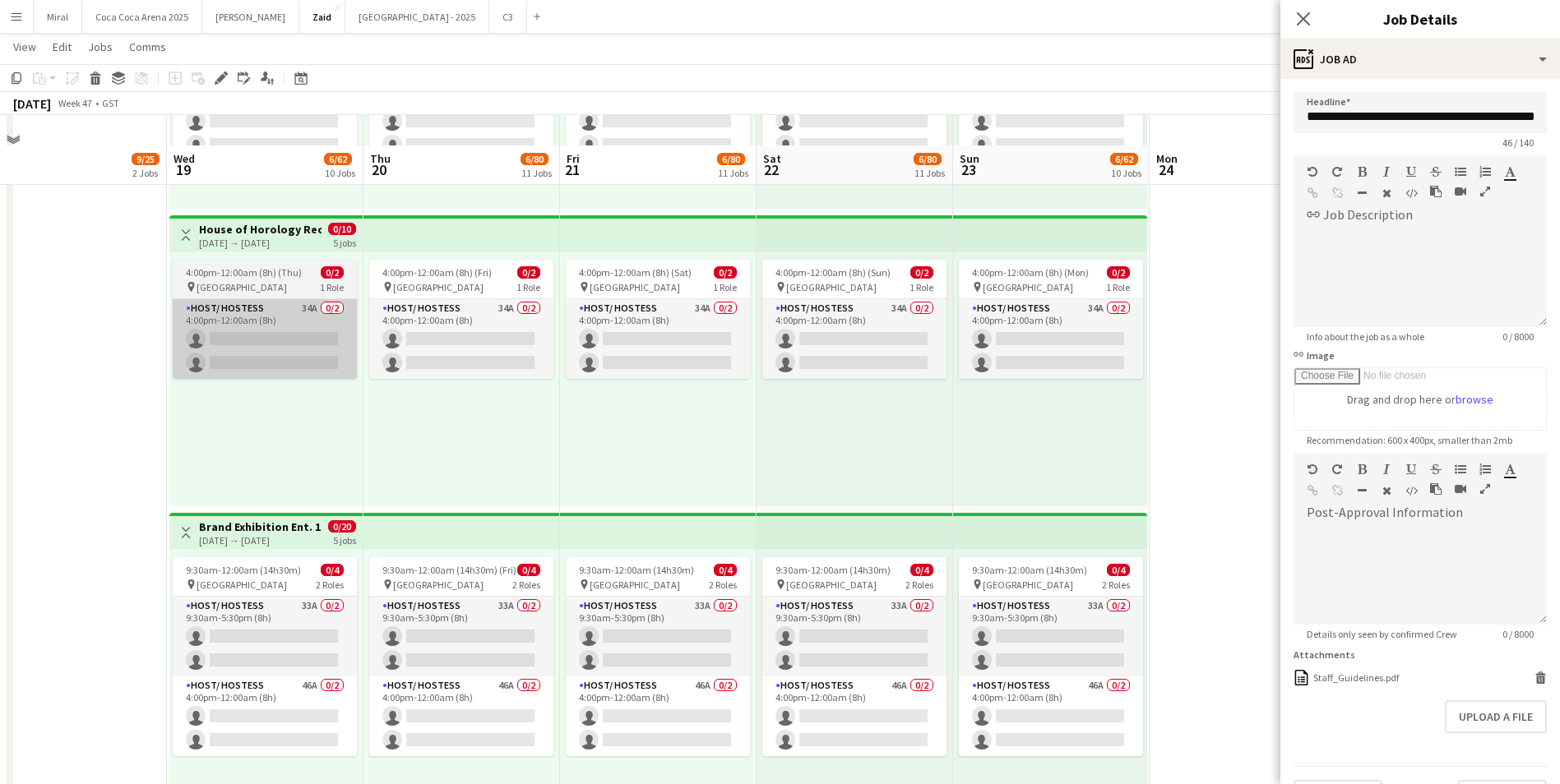
scroll to position [817, 0]
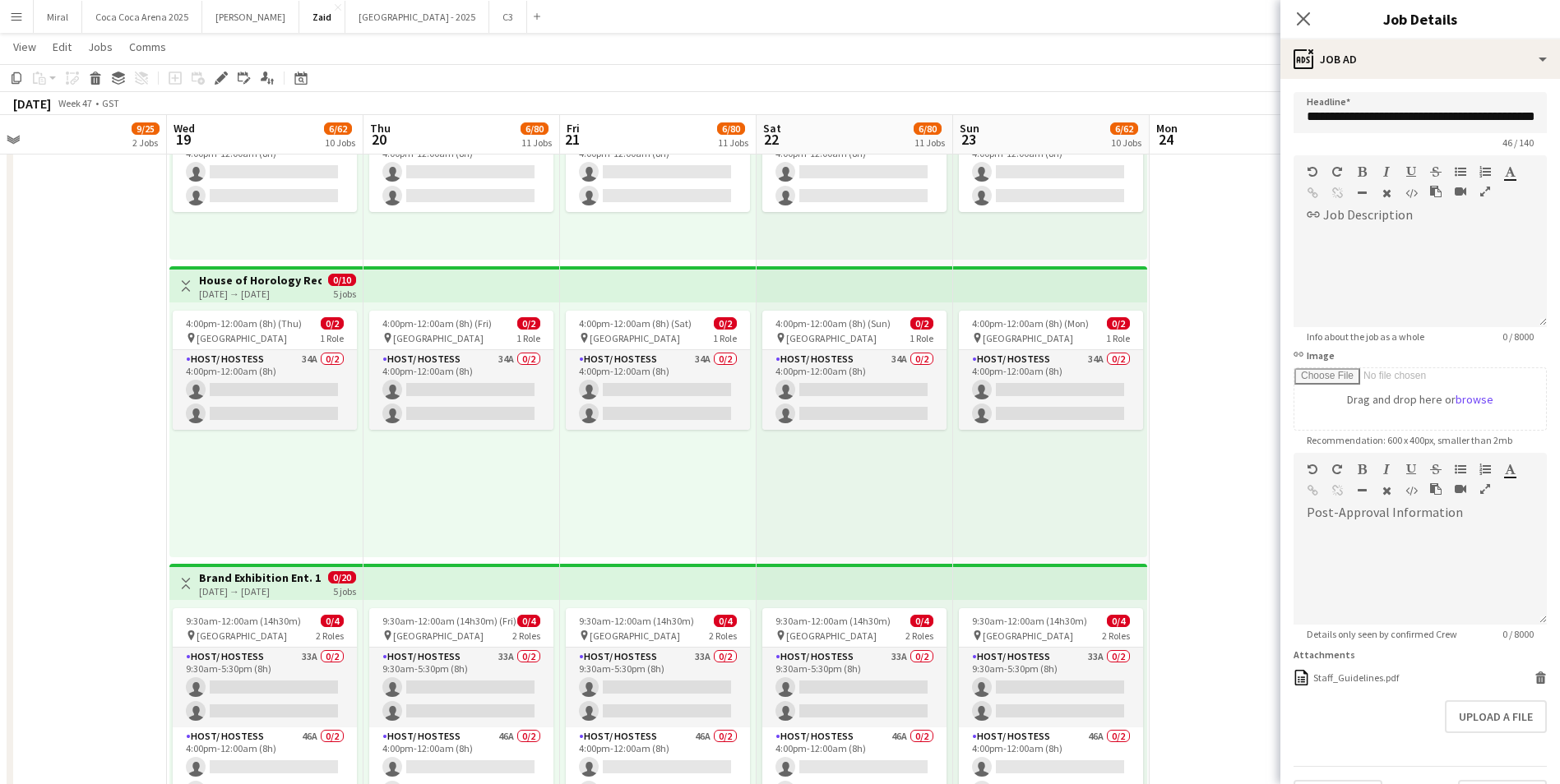
click at [301, 285] on h3 "House of Horology Reception-Creative Hub - Dubai Watch Week" at bounding box center [260, 280] width 123 height 15
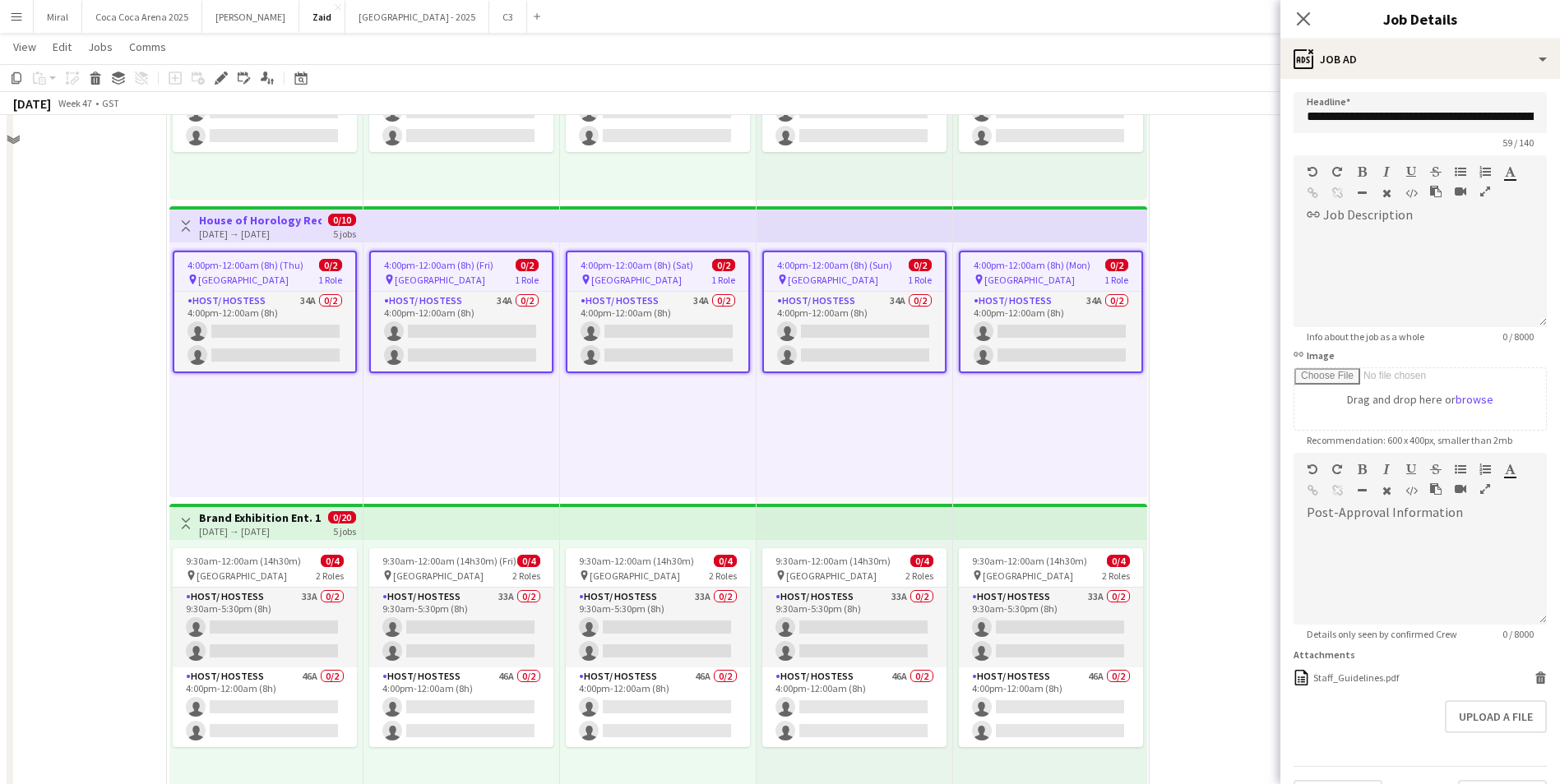
scroll to position [899, 0]
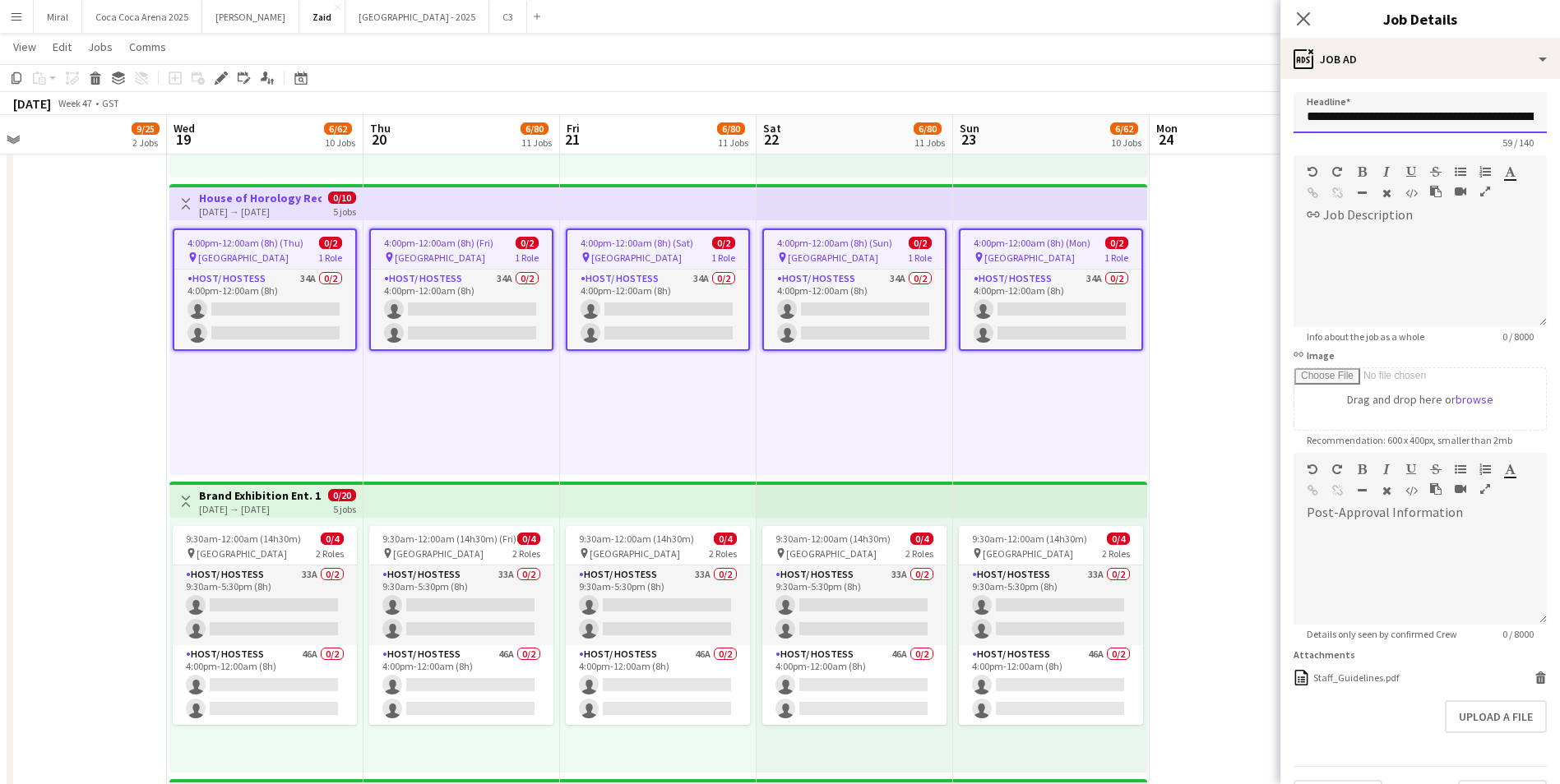
click at [1489, 117] on input "**********" at bounding box center [1420, 113] width 253 height 41
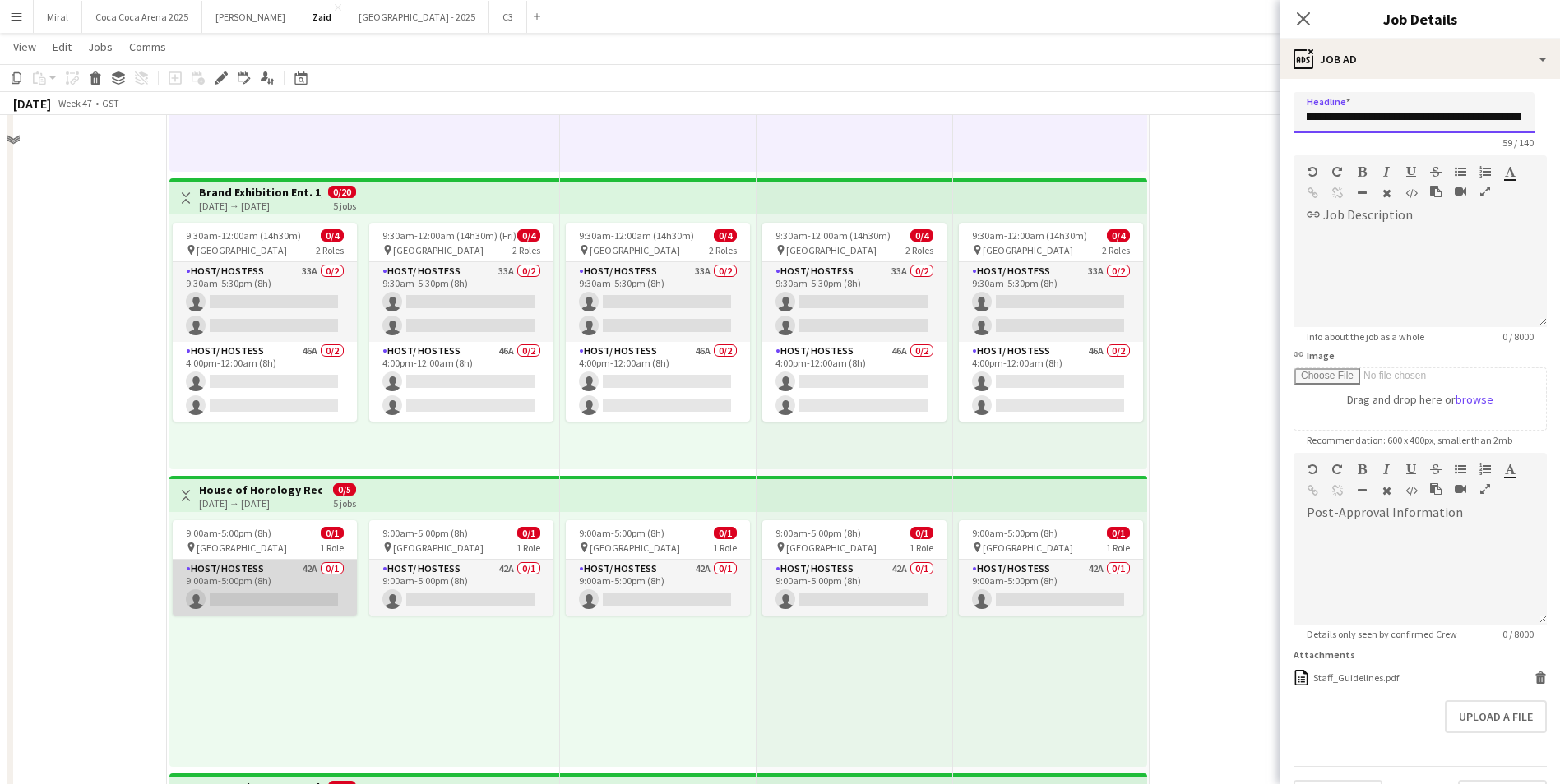
scroll to position [1228, 0]
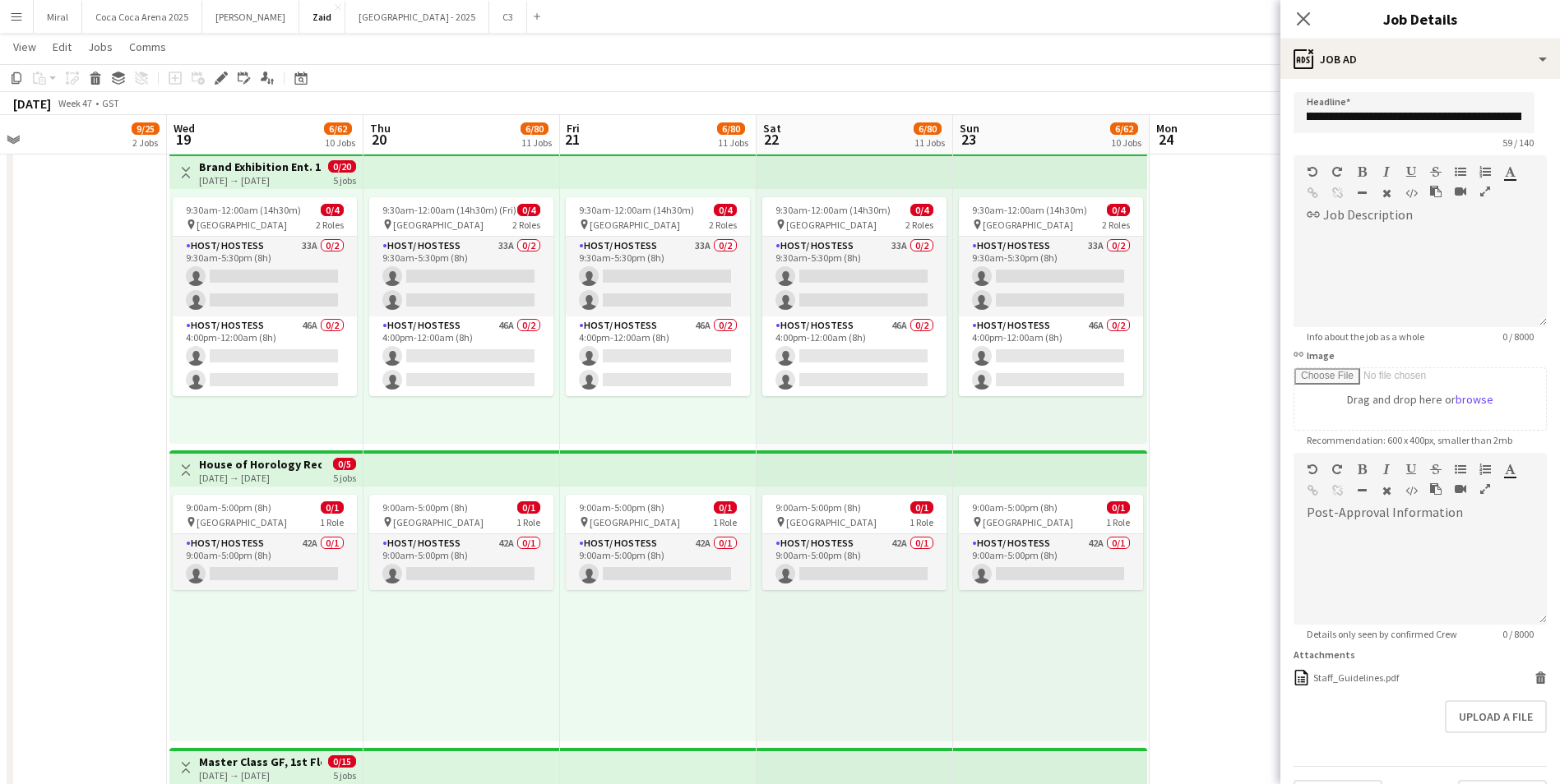
click at [283, 469] on h3 "House of Horology Reception - Dubai Watch Week" at bounding box center [260, 464] width 123 height 15
type input "**********"
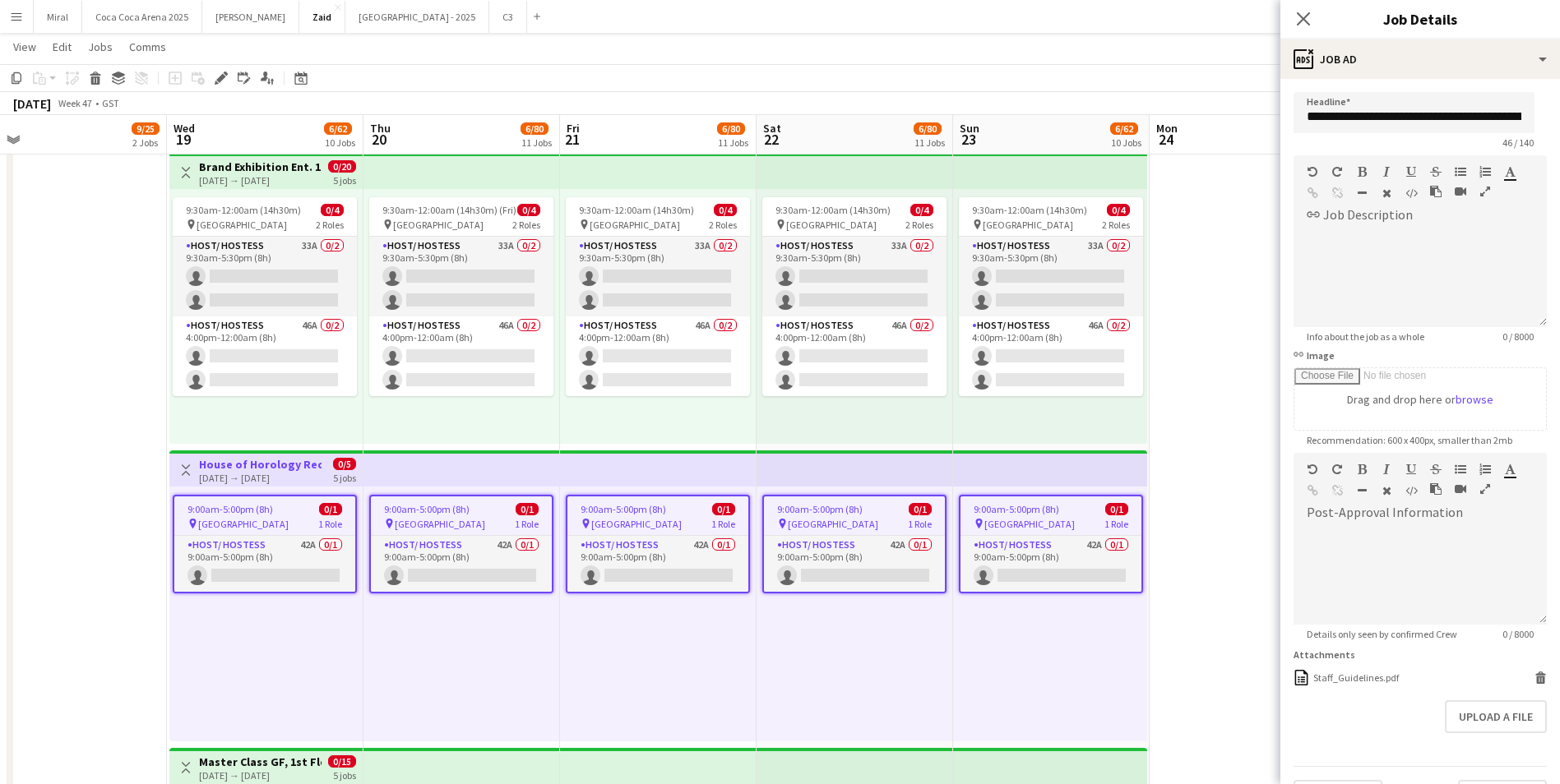
click at [283, 469] on h3 "House of Horology Reception - Dubai Watch Week" at bounding box center [260, 464] width 123 height 15
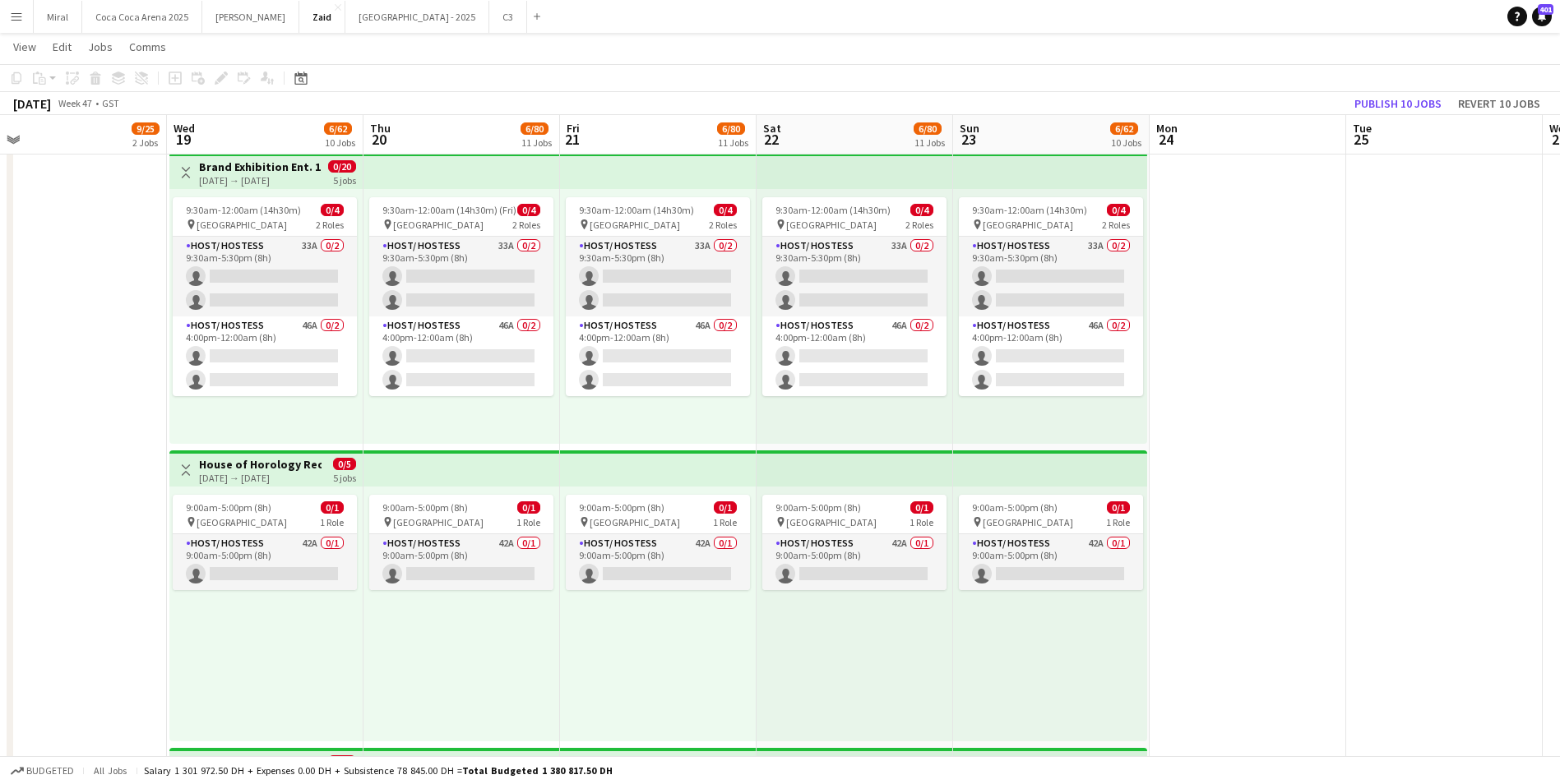
click at [283, 469] on h3 "House of Horology Reception - Dubai Watch Week" at bounding box center [260, 464] width 123 height 15
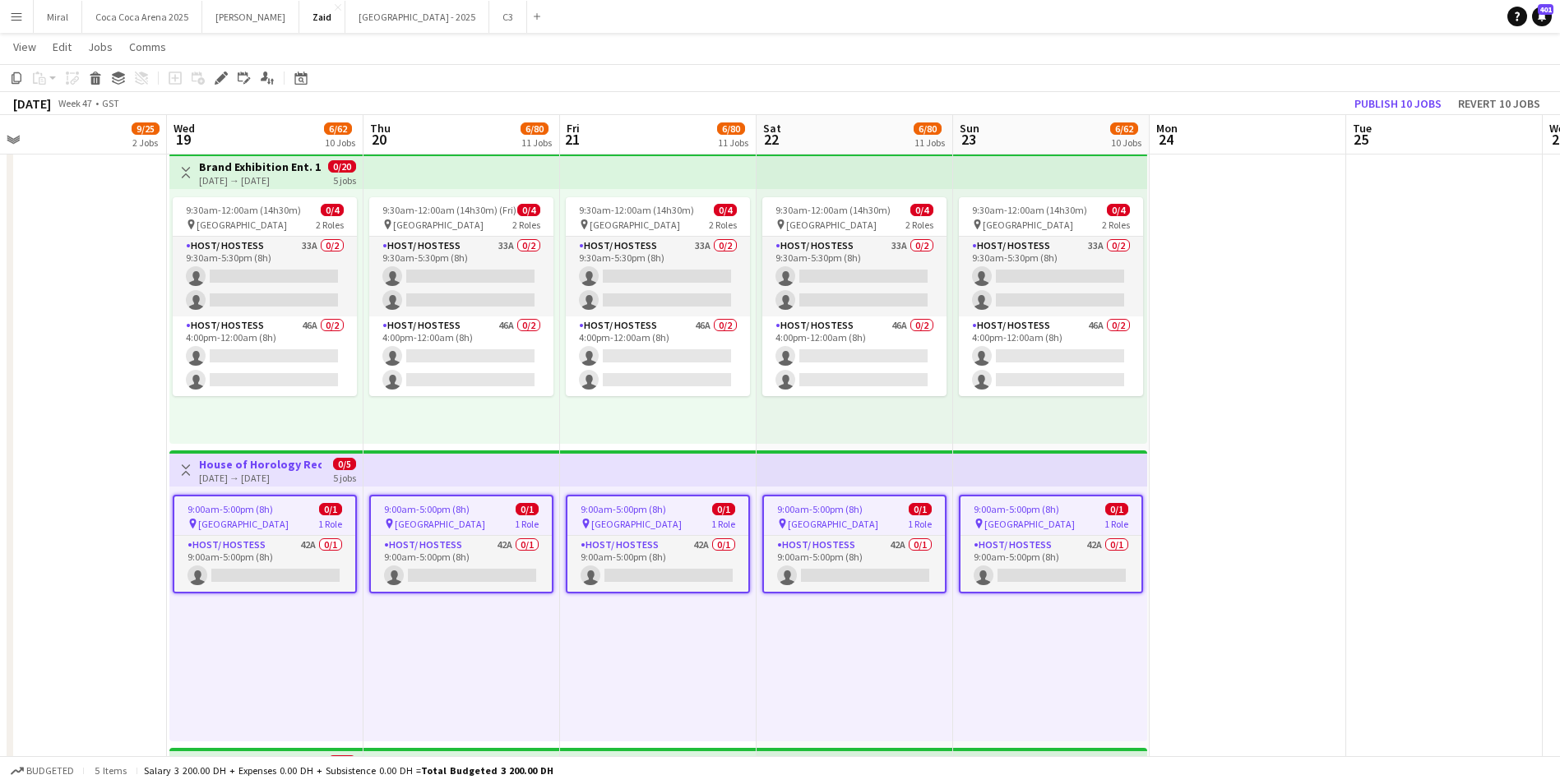
click at [283, 469] on h3 "House of Horology Reception - Dubai Watch Week" at bounding box center [260, 464] width 123 height 15
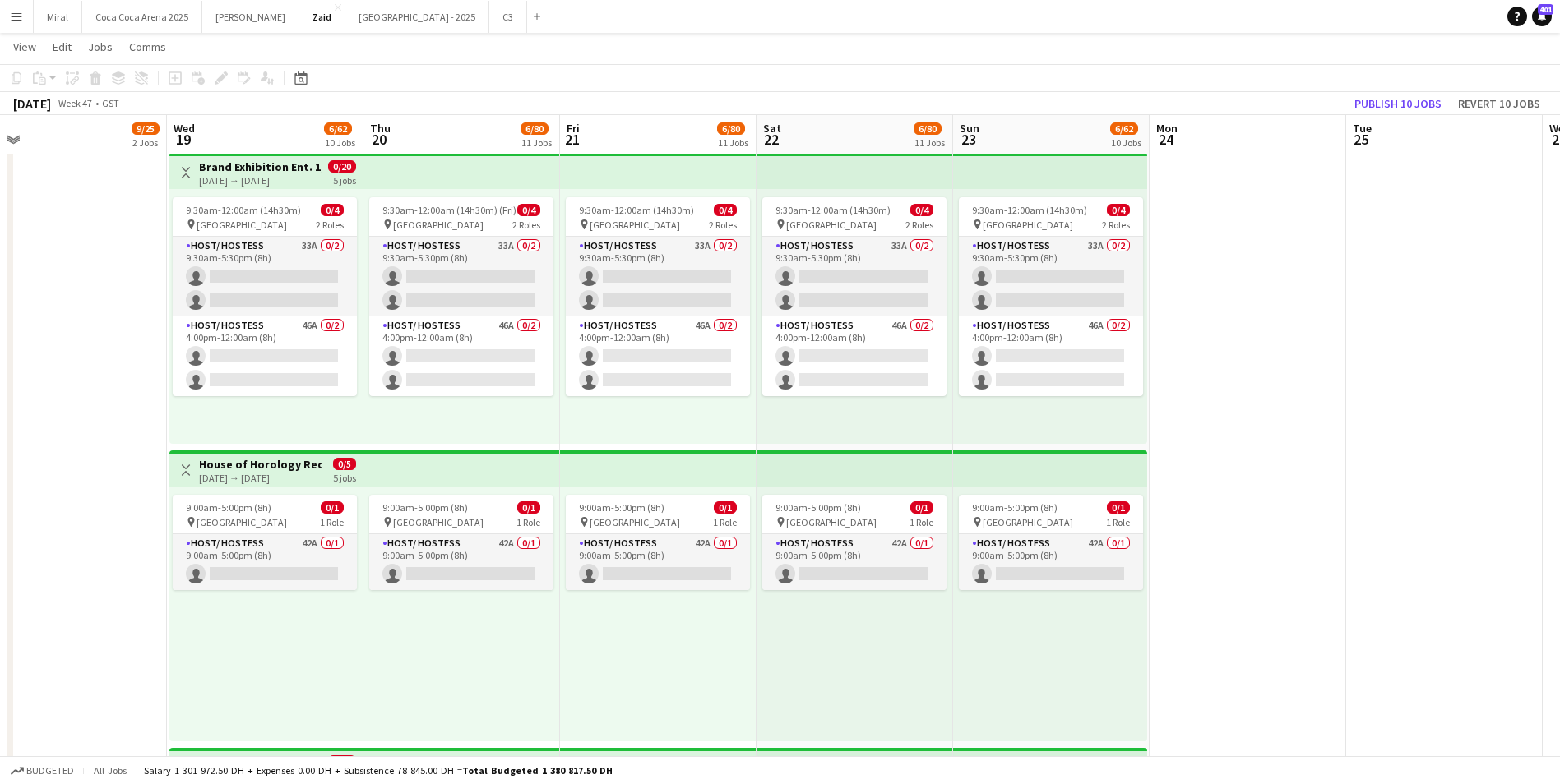
click at [283, 469] on h3 "House of Horology Reception - Dubai Watch Week" at bounding box center [260, 464] width 123 height 15
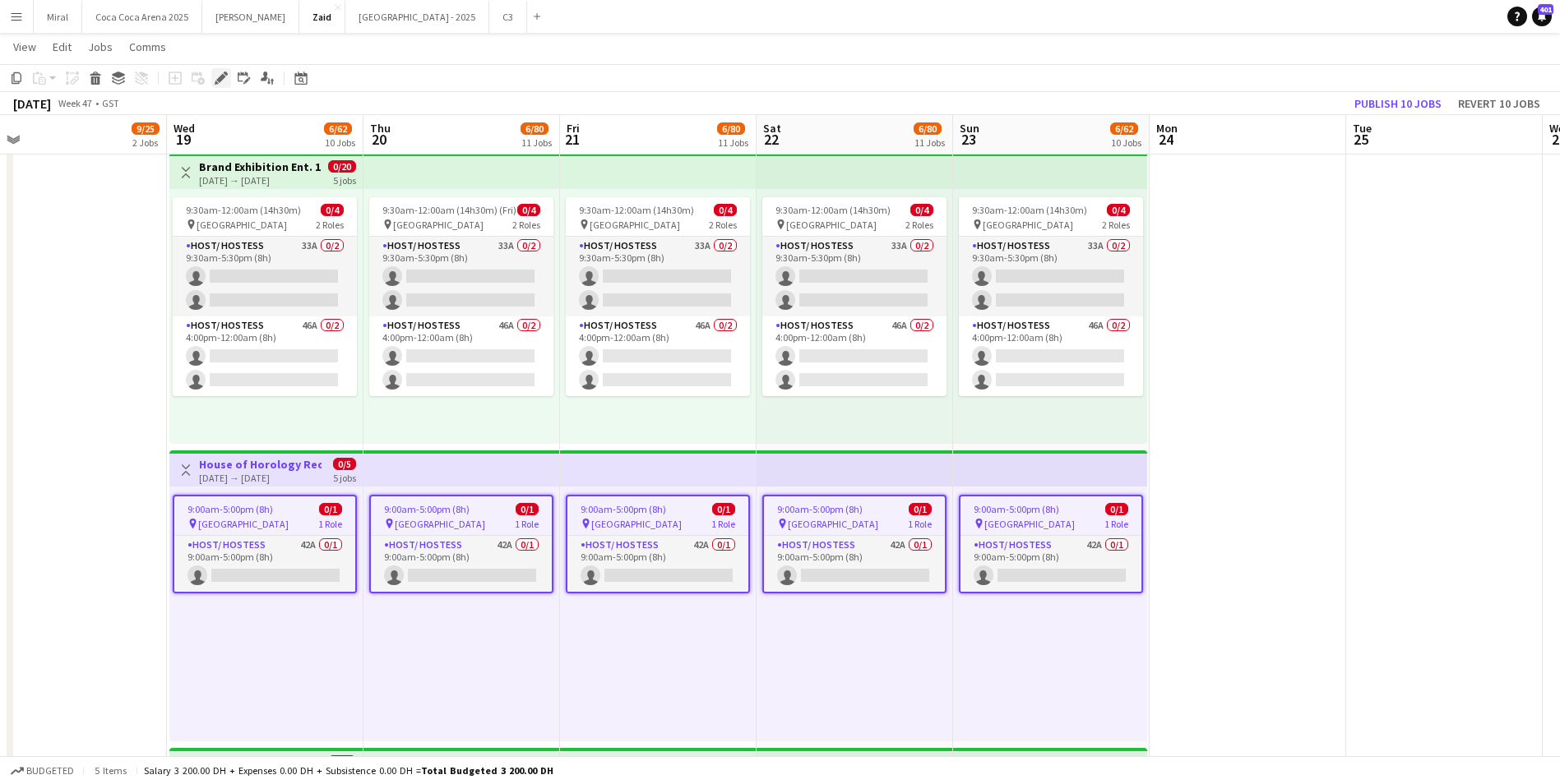
click at [214, 78] on div "Edit" at bounding box center [221, 78] width 20 height 20
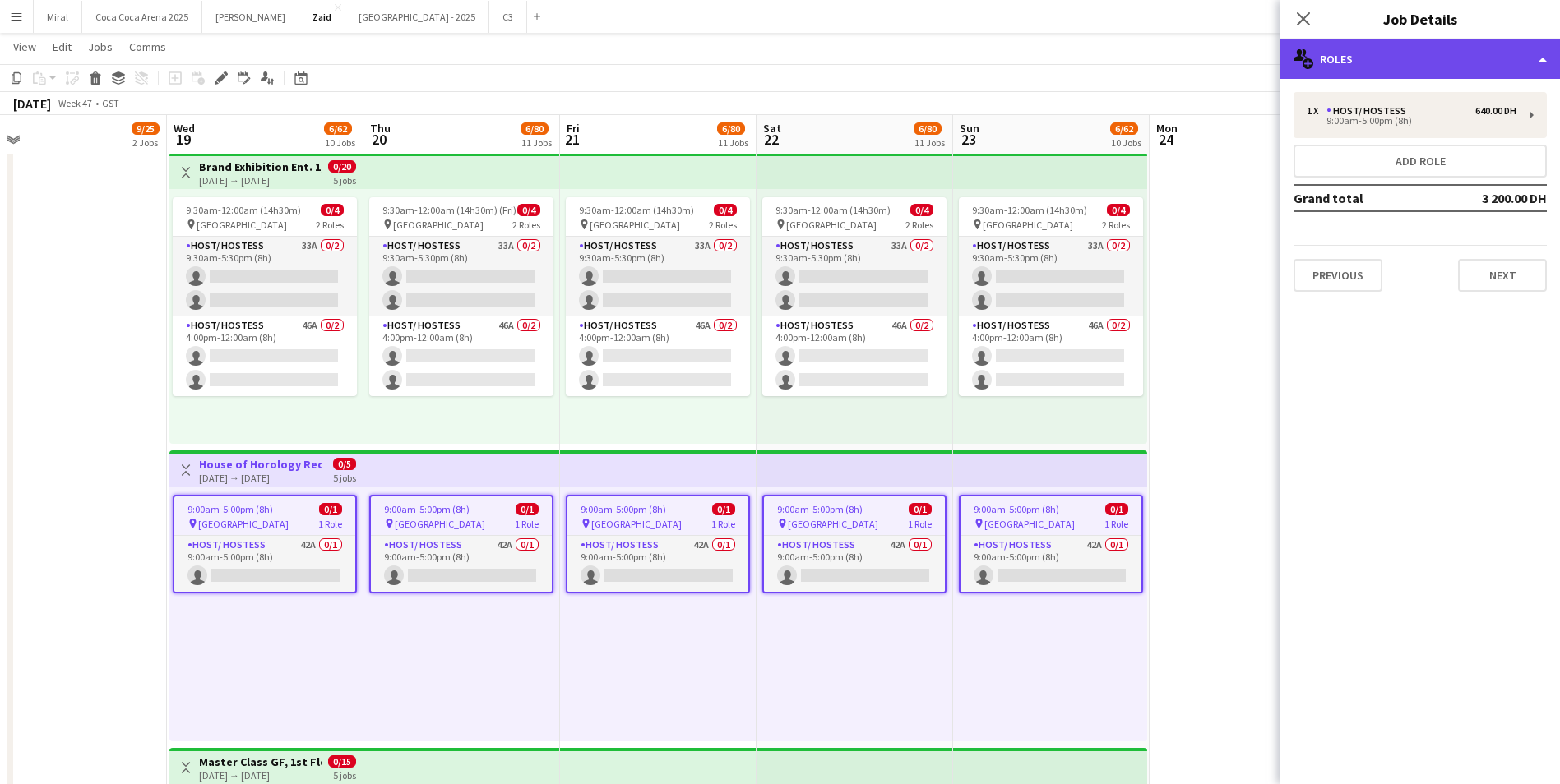
click at [1441, 45] on div "multiple-users-add Roles" at bounding box center [1420, 60] width 279 height 40
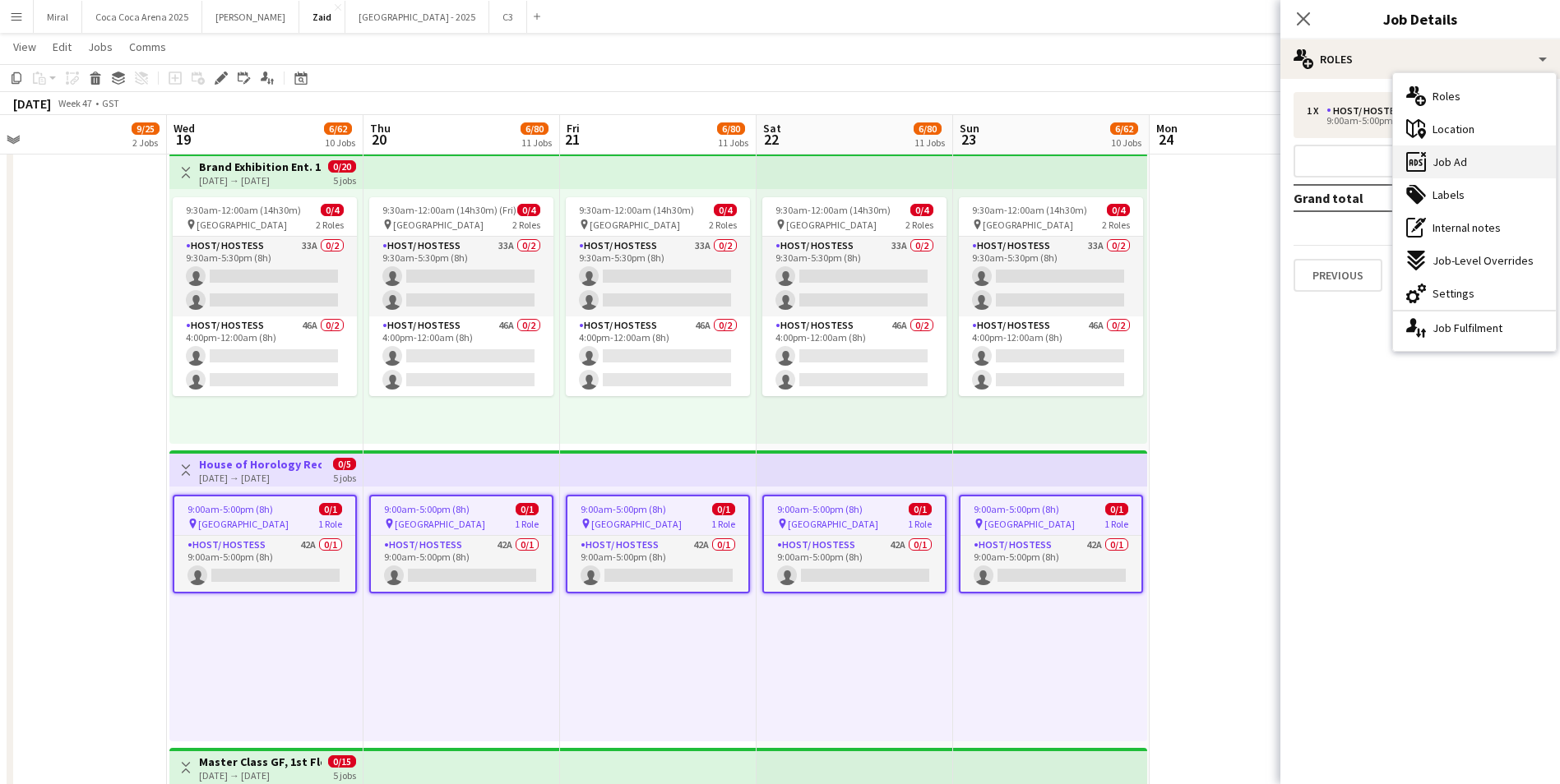
click at [1486, 162] on div "ads-window Job Ad" at bounding box center [1474, 162] width 163 height 33
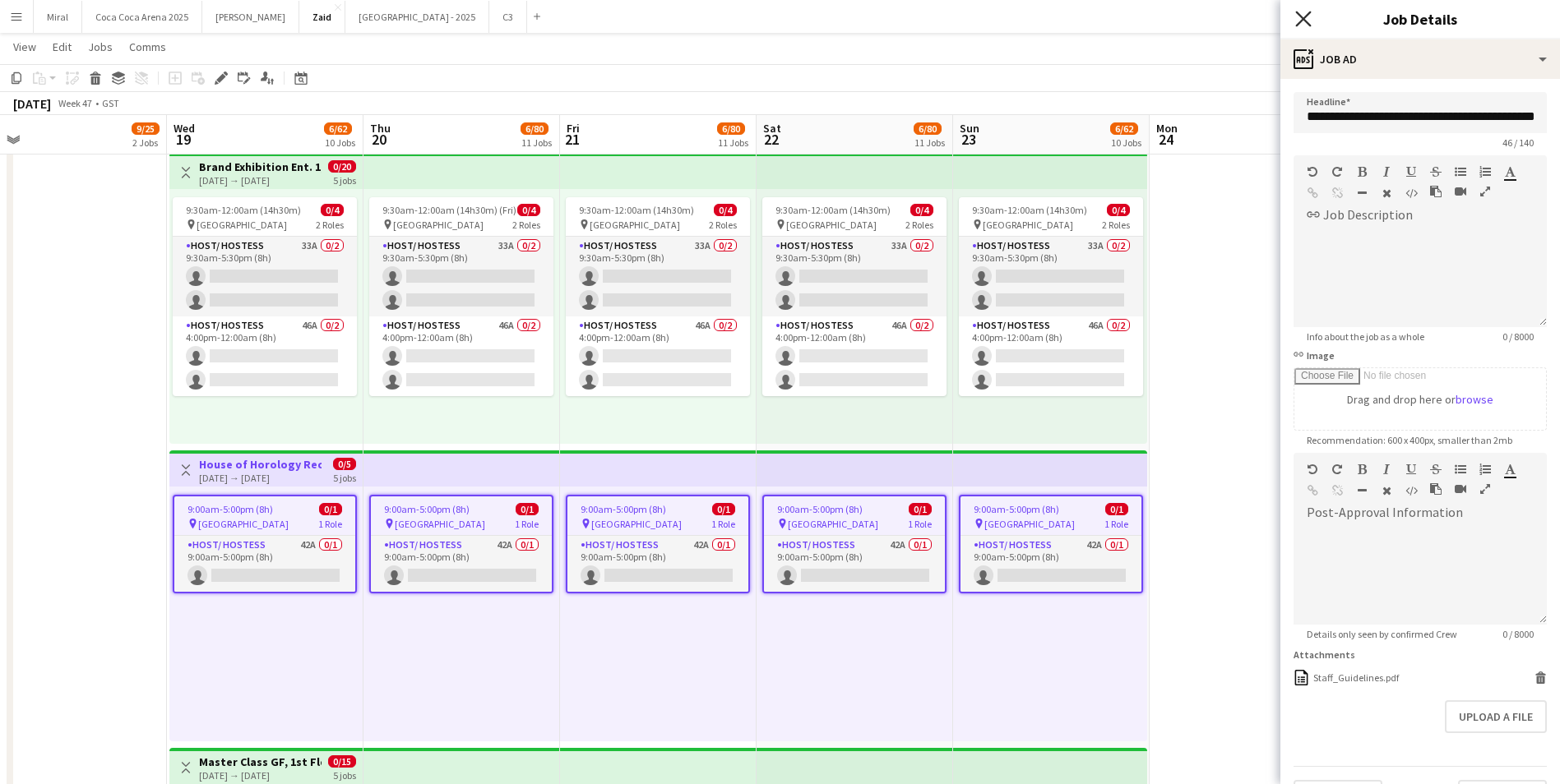
click at [1299, 24] on icon at bounding box center [1303, 18] width 16 height 16
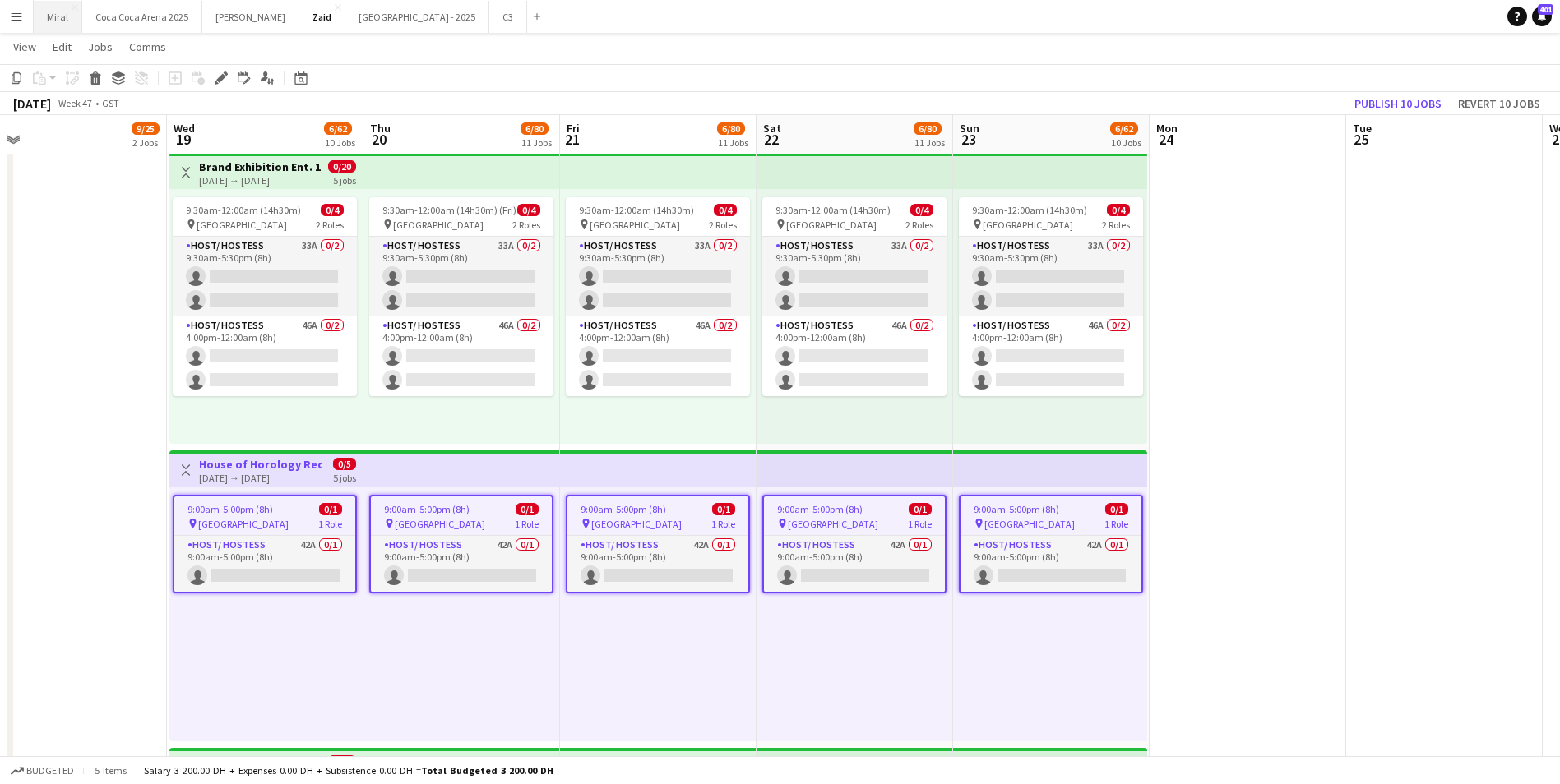
click at [59, 19] on button "Miral Close" at bounding box center [58, 16] width 48 height 32
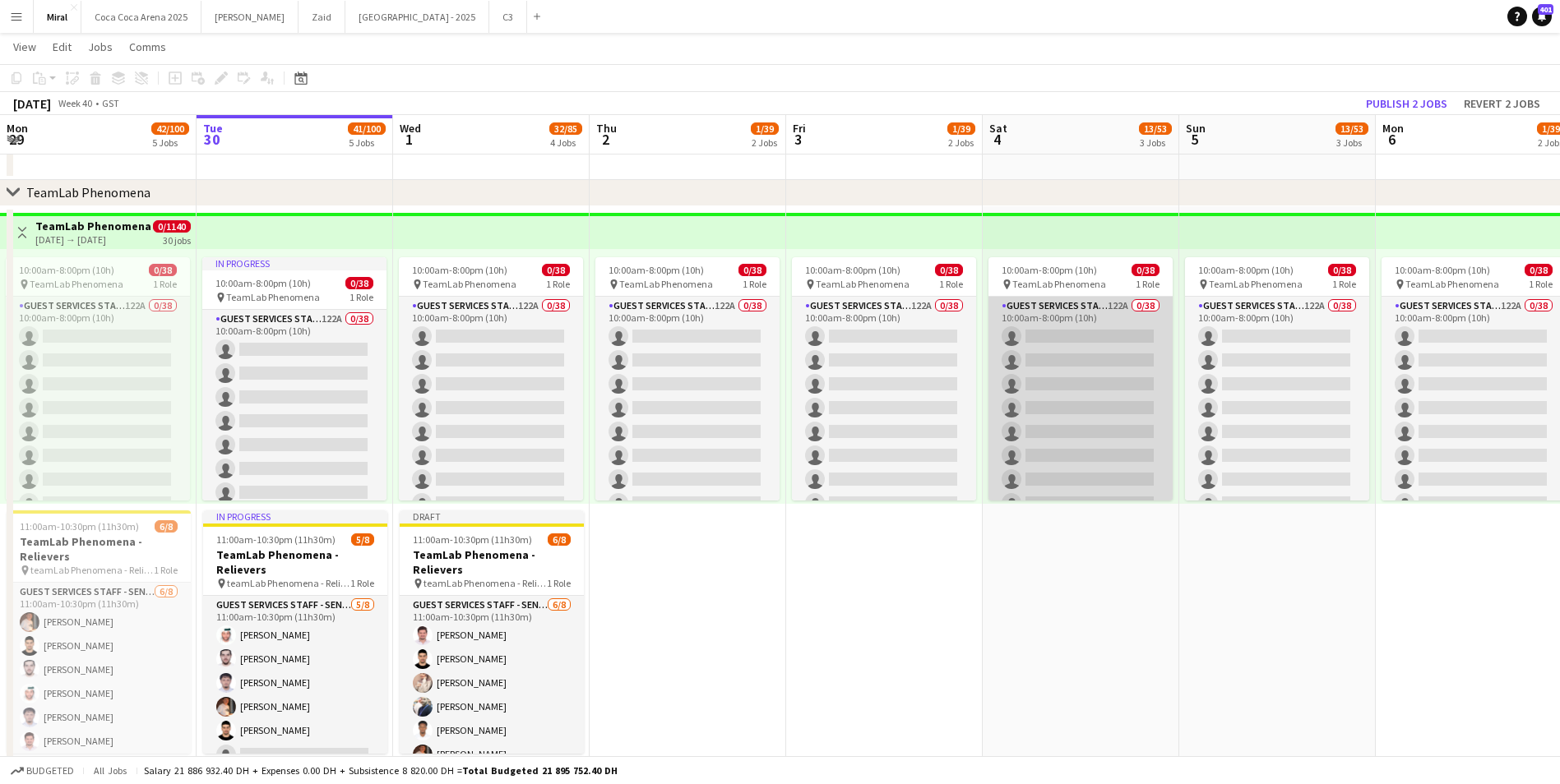
scroll to position [508, 0]
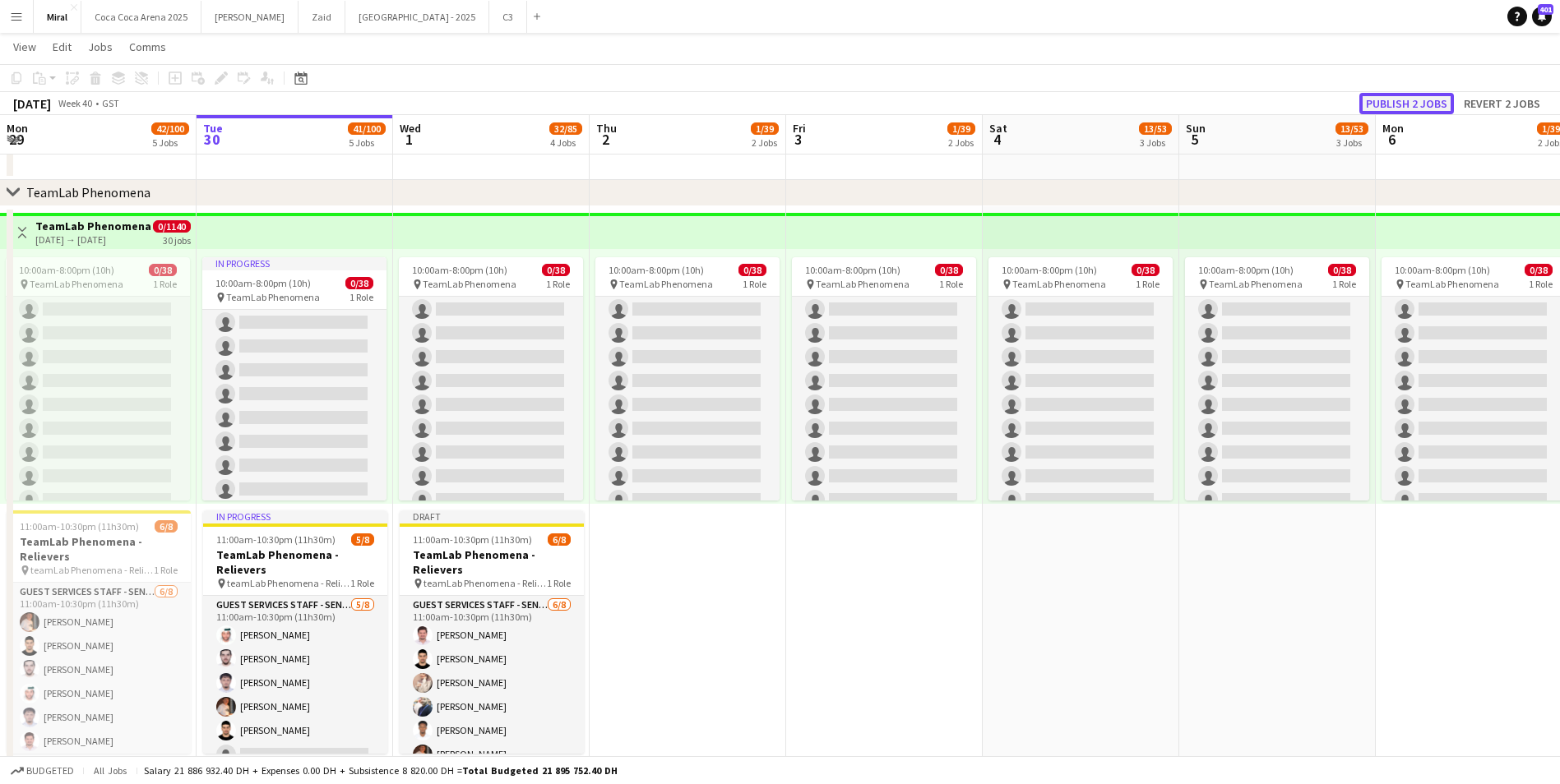
click at [1411, 103] on button "Publish 2 jobs" at bounding box center [1406, 103] width 94 height 22
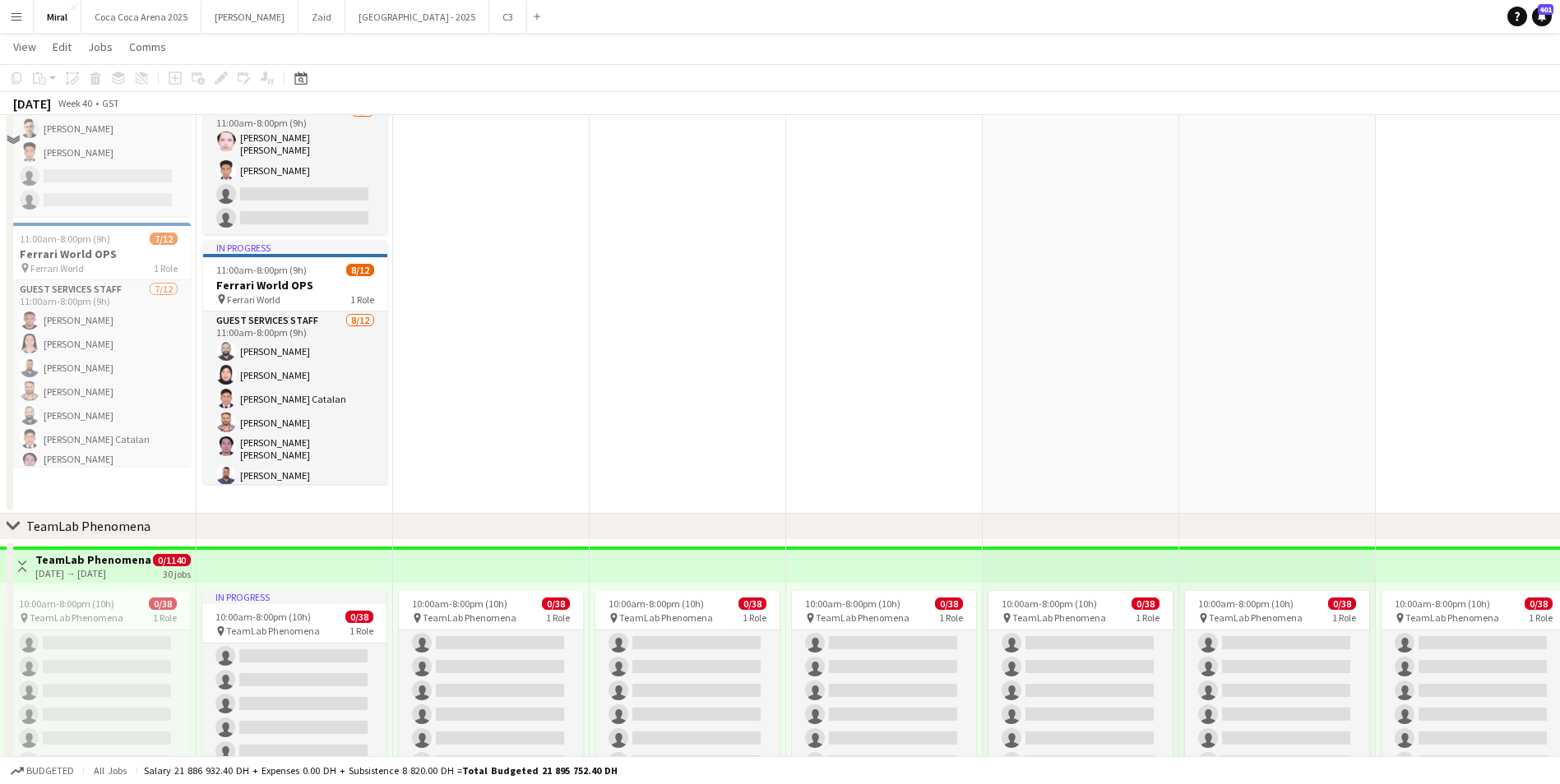
scroll to position [82, 0]
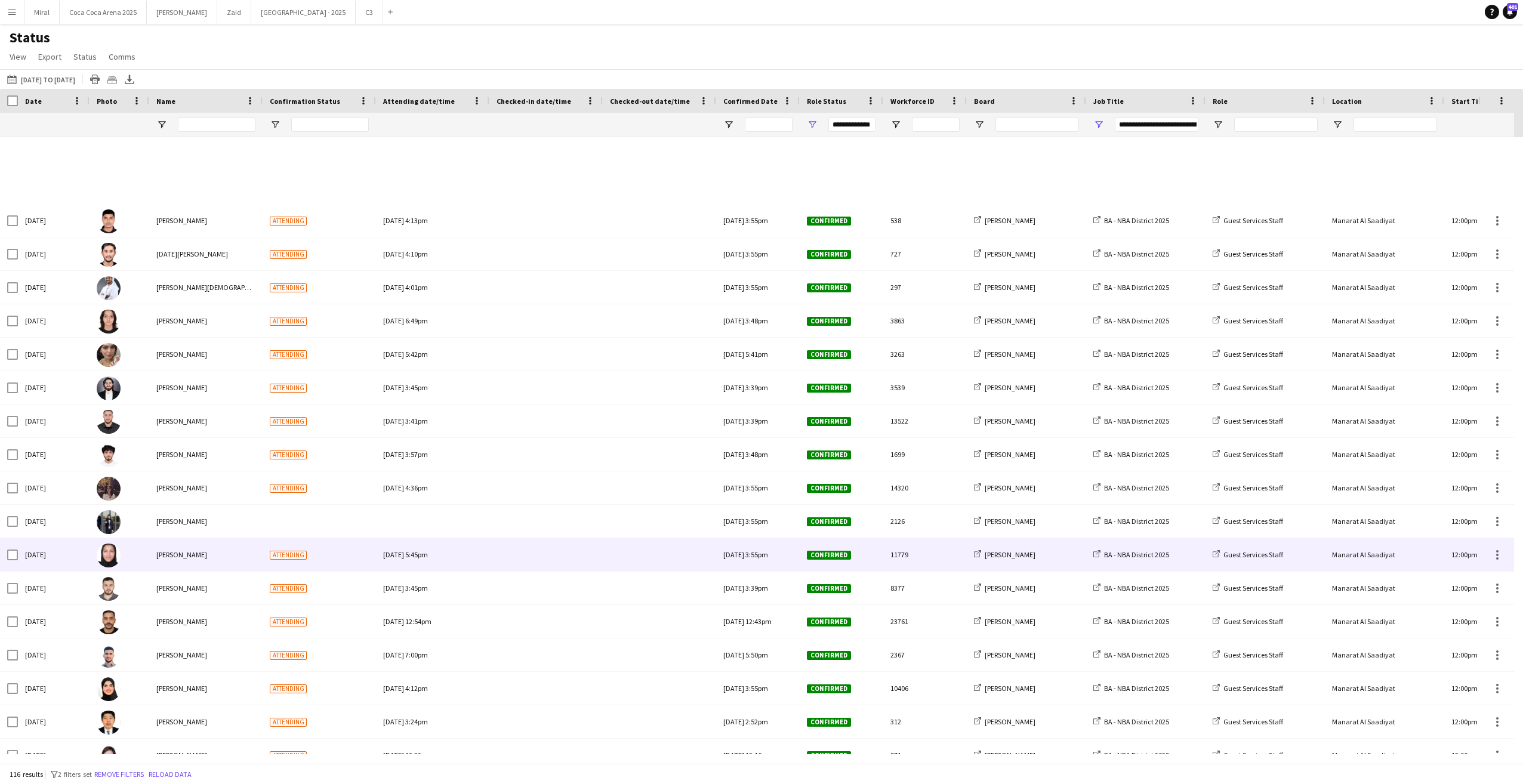
scroll to position [418, 0]
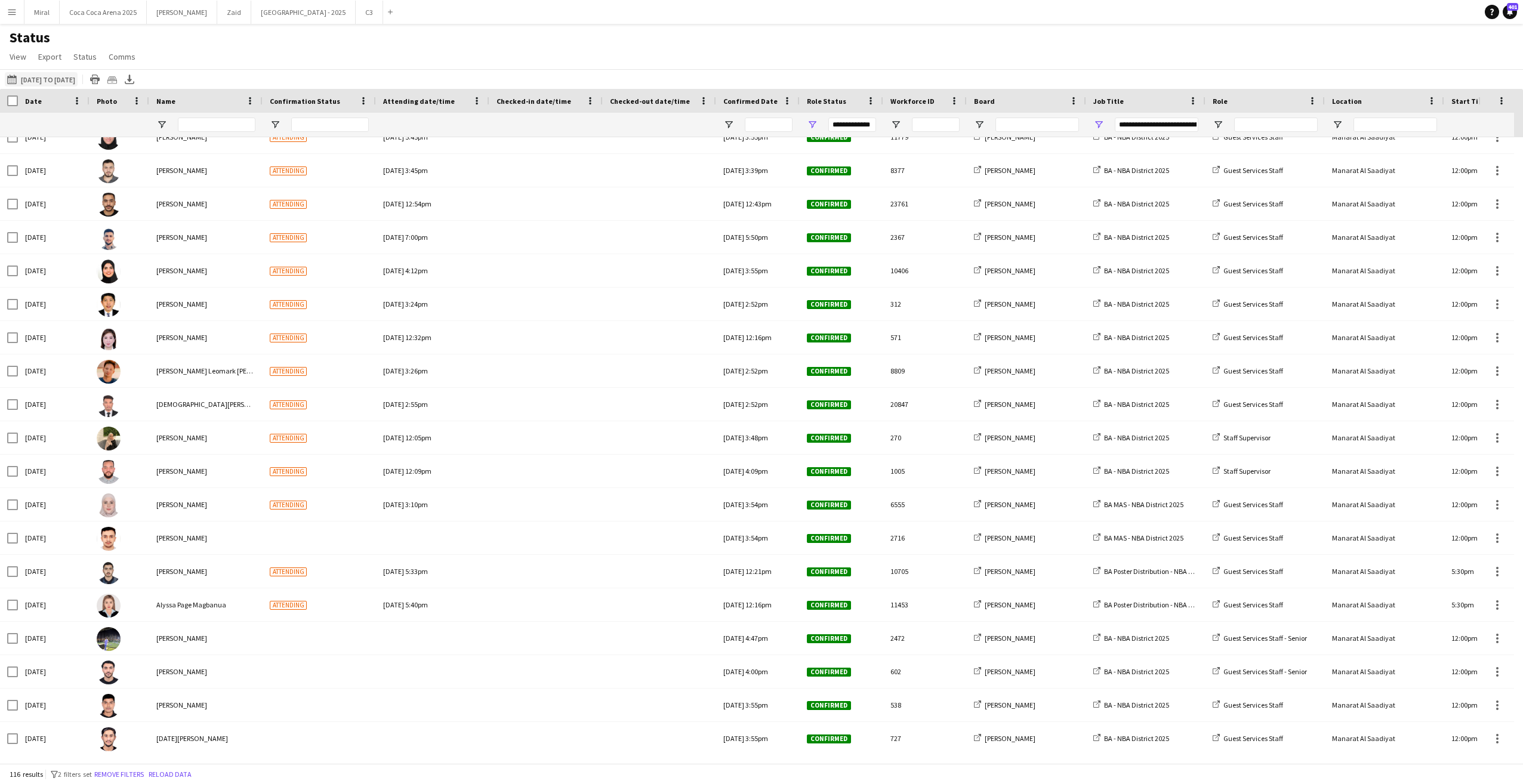
click at [46, 76] on button "[DATE] to [DATE] [DATE] to [DATE]" at bounding box center [41, 79] width 73 height 14
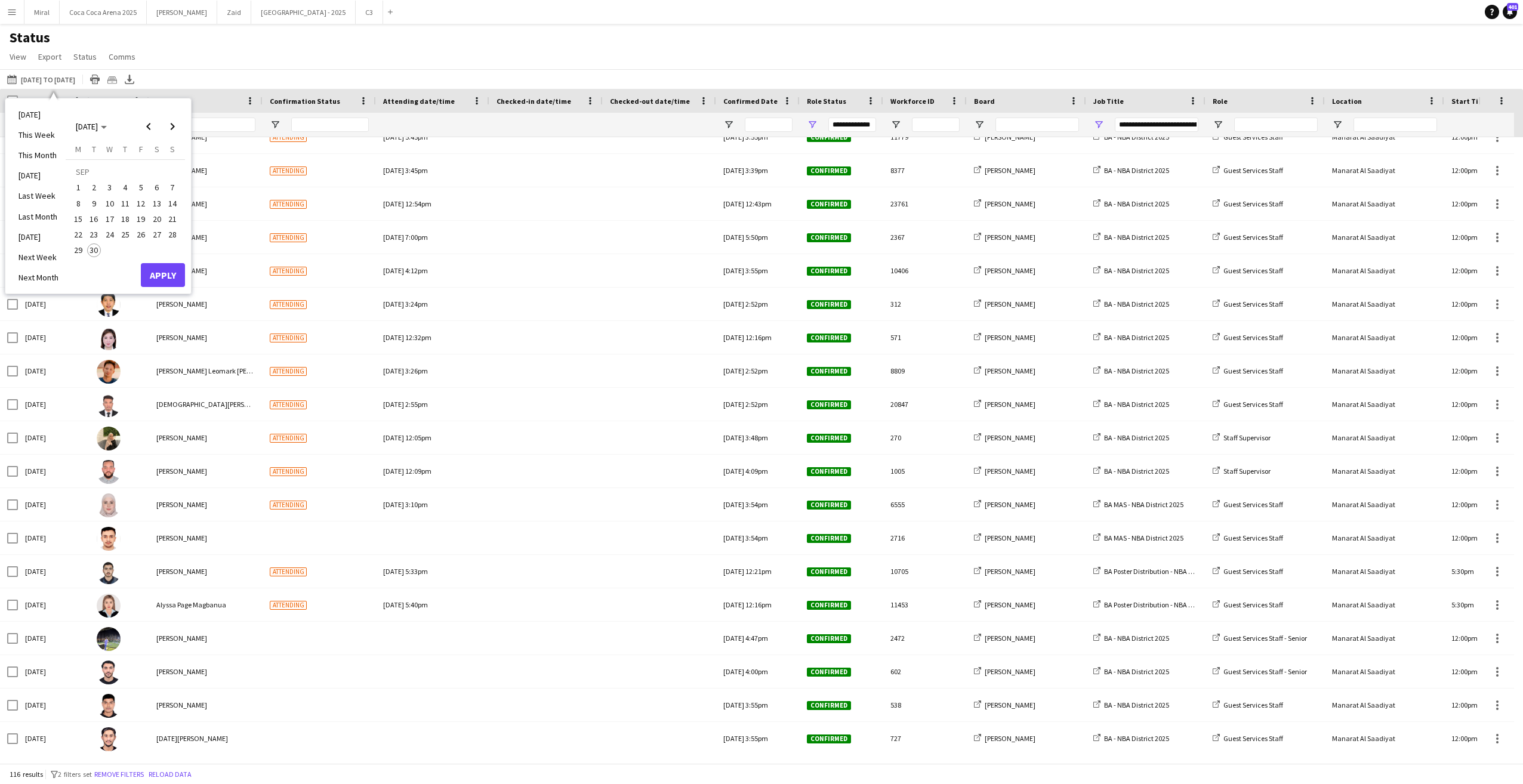
click at [78, 185] on span "1" at bounding box center [78, 188] width 14 height 14
click at [91, 245] on span "30" at bounding box center [94, 250] width 14 height 14
click at [173, 283] on button "Apply" at bounding box center [163, 275] width 44 height 24
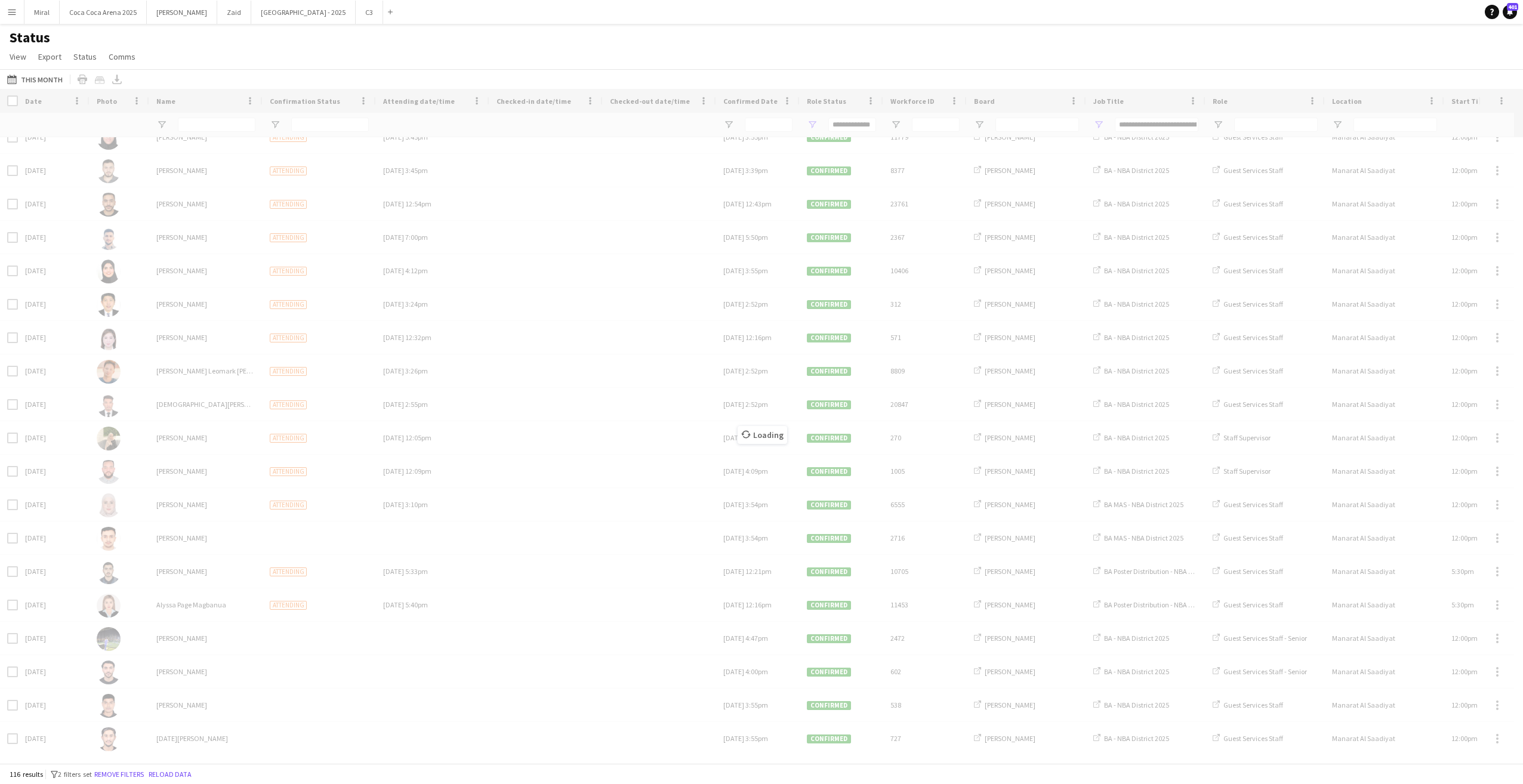
type input "***"
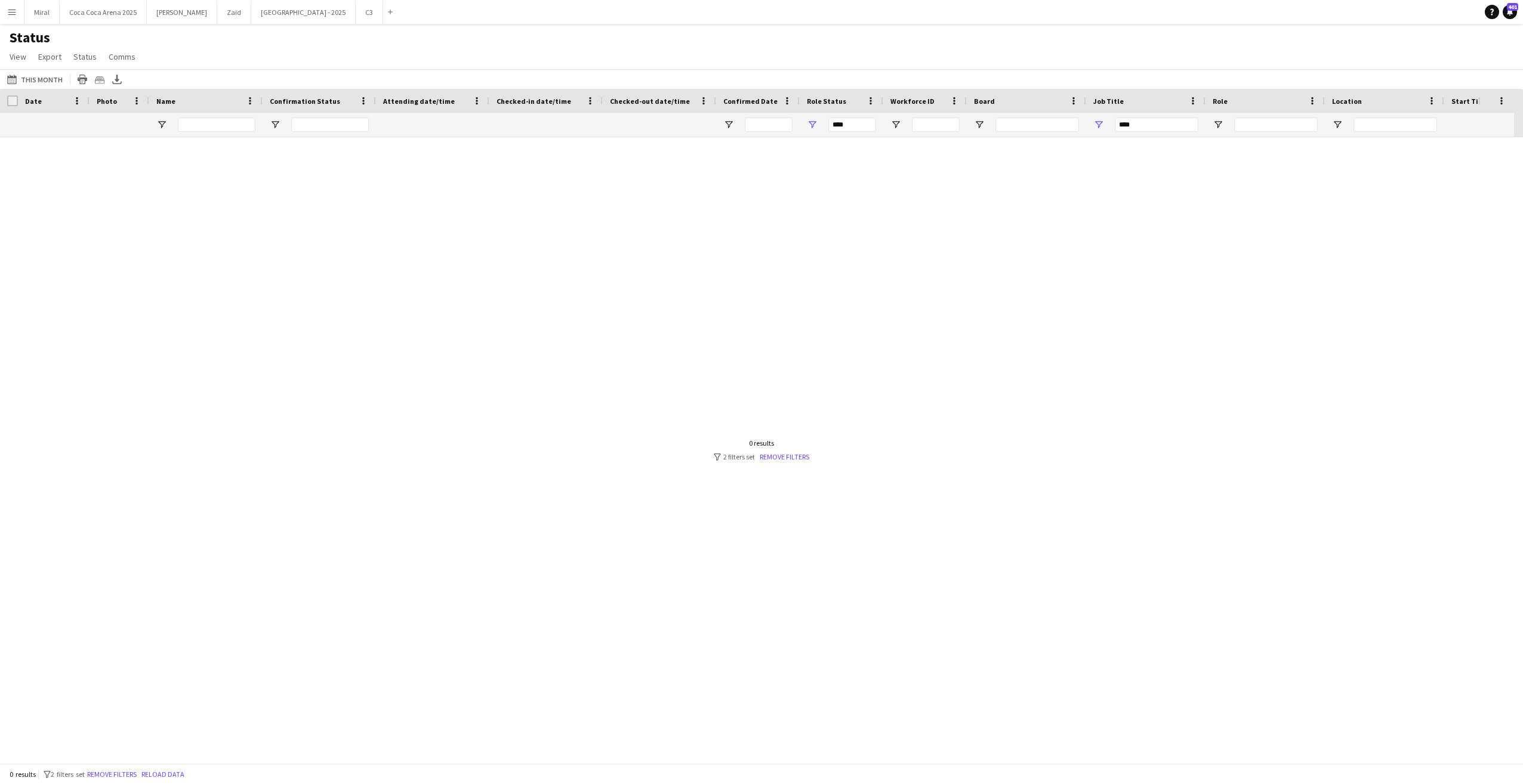
scroll to position [0, 0]
click at [780, 455] on link "Remove filters" at bounding box center [784, 457] width 50 height 9
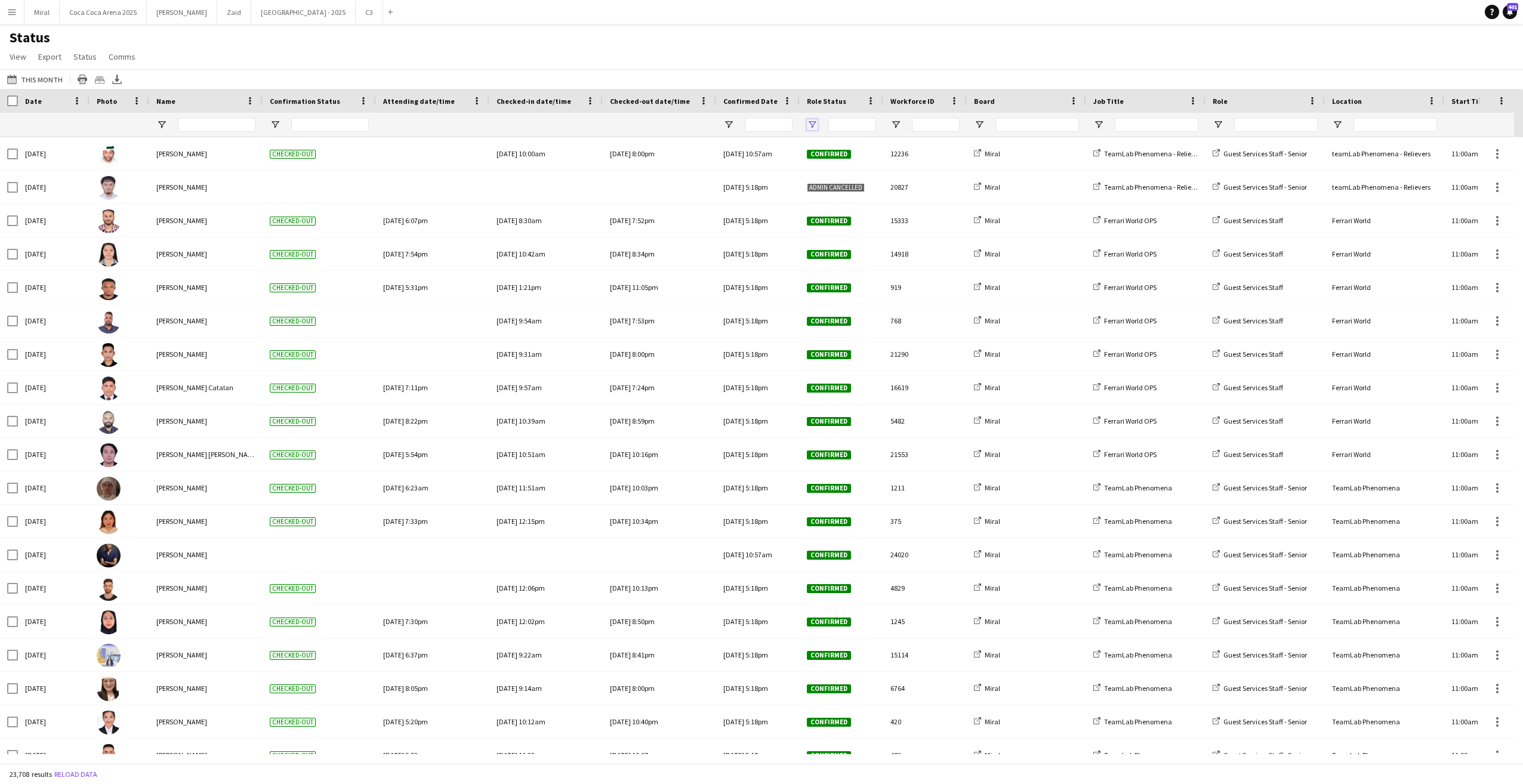
click at [810, 120] on span "Open Filter Menu" at bounding box center [812, 124] width 11 height 11
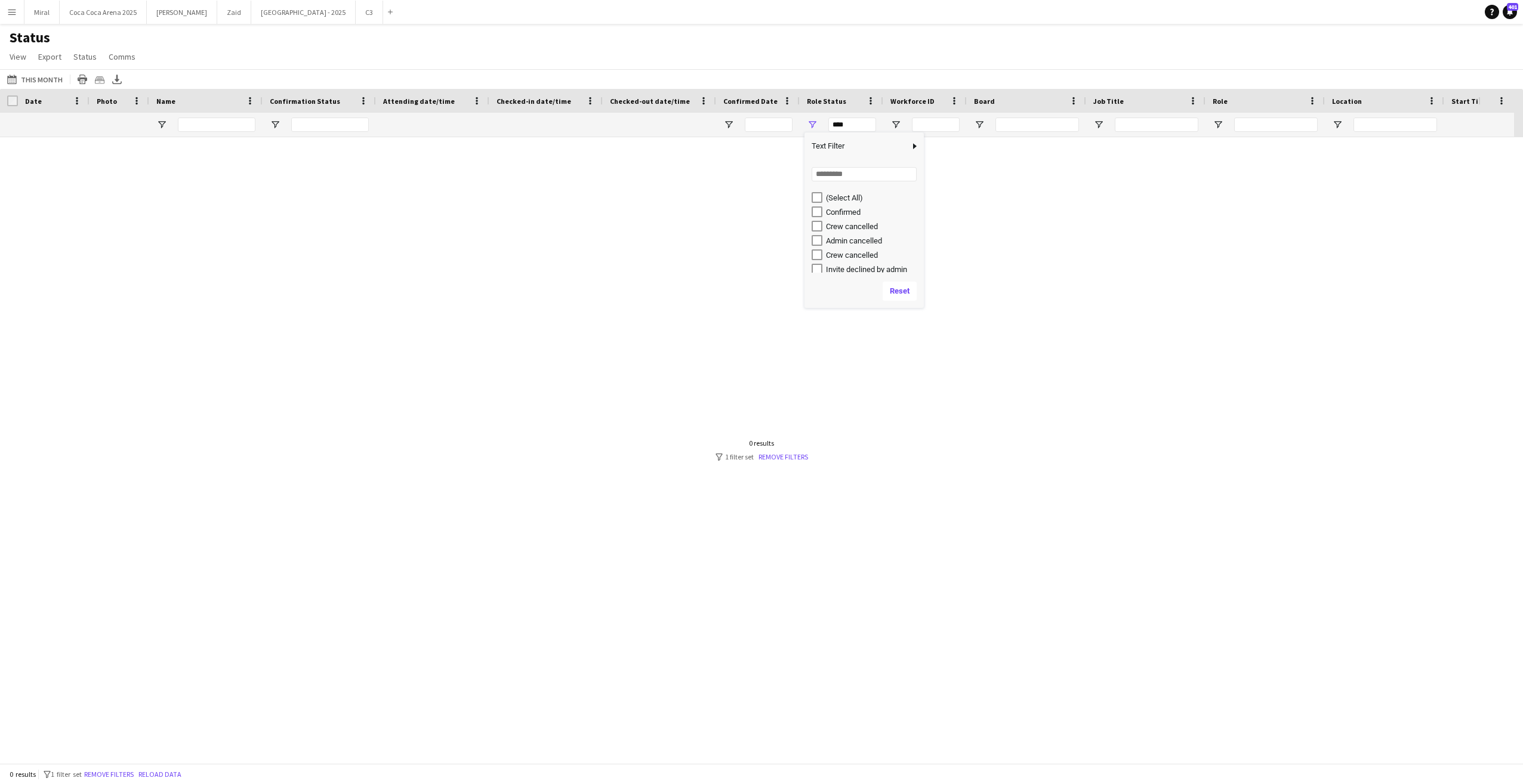
click at [819, 206] on div "Confirmed" at bounding box center [867, 211] width 112 height 14
type input "**********"
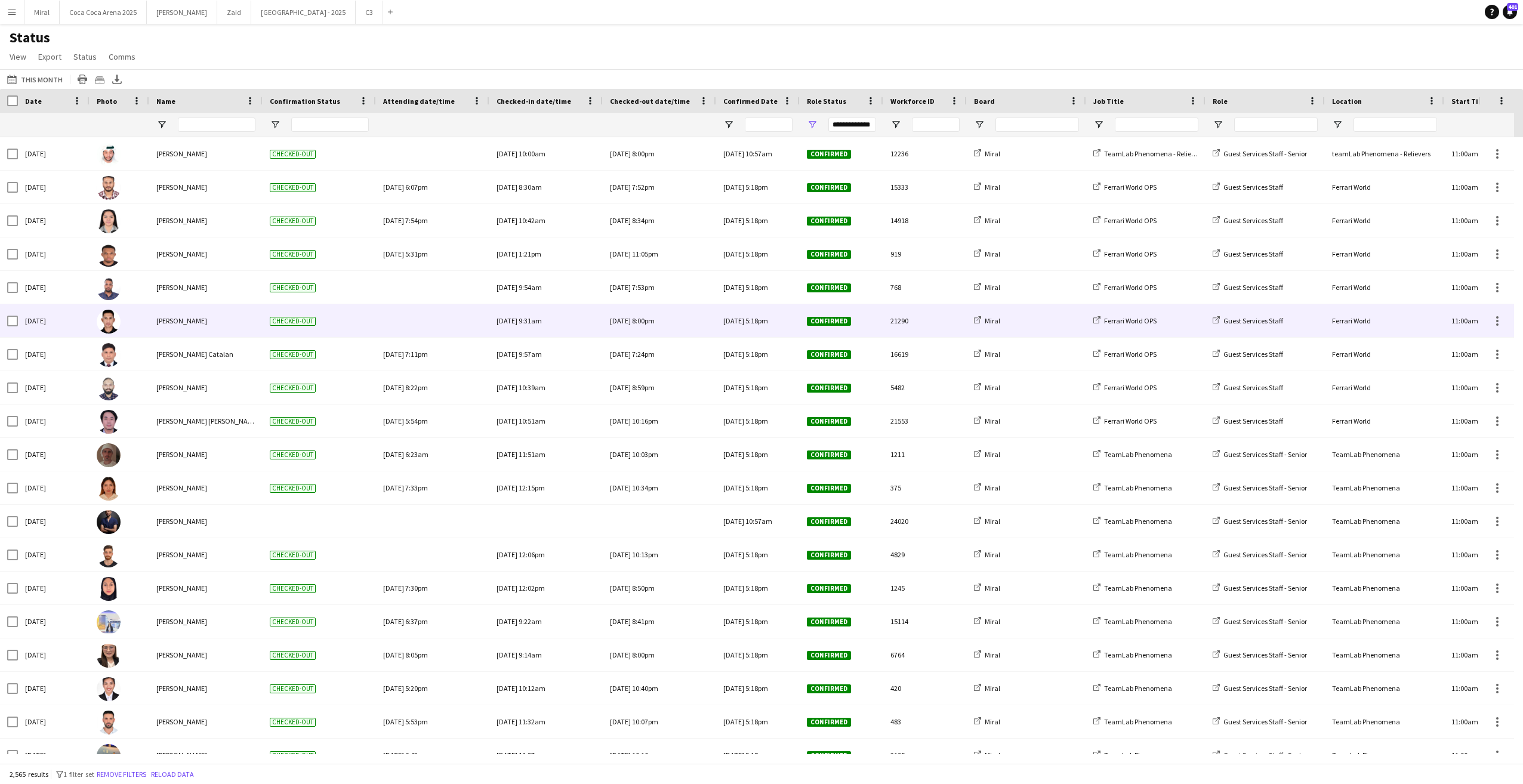
click at [1120, 306] on div "Ferrari World OPS" at bounding box center [1146, 320] width 119 height 33
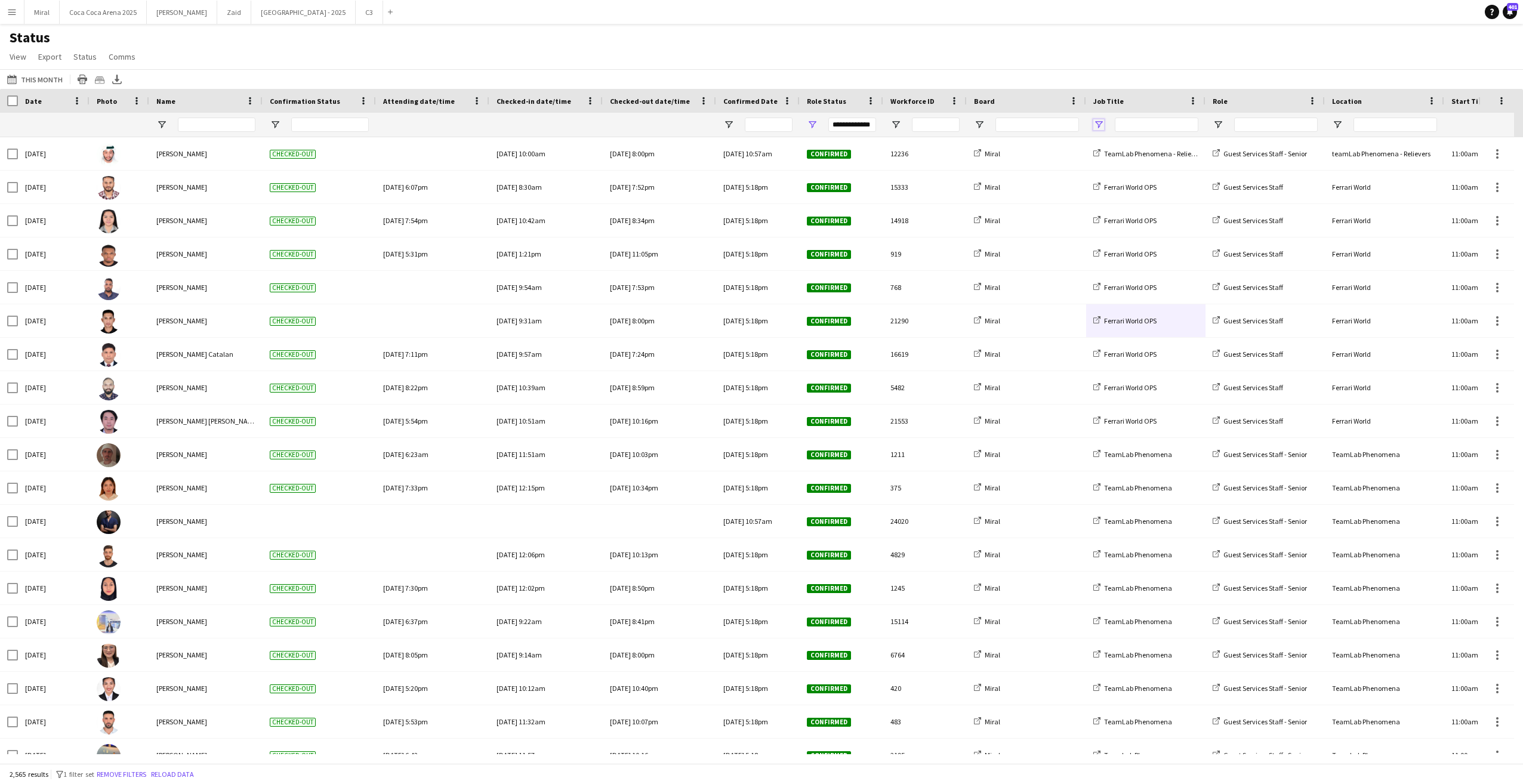
click at [1097, 124] on span "Open Filter Menu" at bounding box center [1098, 124] width 11 height 11
type input "***"
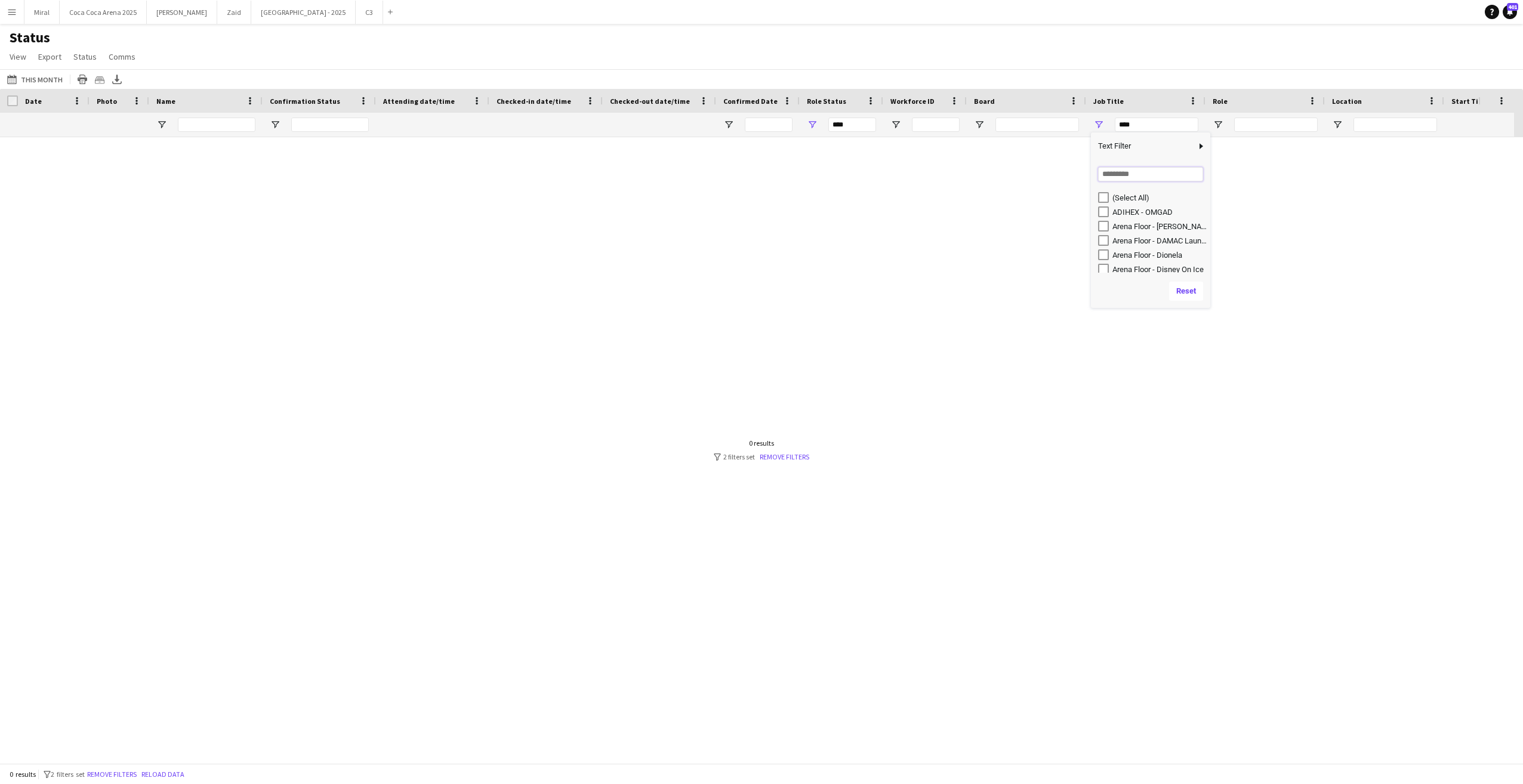
click at [1115, 176] on input "Search filter values" at bounding box center [1150, 174] width 105 height 14
type input "***"
type input "**********"
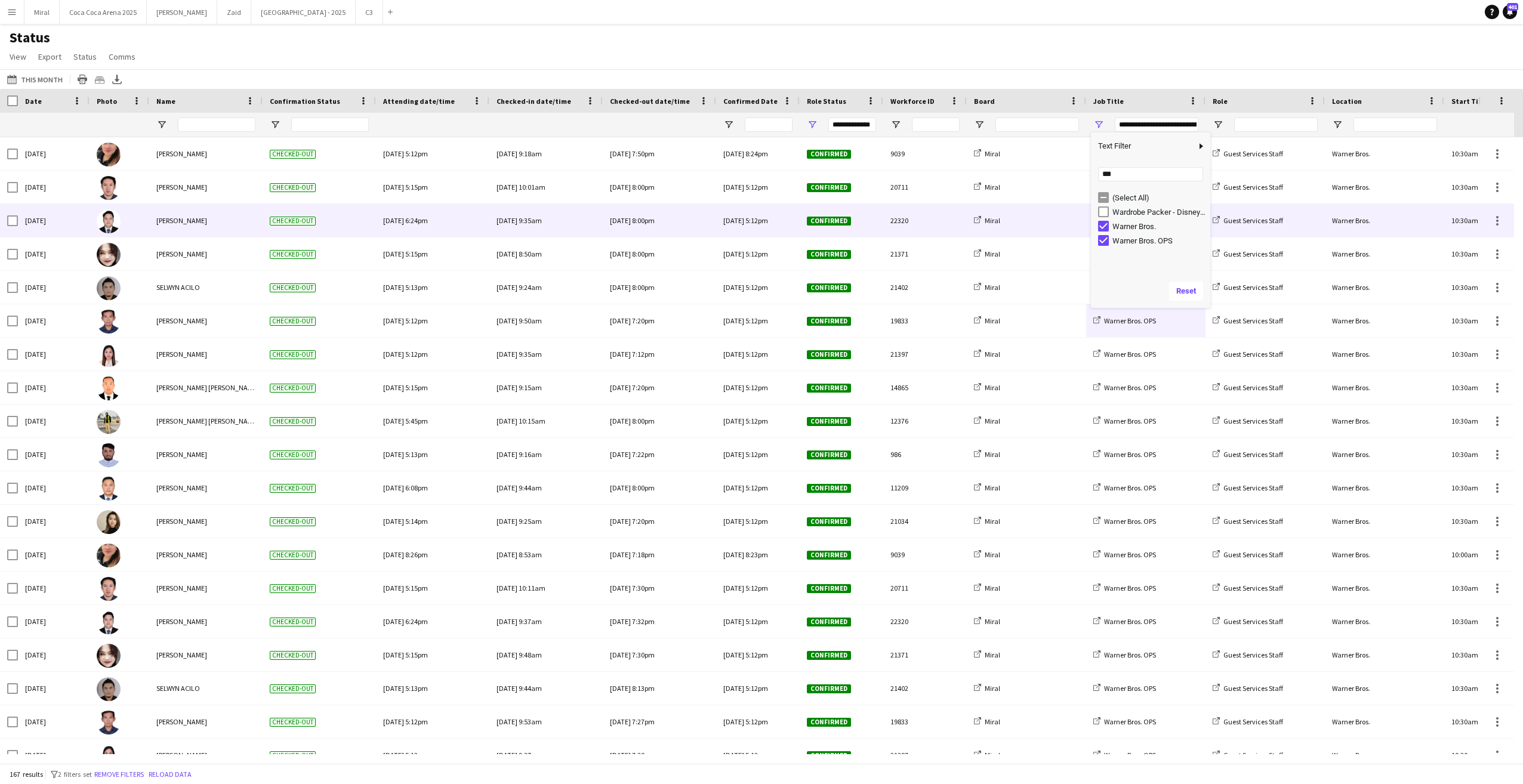
click at [1021, 233] on div "Miral" at bounding box center [1027, 220] width 119 height 33
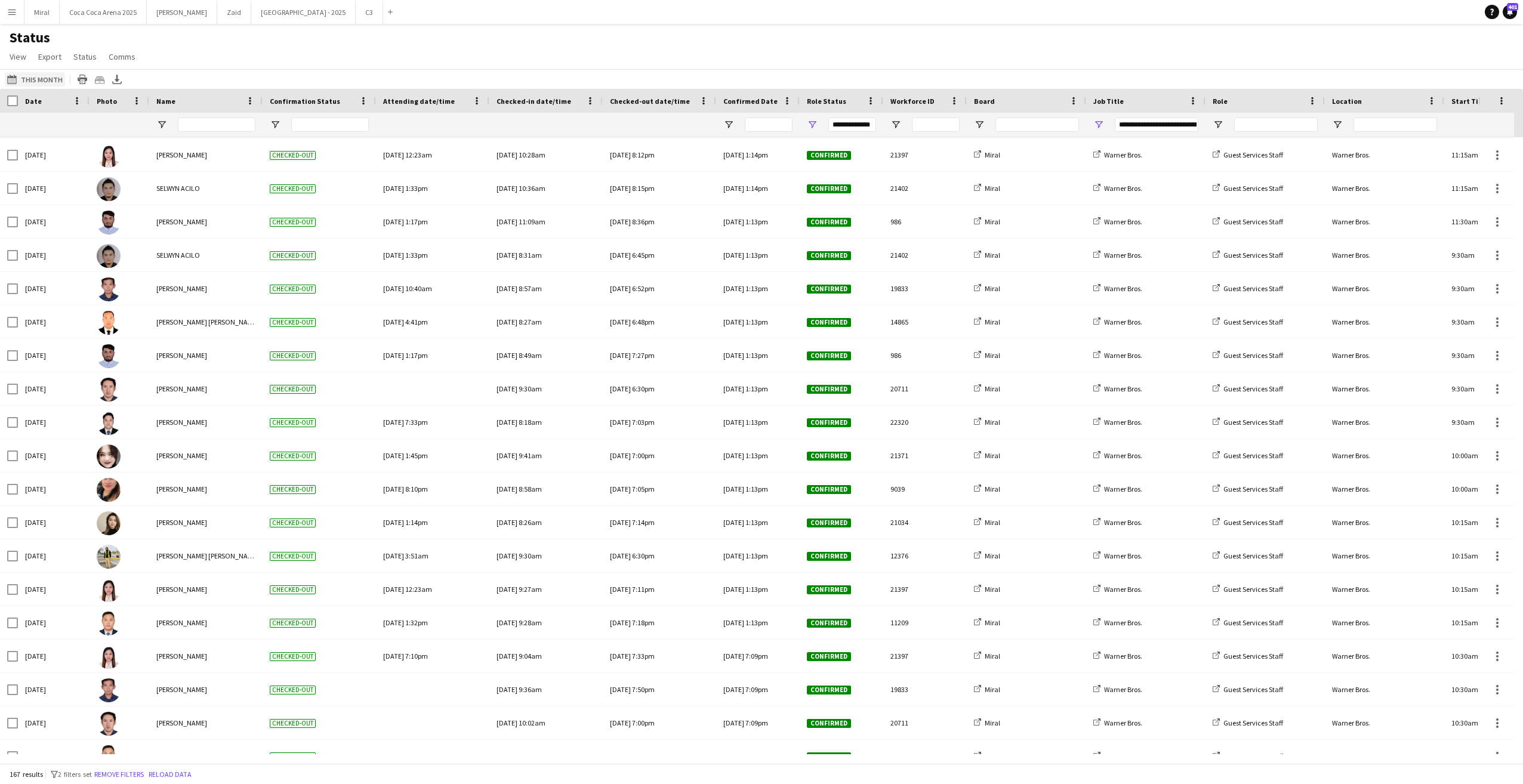
click at [37, 78] on button "[DATE] to [DATE] This Month" at bounding box center [35, 79] width 60 height 14
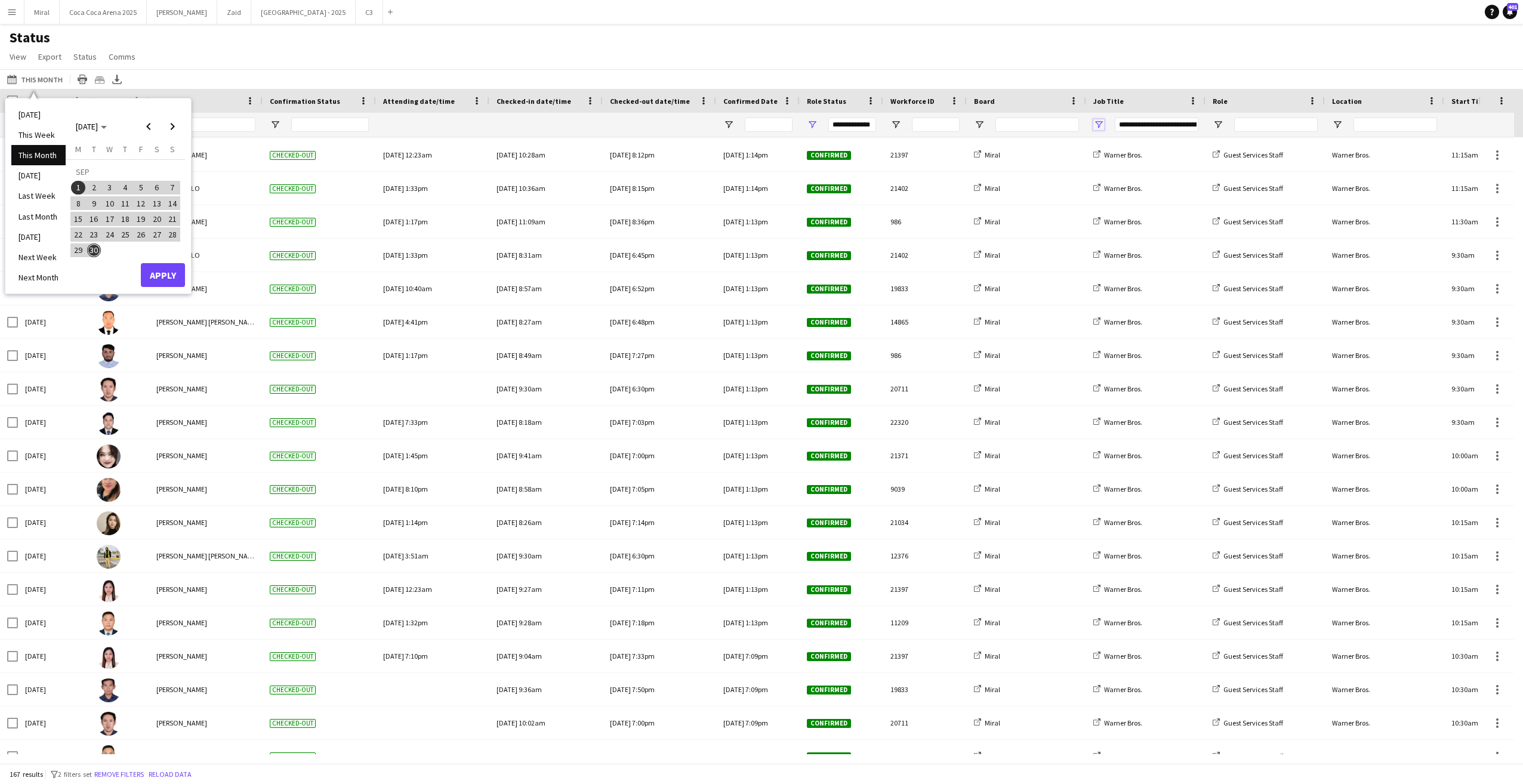
click at [1094, 121] on span "Open Filter Menu" at bounding box center [1098, 124] width 11 height 11
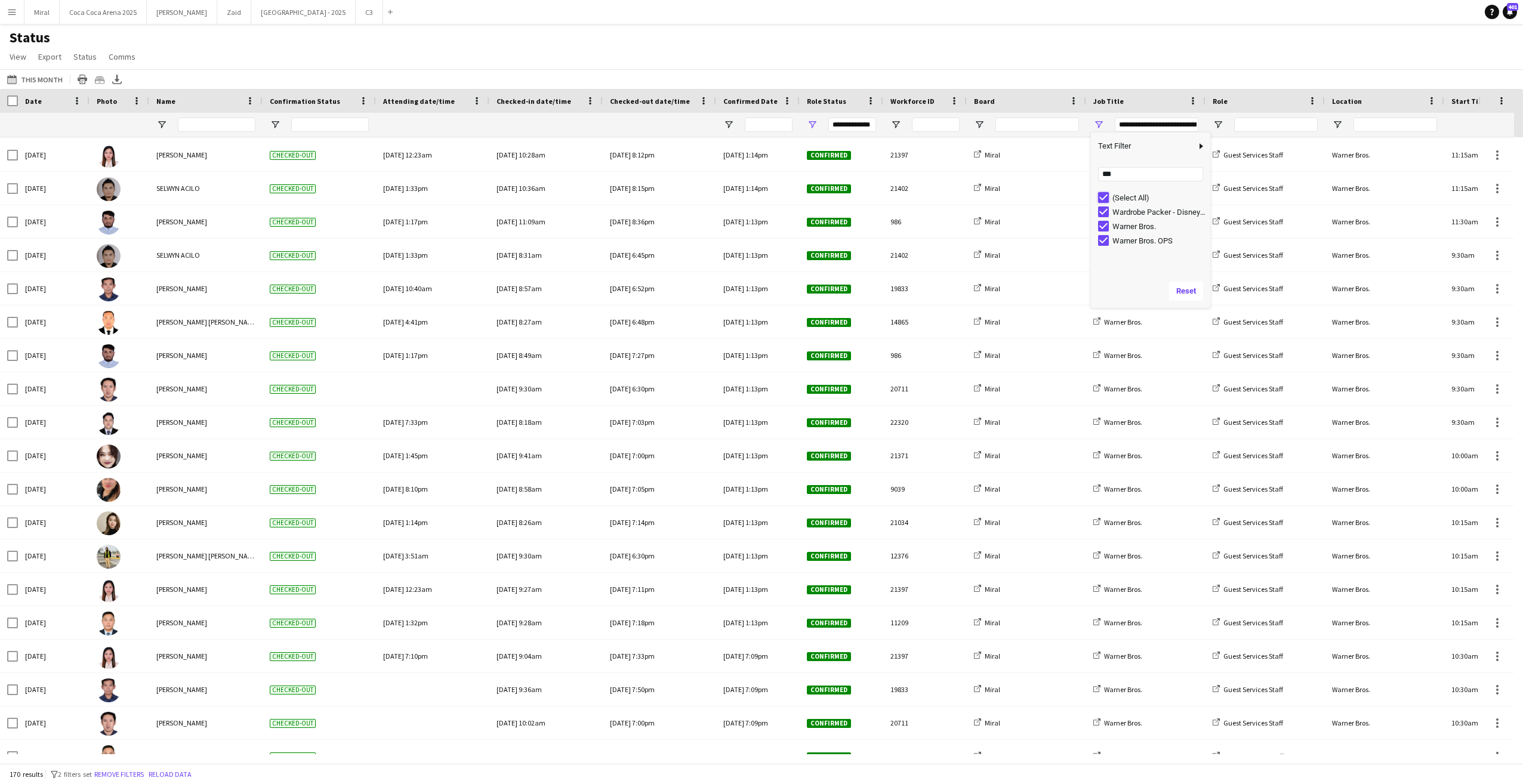
type input "***"
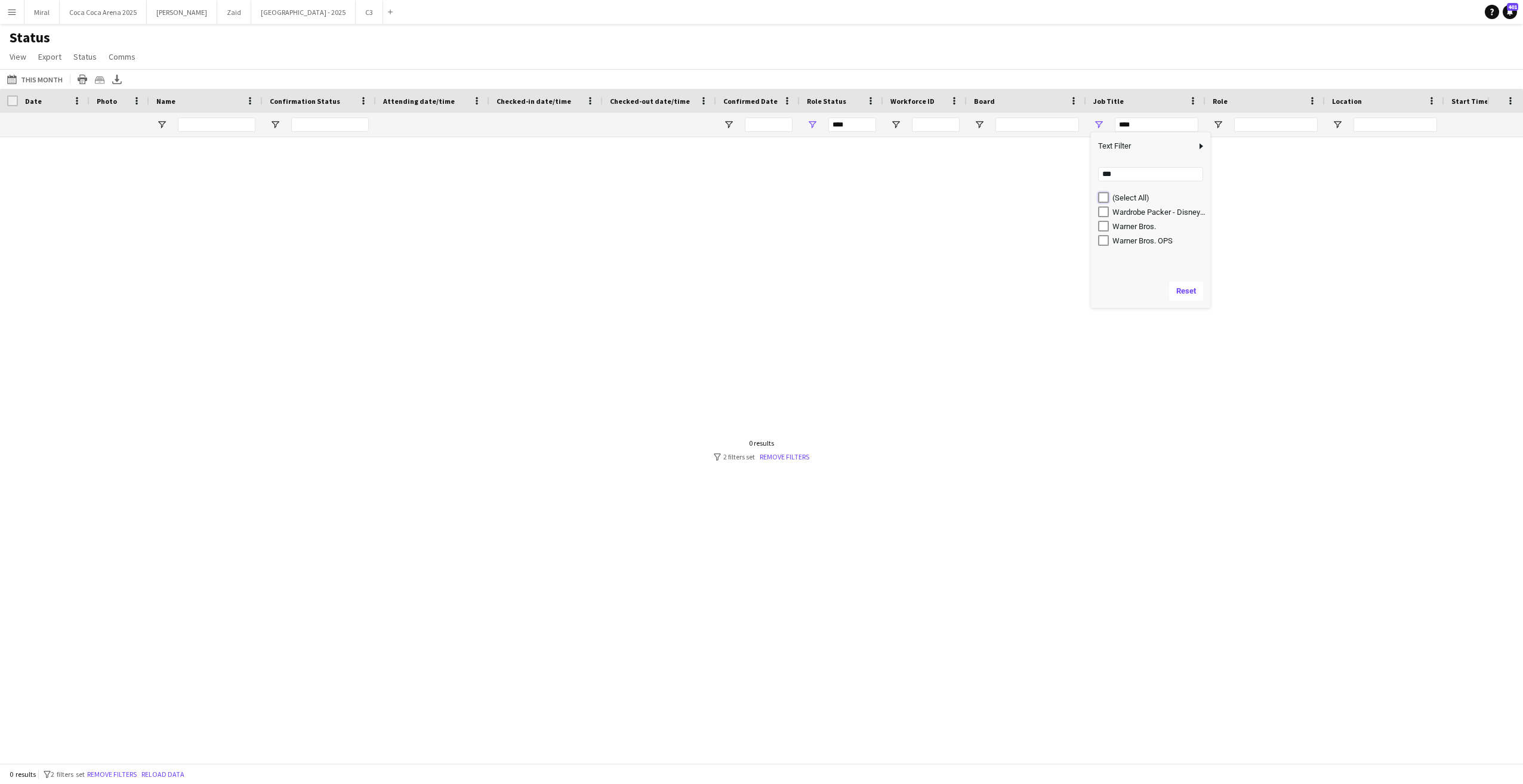
type input "**********"
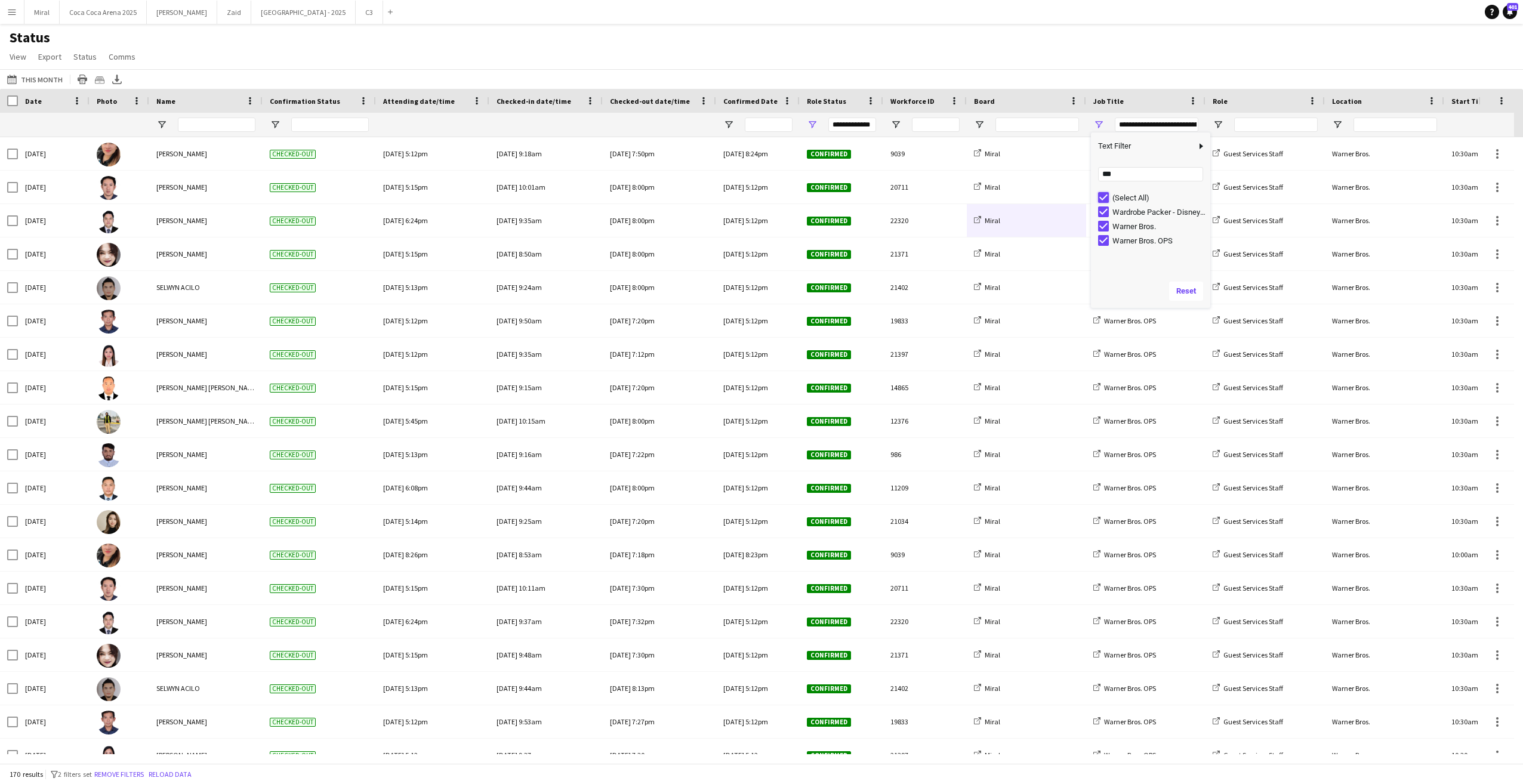
type input "***"
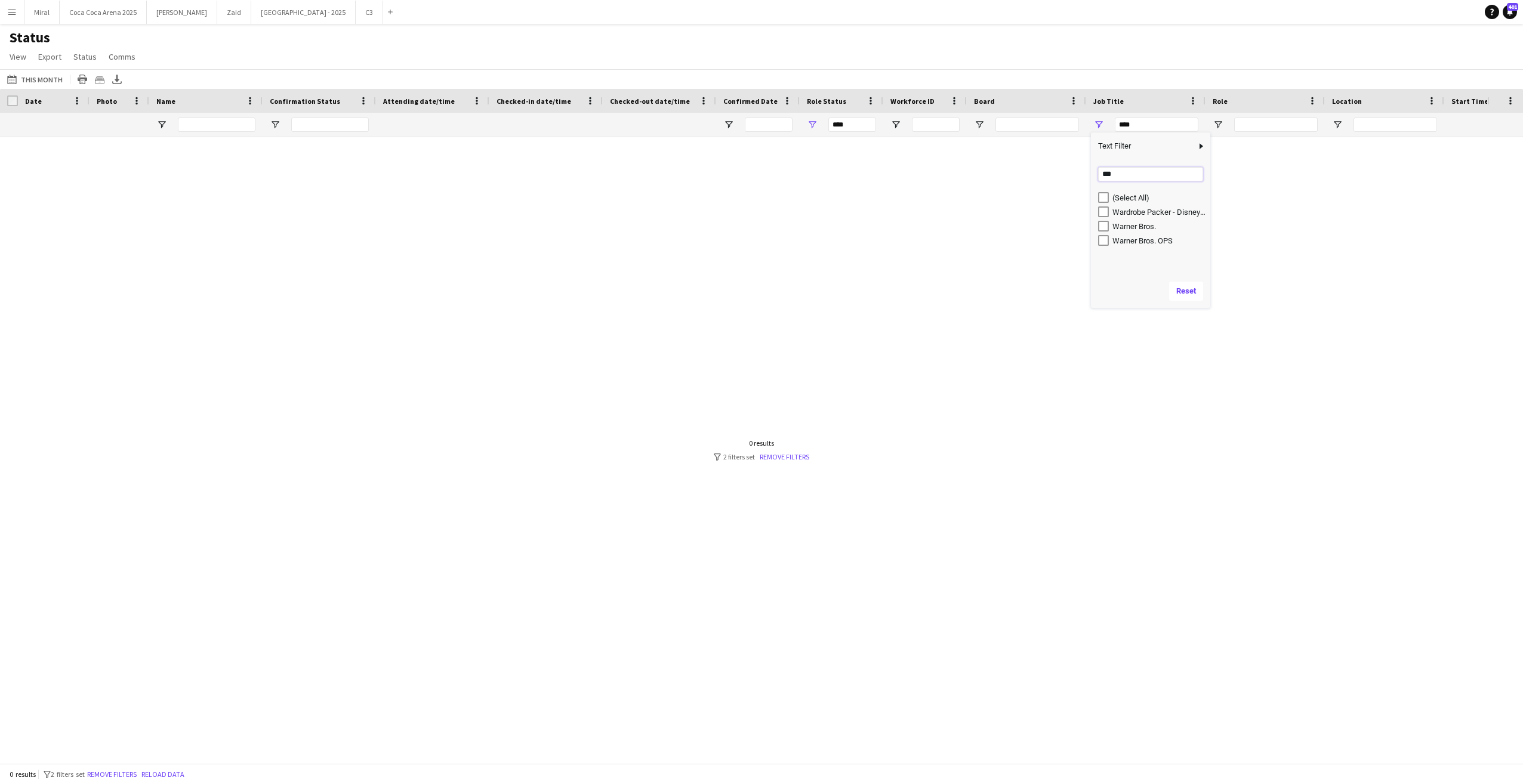
drag, startPoint x: 1126, startPoint y: 176, endPoint x: 1074, endPoint y: 176, distance: 52.0
click at [1074, 176] on div "Drag here to set row groups Date Photo Name Confirmation Status Attending date/…" at bounding box center [761, 426] width 1523 height 674
type input "****"
type input "**********"
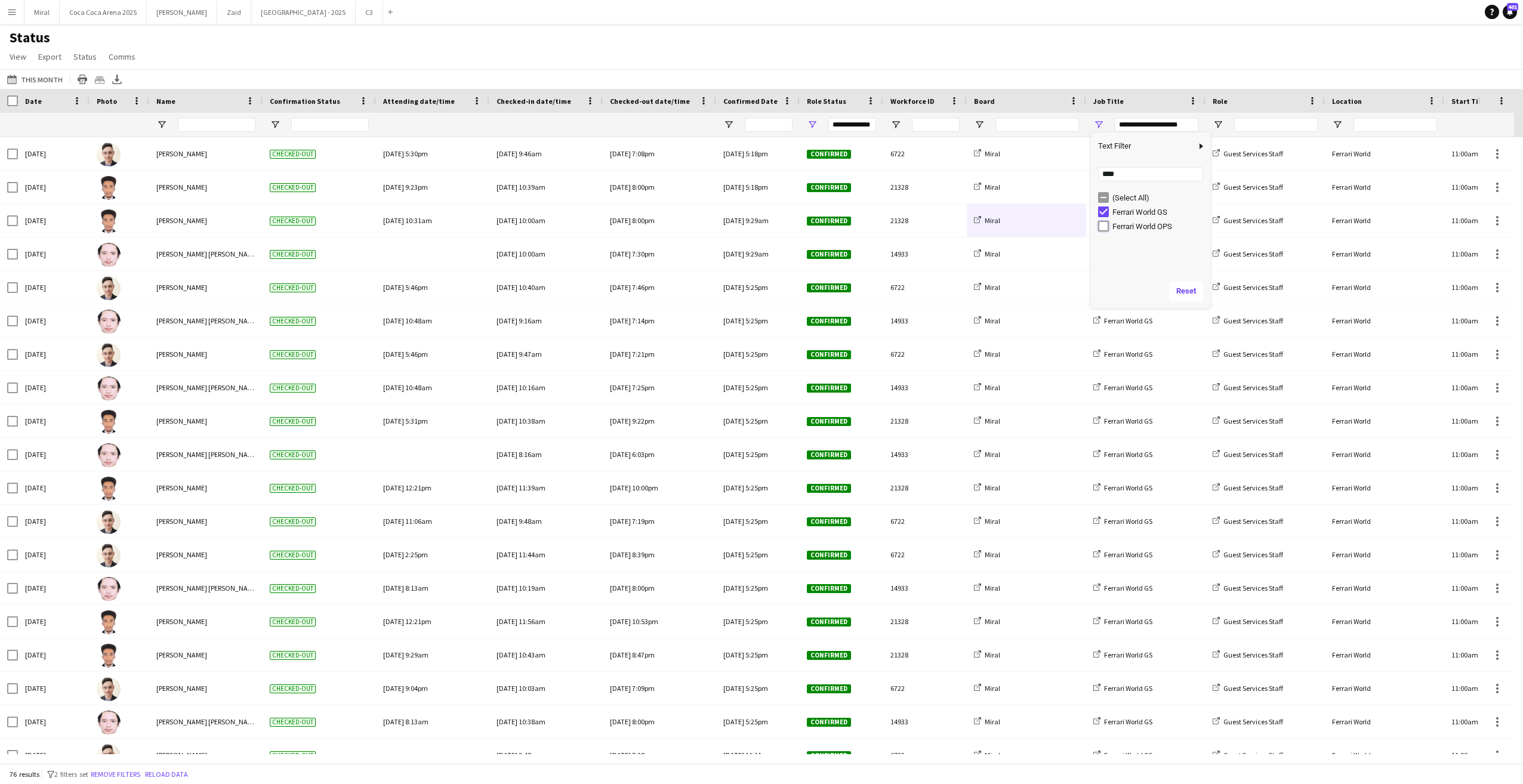
type input "**********"
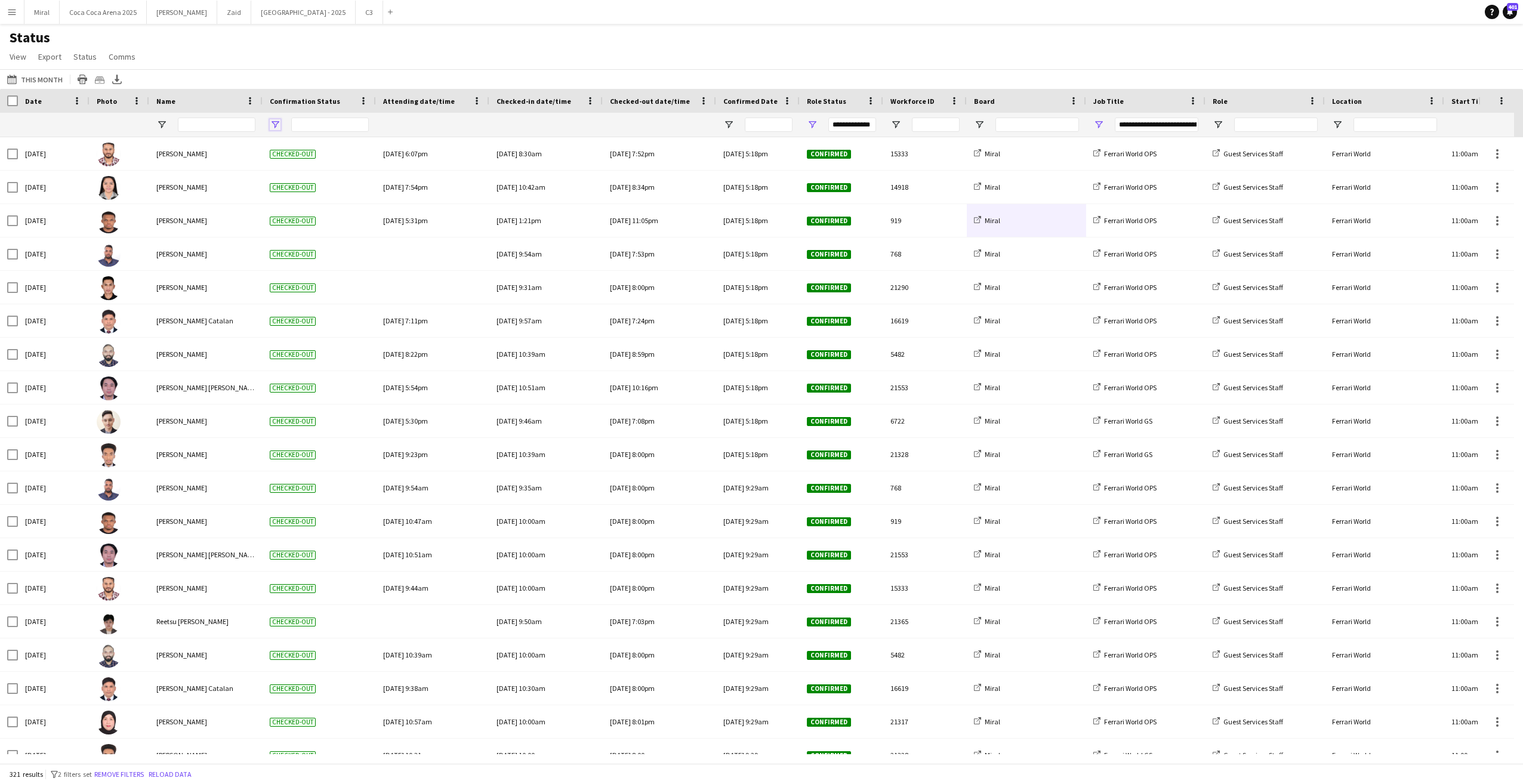
click at [276, 123] on span "Open Filter Menu" at bounding box center [275, 124] width 11 height 11
type input "**********"
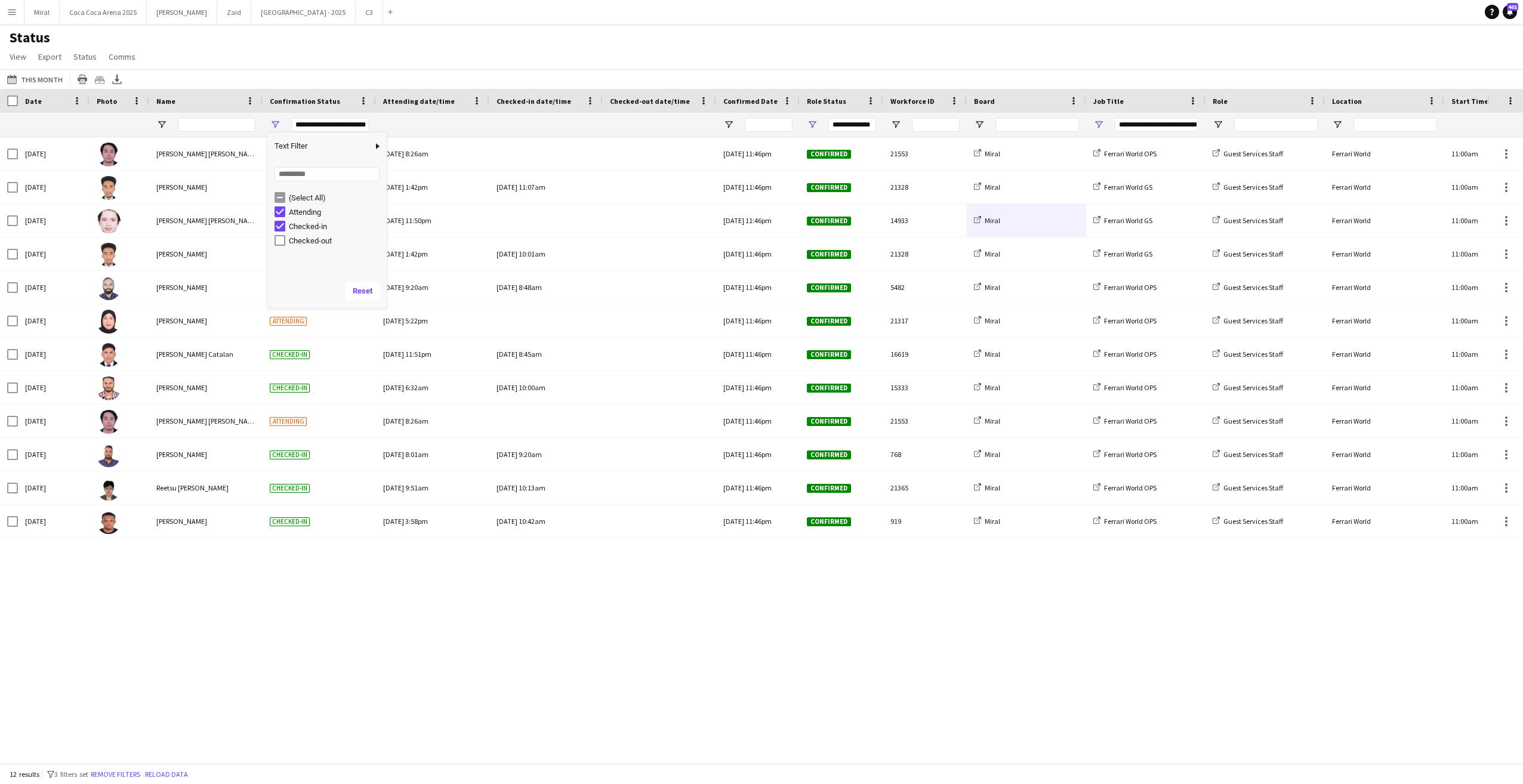
click at [483, 58] on div "Status View Views Default view Attendance Report / F1 Attendance Sheet F1 Group…" at bounding box center [761, 49] width 1523 height 41
click at [41, 80] on button "[DATE] to [DATE] This Month" at bounding box center [35, 79] width 60 height 14
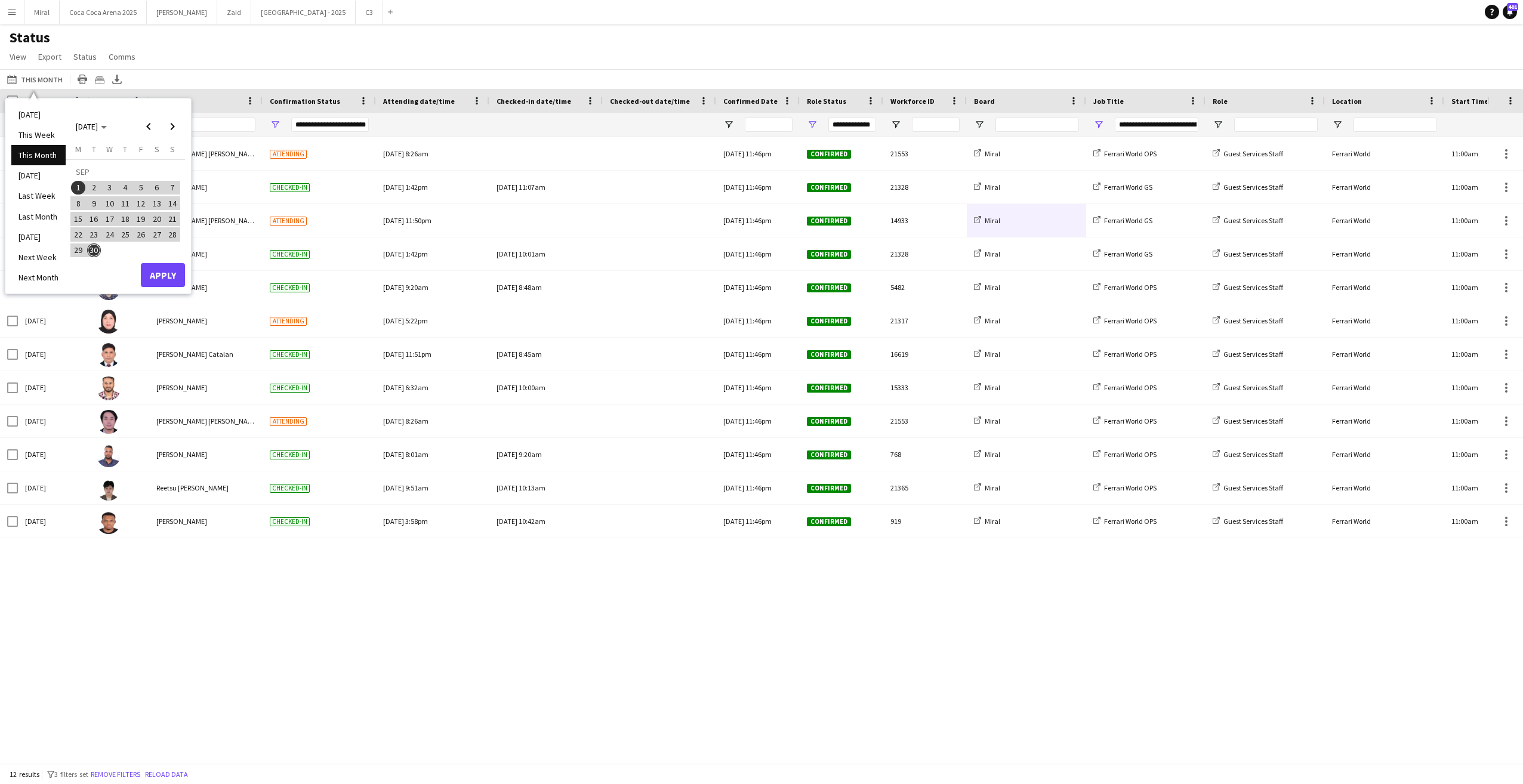
click at [287, 61] on div "Status View Views Default view Attendance Report / F1 Attendance Sheet F1 Group…" at bounding box center [761, 49] width 1523 height 41
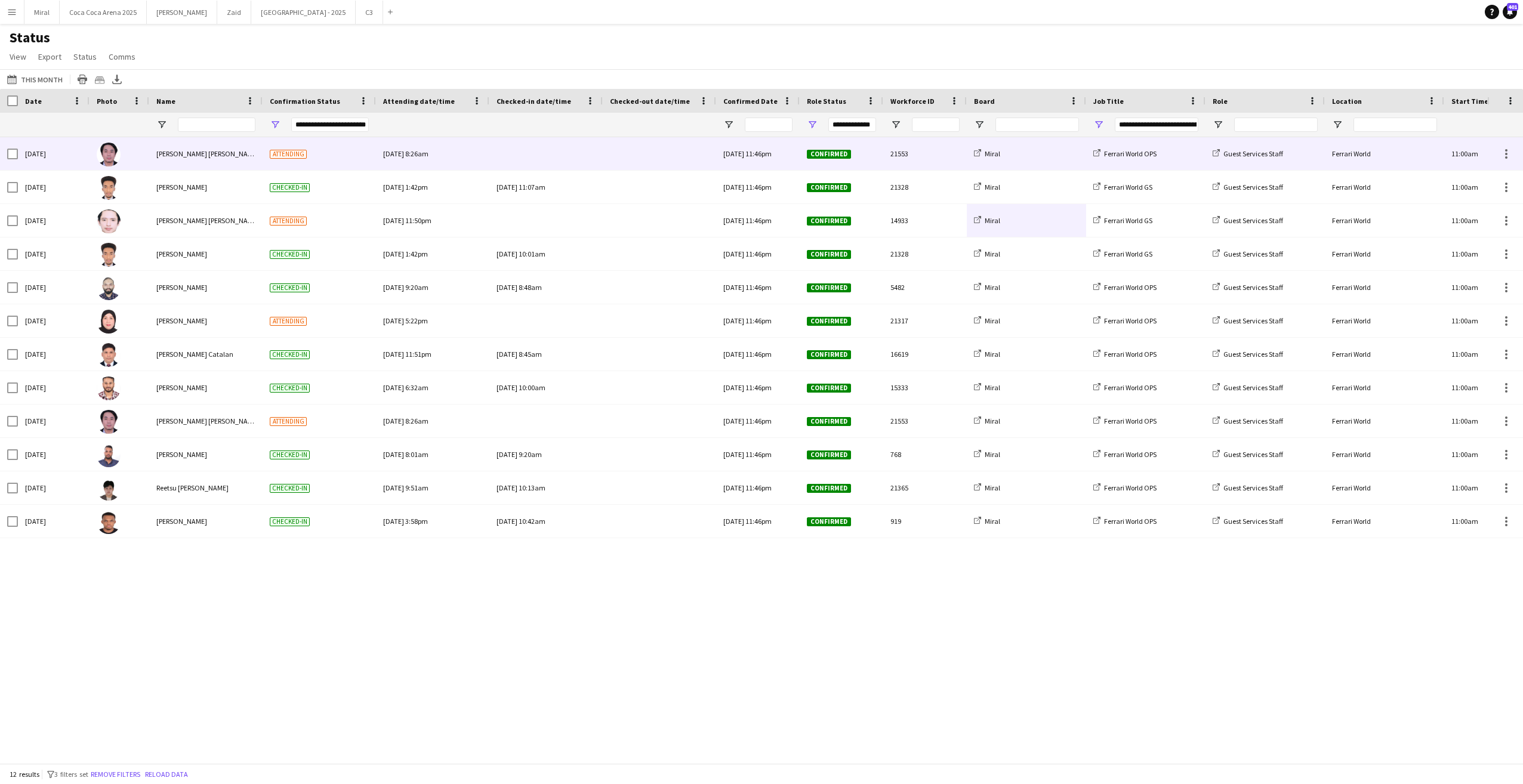
click at [533, 152] on div at bounding box center [546, 154] width 99 height 33
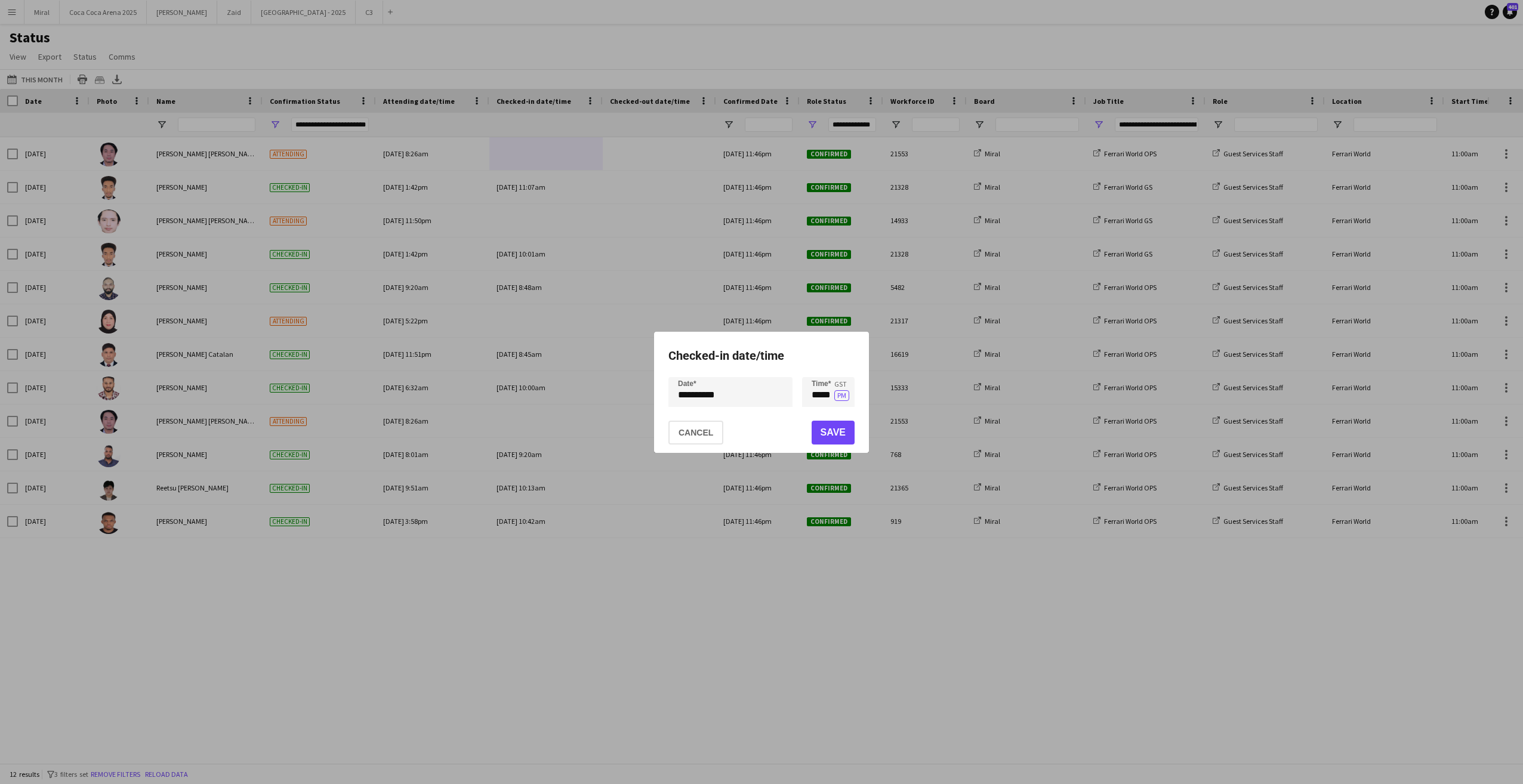
click at [552, 153] on div at bounding box center [761, 392] width 1523 height 784
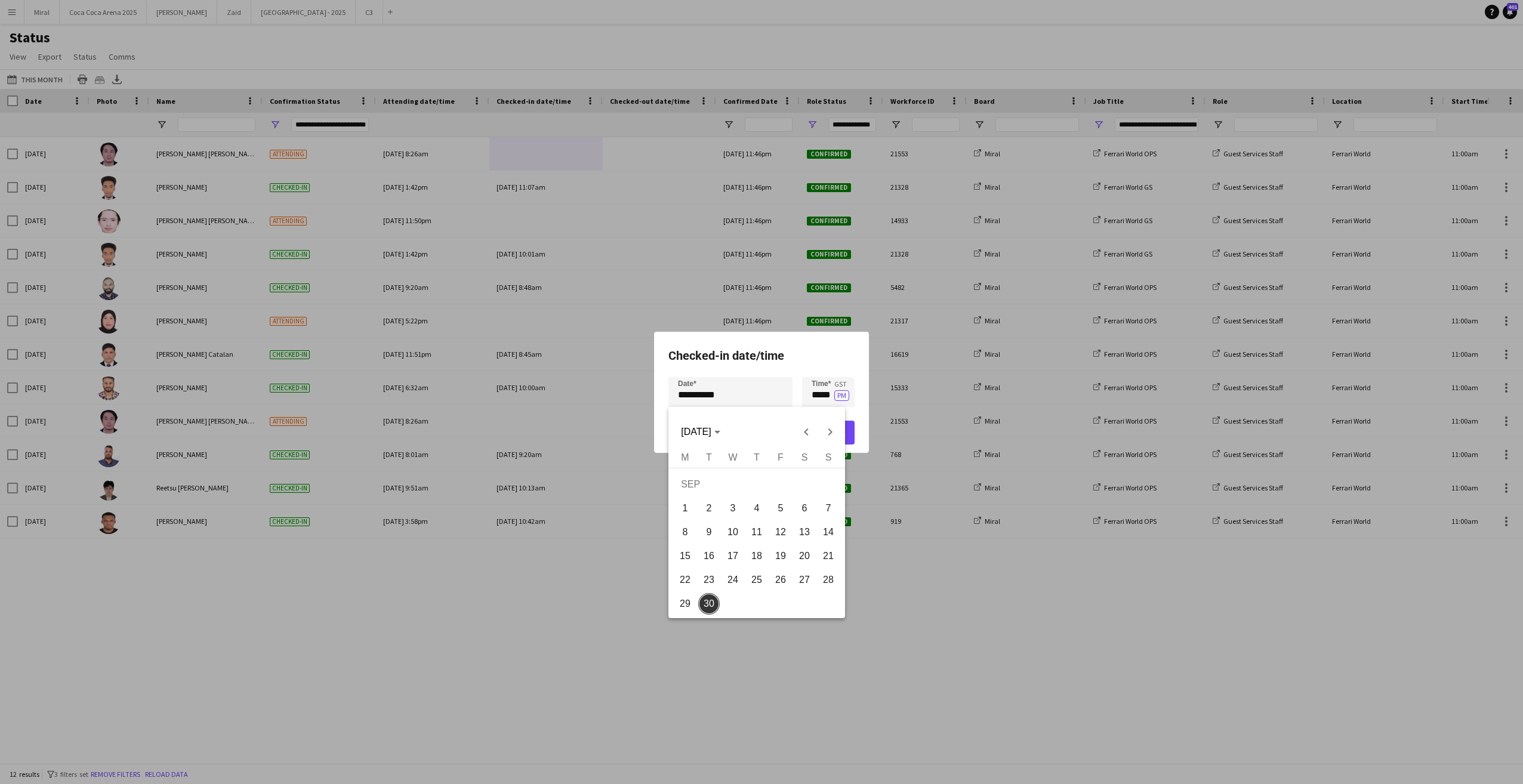
click at [744, 396] on div "**********" at bounding box center [761, 392] width 1523 height 784
click at [737, 530] on span "10" at bounding box center [733, 532] width 21 height 21
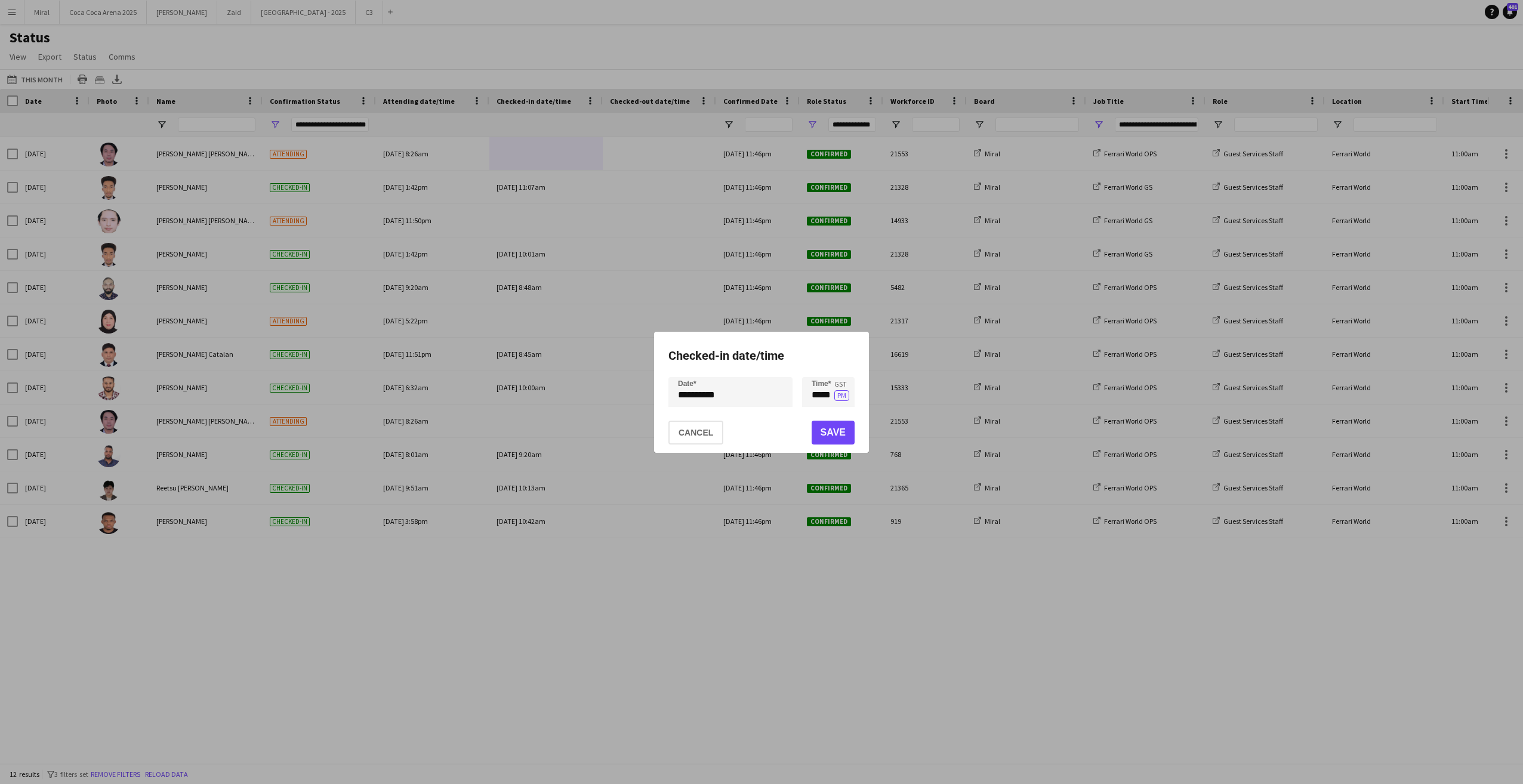
click at [762, 396] on div "**********" at bounding box center [761, 392] width 1523 height 784
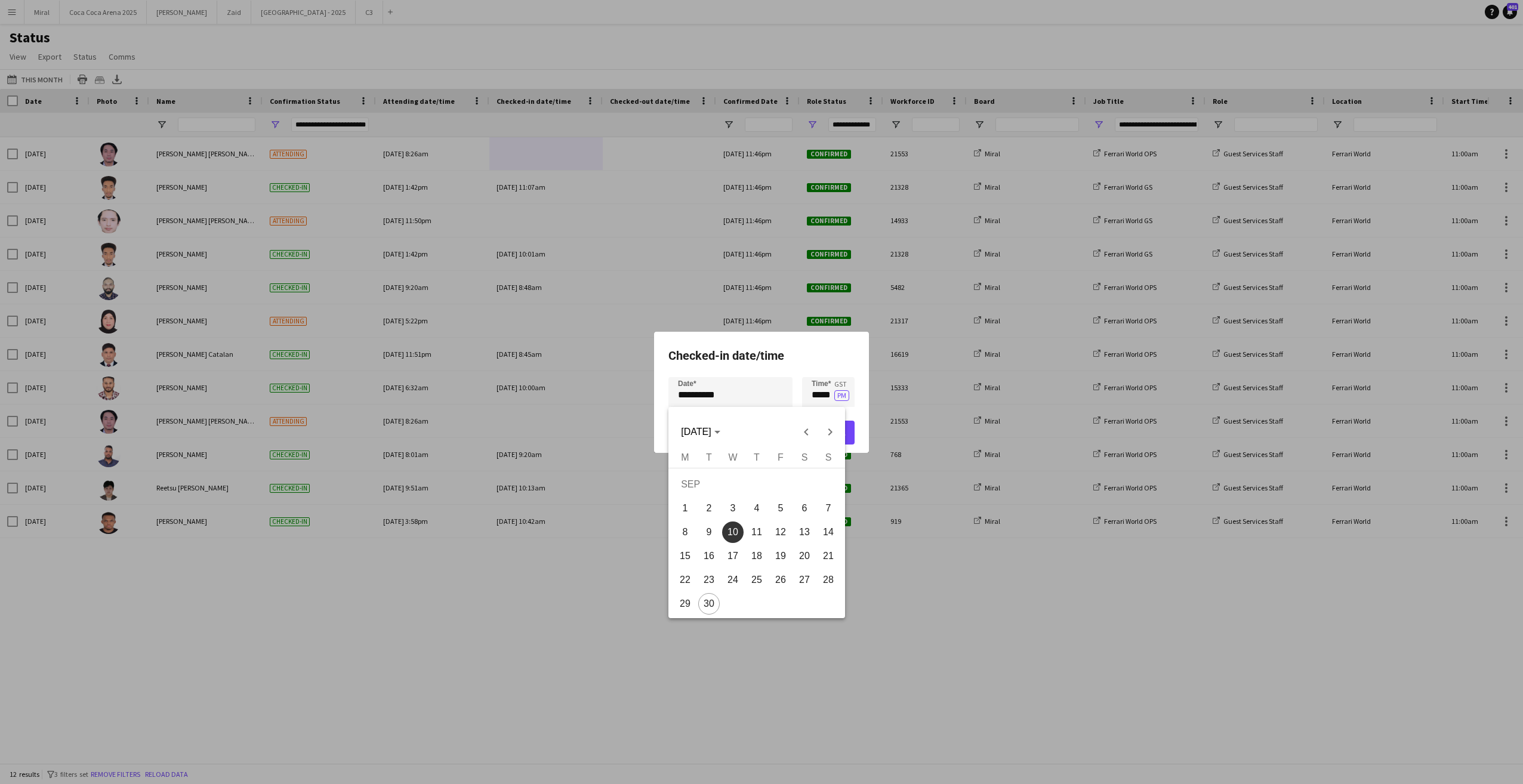
click at [690, 597] on span "29" at bounding box center [685, 603] width 21 height 21
type input "**********"
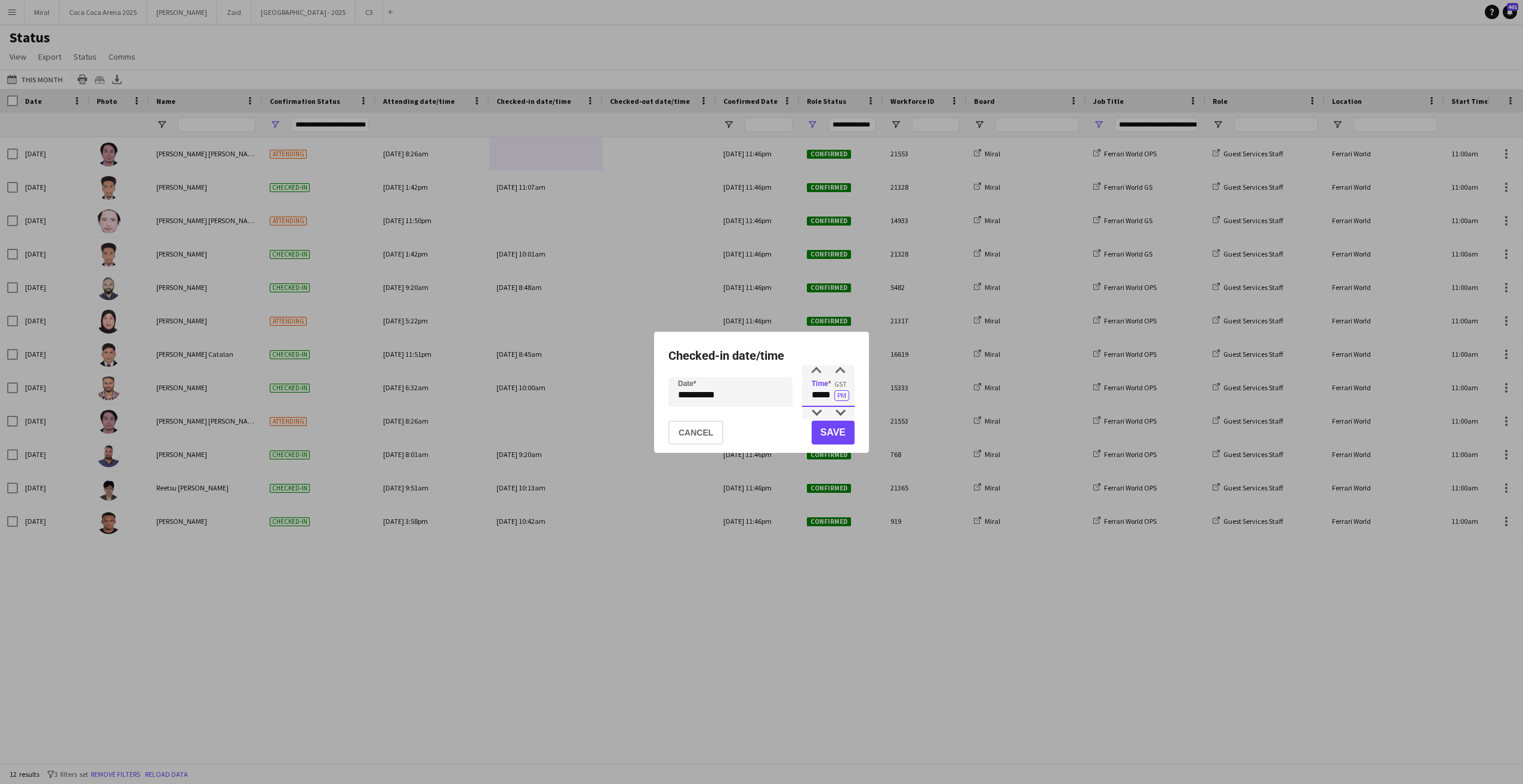
drag, startPoint x: 811, startPoint y: 396, endPoint x: 831, endPoint y: 395, distance: 20.0
click at [831, 395] on input "*****" at bounding box center [828, 392] width 53 height 30
type input "*****"
click at [843, 395] on button "PM" at bounding box center [842, 395] width 15 height 11
click at [827, 430] on button "Save" at bounding box center [833, 432] width 43 height 24
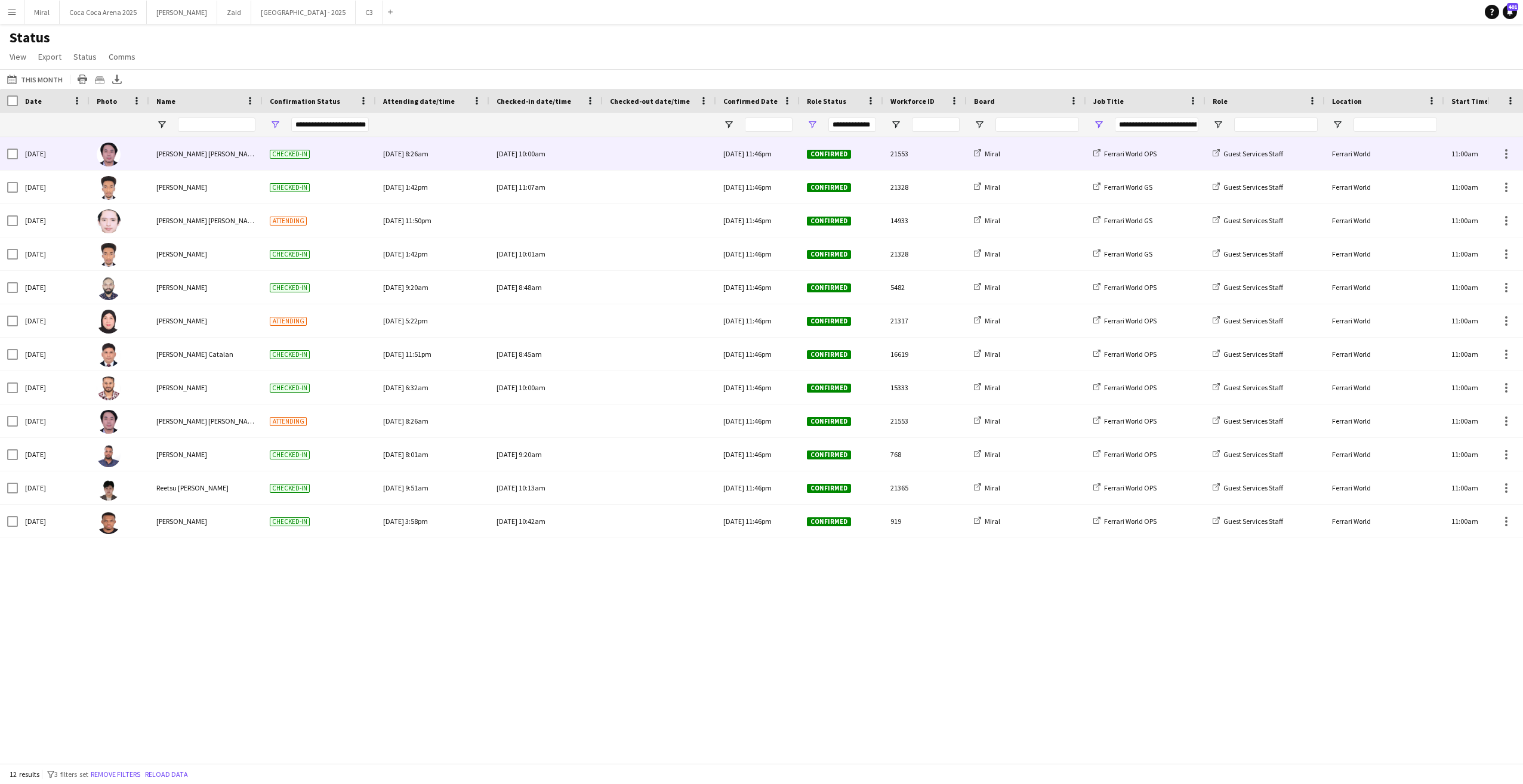
click at [664, 156] on div at bounding box center [660, 154] width 99 height 33
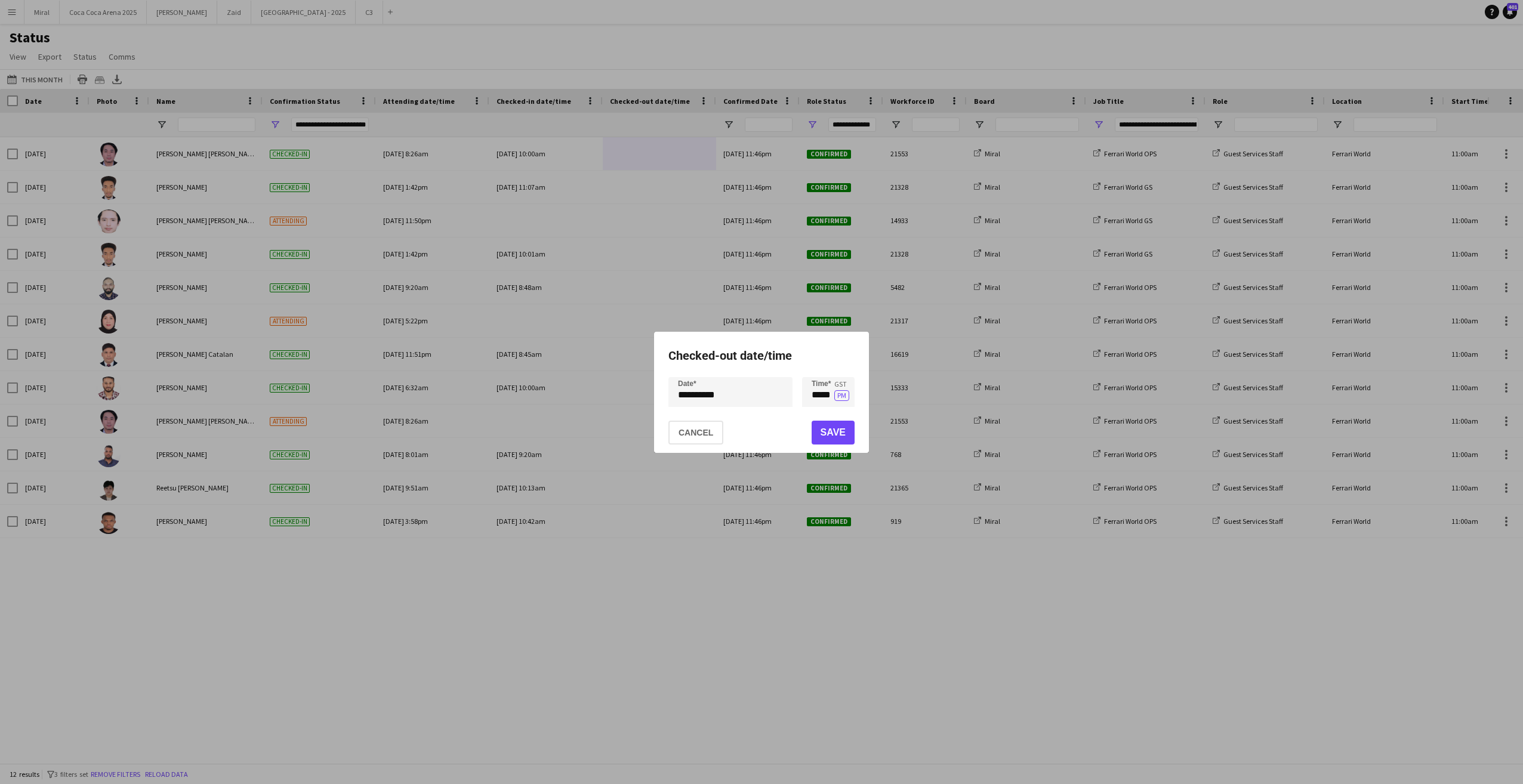
click at [745, 392] on div "**********" at bounding box center [761, 392] width 1523 height 784
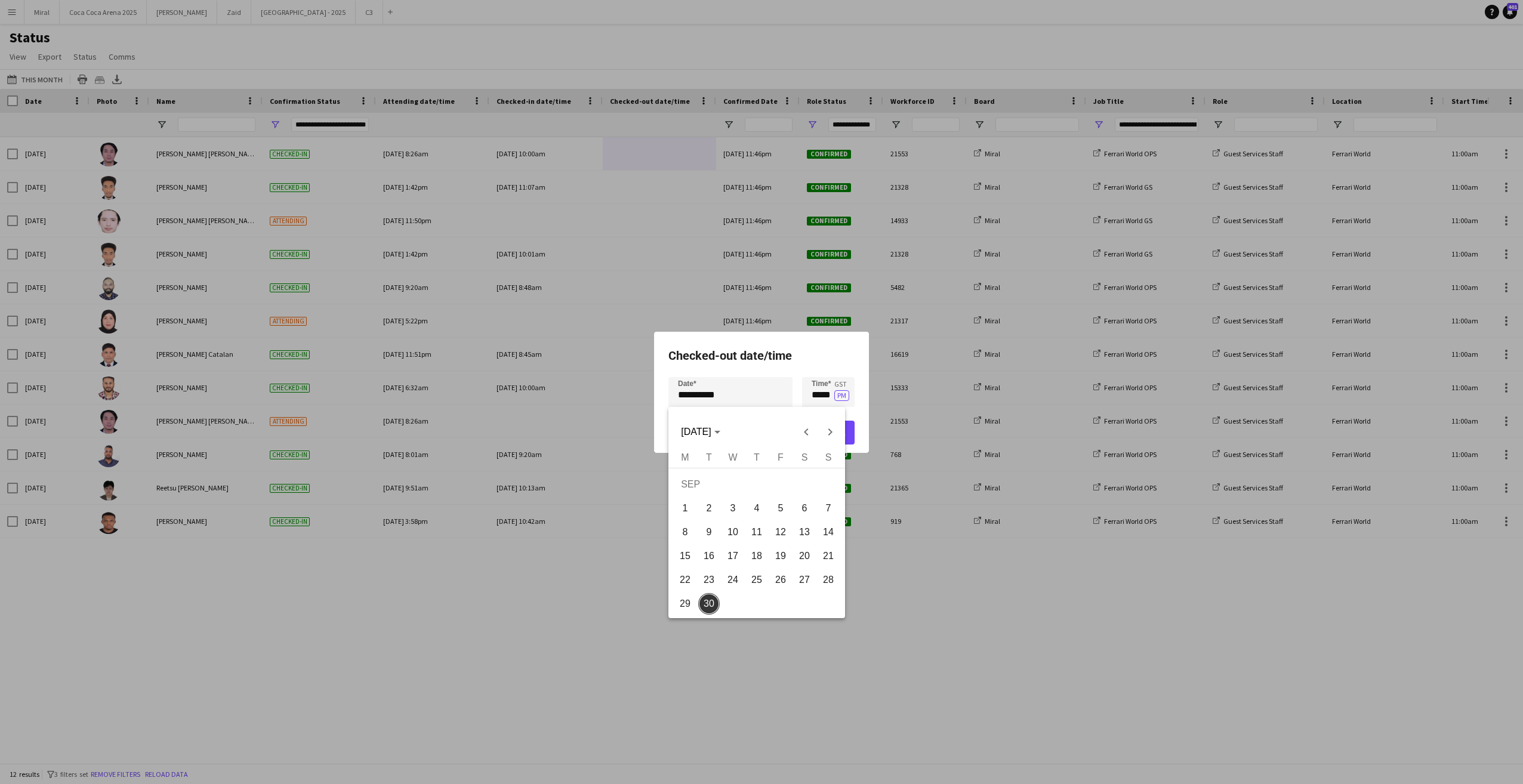
click at [681, 600] on span "29" at bounding box center [685, 603] width 21 height 21
type input "**********"
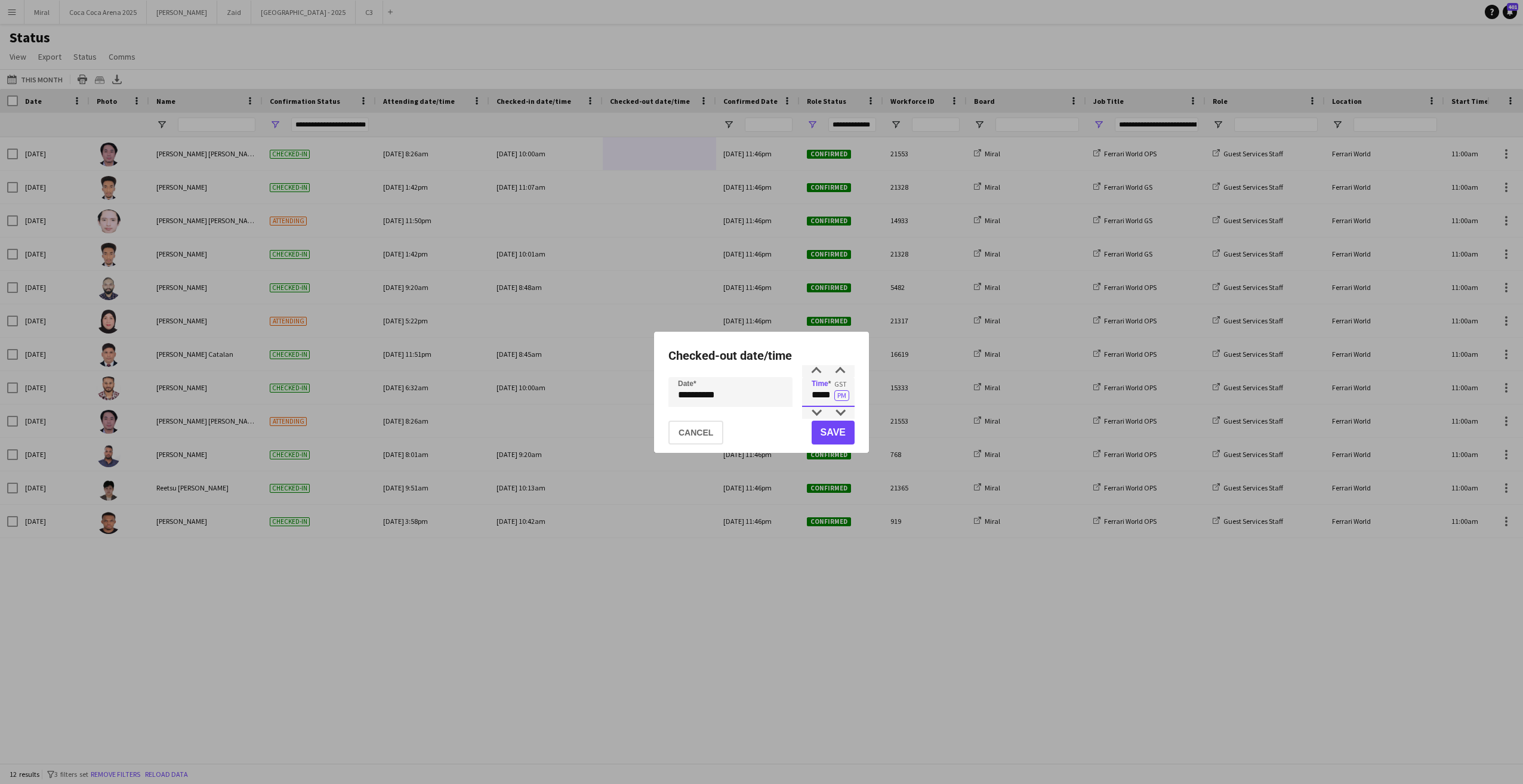
drag, startPoint x: 813, startPoint y: 398, endPoint x: 832, endPoint y: 398, distance: 19.0
click at [832, 398] on input "*****" at bounding box center [828, 392] width 53 height 30
type input "*****"
click at [845, 432] on button "Save" at bounding box center [833, 432] width 43 height 24
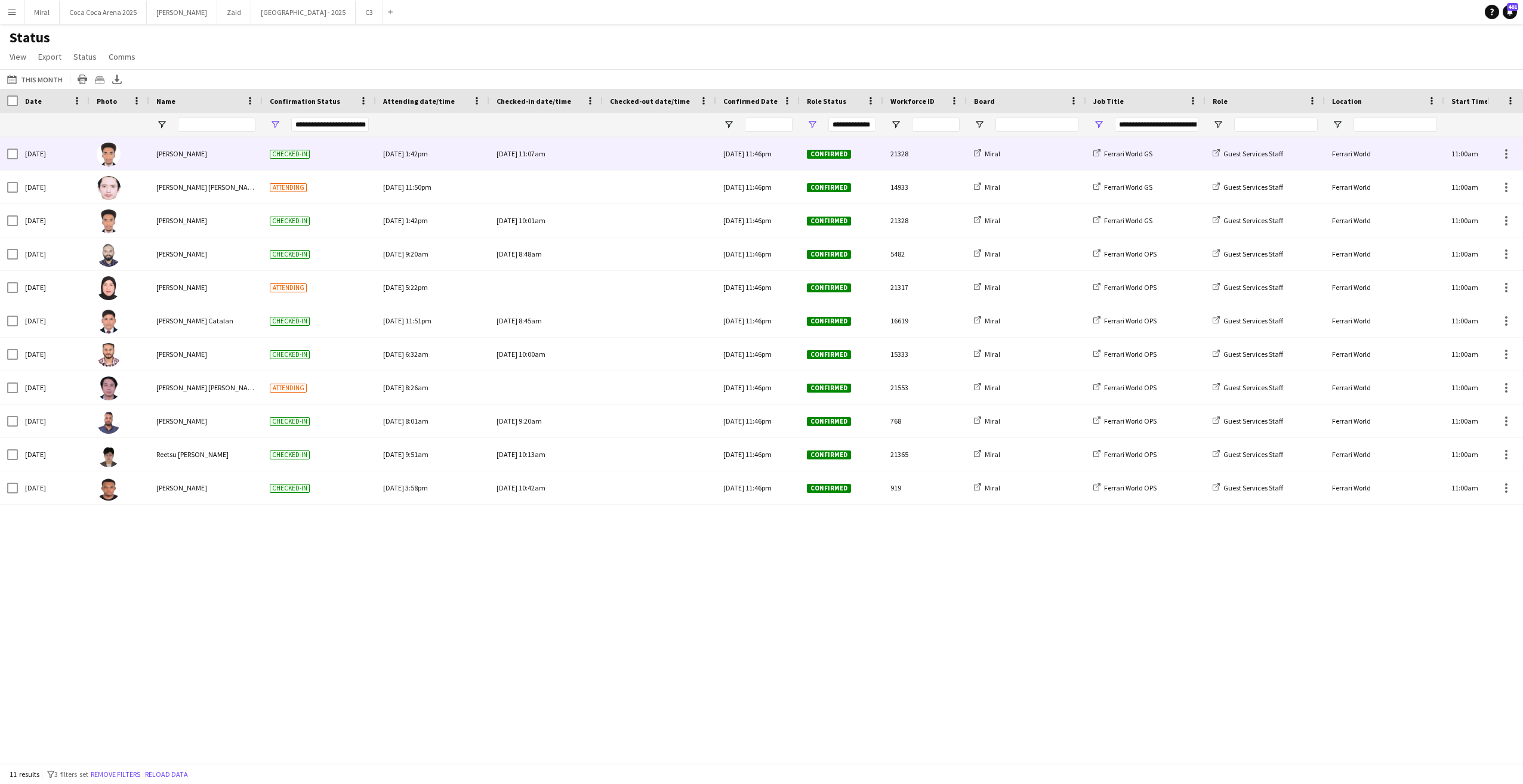
click at [643, 155] on div at bounding box center [660, 154] width 99 height 33
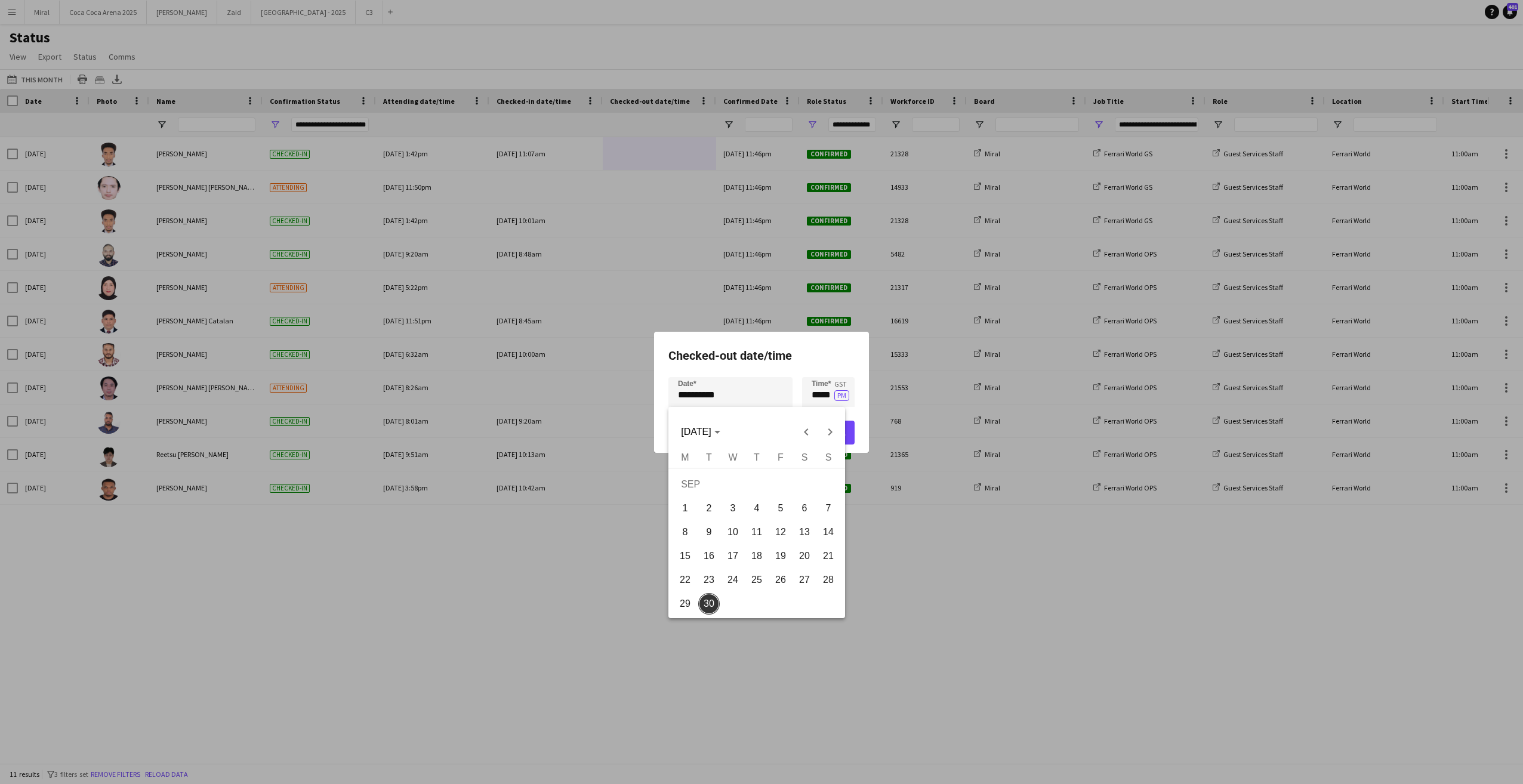
click at [749, 395] on div "**********" at bounding box center [761, 392] width 1523 height 784
click at [687, 601] on span "29" at bounding box center [685, 603] width 21 height 21
type input "**********"
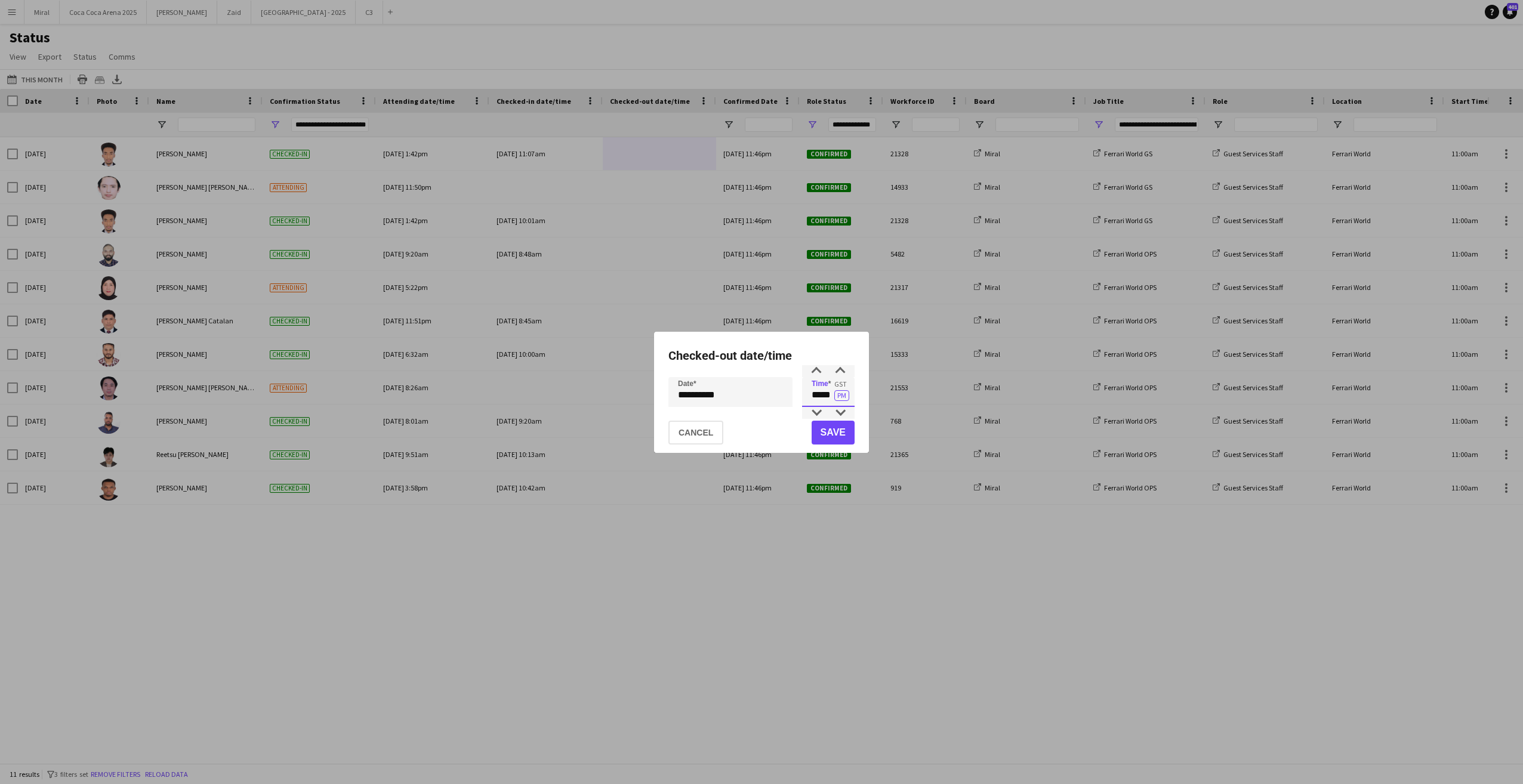
drag, startPoint x: 812, startPoint y: 395, endPoint x: 831, endPoint y: 395, distance: 19.0
click at [831, 395] on input "*****" at bounding box center [828, 392] width 53 height 30
type input "*****"
click at [842, 433] on button "Save" at bounding box center [833, 432] width 43 height 24
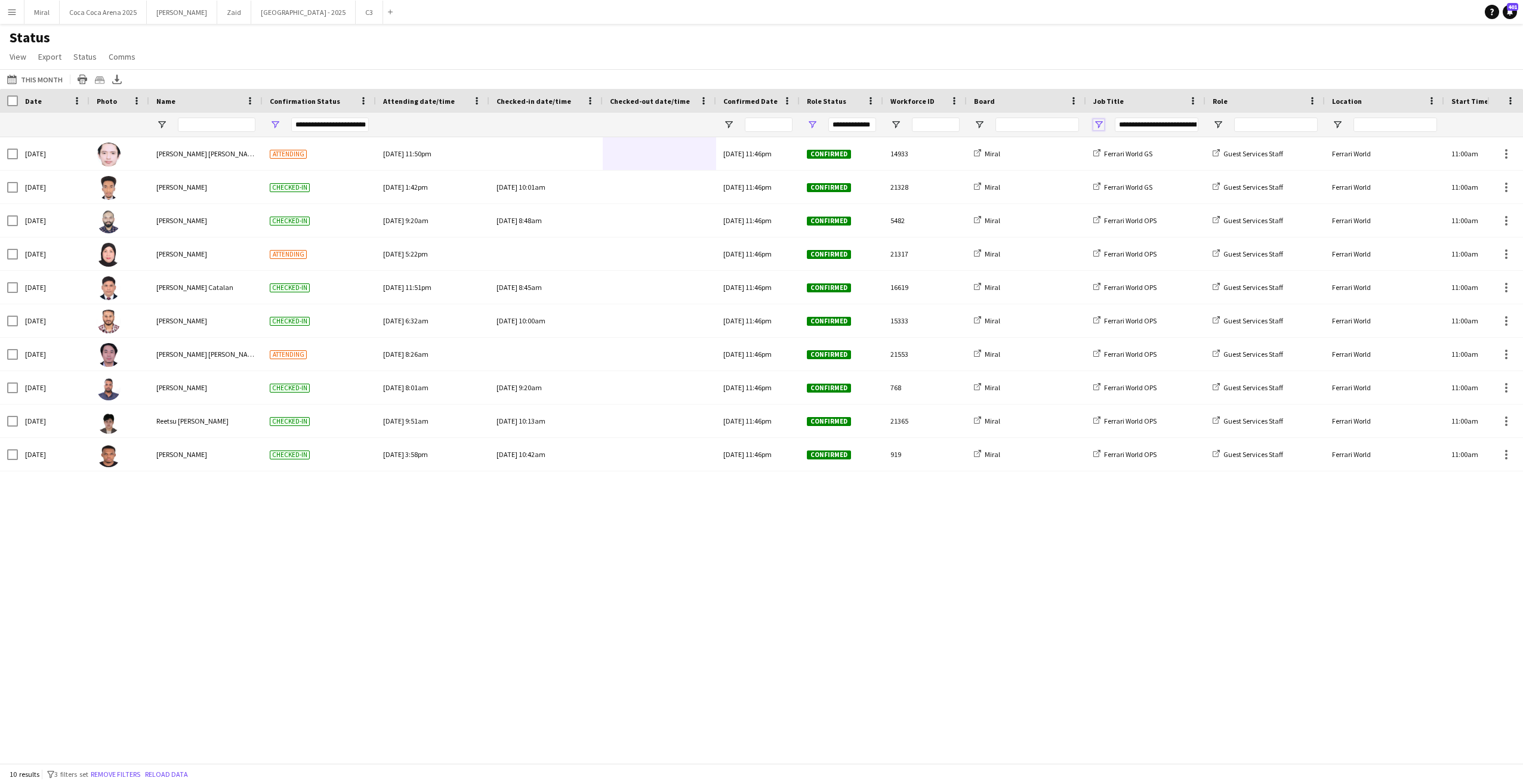
click at [1099, 125] on span "Open Filter Menu" at bounding box center [1098, 124] width 11 height 11
type input "***"
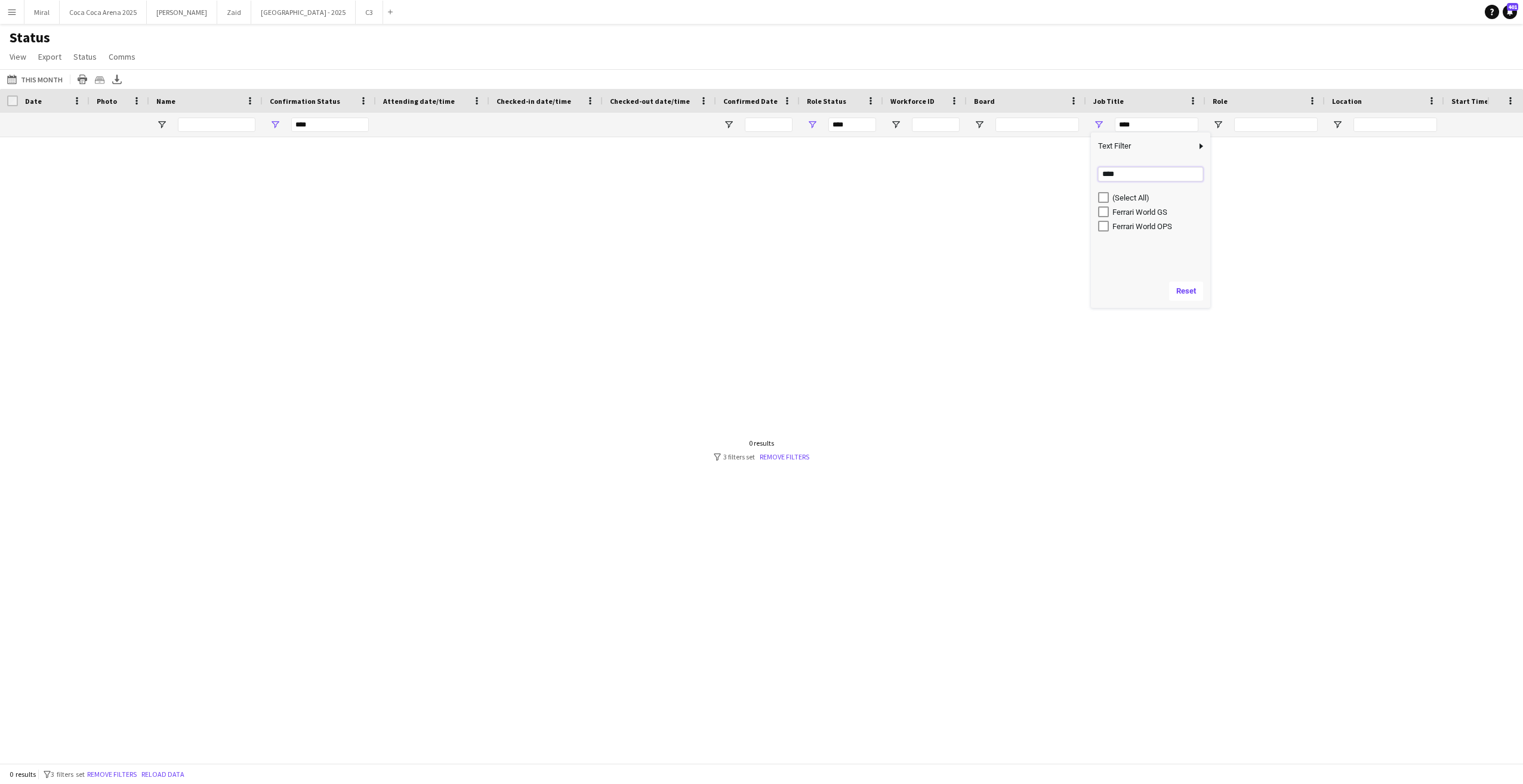
drag, startPoint x: 1118, startPoint y: 172, endPoint x: 1072, endPoint y: 172, distance: 46.0
click at [1072, 172] on div "Drag here to set row groups Date Photo Name Confirmation Status Attending date/…" at bounding box center [761, 426] width 1523 height 674
type input "****"
type input "**********"
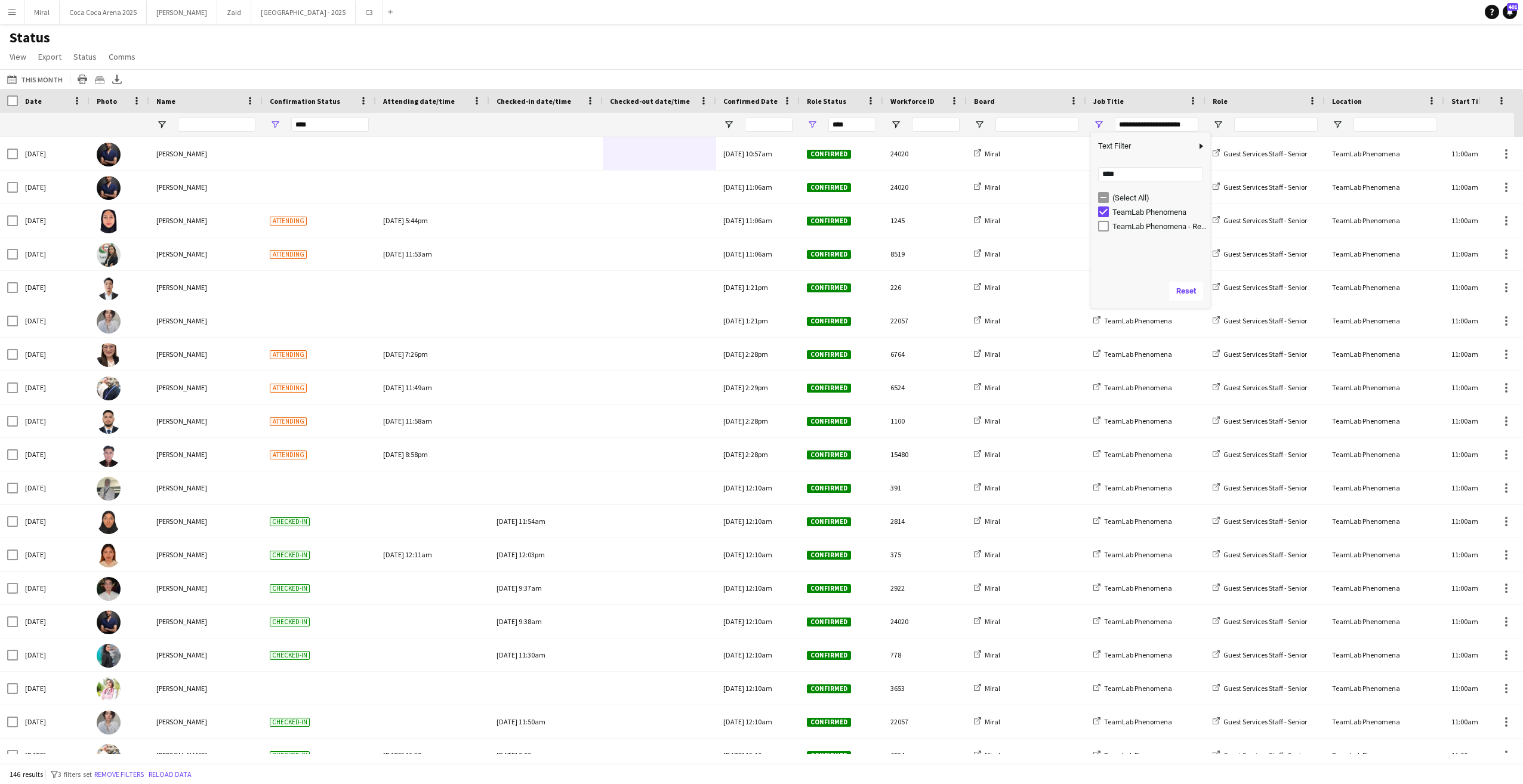
type input "**********"
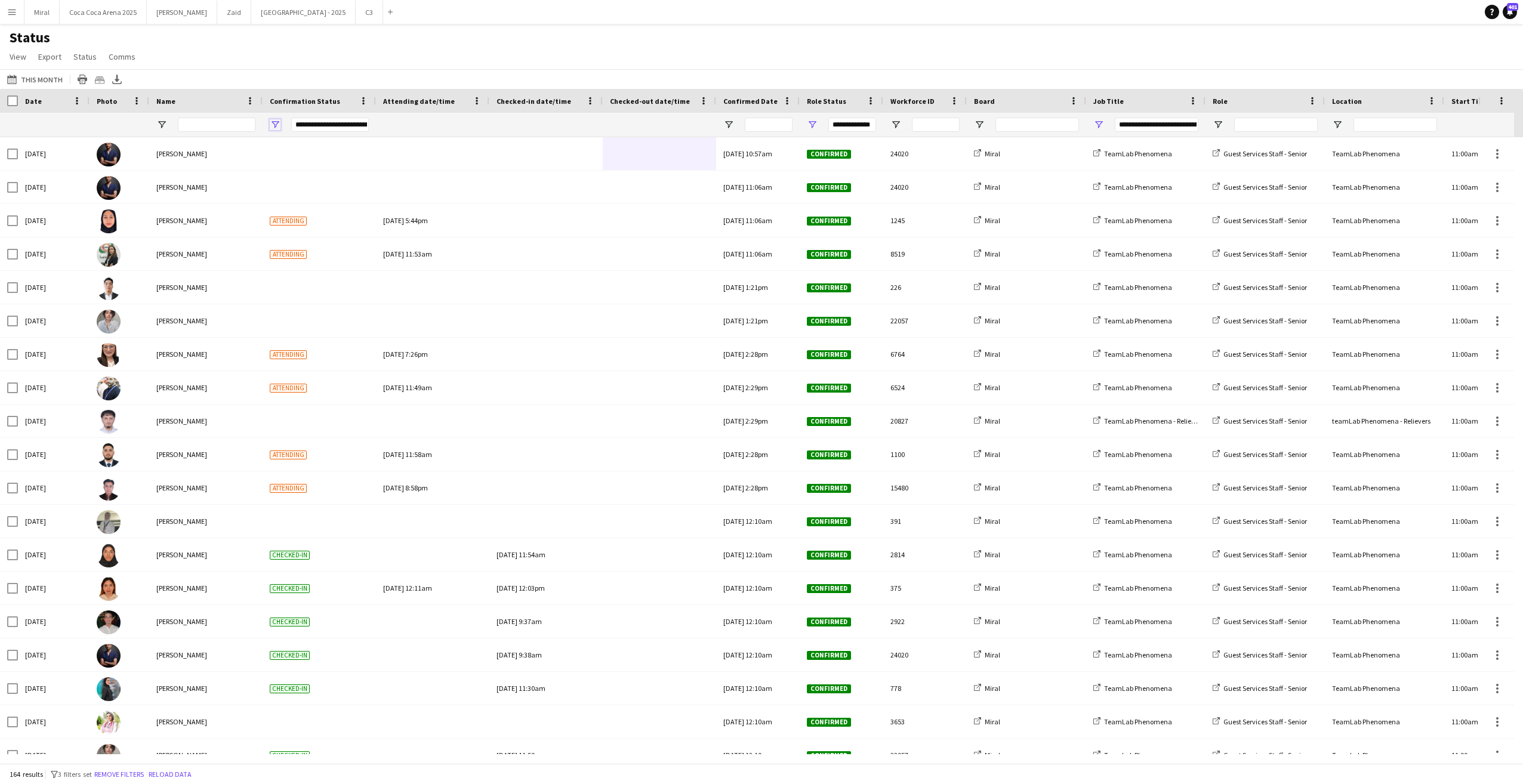
click at [274, 123] on span "Open Filter Menu" at bounding box center [275, 124] width 11 height 11
type input "**********"
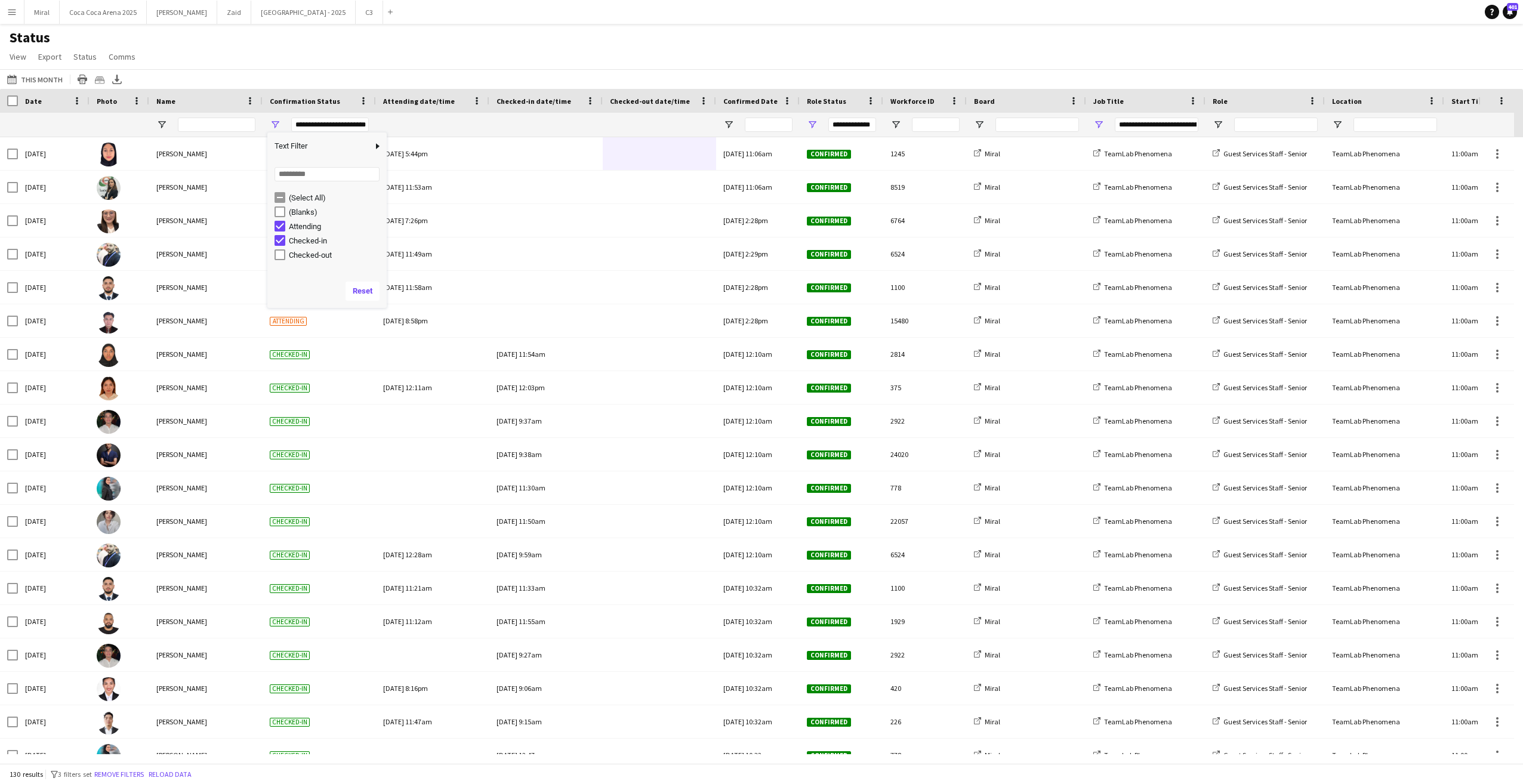
click at [459, 46] on div "Status View Views Default view Attendance Report / F1 Attendance Sheet F1 Group…" at bounding box center [761, 49] width 1523 height 41
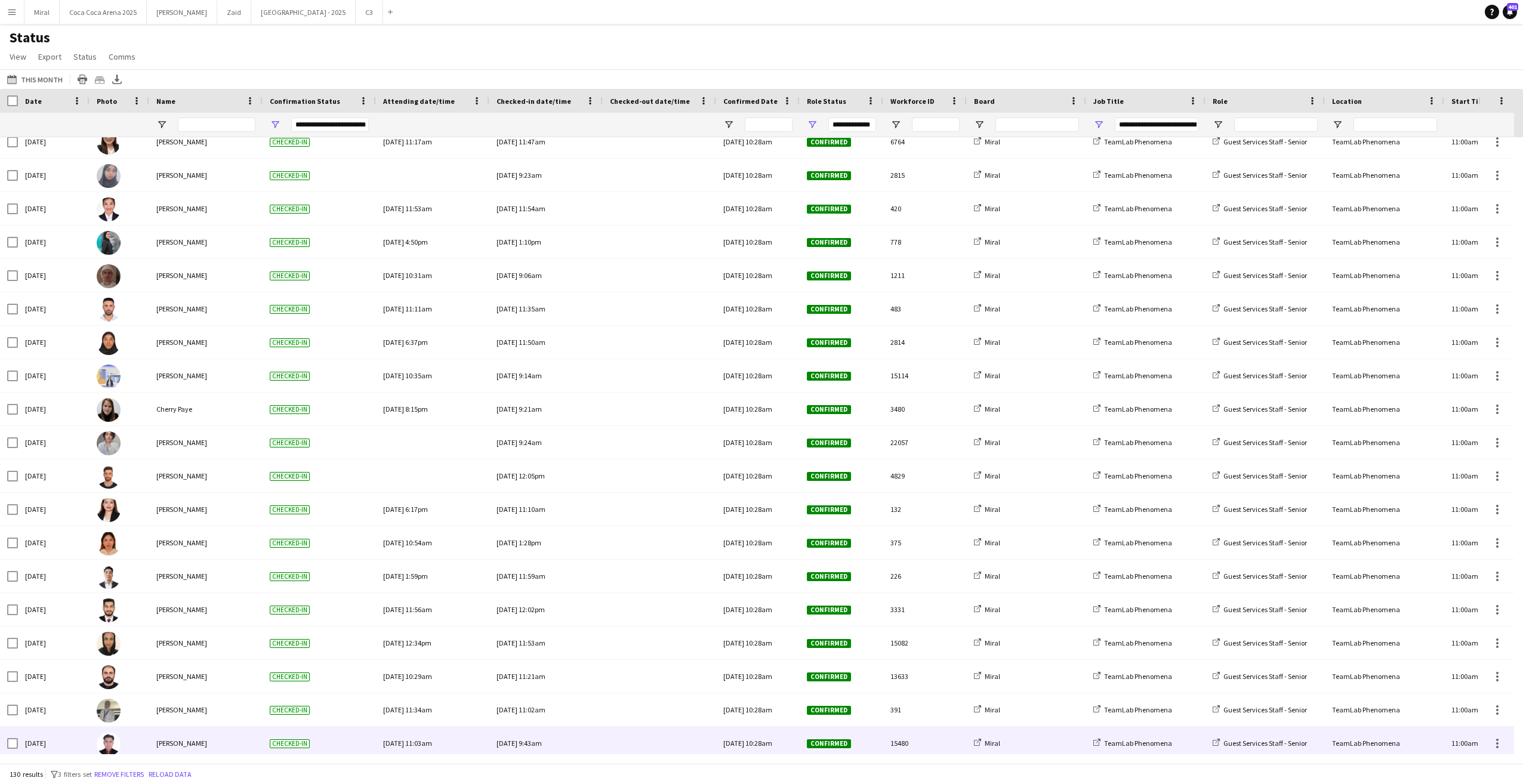
scroll to position [3726, 0]
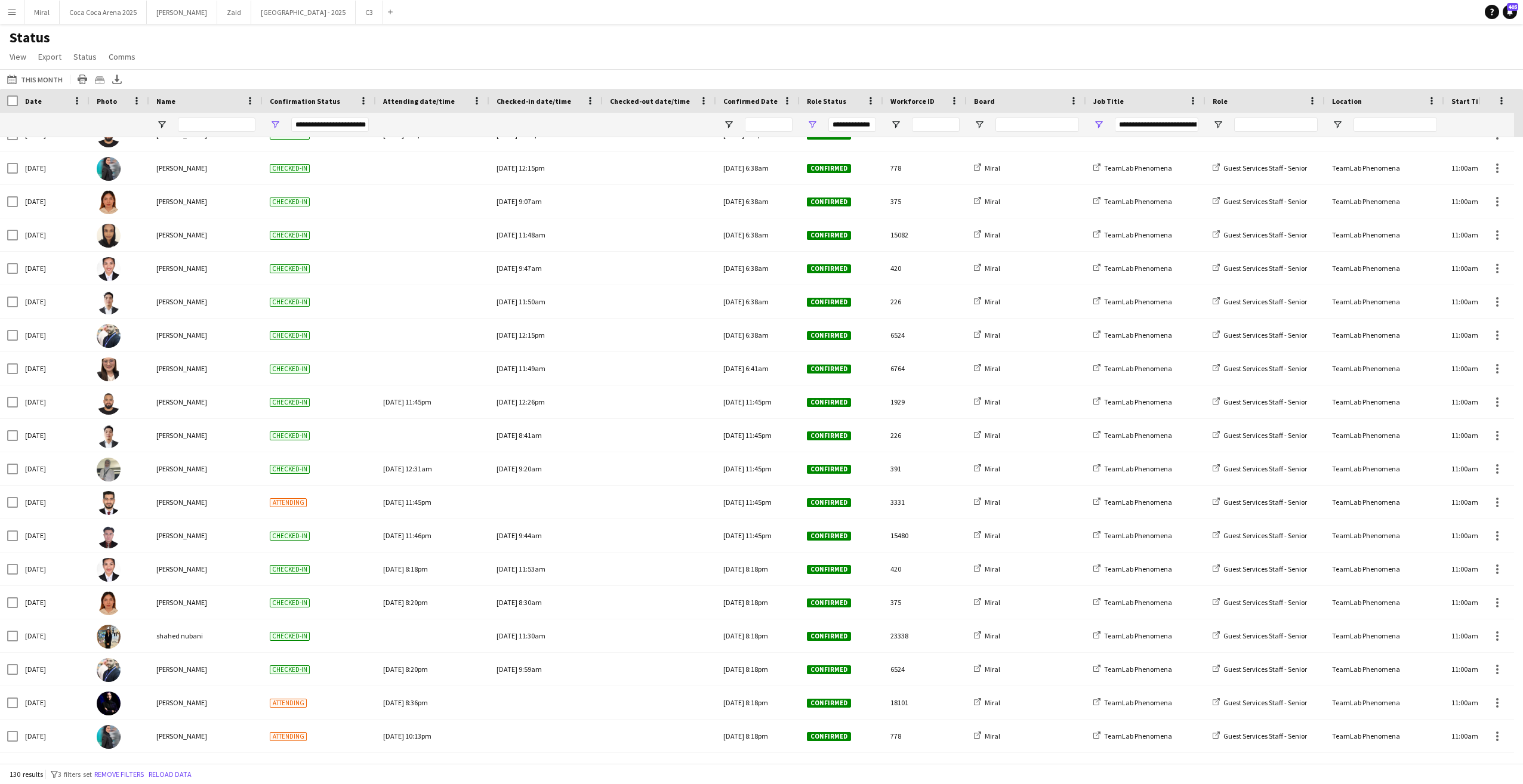
click at [16, 11] on app-icon "Menu" at bounding box center [11, 11] width 9 height 9
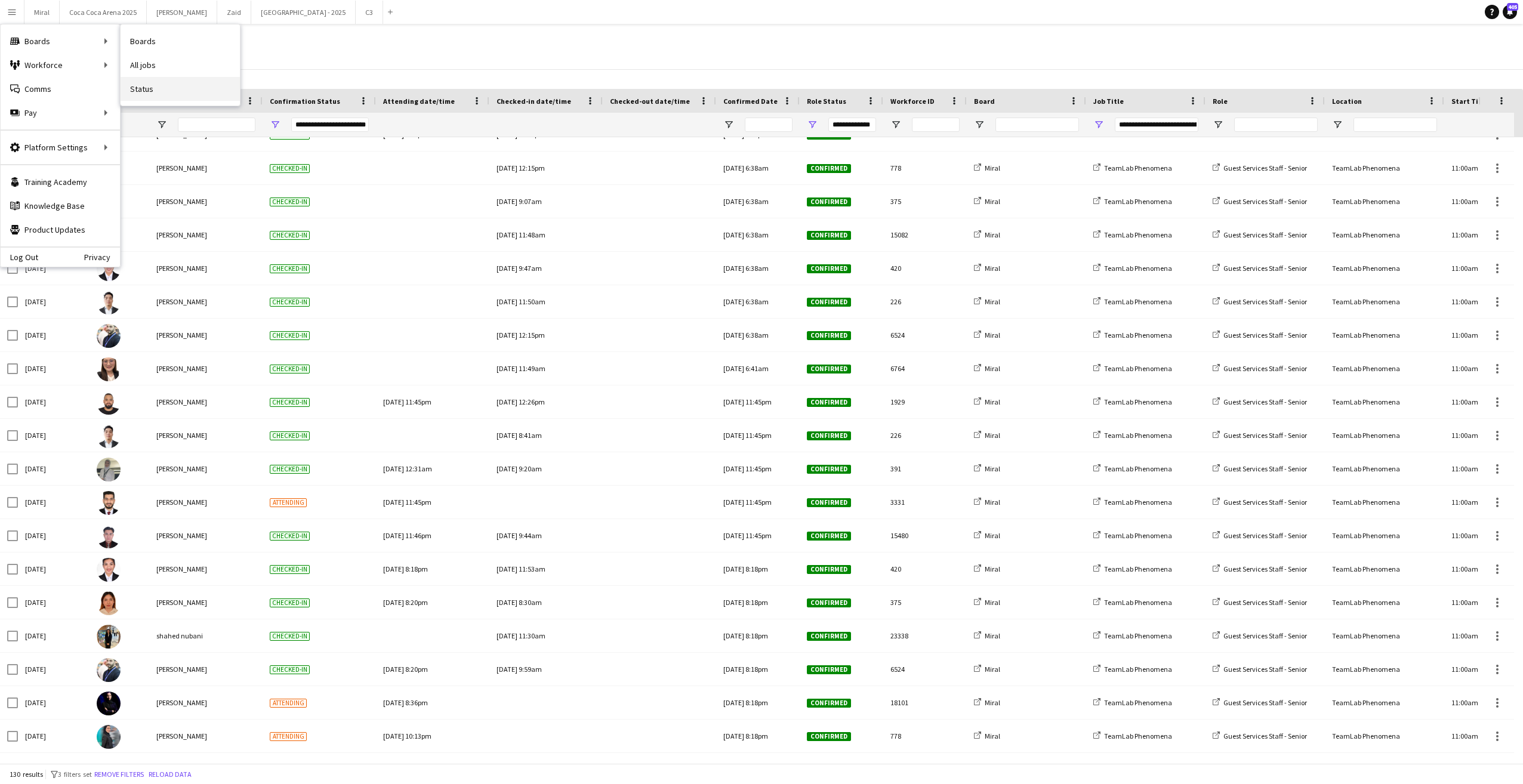
click at [168, 92] on link "Status" at bounding box center [180, 89] width 119 height 24
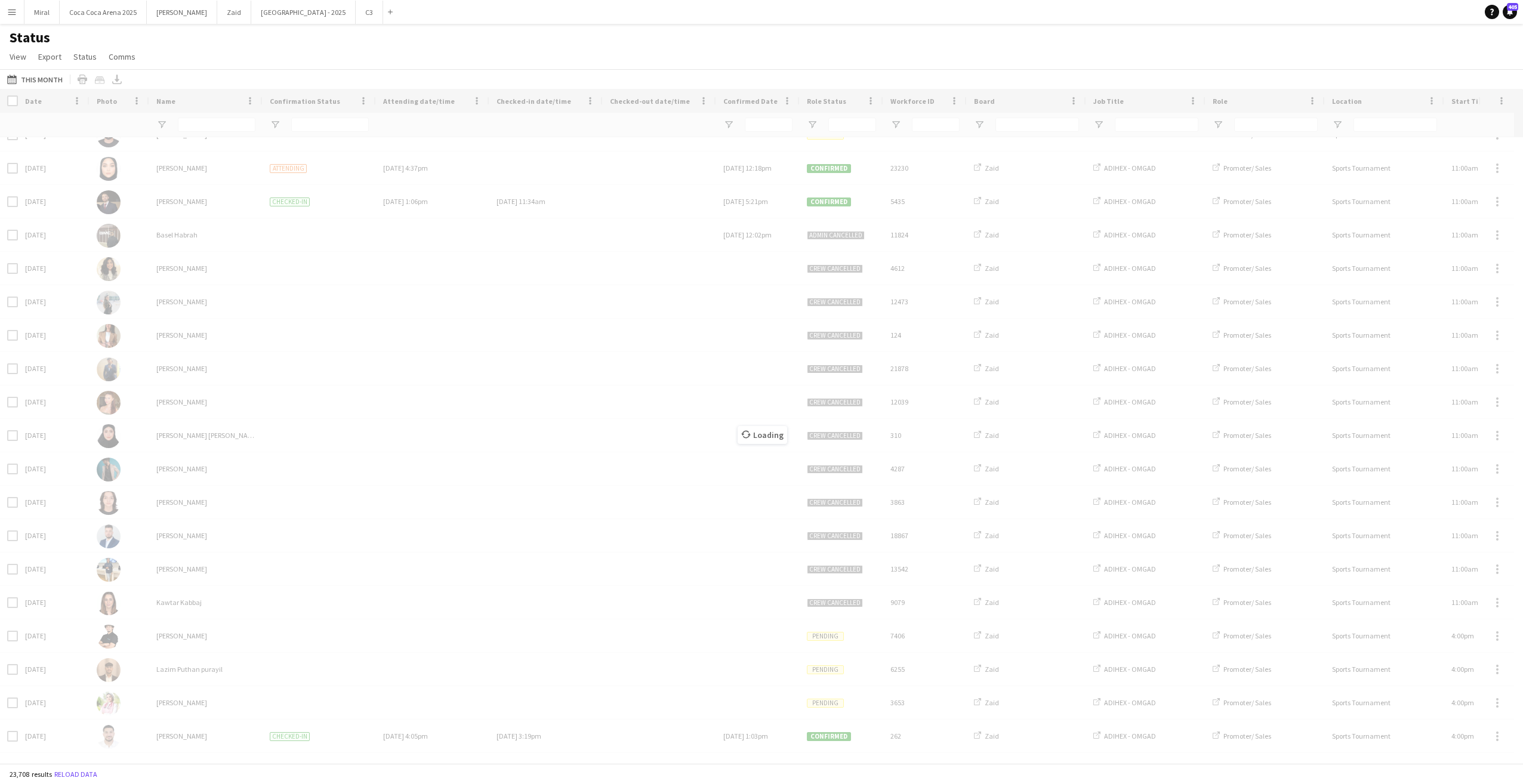
click at [811, 122] on div "Loading" at bounding box center [761, 426] width 1523 height 674
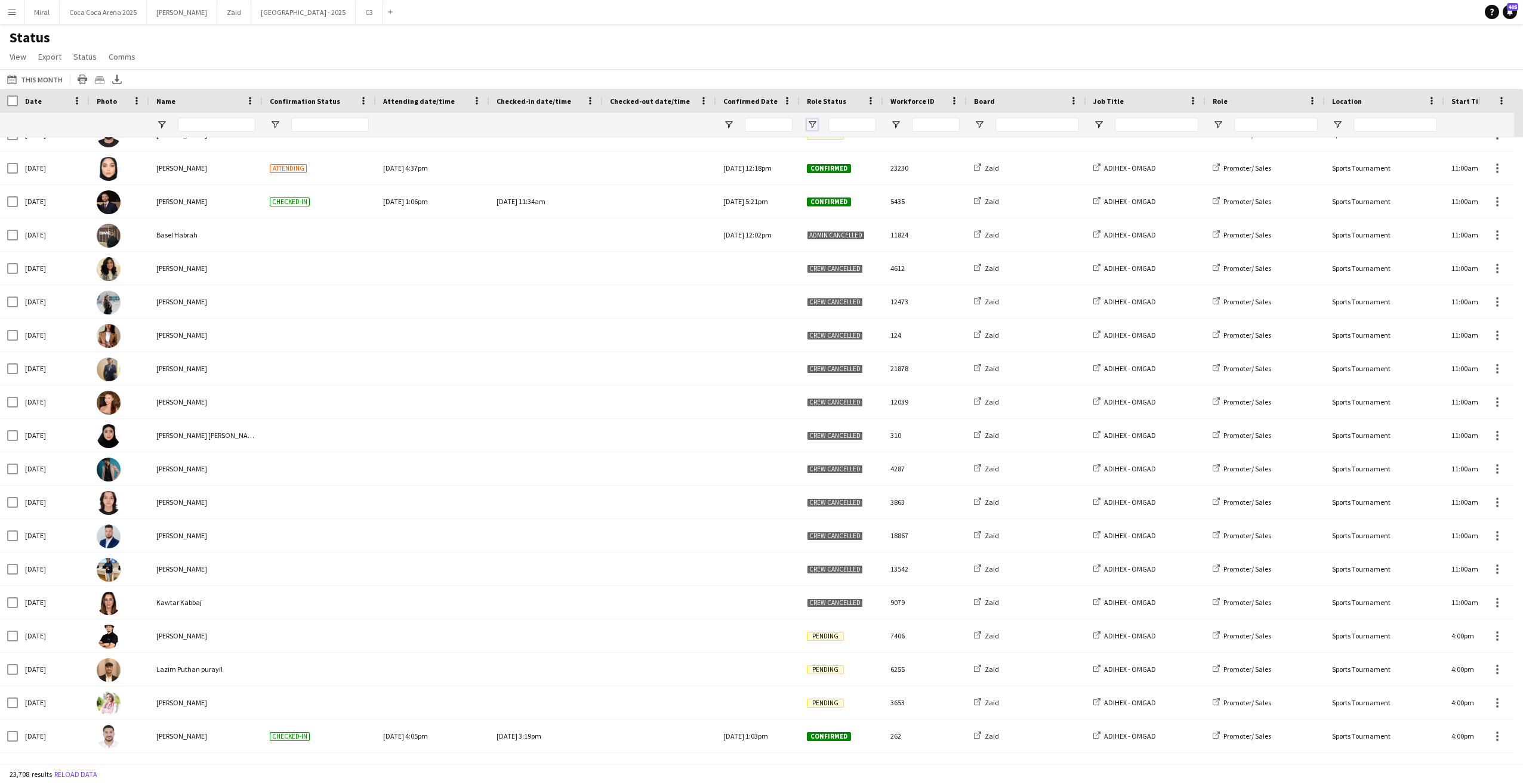
click at [811, 124] on span "Open Filter Menu" at bounding box center [812, 124] width 11 height 11
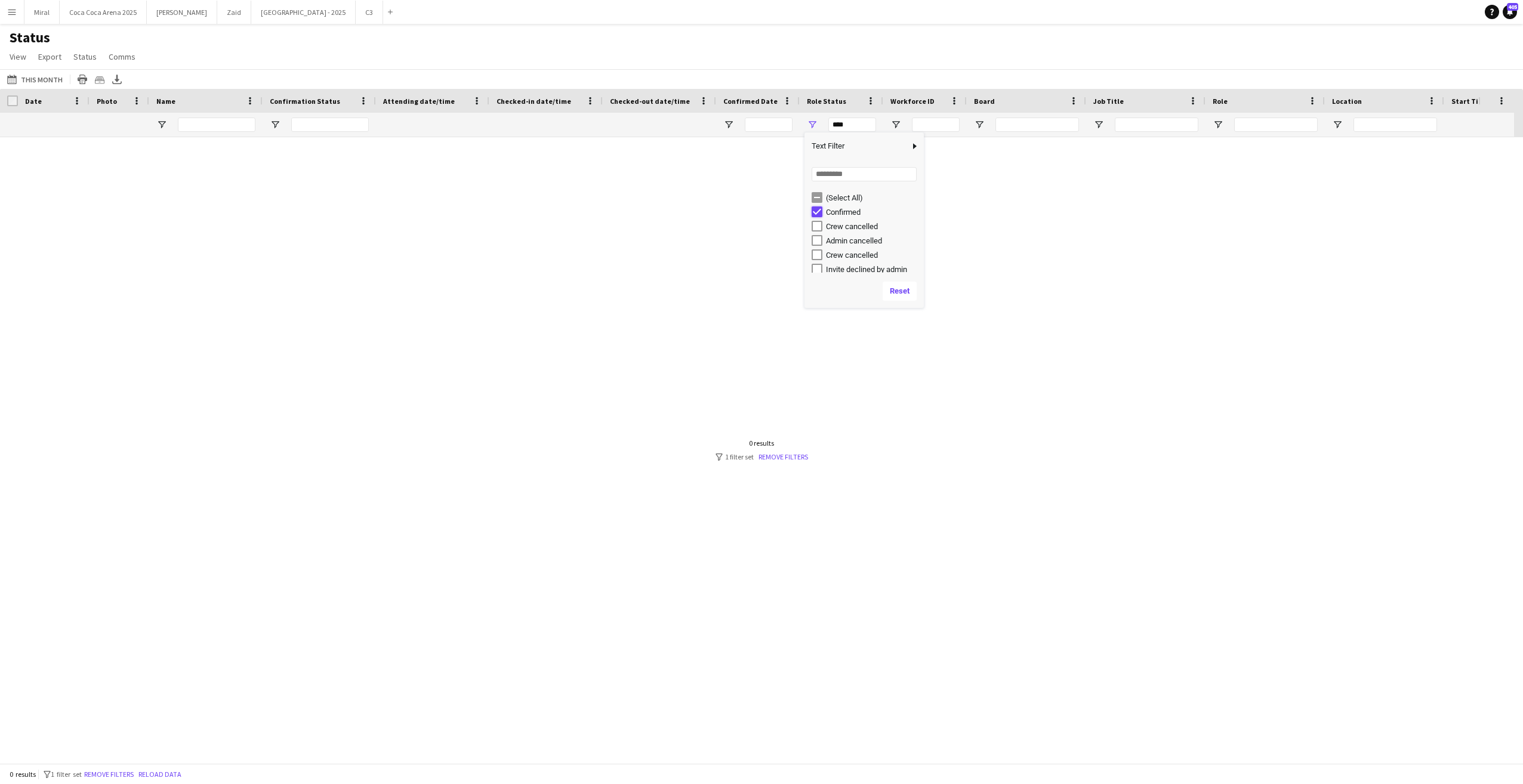
type input "**********"
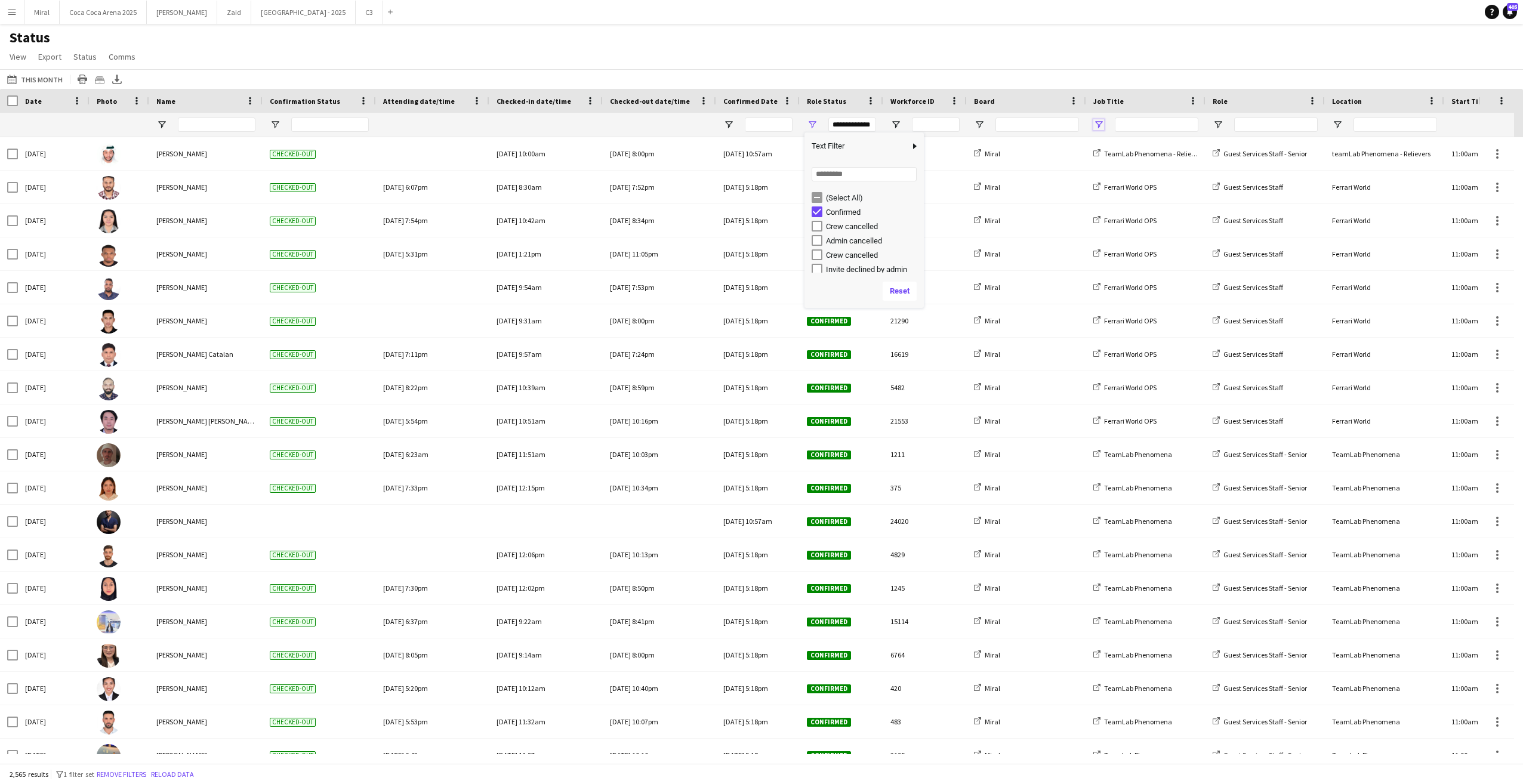
click at [1094, 125] on span "Open Filter Menu" at bounding box center [1098, 124] width 11 height 11
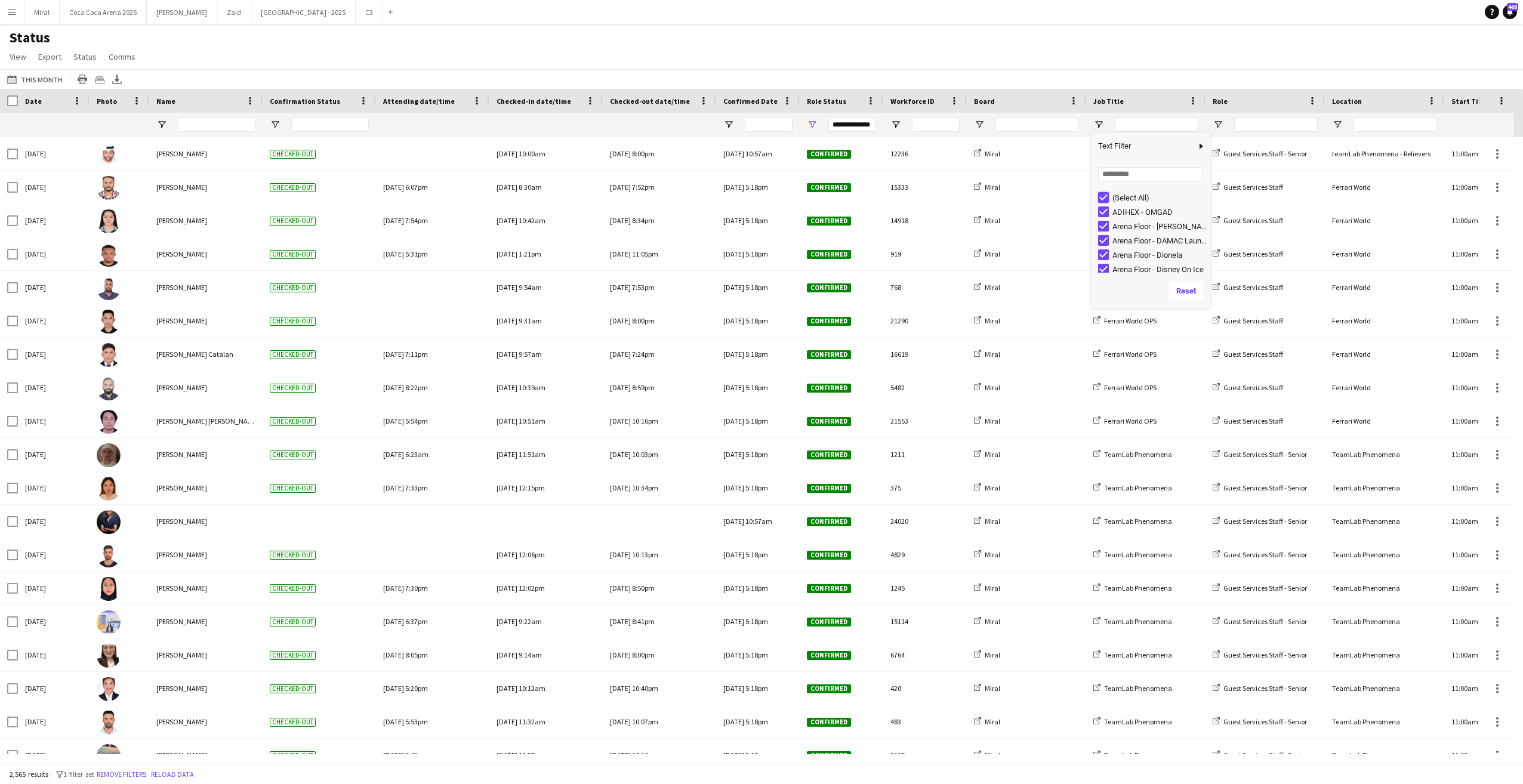
type input "***"
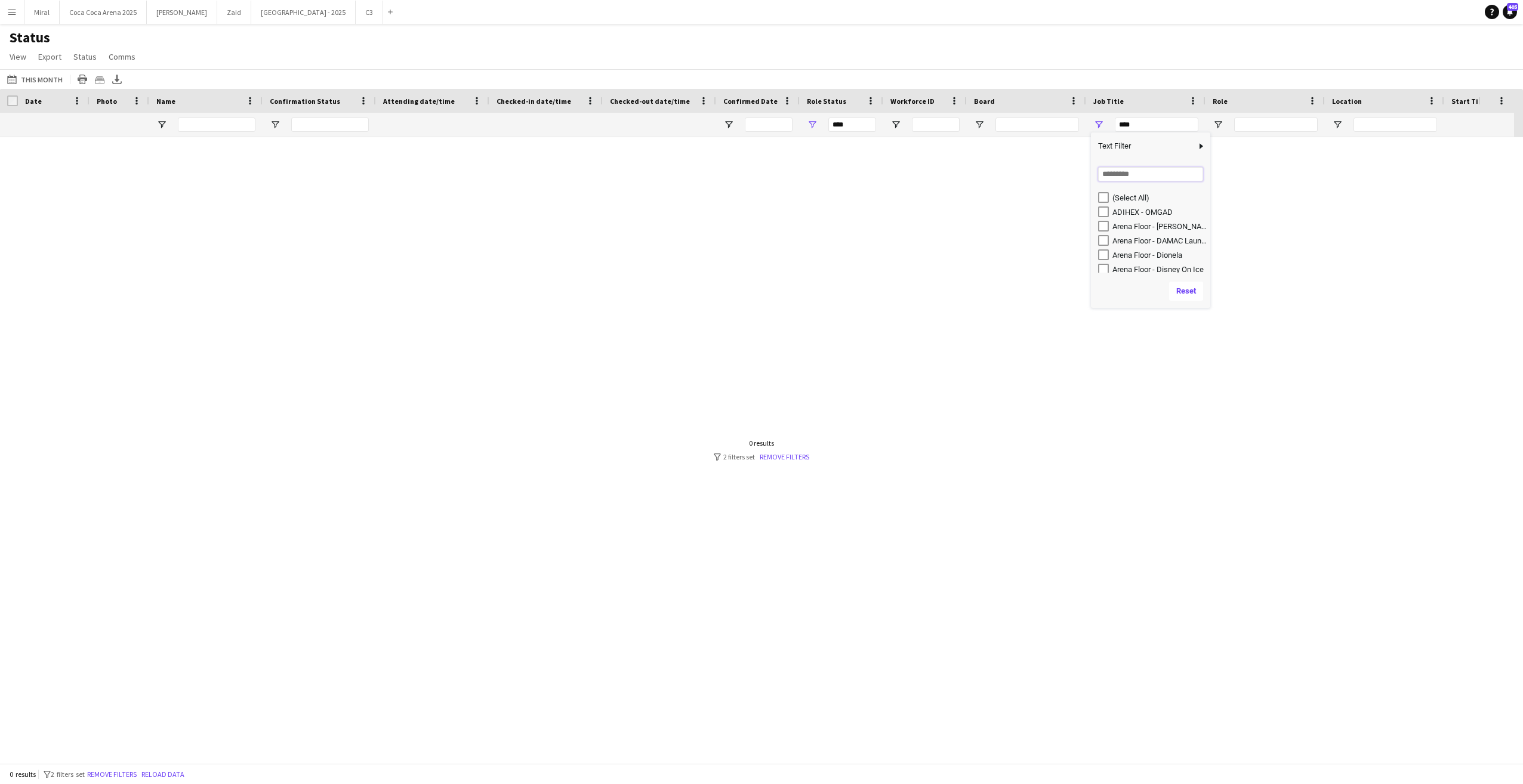
click at [1118, 172] on input "Search filter values" at bounding box center [1150, 174] width 105 height 14
type input "*"
click at [765, 325] on div at bounding box center [744, 445] width 1487 height 617
click at [27, 79] on button "[DATE] to [DATE] This Month" at bounding box center [35, 79] width 60 height 14
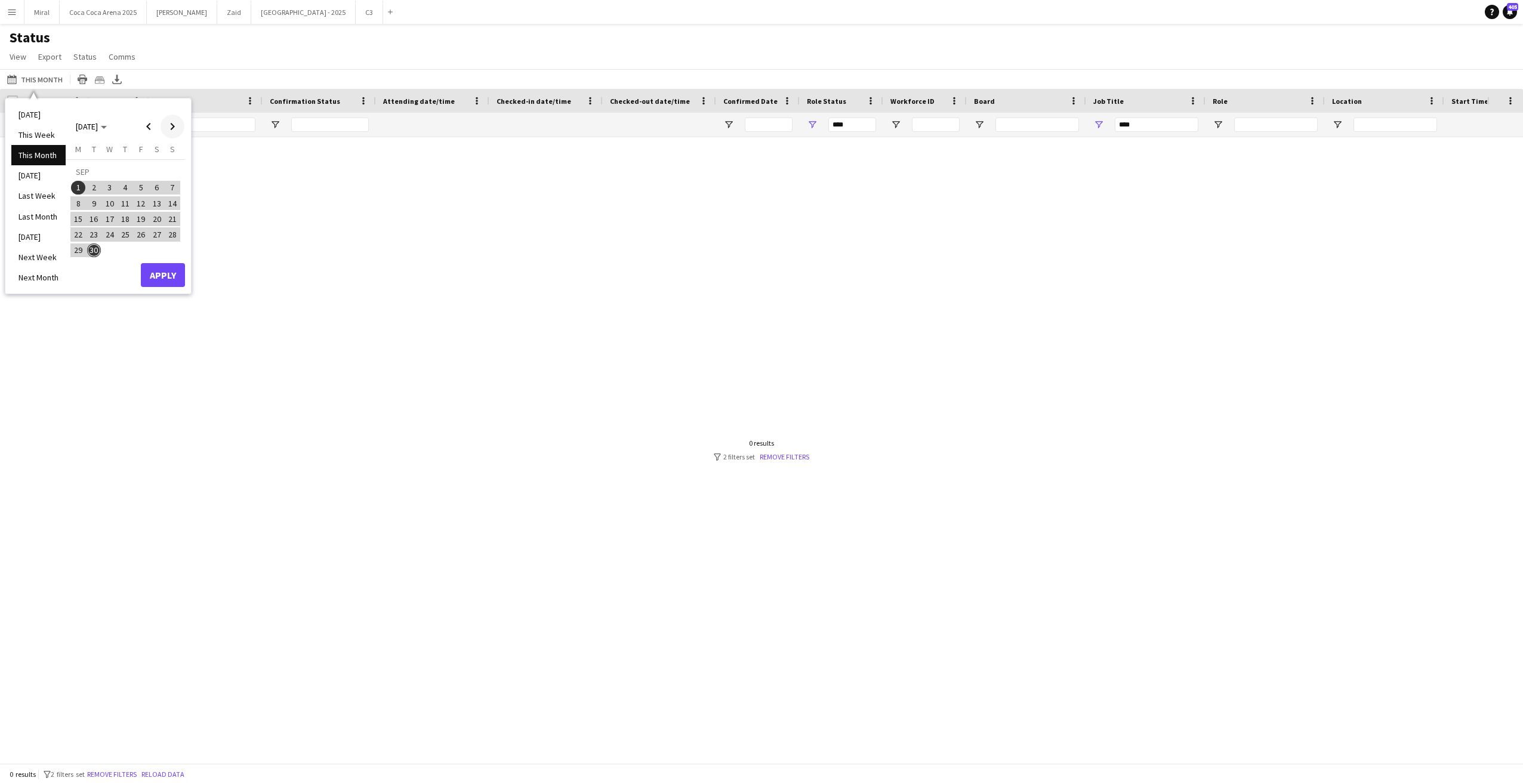
click at [175, 125] on span "Next month" at bounding box center [173, 127] width 24 height 24
click at [129, 188] on span "2" at bounding box center [125, 188] width 14 height 14
click at [171, 186] on span "5" at bounding box center [172, 188] width 14 height 14
click at [166, 277] on button "Apply" at bounding box center [163, 275] width 44 height 24
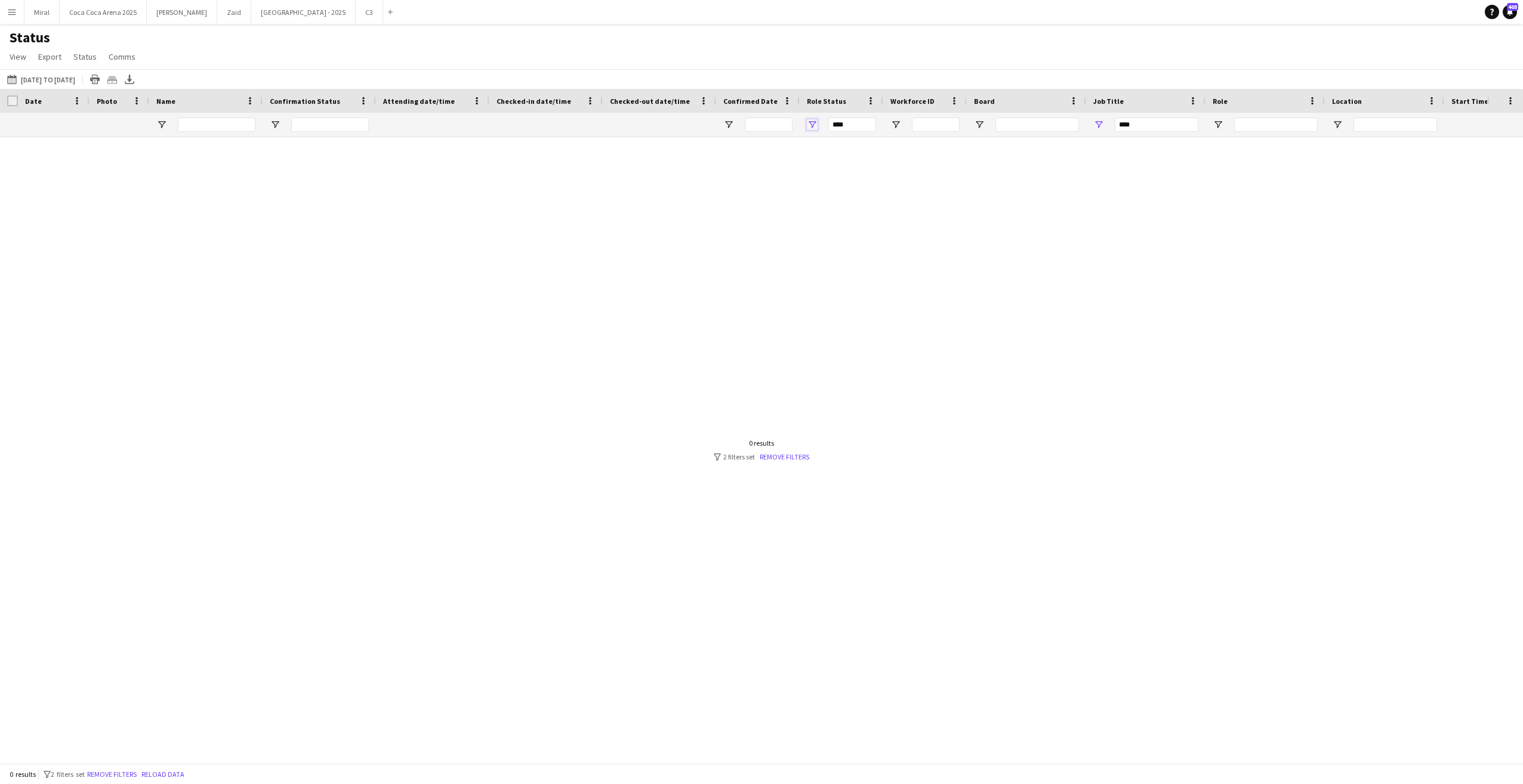
click at [809, 123] on span "Open Filter Menu" at bounding box center [812, 124] width 11 height 11
click at [730, 125] on span "Open Filter Menu" at bounding box center [729, 124] width 11 height 11
click at [781, 460] on link "Remove filters" at bounding box center [783, 457] width 50 height 9
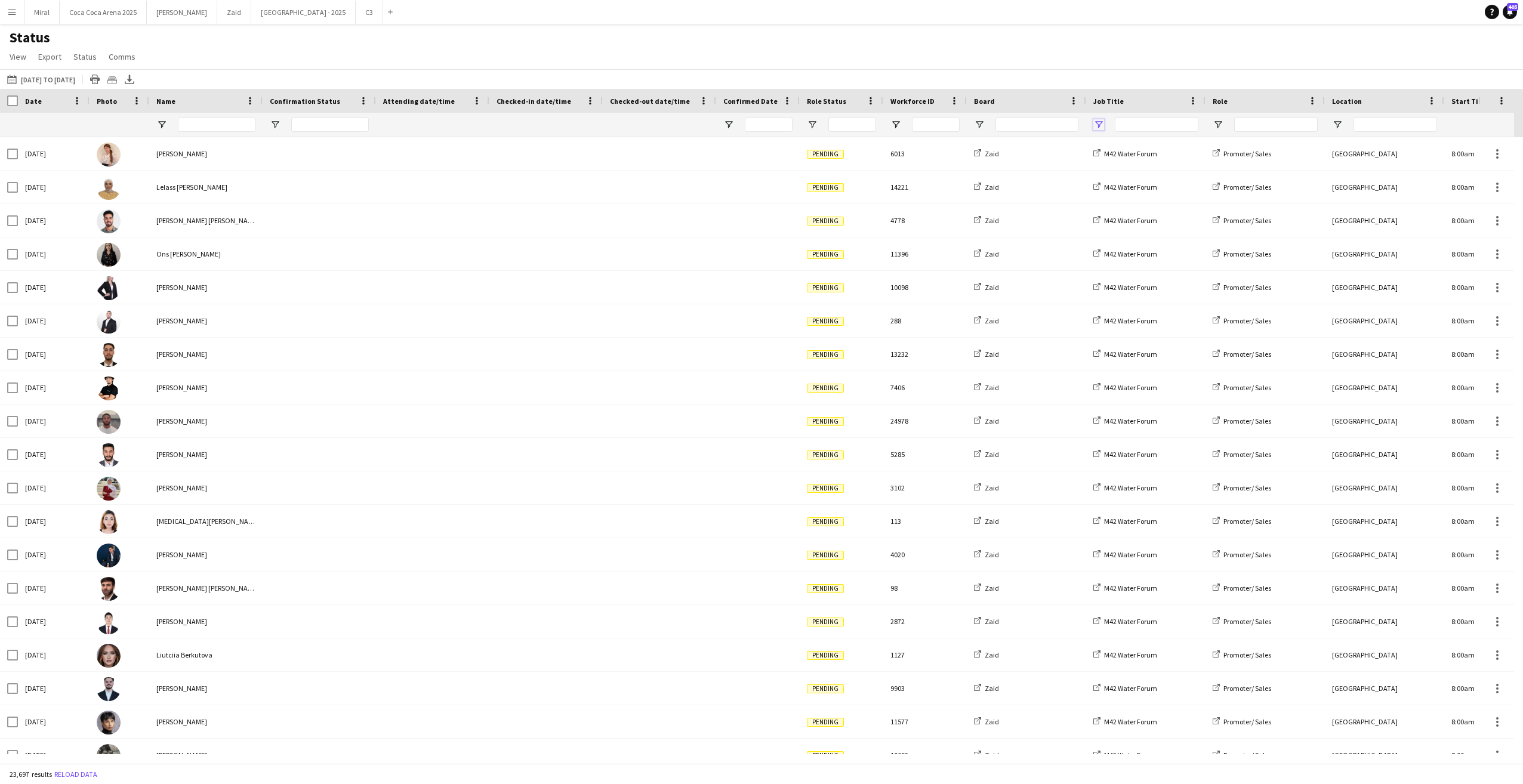
click at [1094, 120] on span "Open Filter Menu" at bounding box center [1098, 124] width 11 height 11
click at [1143, 123] on input "Job Title Filter Input" at bounding box center [1156, 124] width 83 height 14
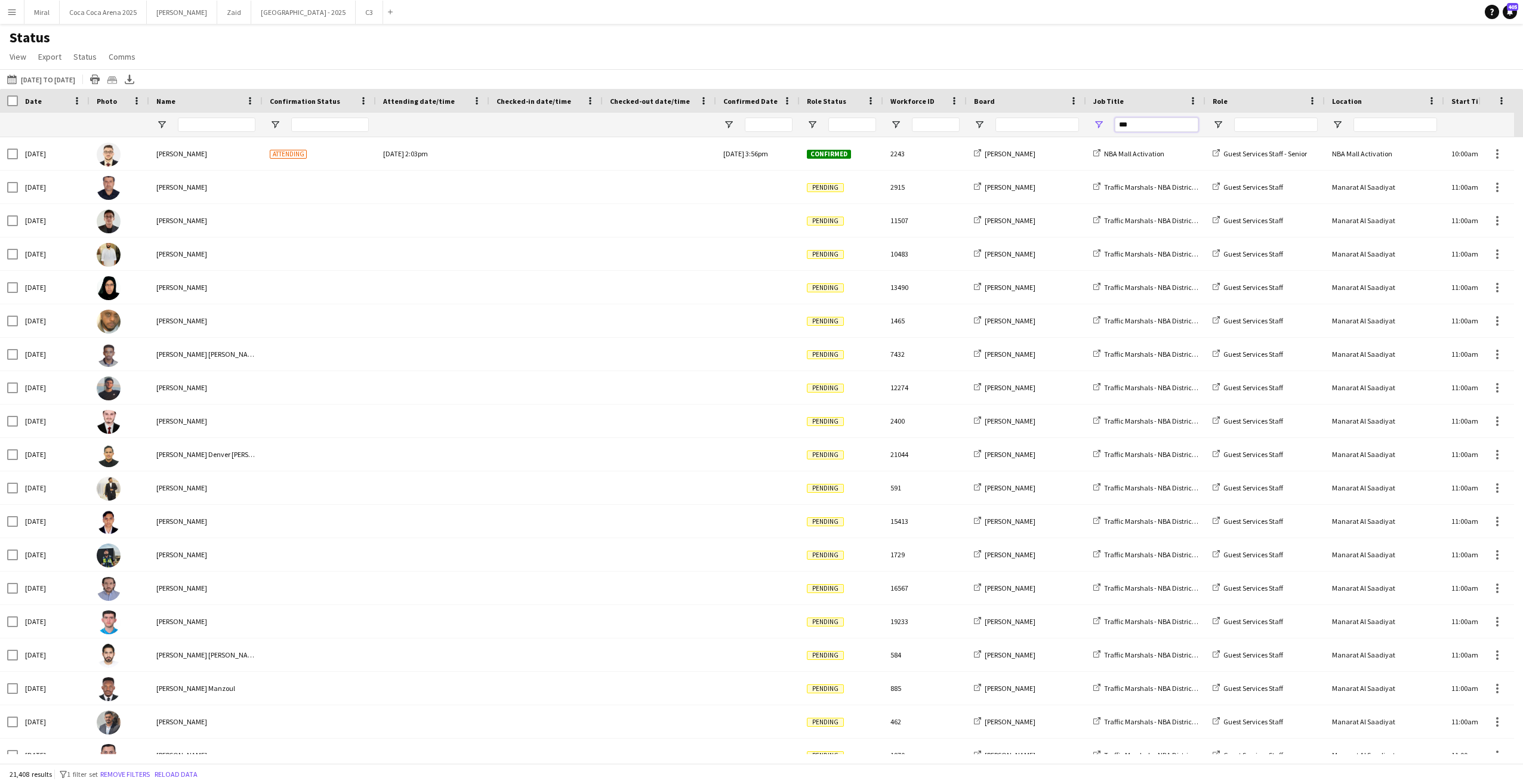
type input "***"
click at [1099, 124] on span "Open Filter Menu" at bounding box center [1098, 124] width 11 height 11
click at [1108, 172] on input "Search filter values" at bounding box center [1150, 174] width 105 height 14
type input "***"
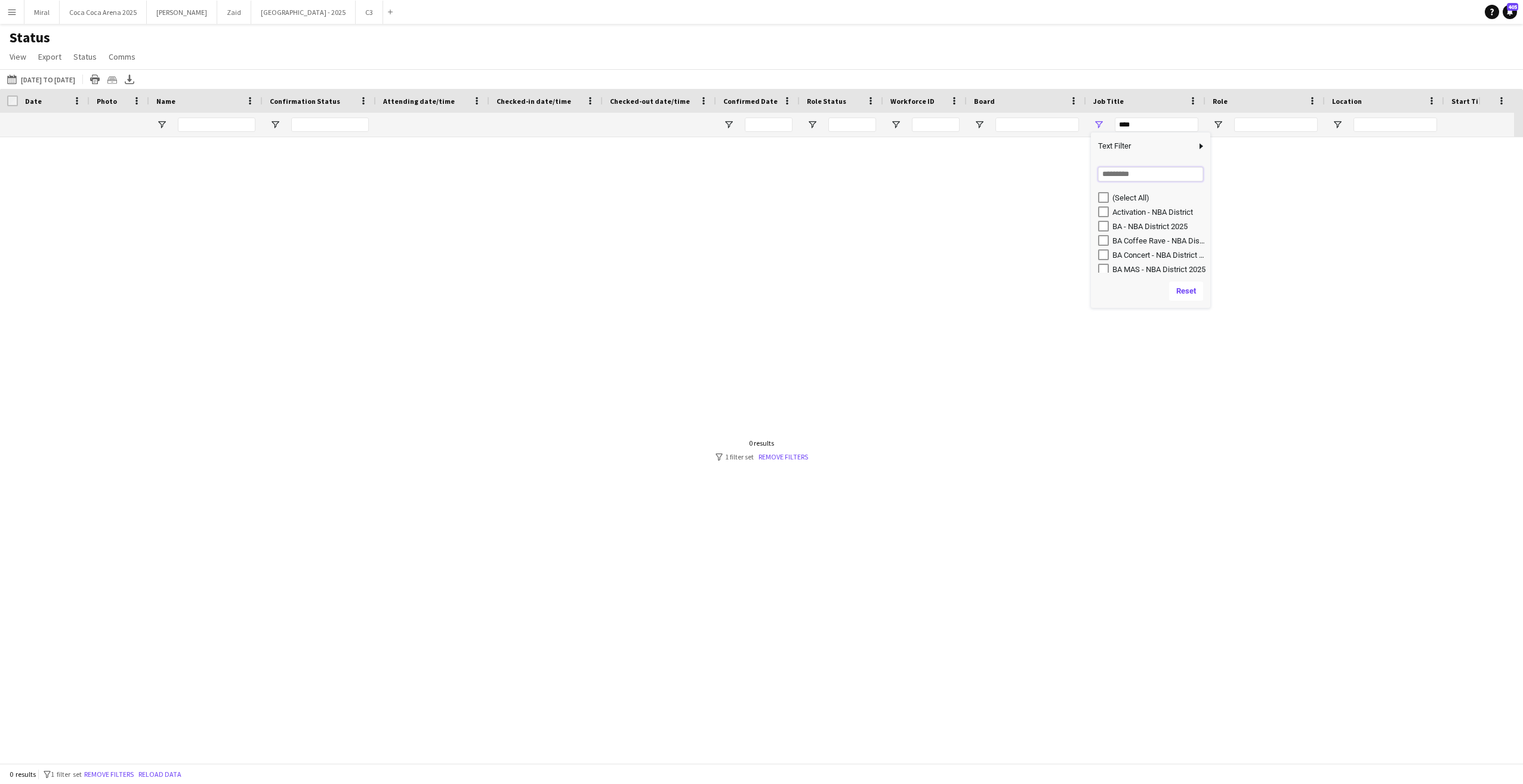
click at [1112, 172] on input "Search filter values" at bounding box center [1150, 174] width 105 height 14
type input "********"
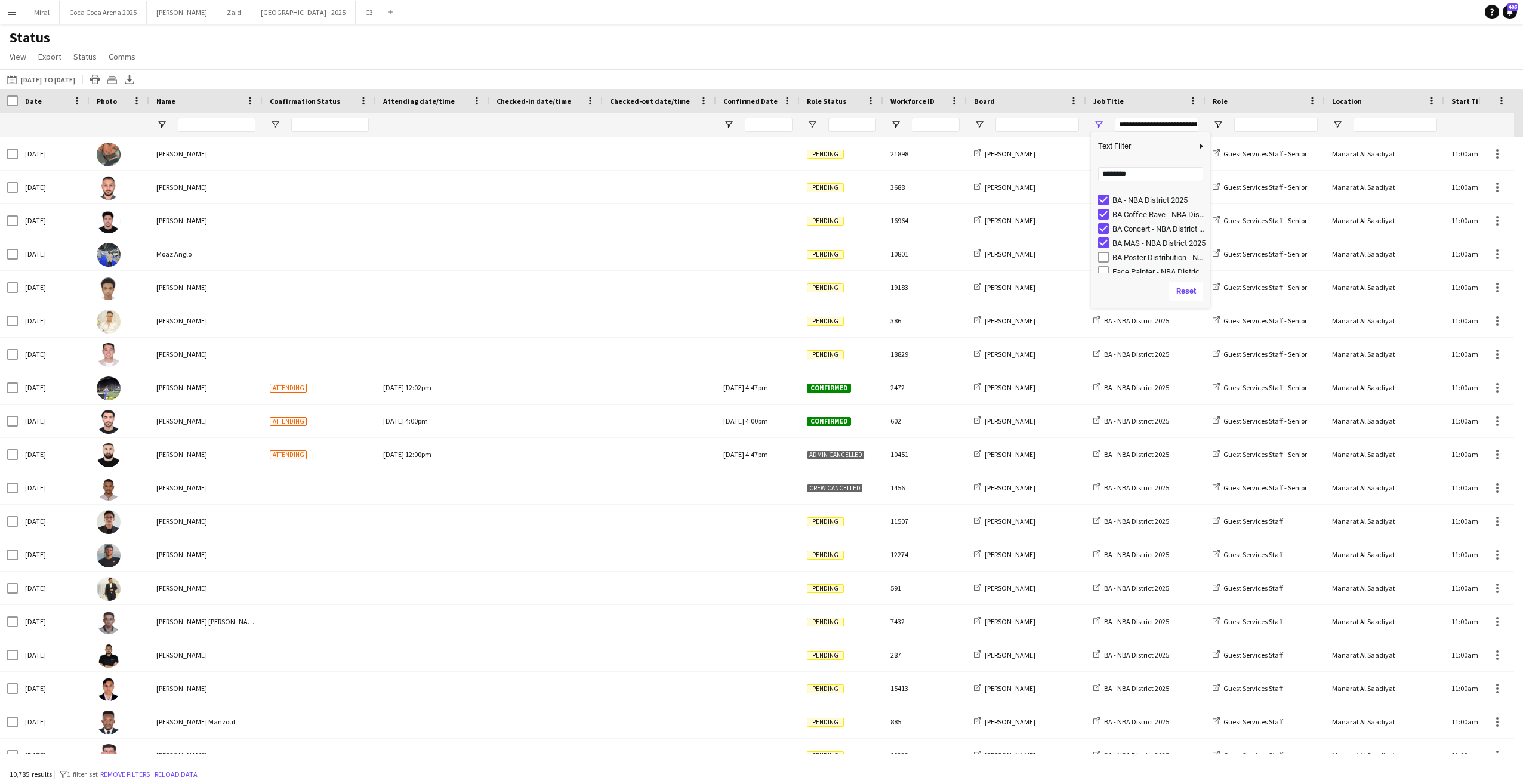
scroll to position [46, 0]
type input "**********"
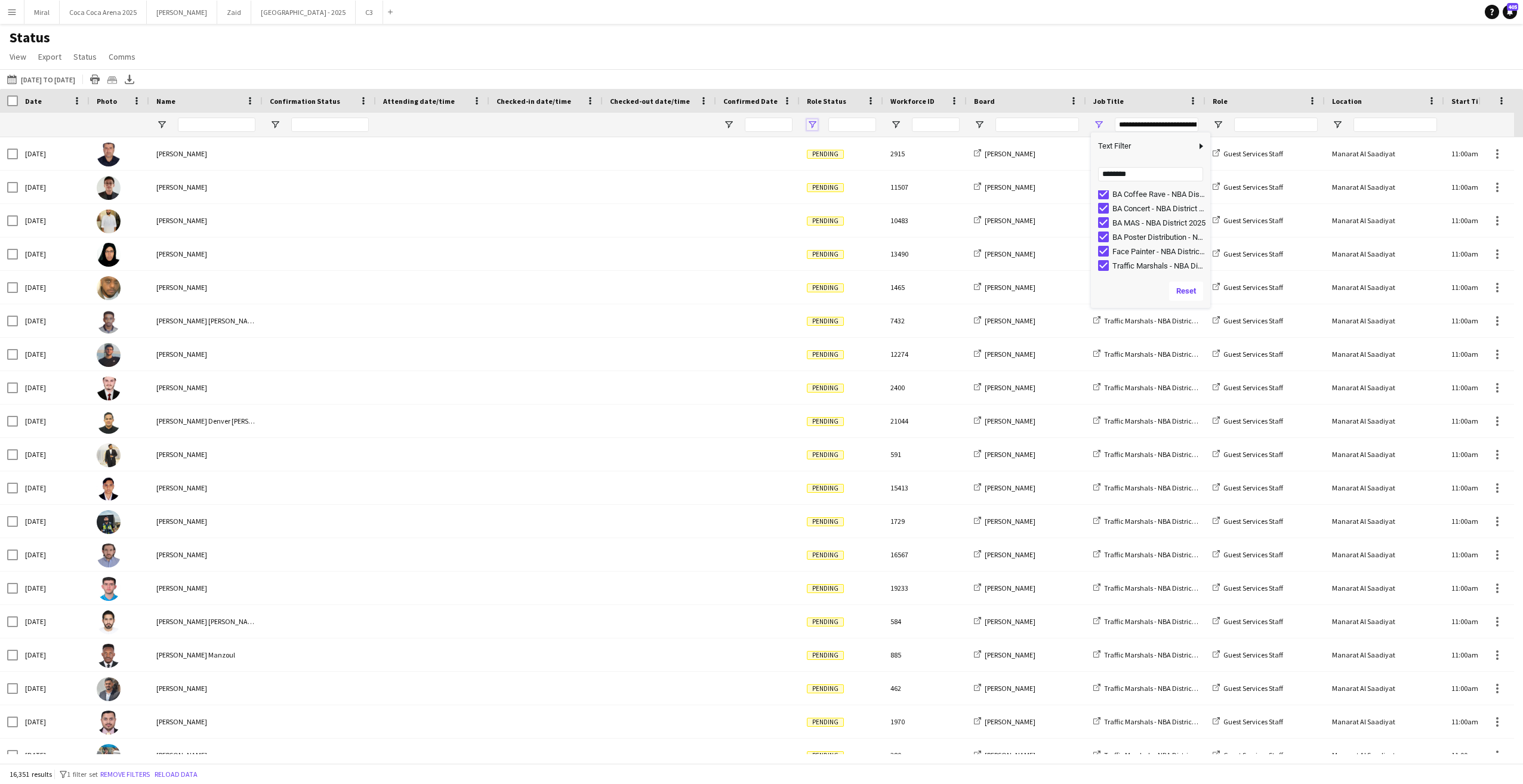
click at [813, 125] on span "Open Filter Menu" at bounding box center [812, 124] width 11 height 11
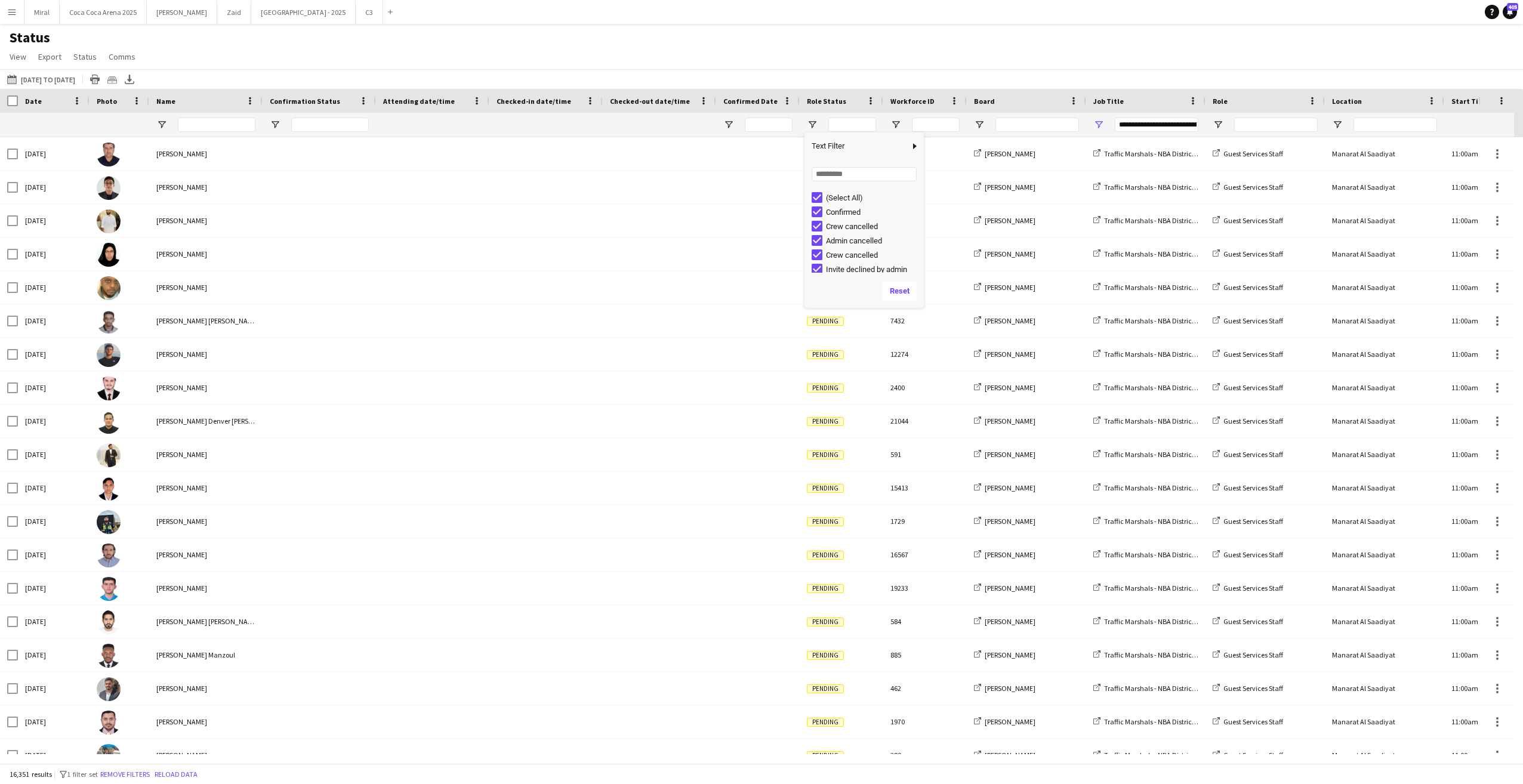
click at [818, 191] on div "(Select All)" at bounding box center [867, 197] width 112 height 14
type input "***"
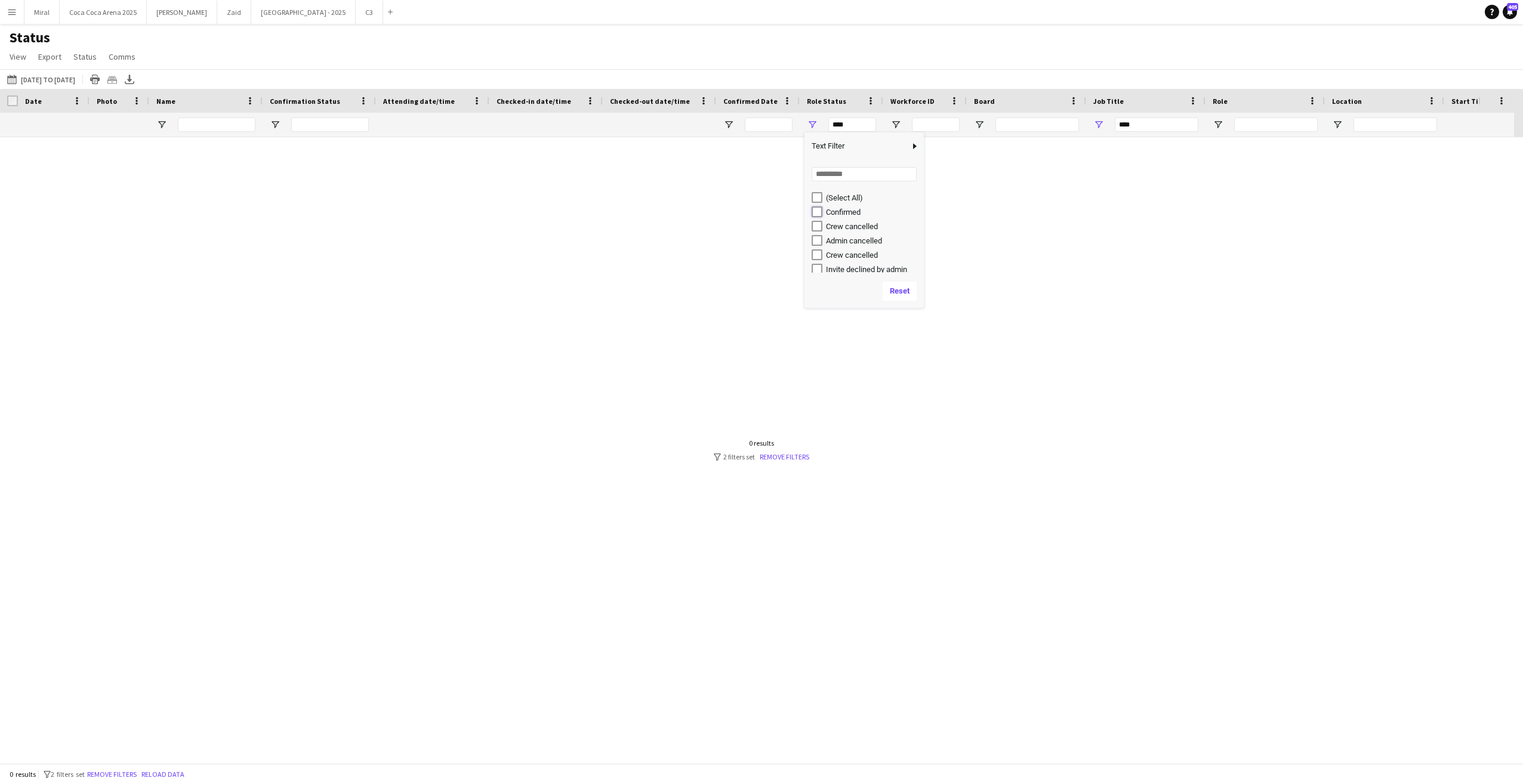
type input "**********"
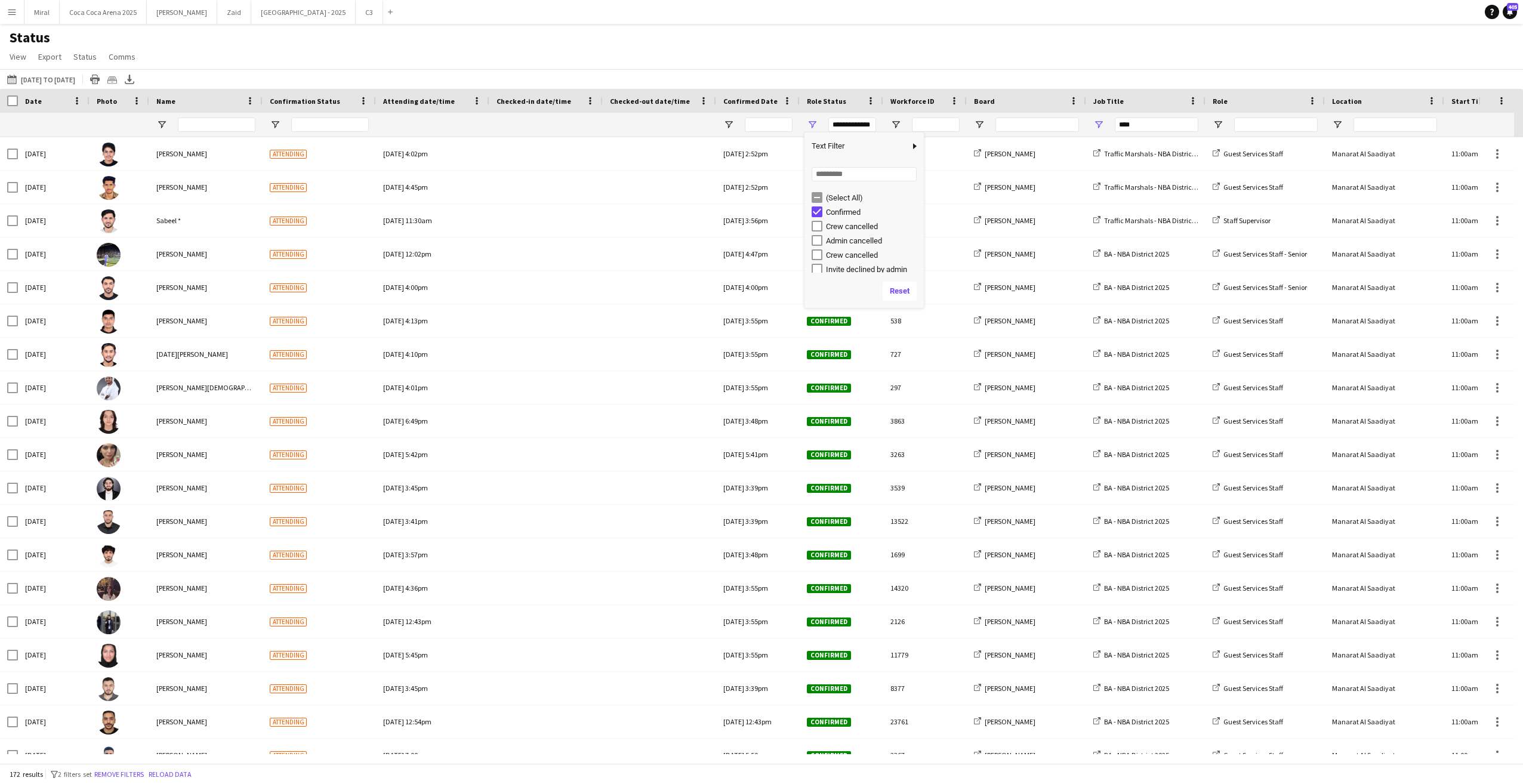
type input "**********"
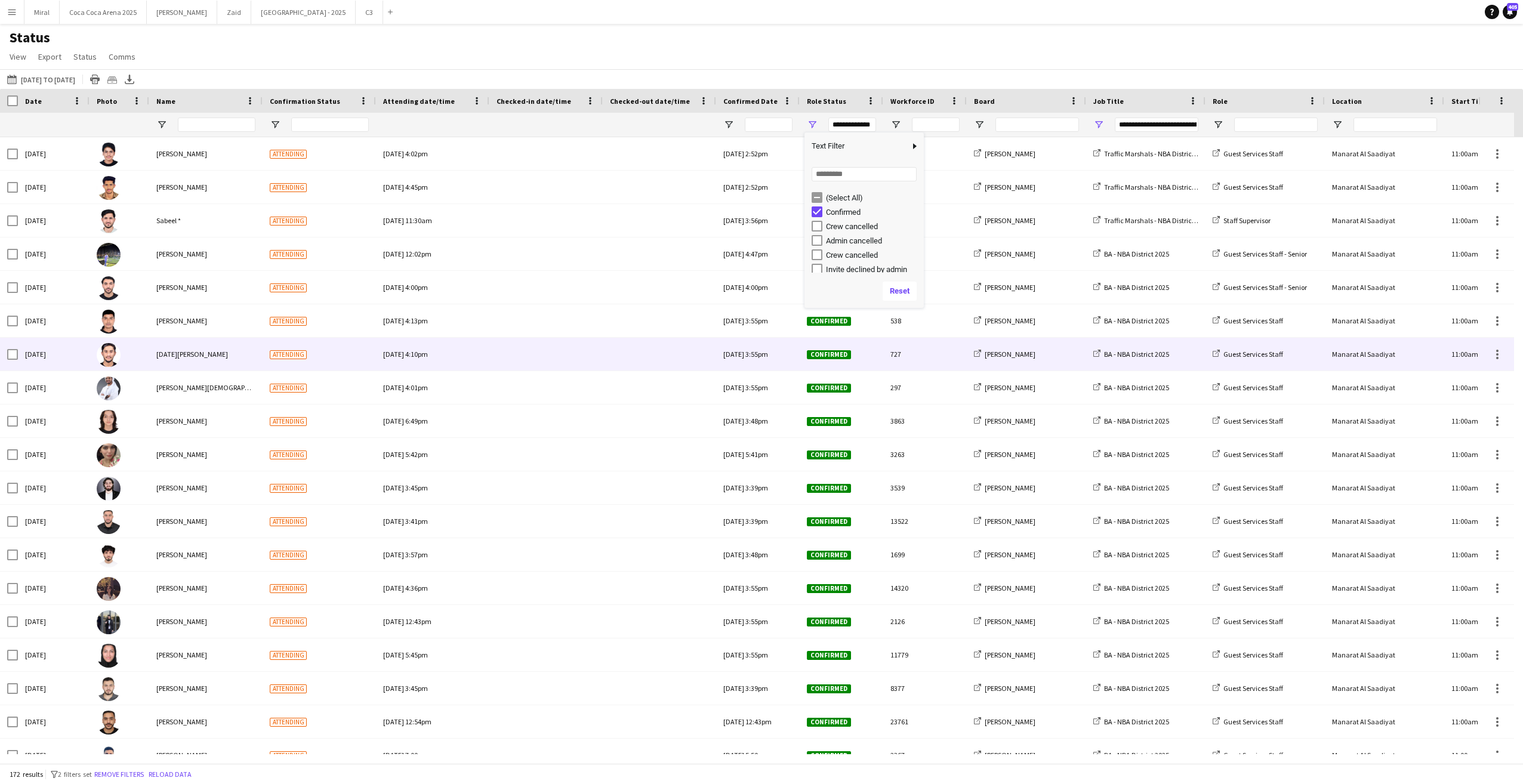
click at [602, 342] on div at bounding box center [546, 354] width 114 height 33
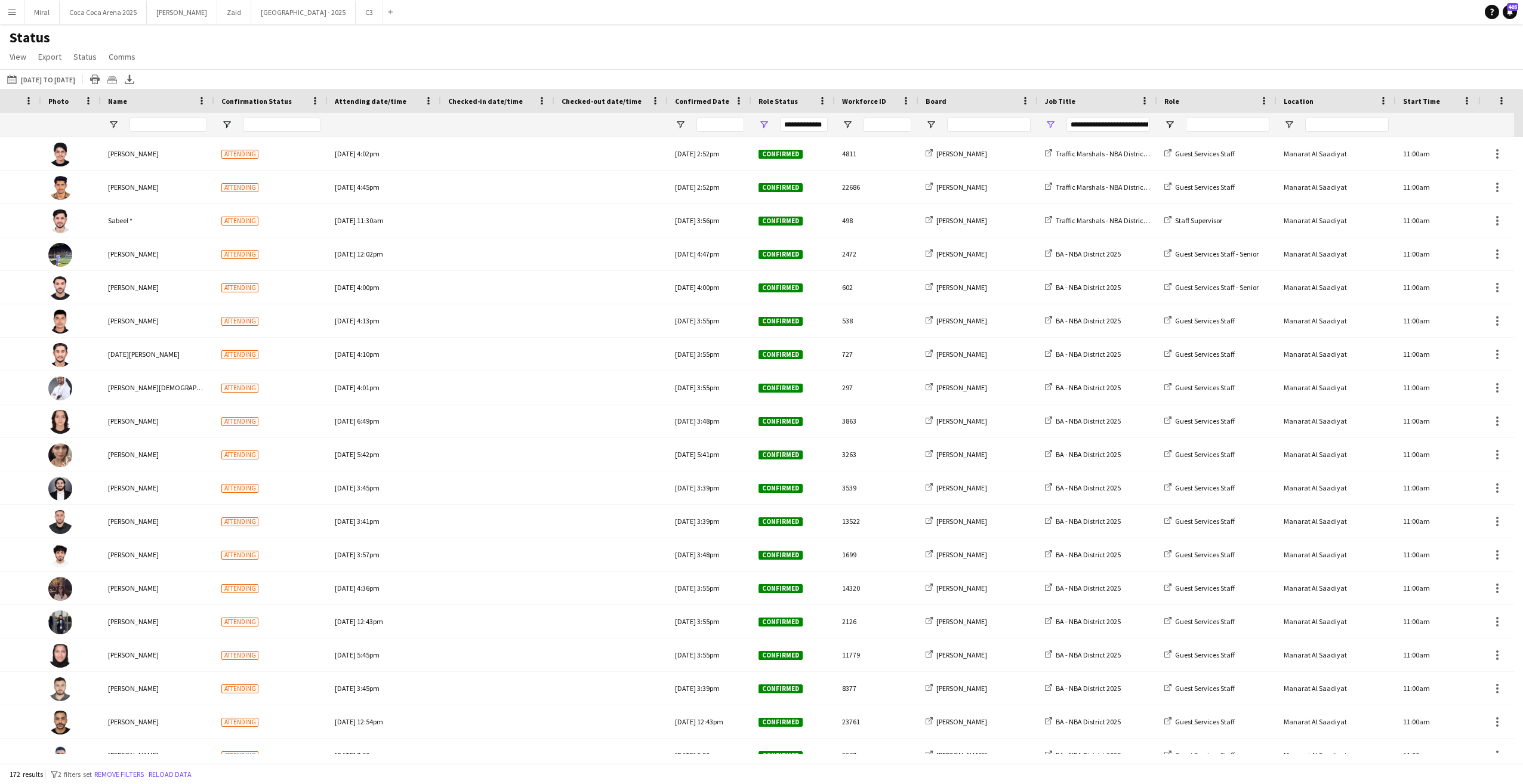
scroll to position [0, 112]
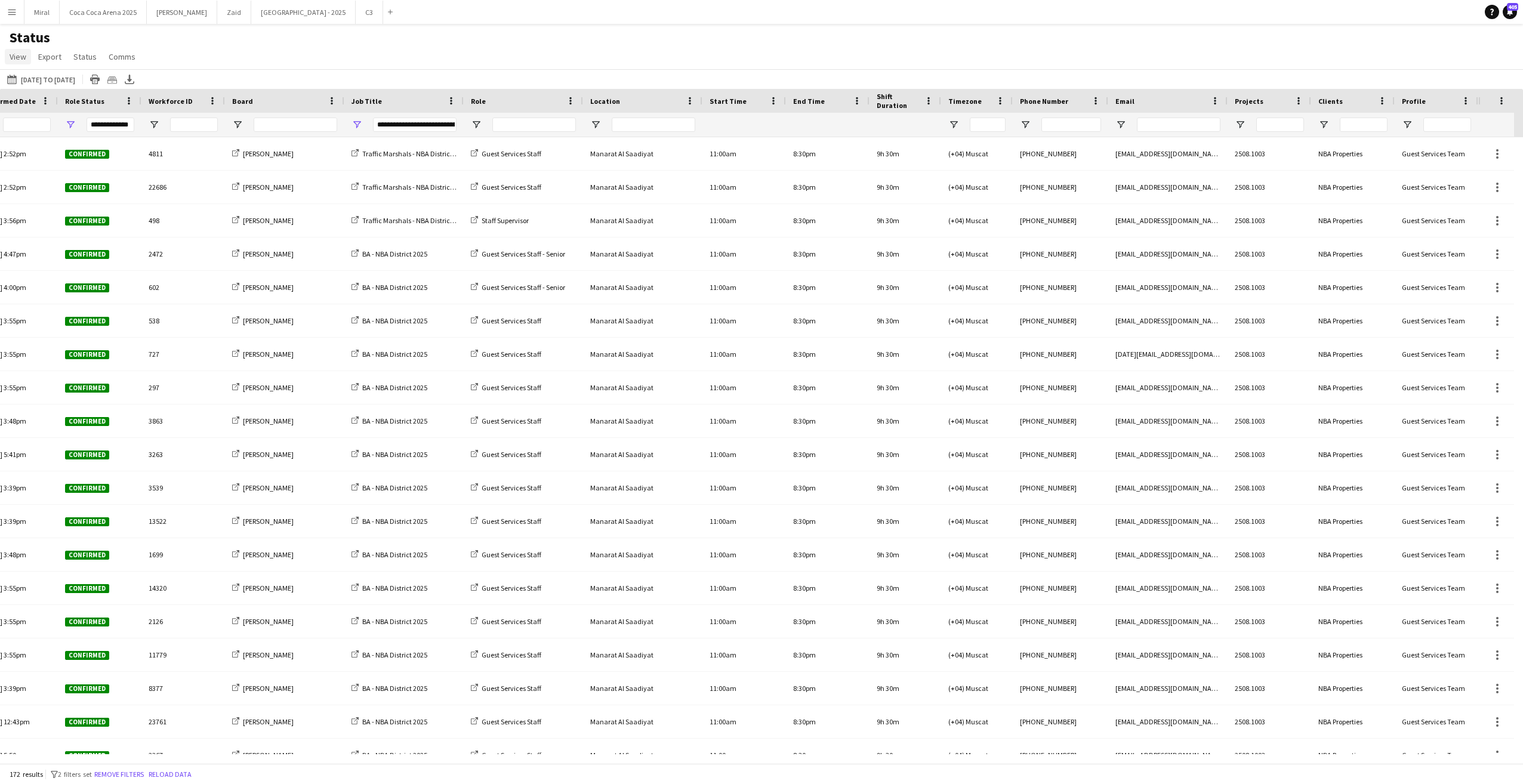
click at [19, 56] on span "View" at bounding box center [18, 56] width 17 height 11
click at [60, 119] on span "Customise view" at bounding box center [43, 117] width 56 height 11
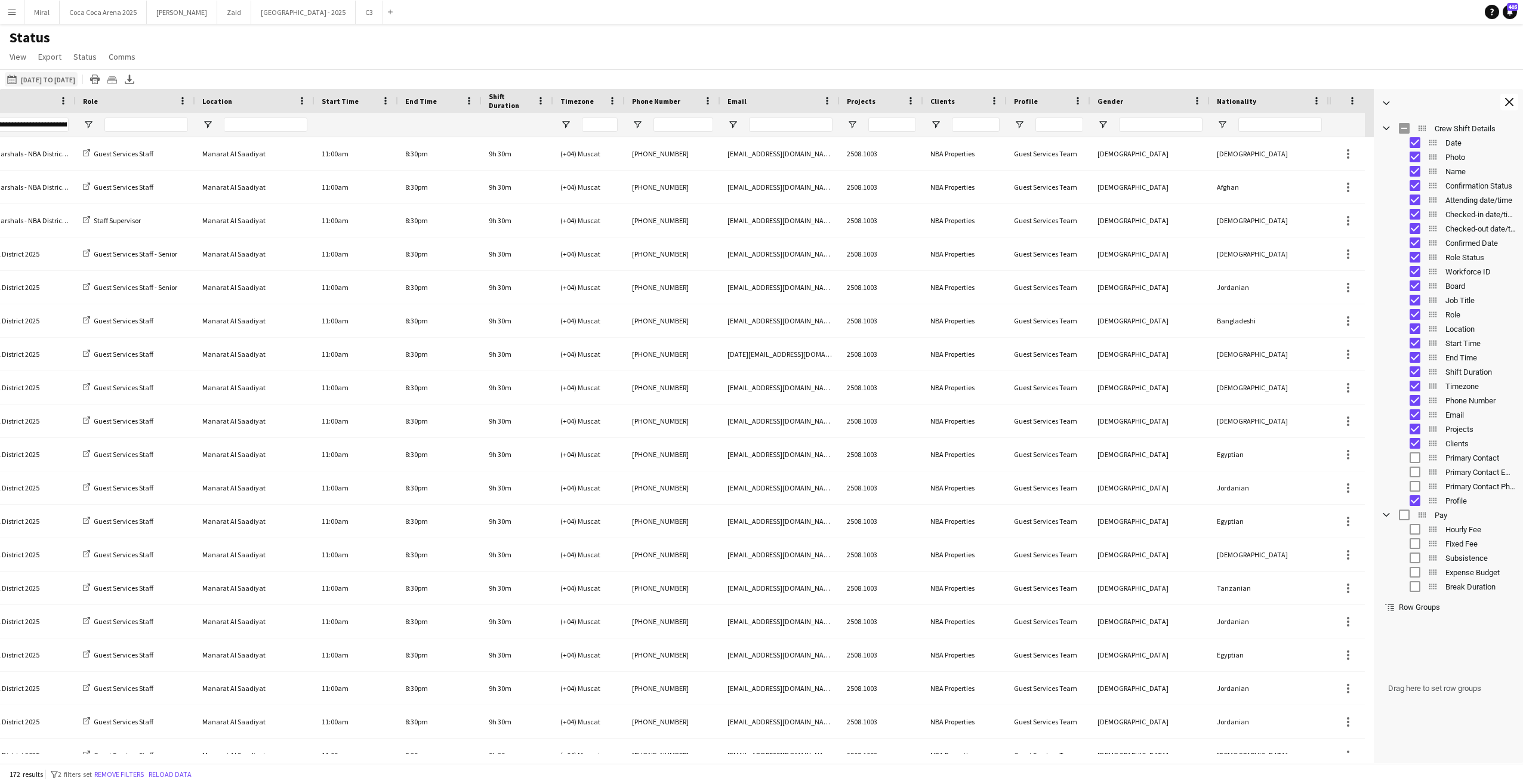
click at [26, 77] on button "[DATE] to [DATE] [DATE] to [DATE]" at bounding box center [41, 79] width 73 height 14
click at [110, 186] on span "1" at bounding box center [110, 188] width 14 height 14
click at [347, 131] on div at bounding box center [356, 125] width 69 height 24
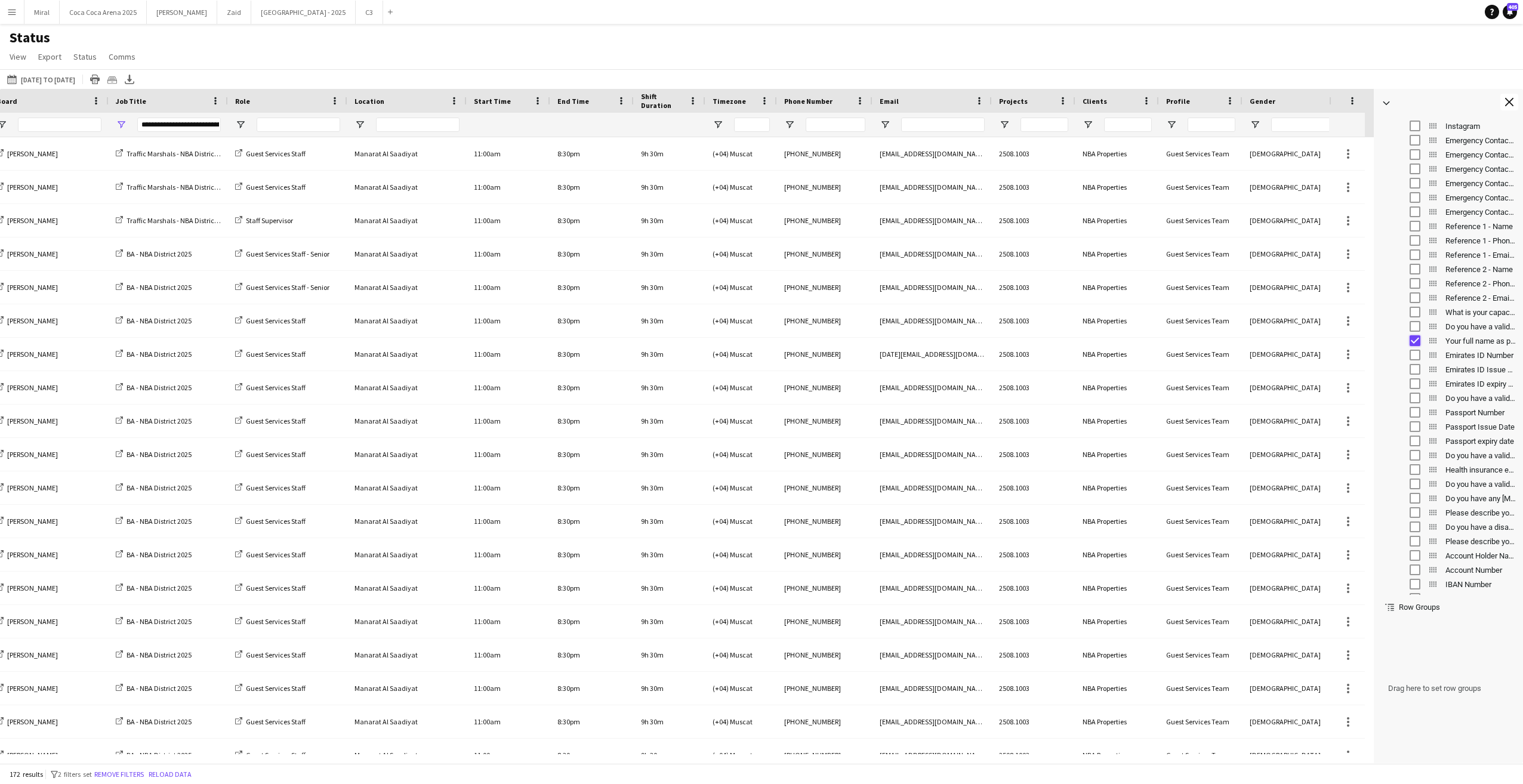
scroll to position [0, 1249]
